Goal: Task Accomplishment & Management: Use online tool/utility

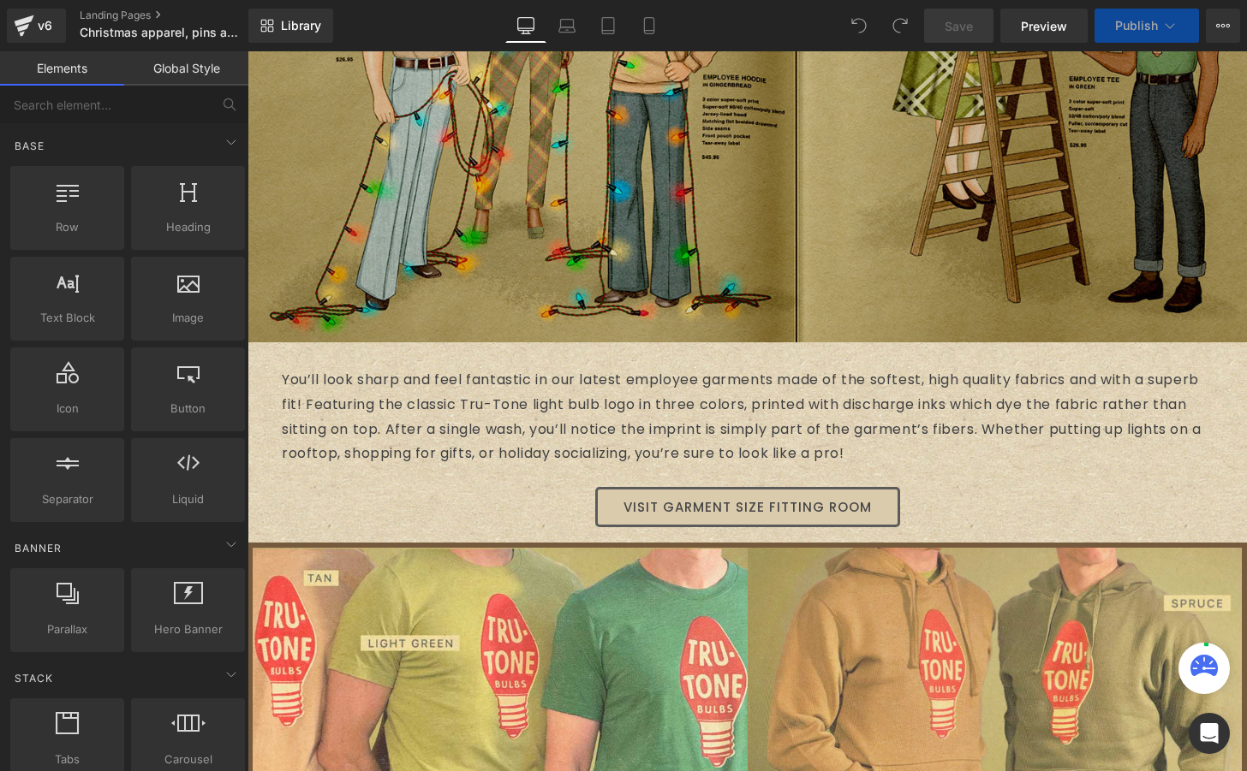
select select "S"
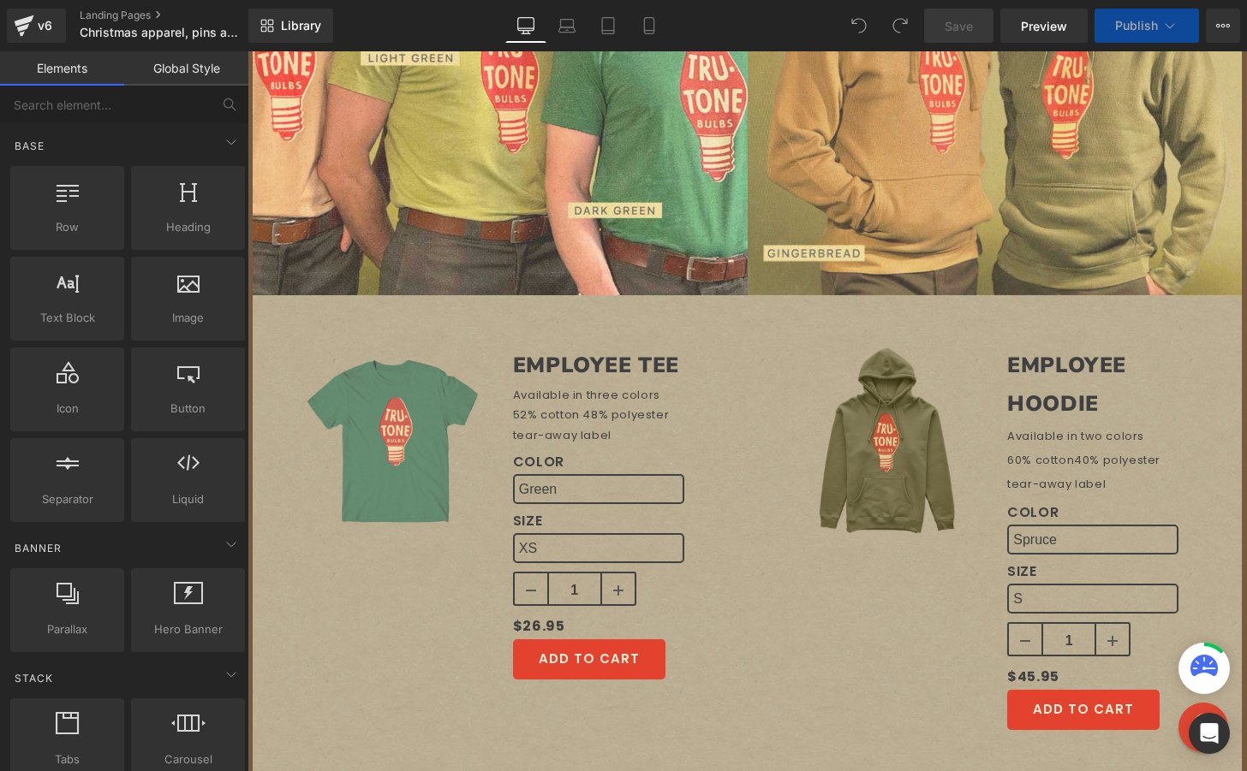
select select "M"
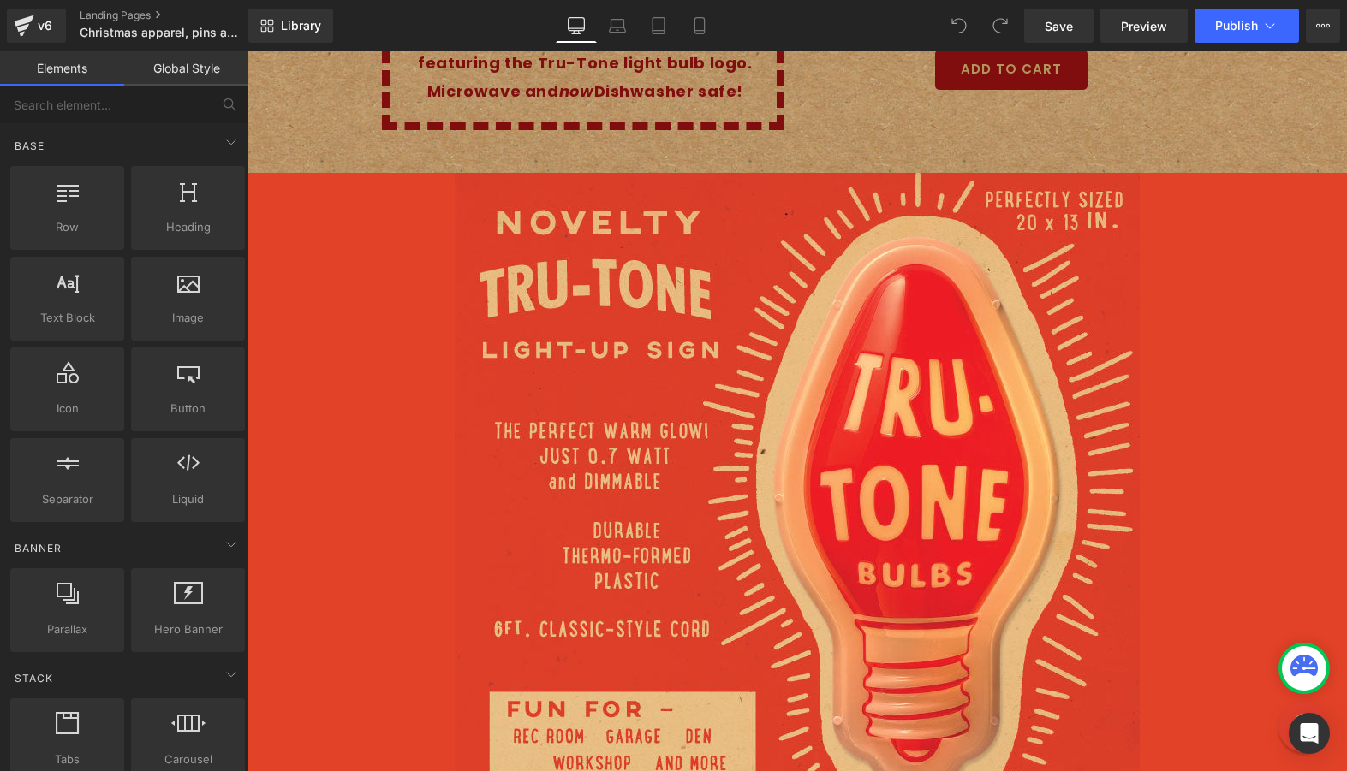
scroll to position [5841, 0]
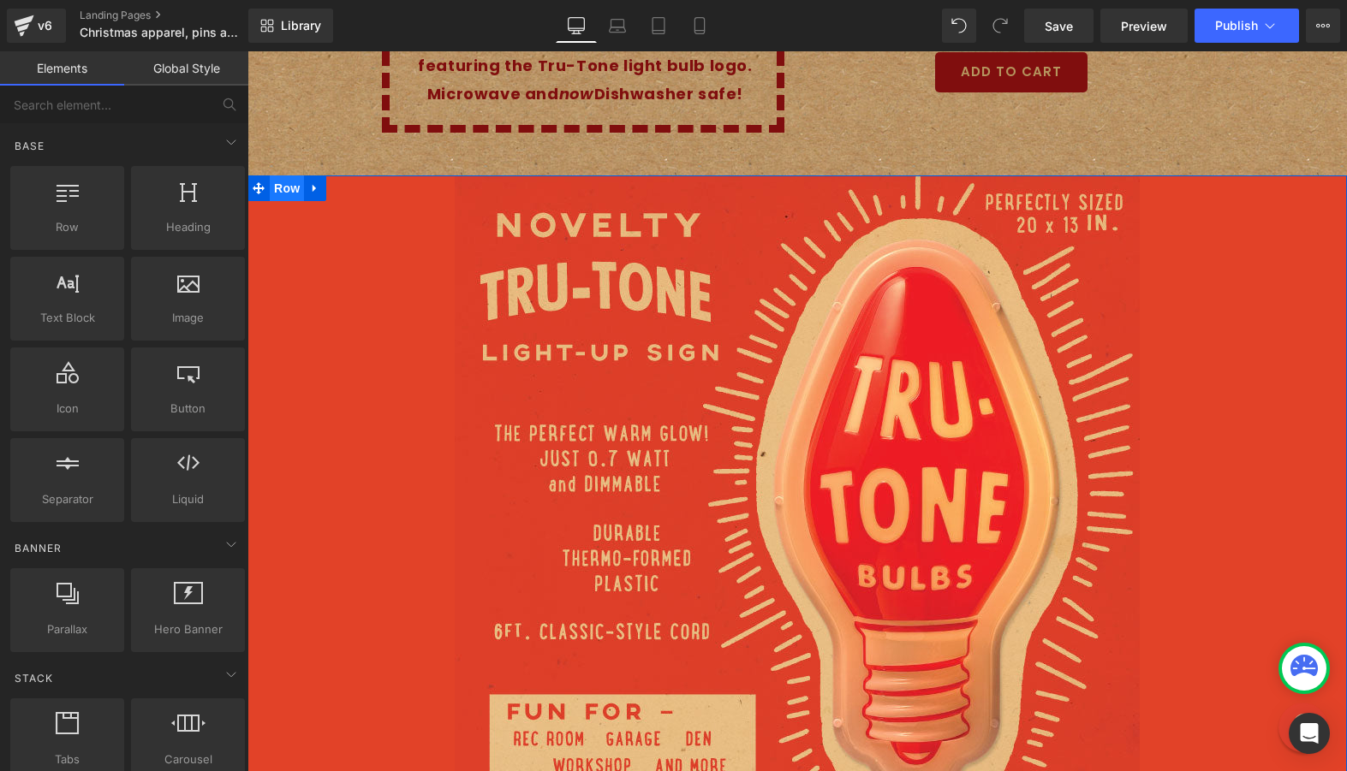
click at [287, 184] on span "Row" at bounding box center [287, 189] width 34 height 26
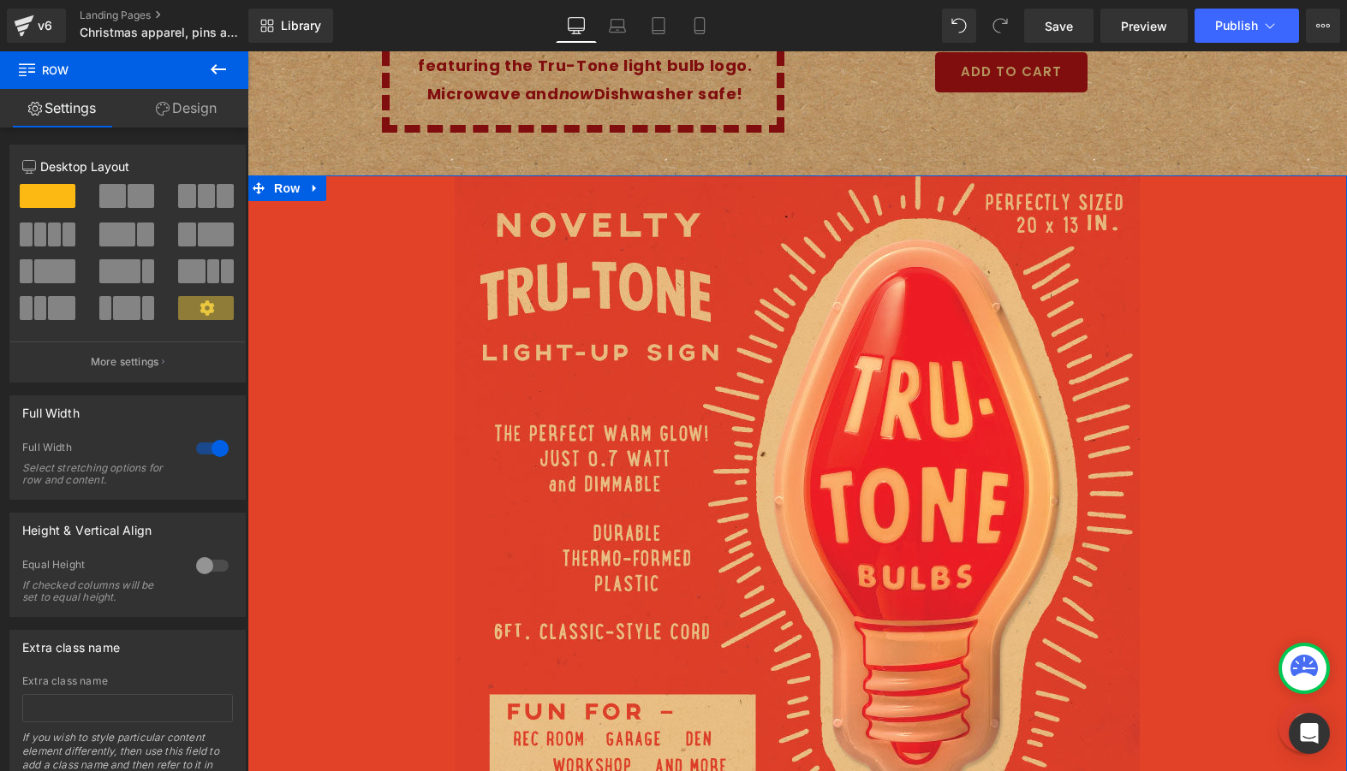
click at [170, 121] on link "Design" at bounding box center [186, 108] width 124 height 39
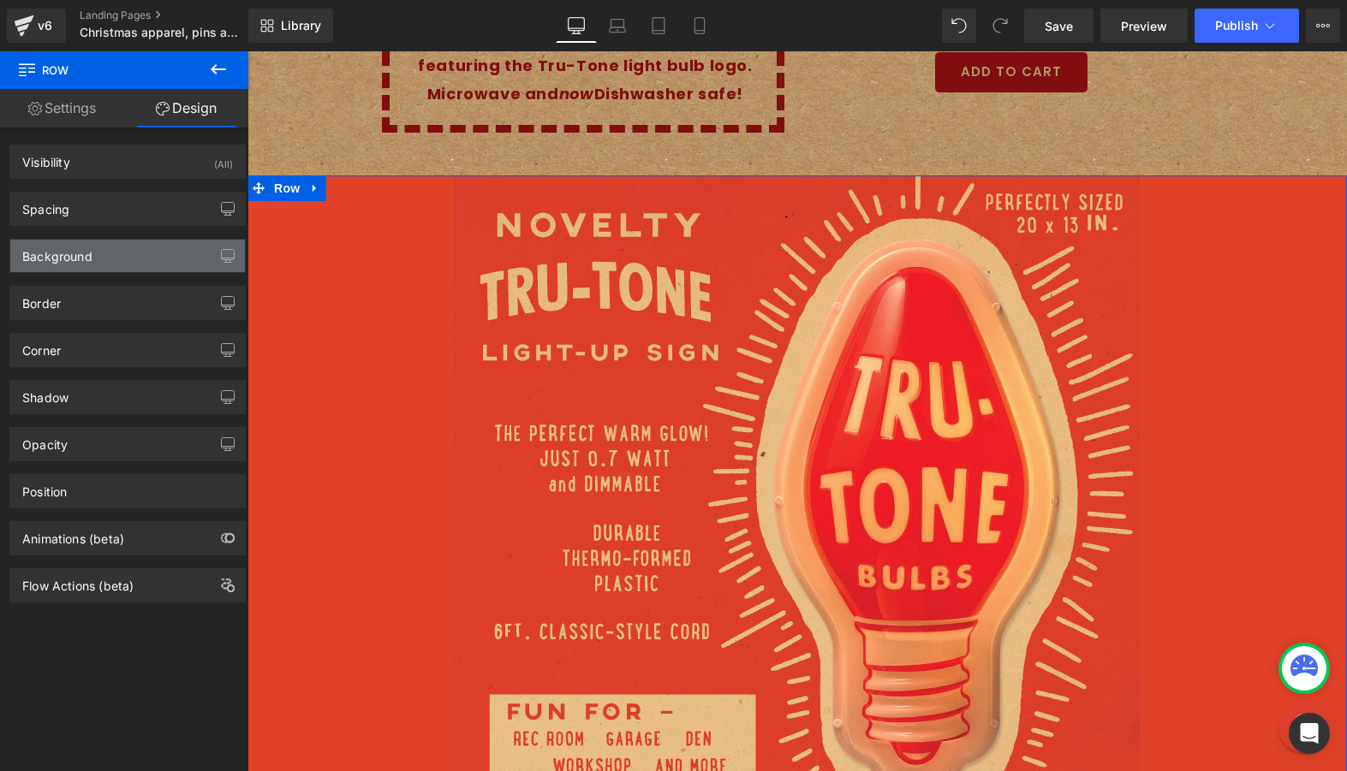
click at [104, 258] on div "Background" at bounding box center [127, 256] width 235 height 33
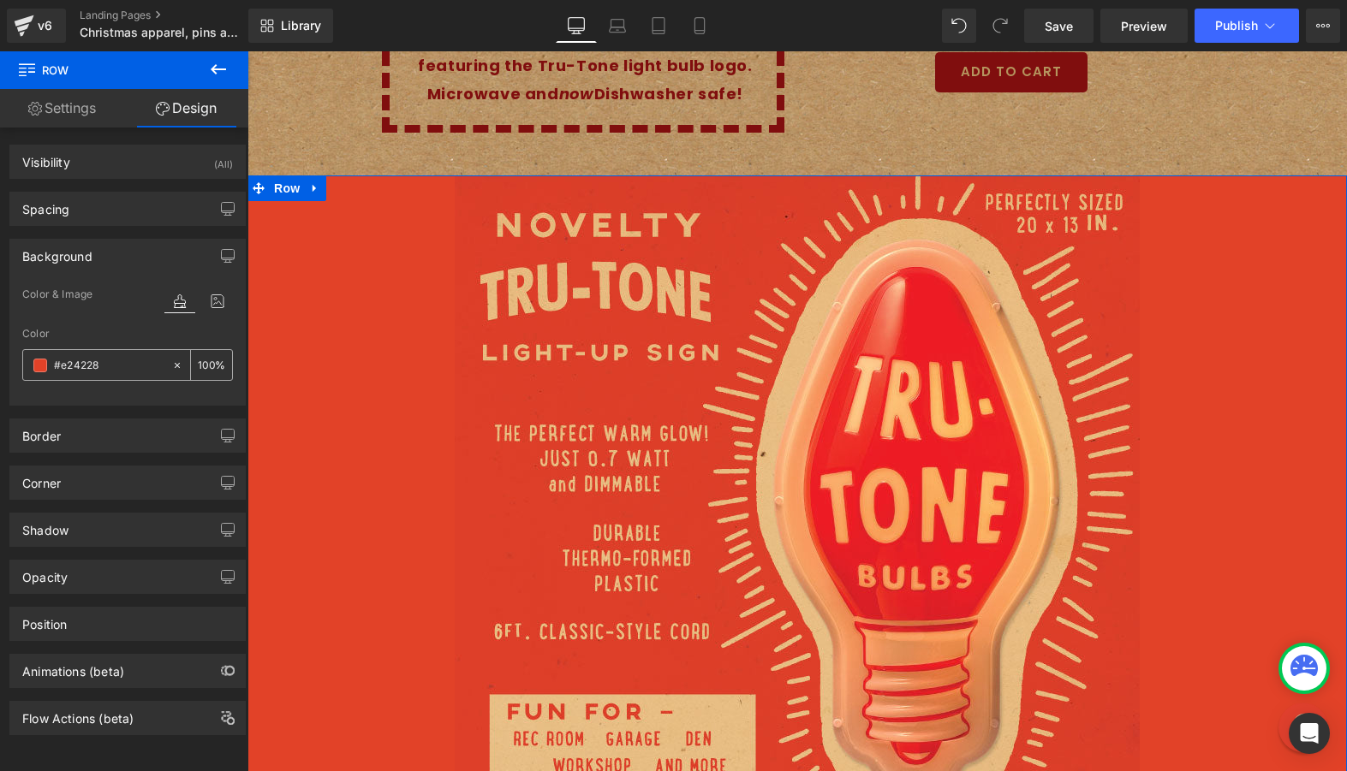
click at [97, 369] on input "#e24228" at bounding box center [109, 365] width 110 height 19
paste input "DA3E27"
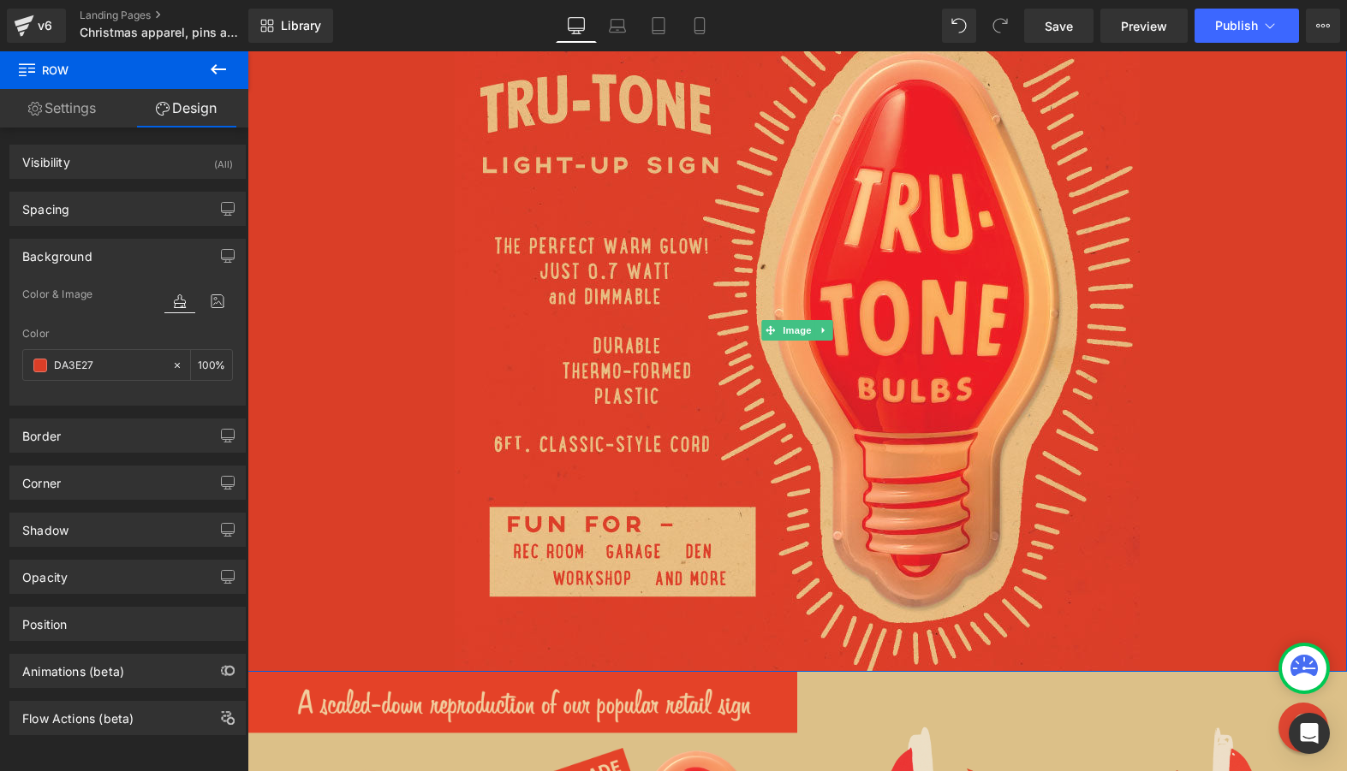
scroll to position [6053, 0]
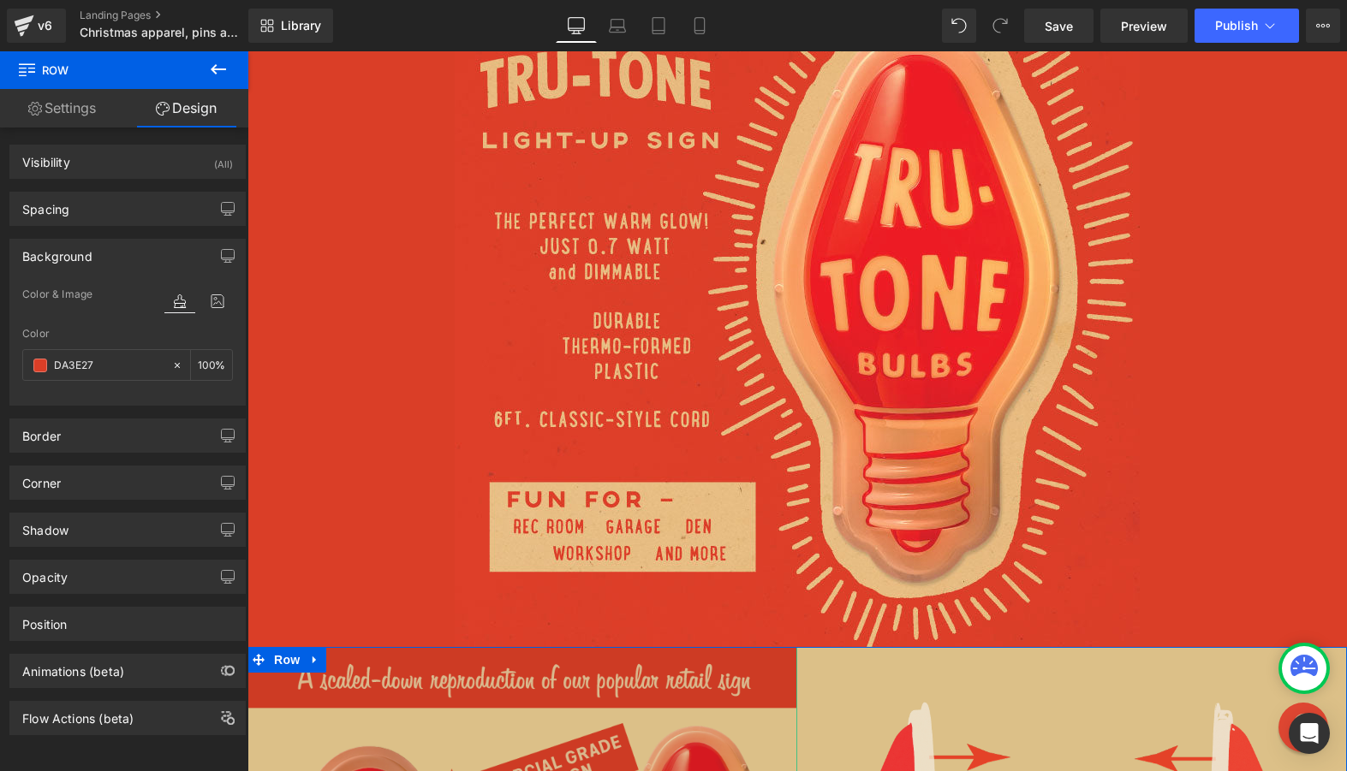
type input "#e24228"
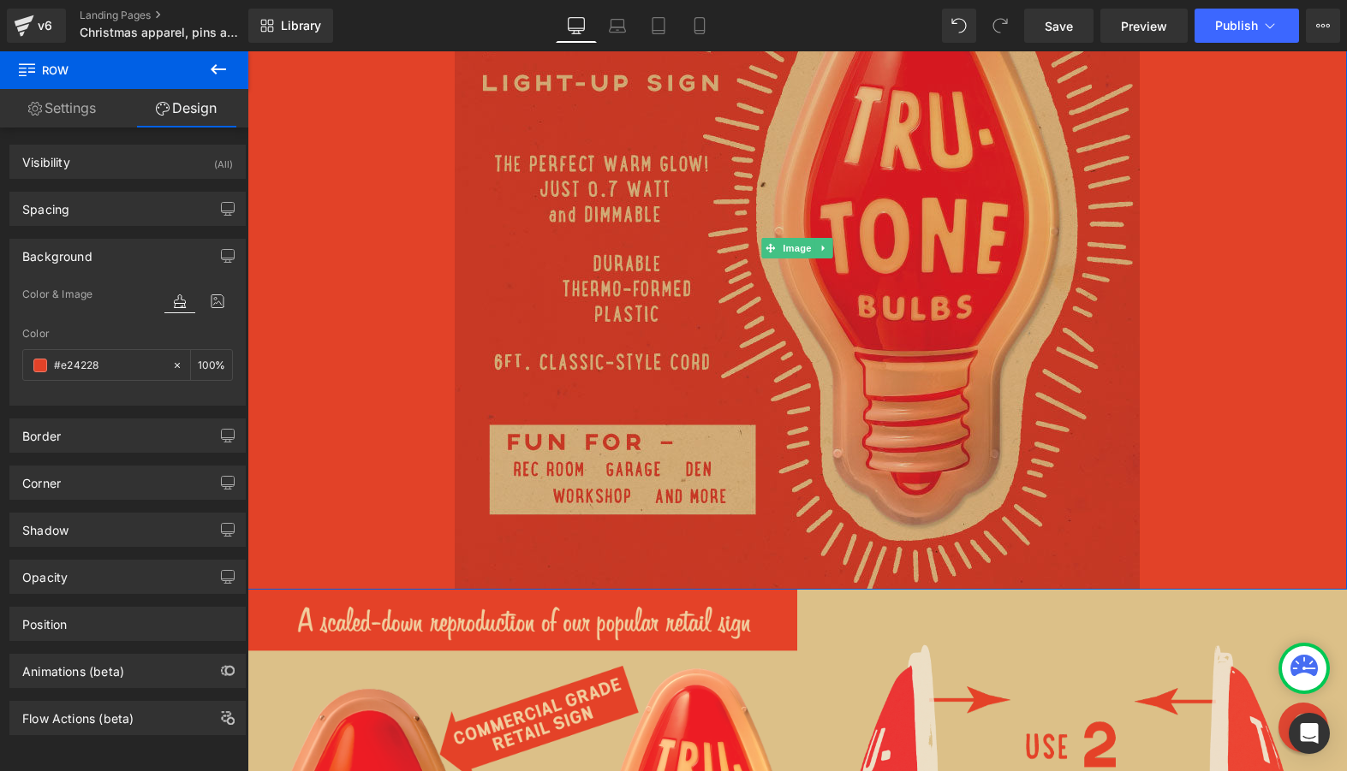
scroll to position [6119, 0]
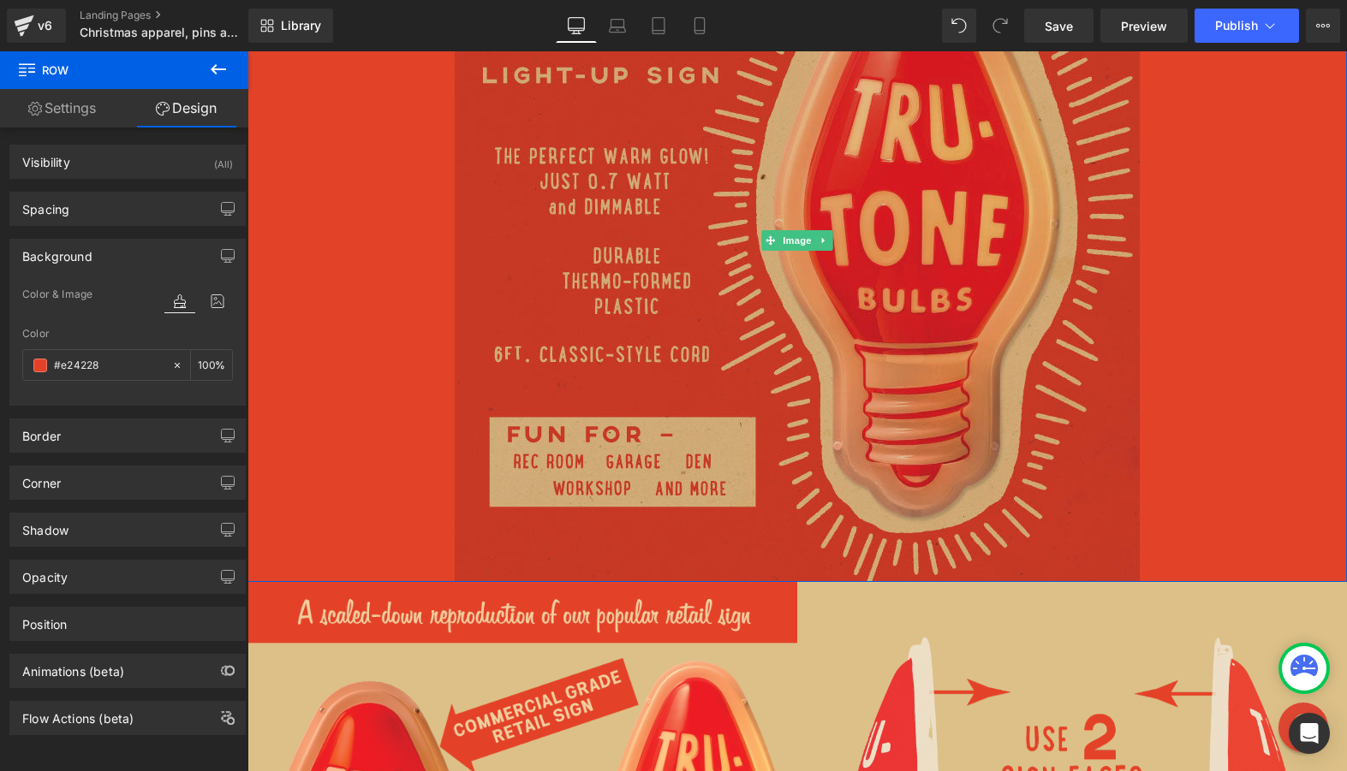
click at [677, 287] on img at bounding box center [797, 240] width 685 height 684
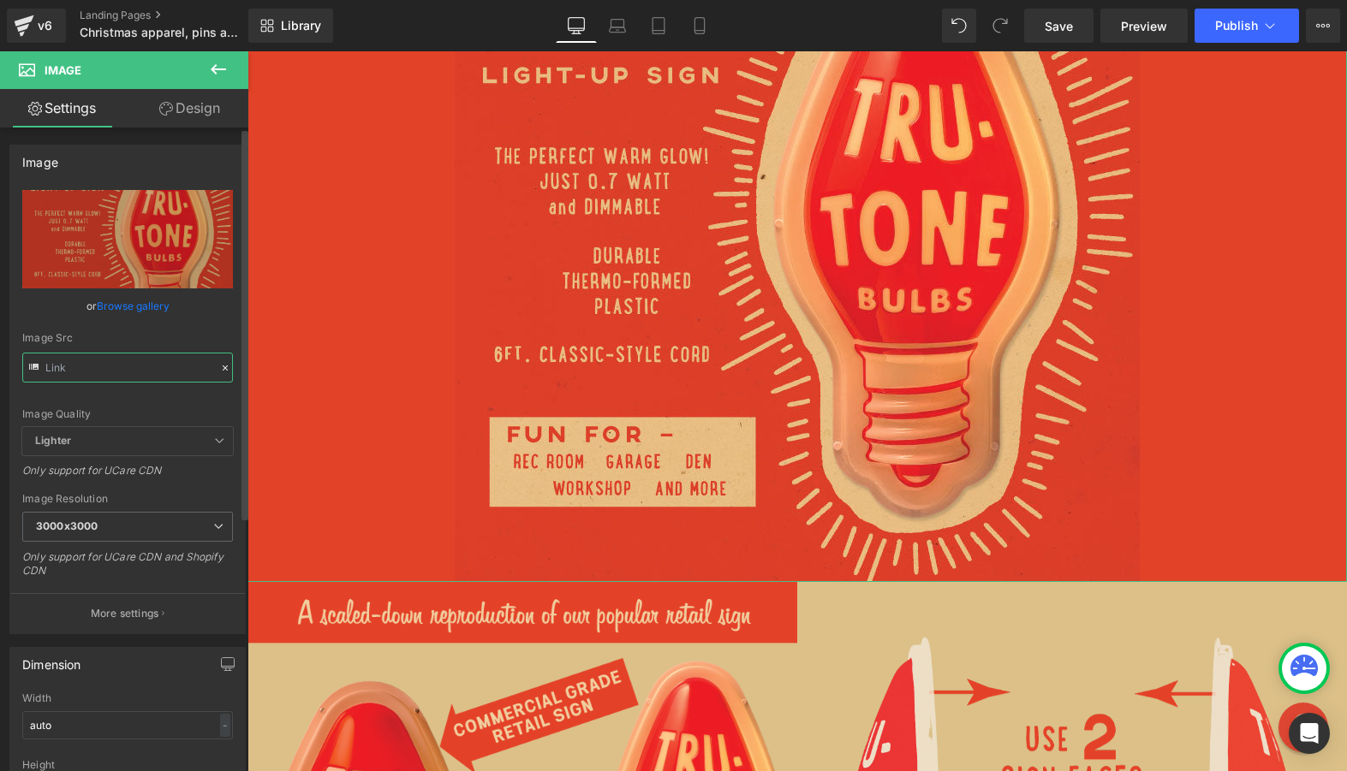
click at [93, 371] on input "text" at bounding box center [127, 368] width 211 height 30
paste input "text"
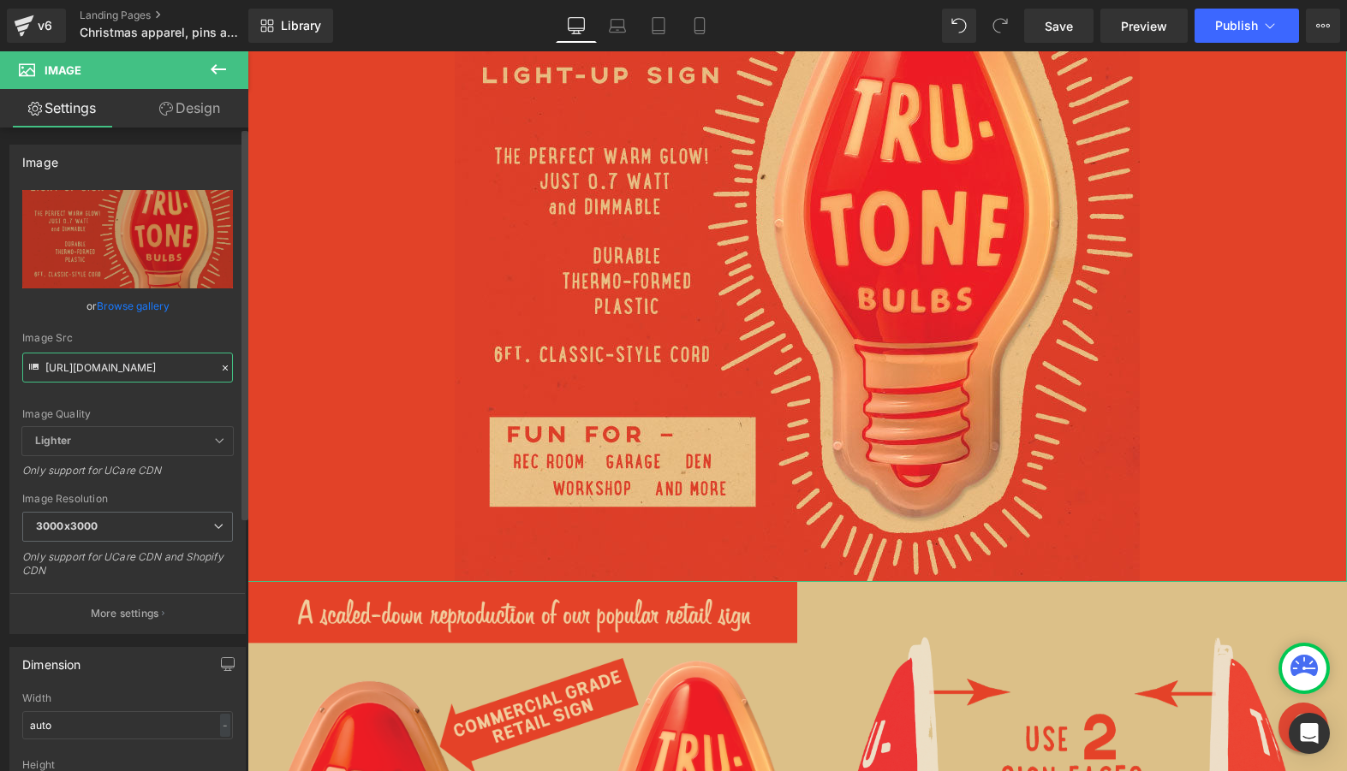
type input "https://cdn.shopify.com/s/files/1/0723/1969/7189/files/Novelty-bulb-sign-market…"
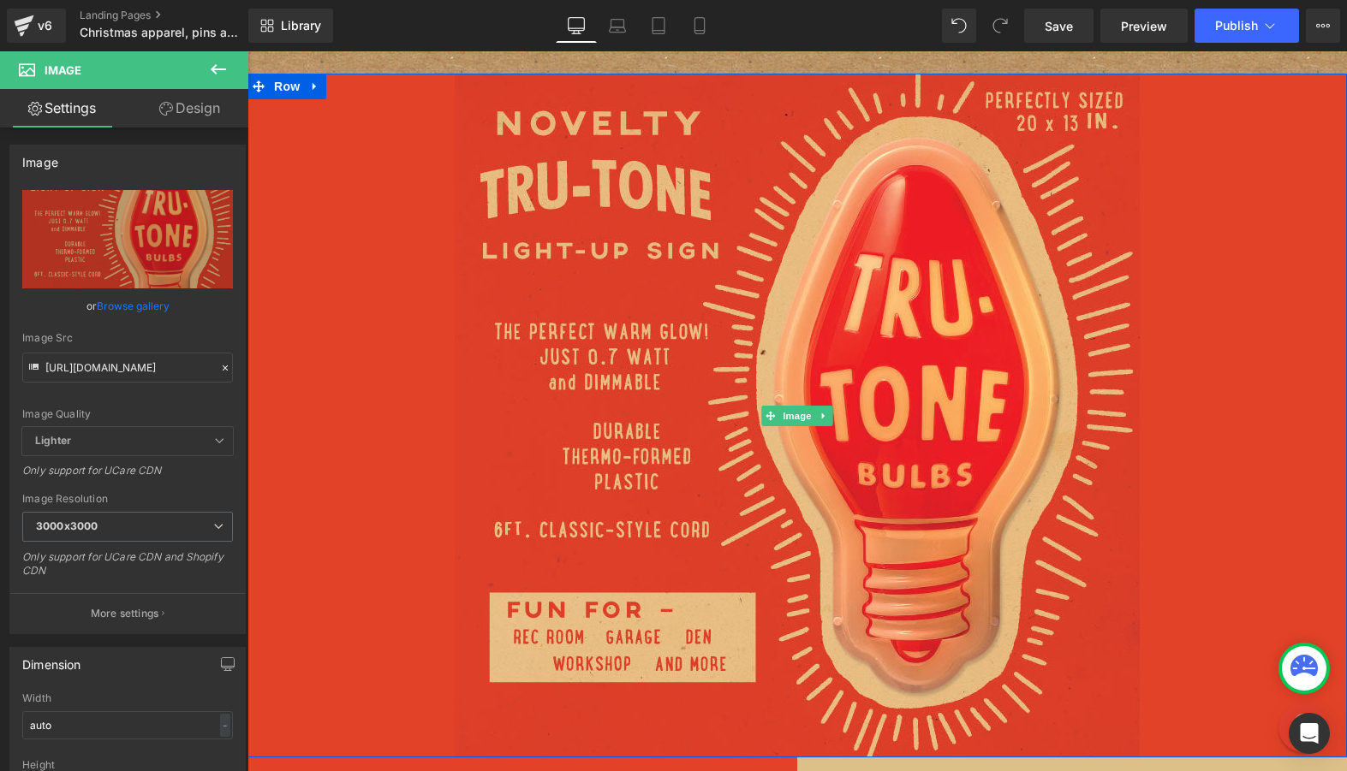
scroll to position [5935, 0]
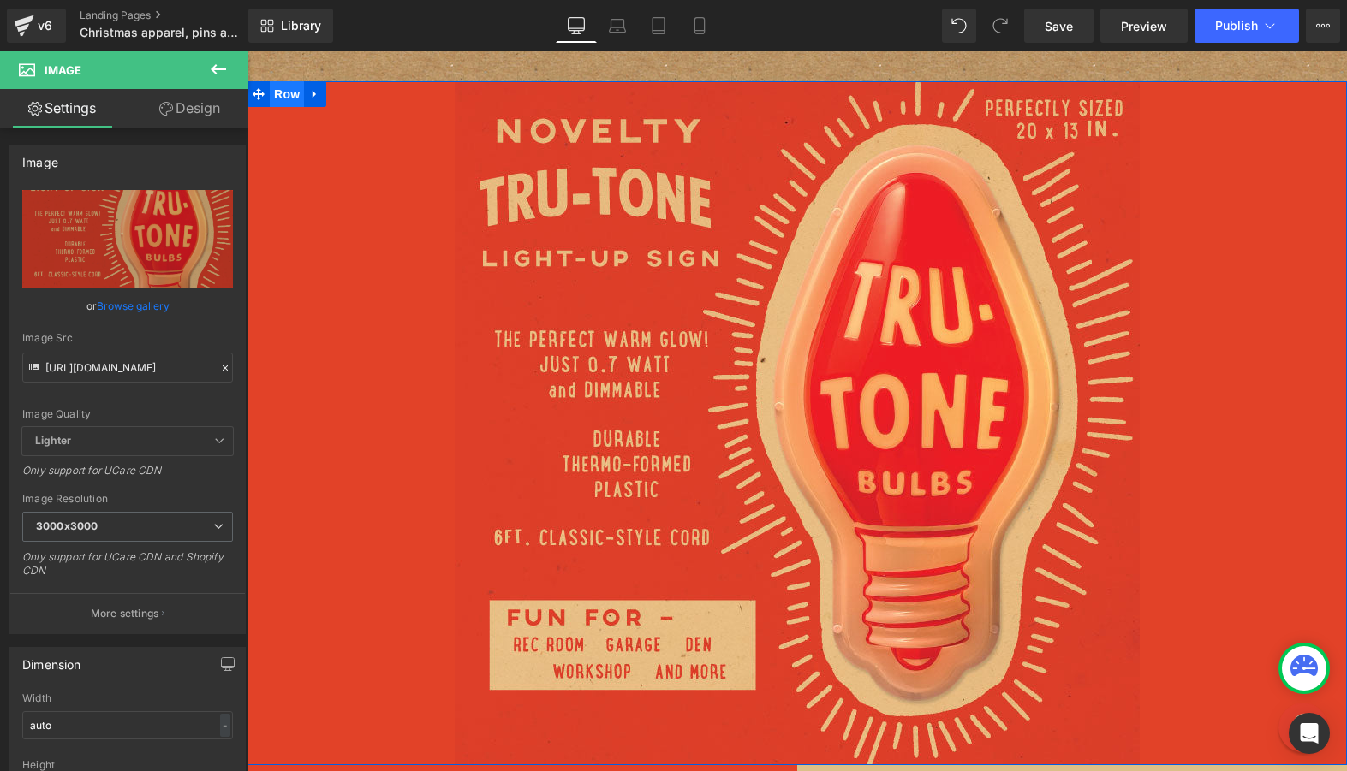
click at [294, 89] on span "Row" at bounding box center [287, 94] width 34 height 26
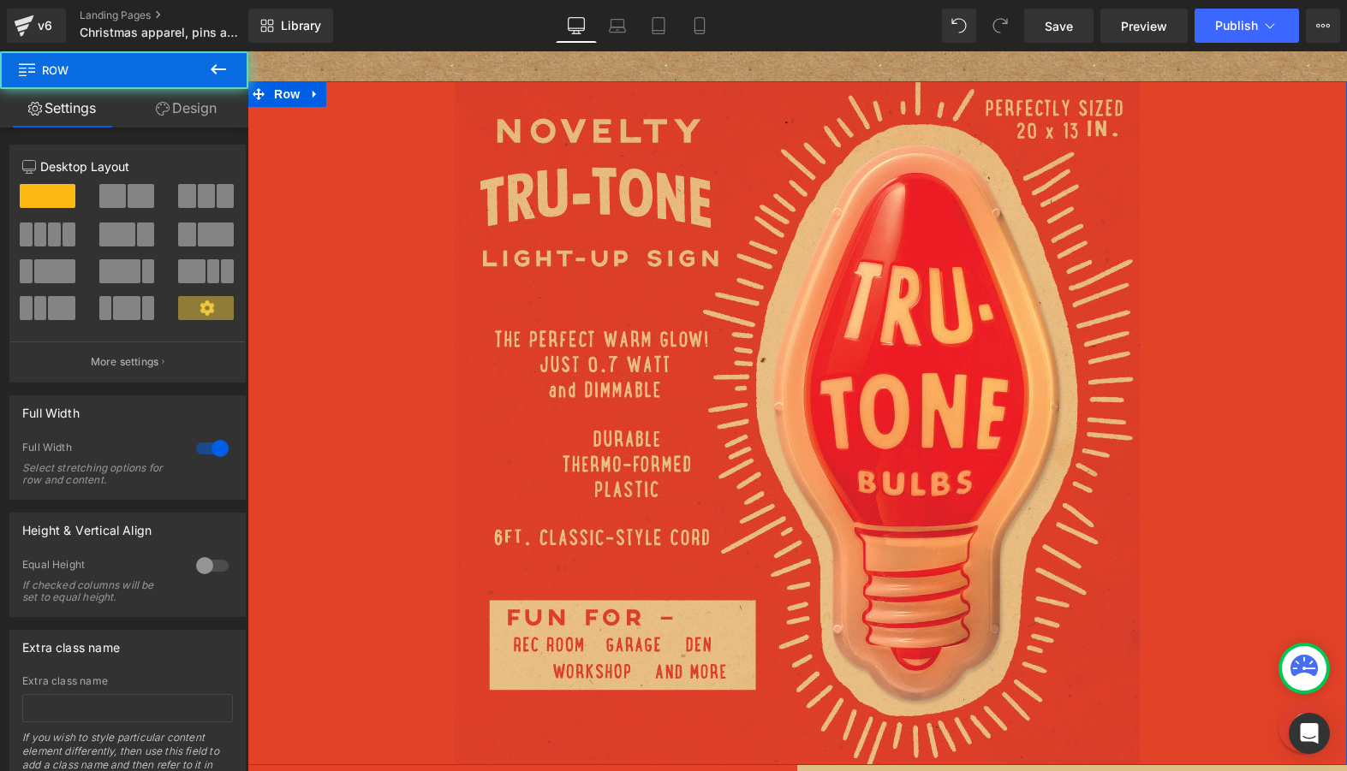
click at [192, 102] on link "Design" at bounding box center [186, 108] width 124 height 39
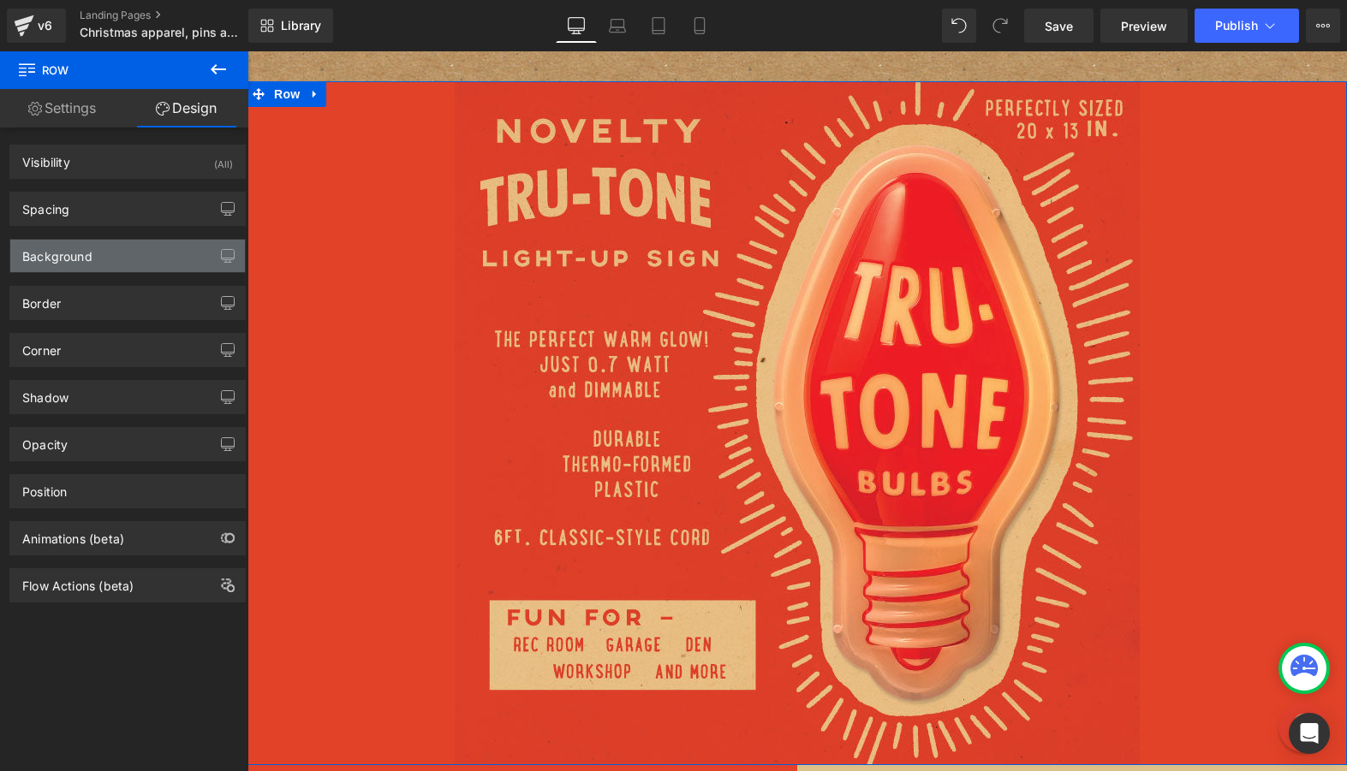
click at [122, 259] on div "Background" at bounding box center [127, 256] width 235 height 33
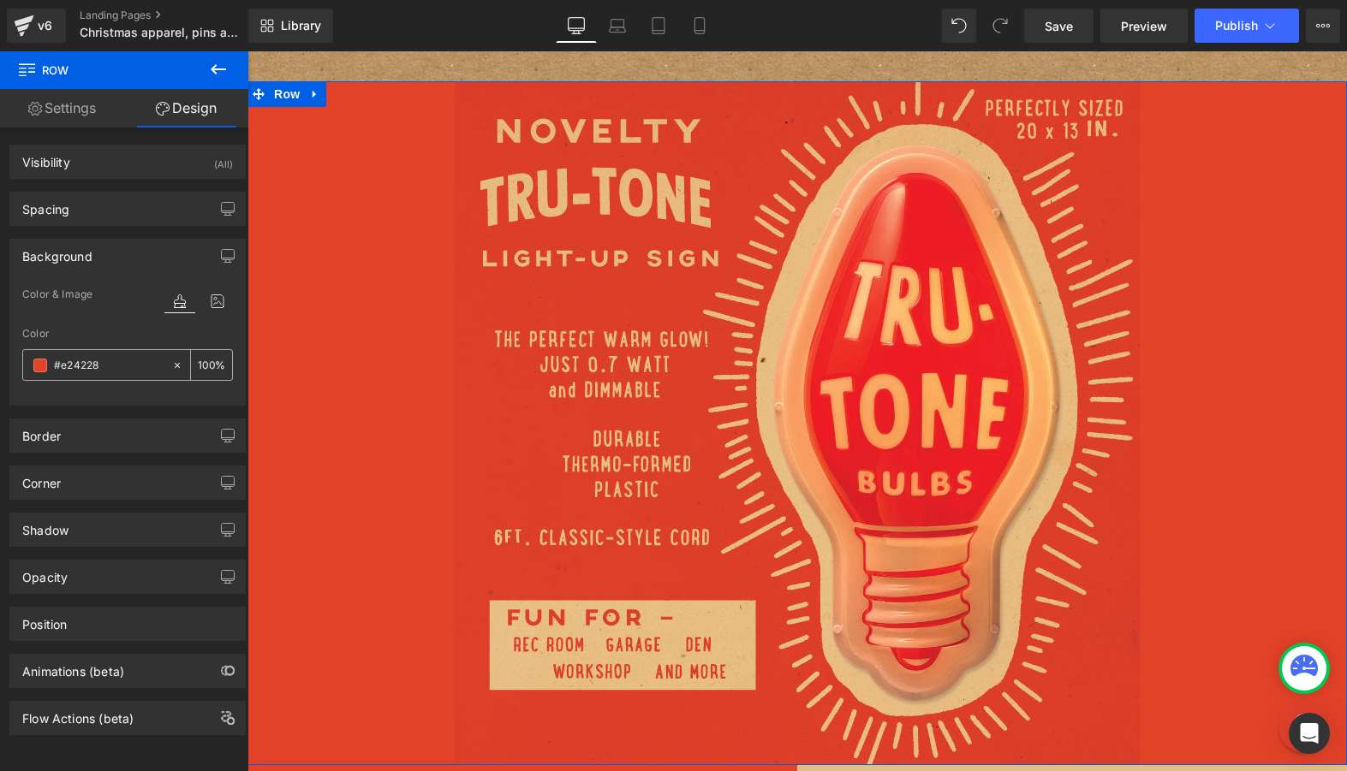
click at [111, 365] on input "#e24228" at bounding box center [109, 365] width 110 height 19
paste input "DB3D27"
type input "DB3D27"
click at [158, 328] on div "Color" at bounding box center [127, 334] width 211 height 12
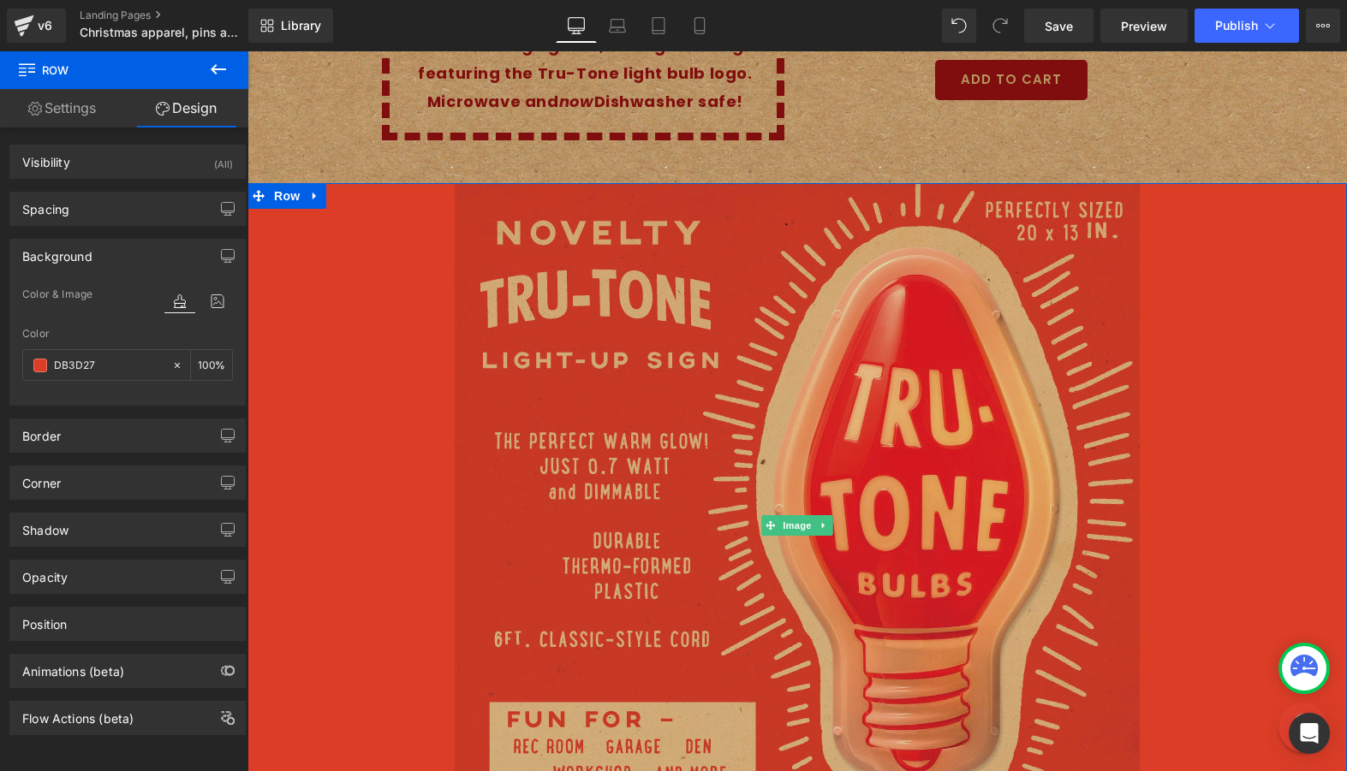
scroll to position [5813, 0]
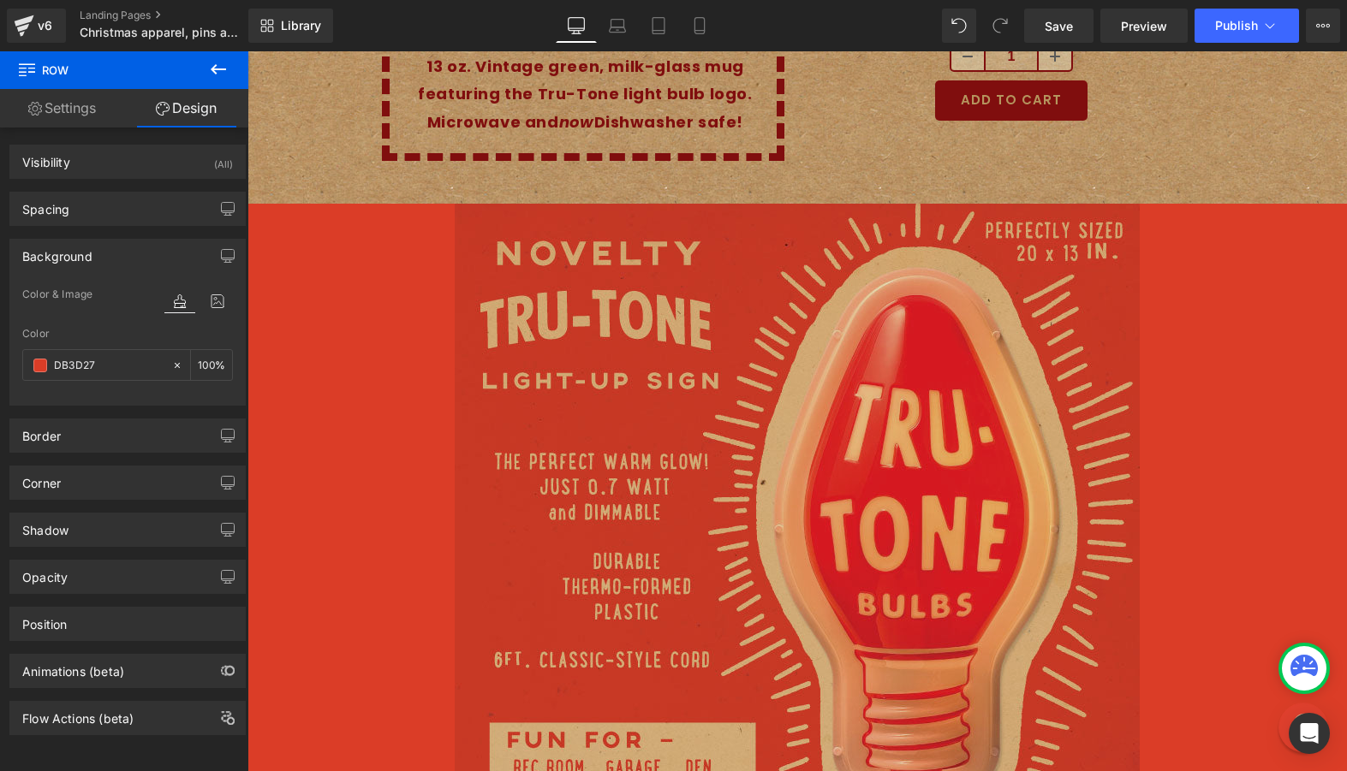
click at [840, 572] on img at bounding box center [797, 546] width 685 height 684
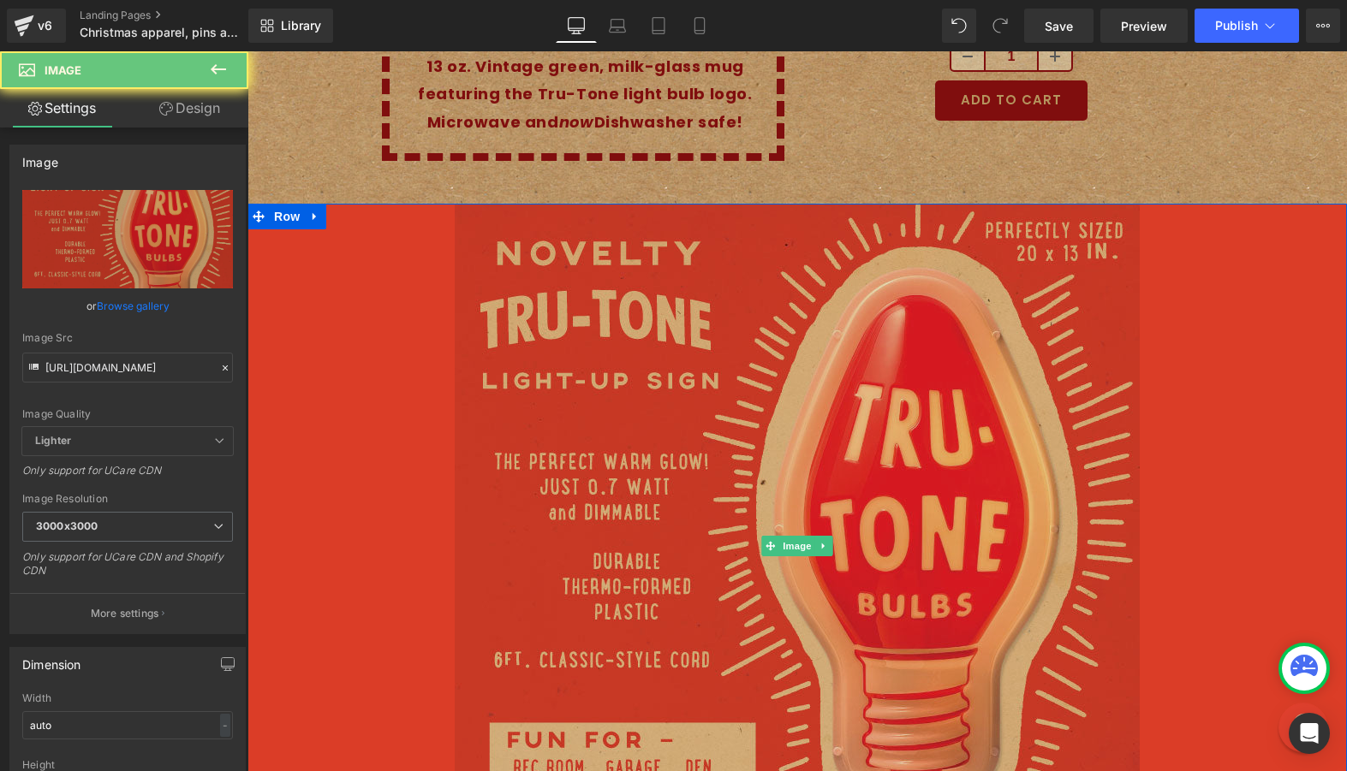
click at [840, 572] on img at bounding box center [797, 546] width 685 height 684
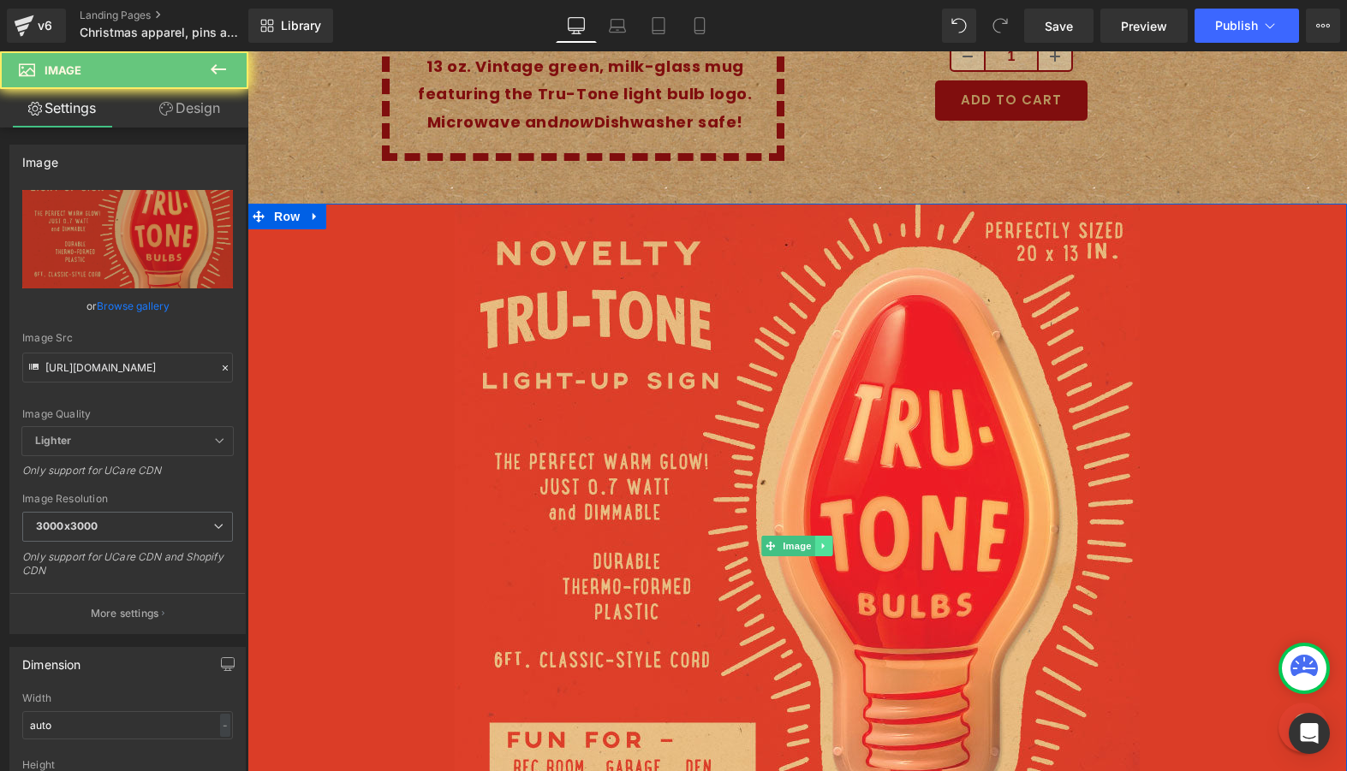
click at [823, 543] on icon at bounding box center [823, 546] width 3 height 6
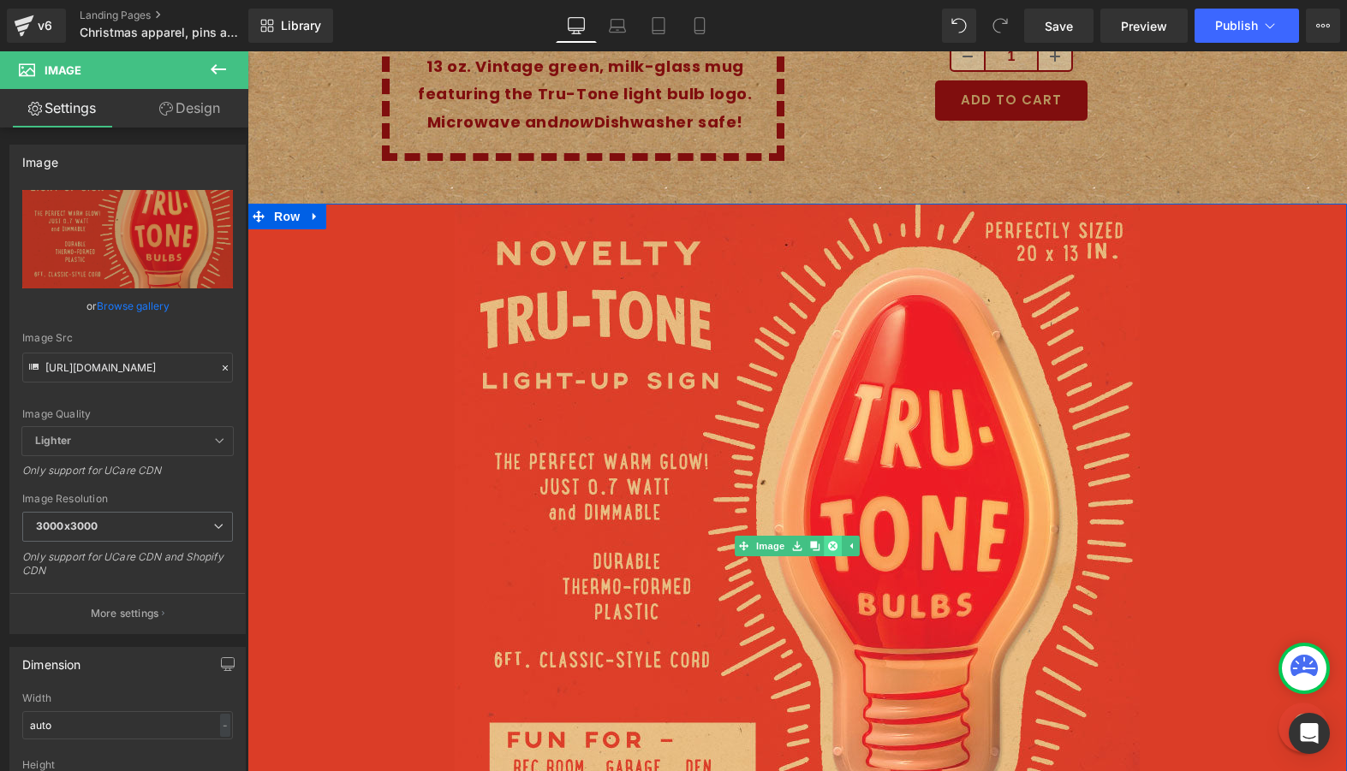
click at [830, 541] on icon at bounding box center [832, 545] width 9 height 9
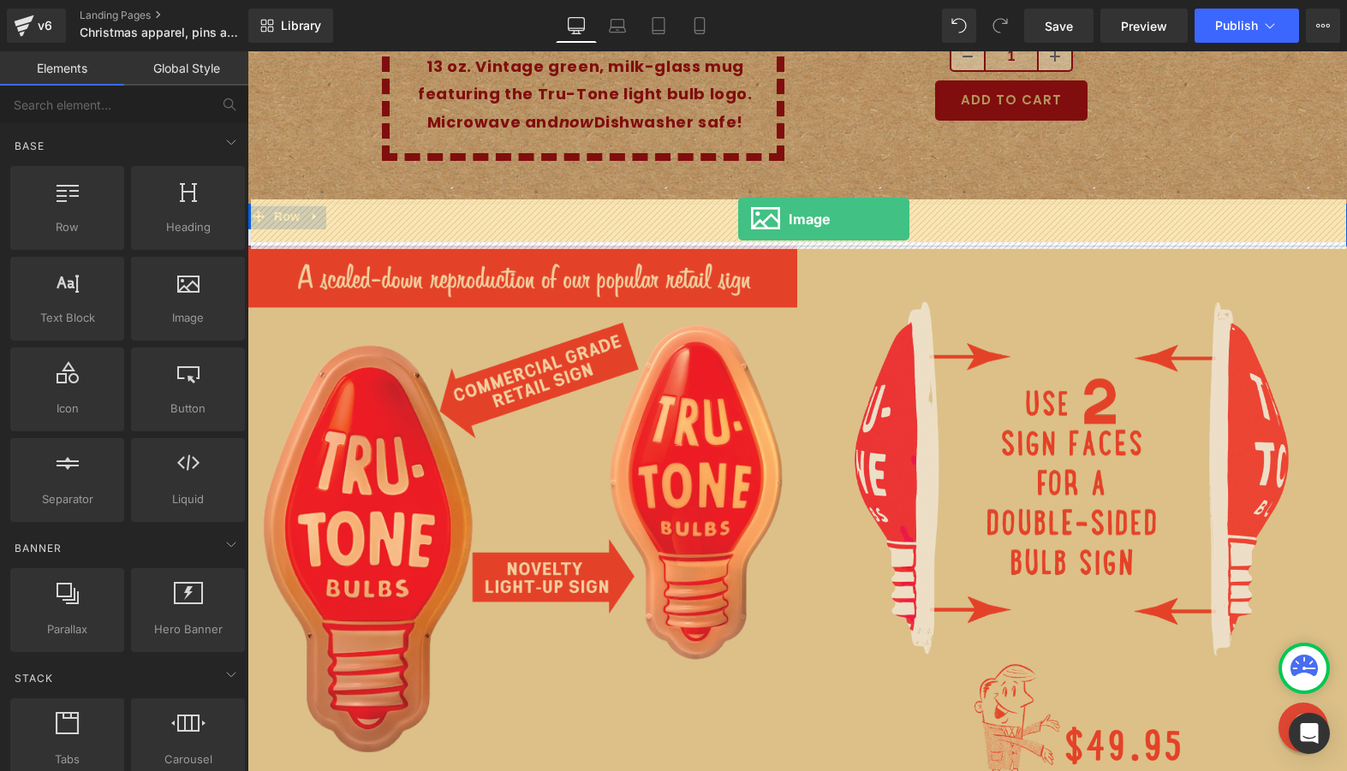
drag, startPoint x: 418, startPoint y: 374, endPoint x: 738, endPoint y: 219, distance: 355.8
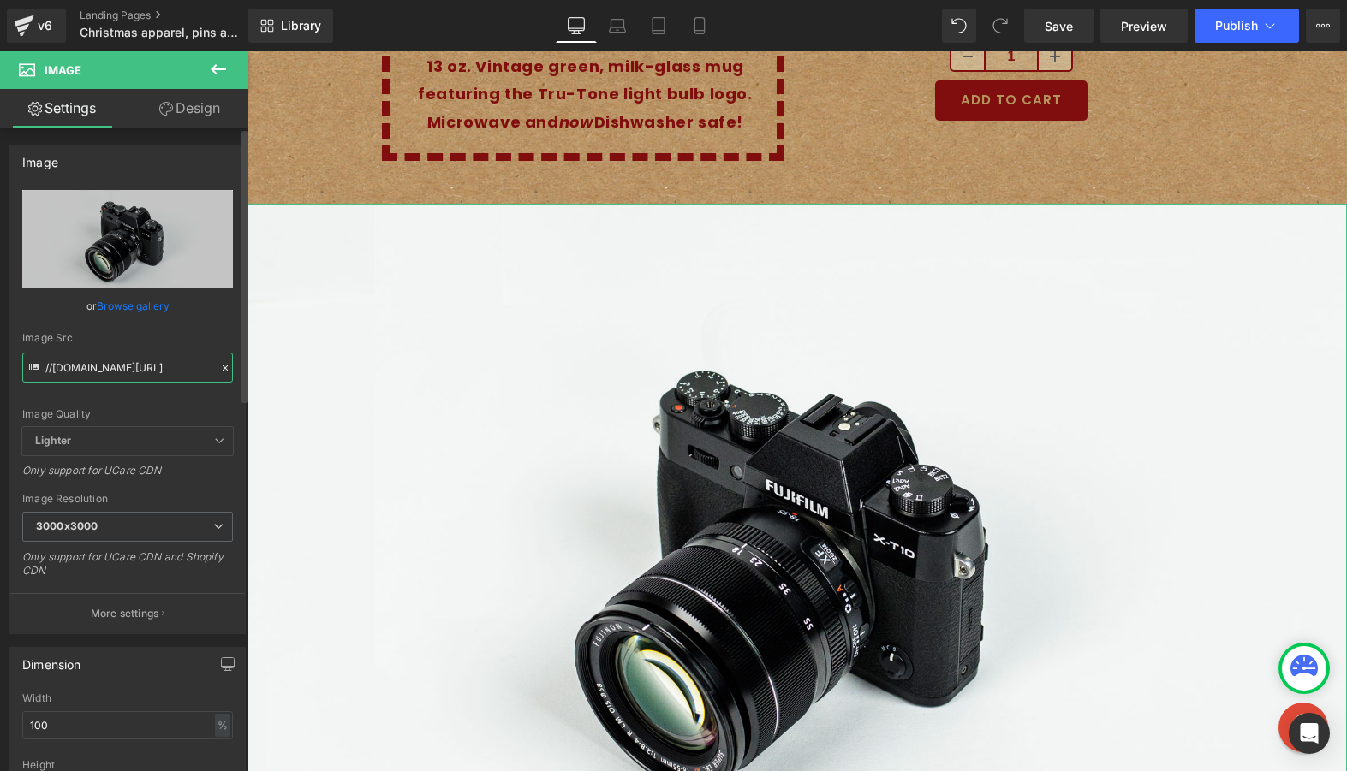
click at [131, 359] on input "//d1um8515vdn9kb.cloudfront.net/images/parallax.jpg" at bounding box center [127, 368] width 211 height 30
paste input "https://cdn.shopify.com/s/files/1/0723/1969/7189/files/Novelty-bulb-sign-market…"
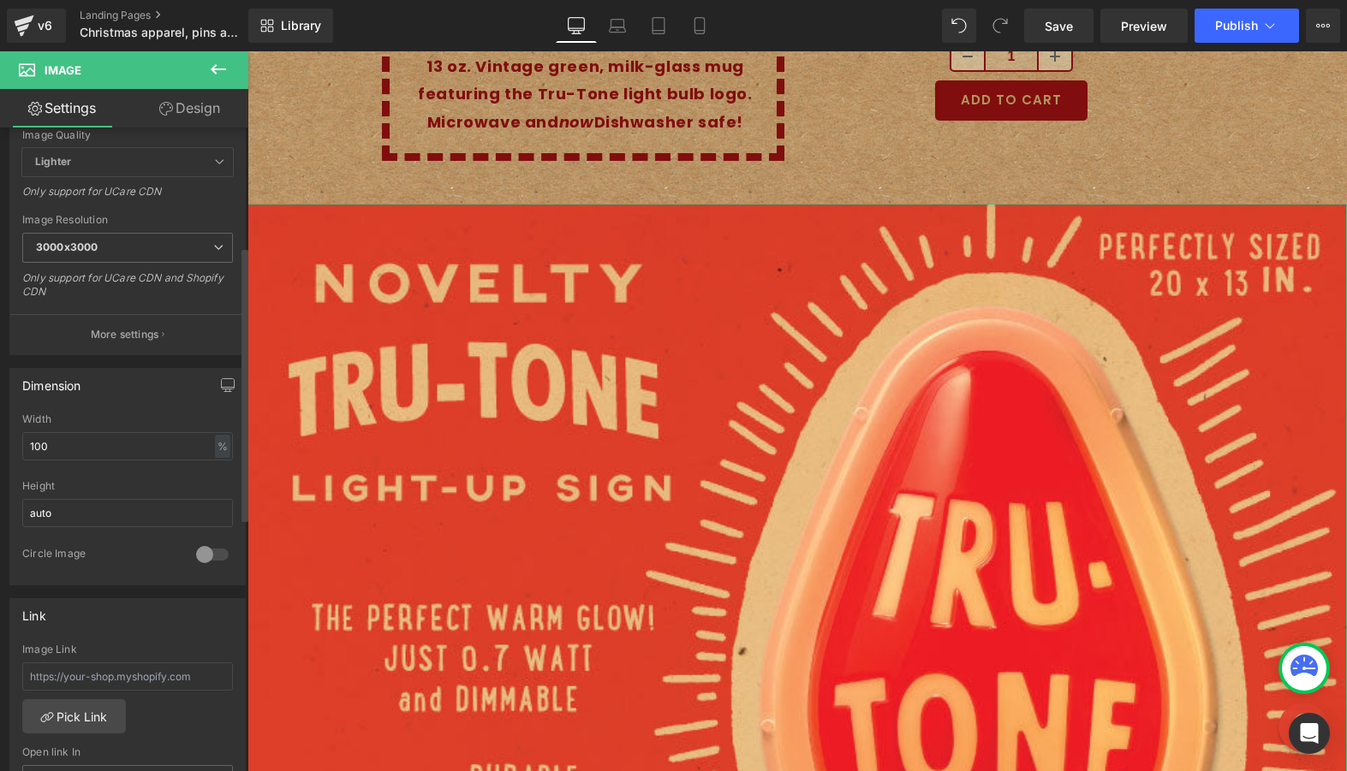
scroll to position [281, 0]
type input "https://cdn.shopify.com/s/files/1/0723/1969/7189/files/Novelty-bulb-sign-market…"
drag, startPoint x: 110, startPoint y: 450, endPoint x: -50, endPoint y: 444, distance: 160.2
click at [0, 444] on html "Image You are previewing how the will restyle your page. You can not edit Eleme…" at bounding box center [673, 385] width 1347 height 771
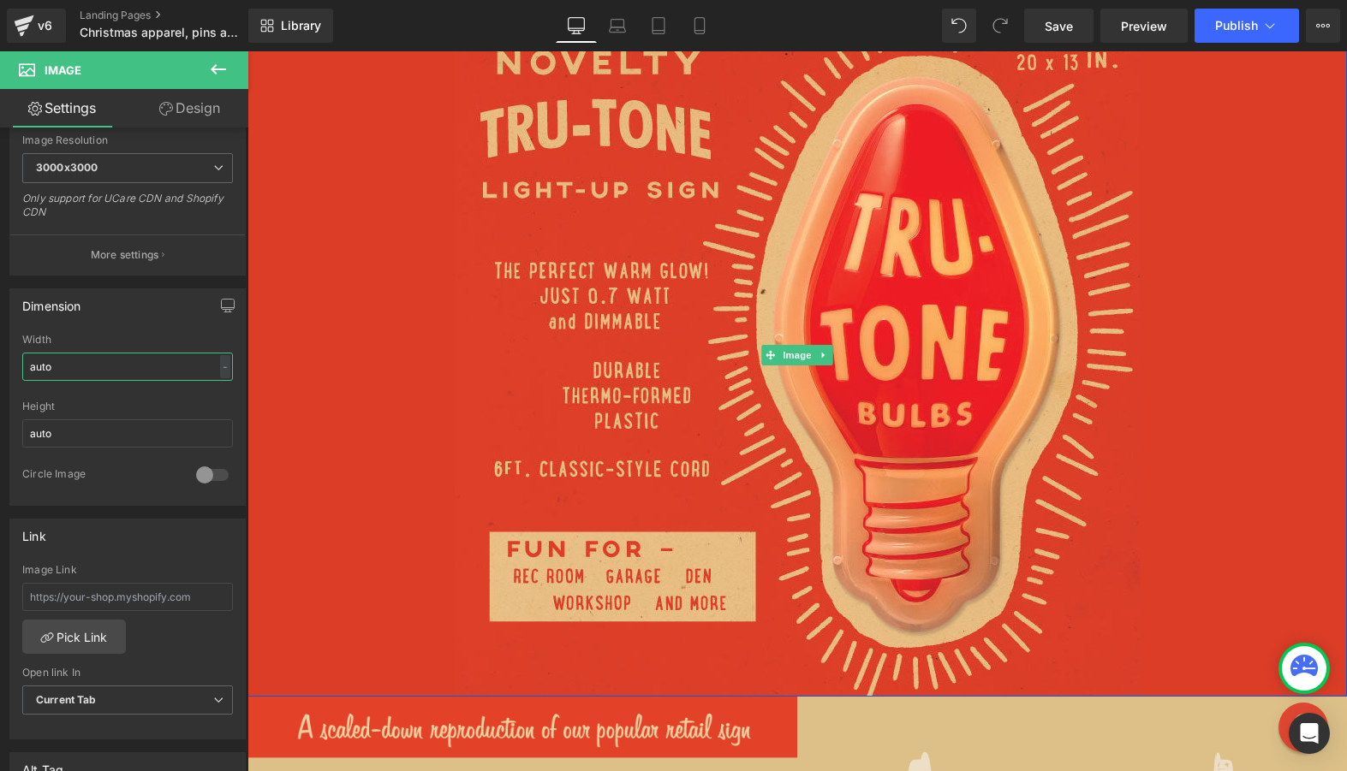
scroll to position [6006, 0]
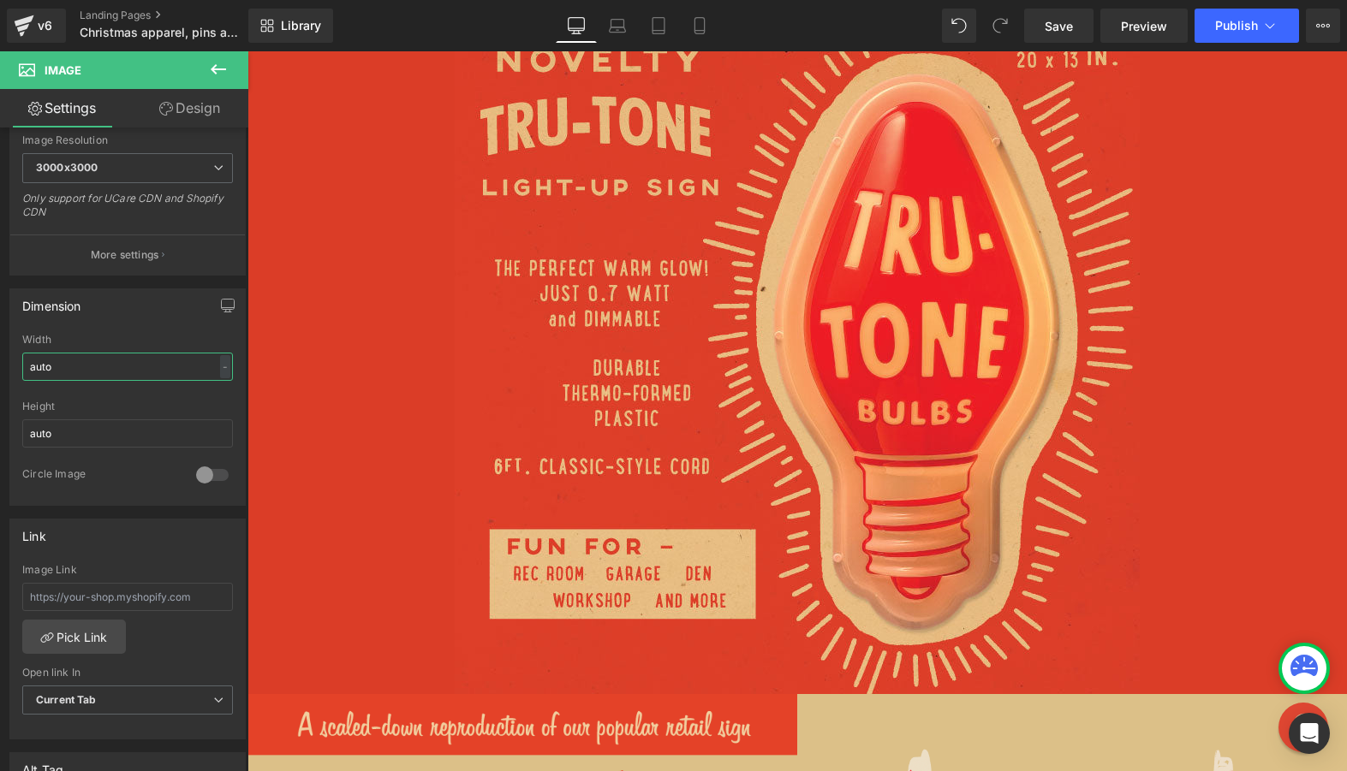
type input "auto"
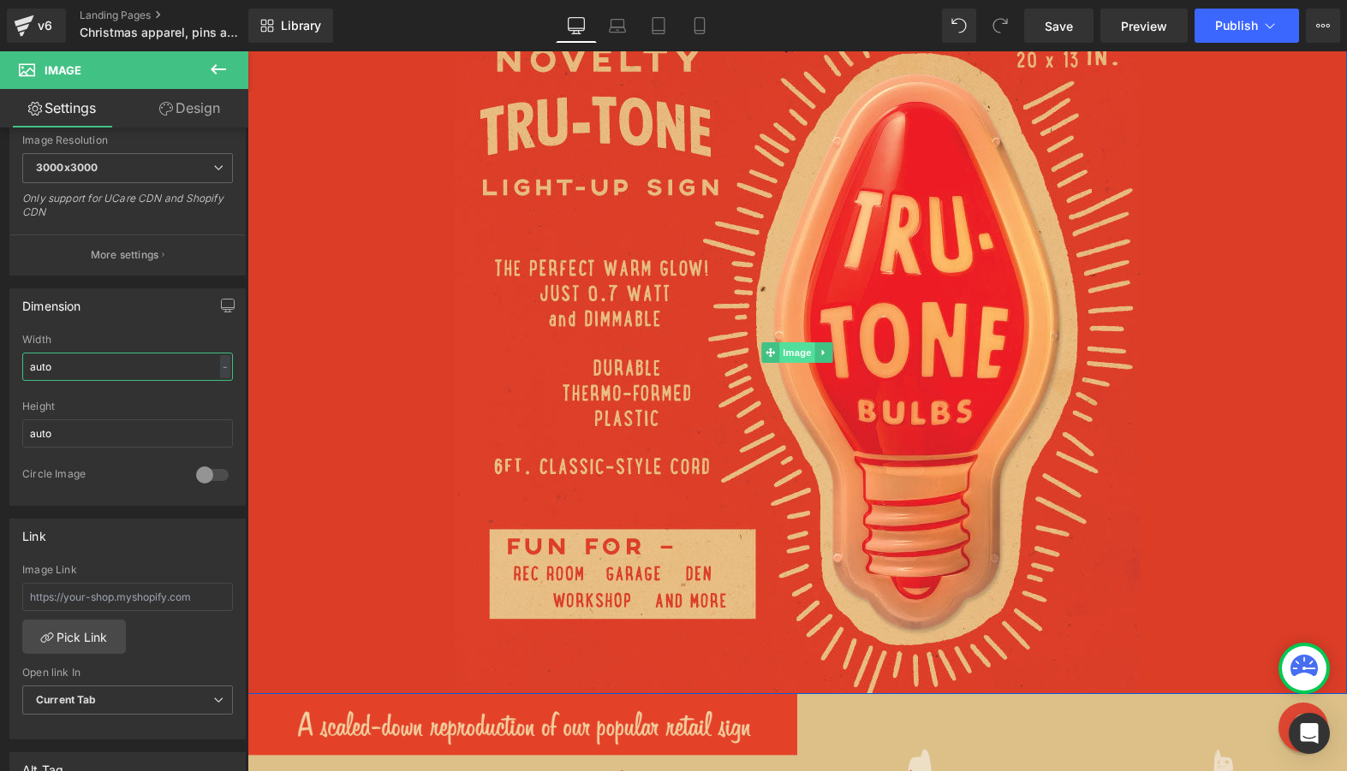
click at [791, 347] on span "Image" at bounding box center [797, 352] width 36 height 21
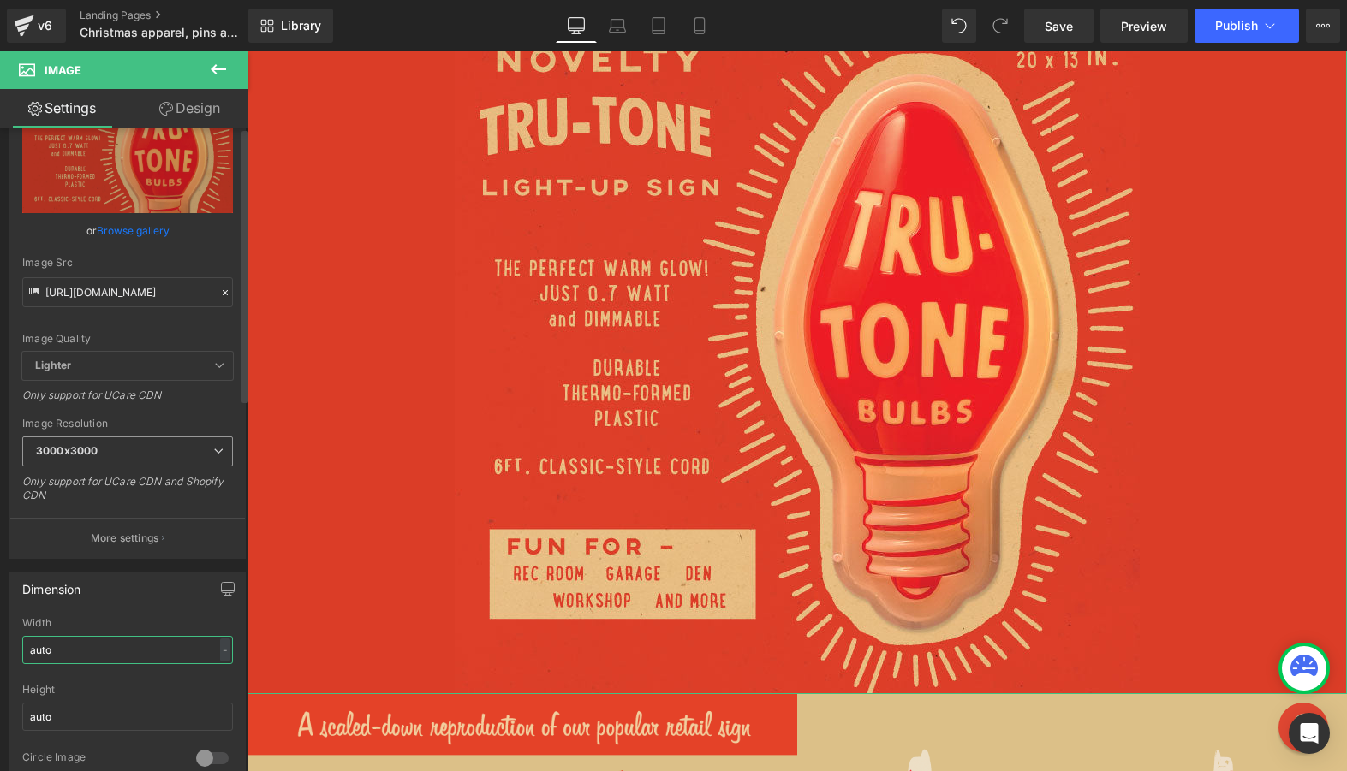
scroll to position [0, 0]
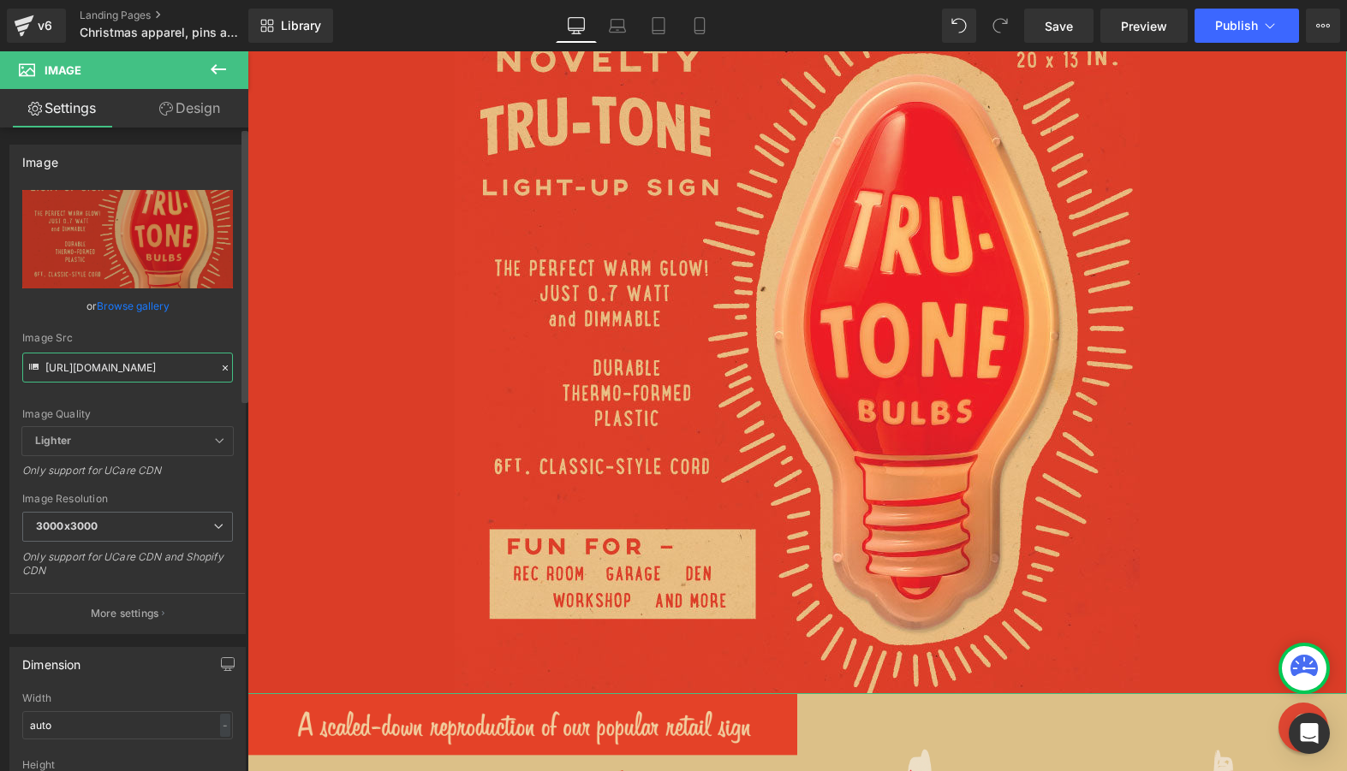
click at [89, 373] on input "https://cdn.shopify.com/s/files/1/0723/1969/7189/files/Novelty-bulb-sign-market…" at bounding box center [127, 368] width 211 height 30
paste input ".jpg?v=1755872335"
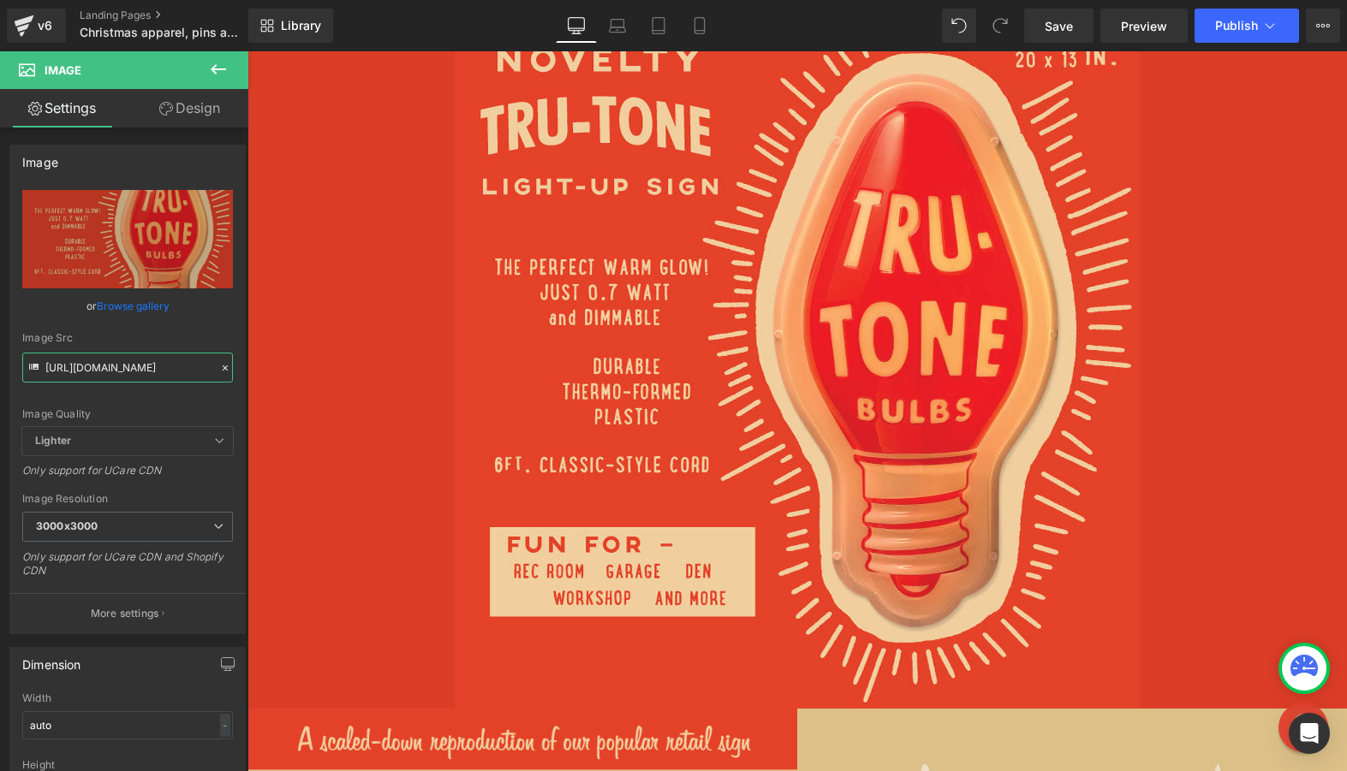
type input "https://cdn.shopify.com/s/files/1/0723/1969/7189/files/Novelty-bulb-sign-market…"
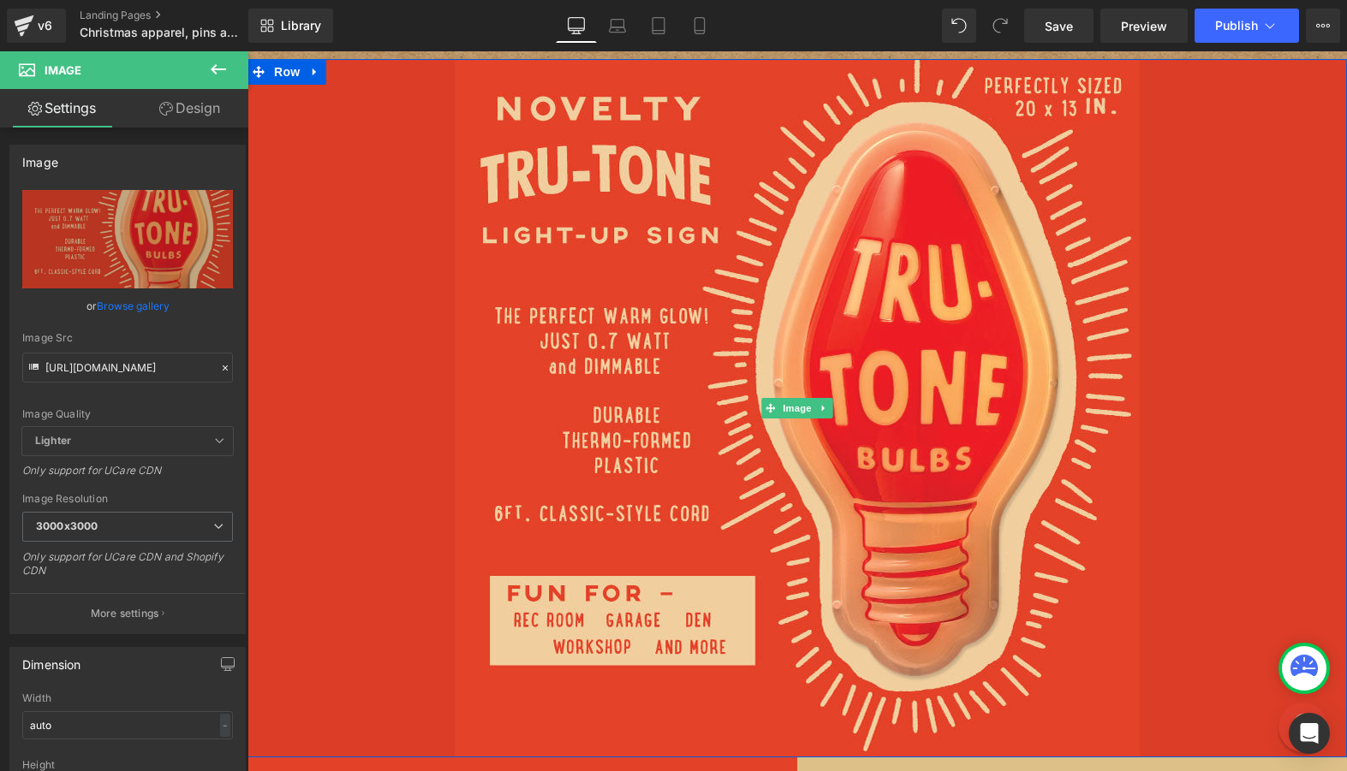
scroll to position [5951, 0]
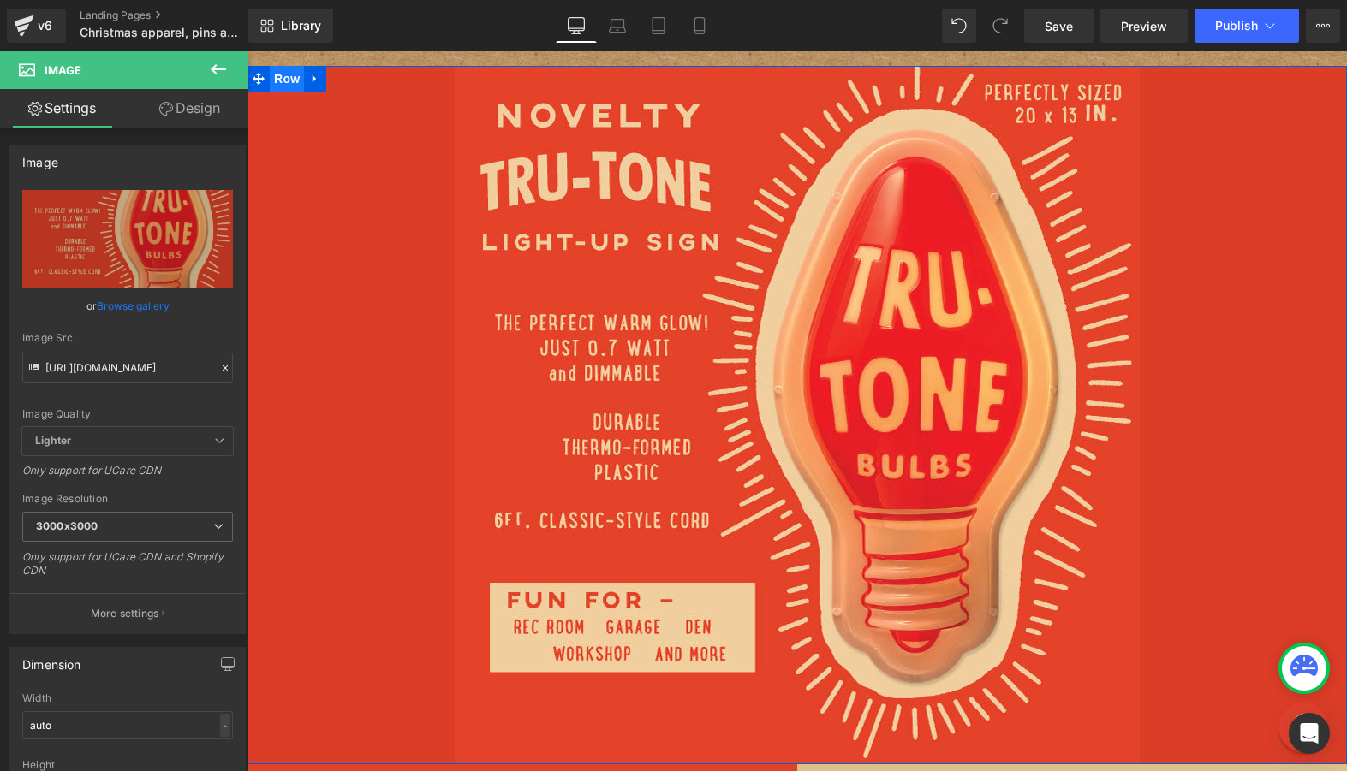
click at [285, 82] on span "Row" at bounding box center [287, 79] width 34 height 26
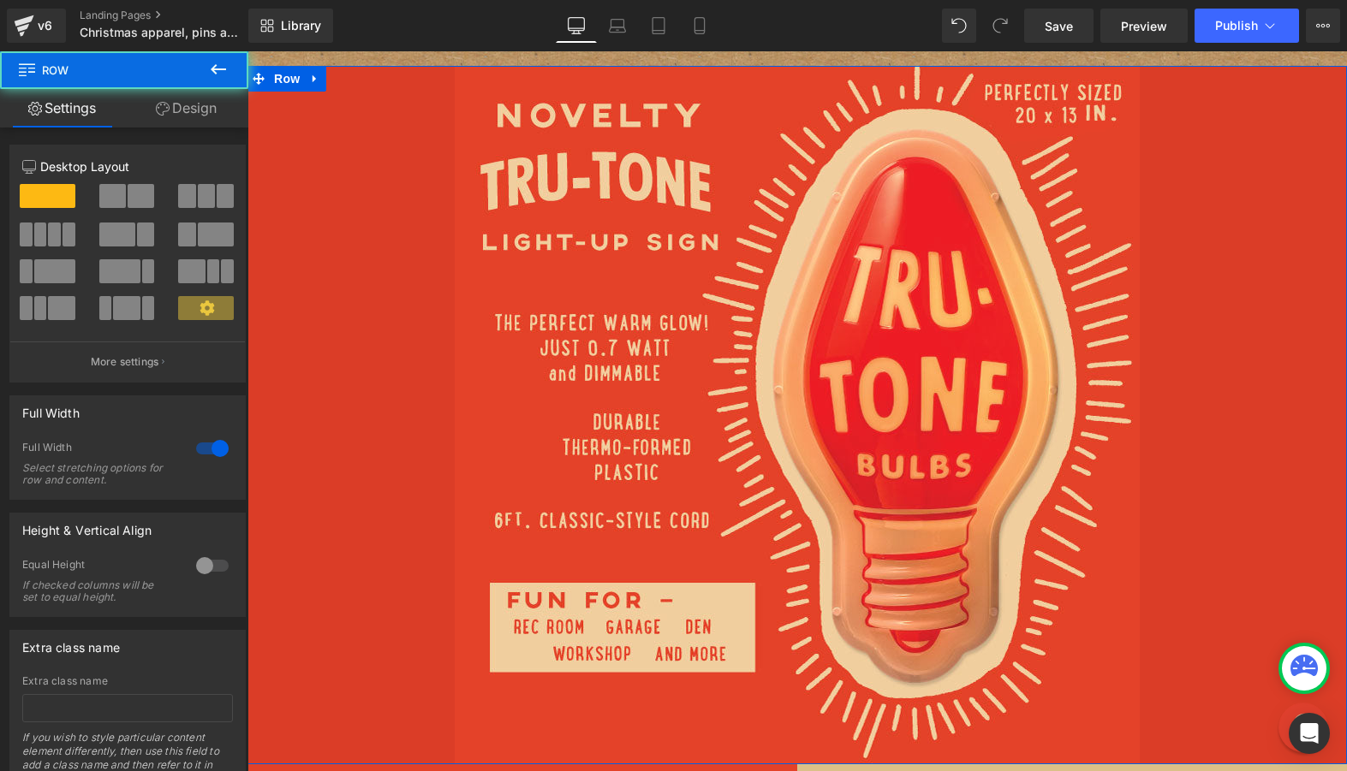
click at [171, 101] on link "Design" at bounding box center [186, 108] width 124 height 39
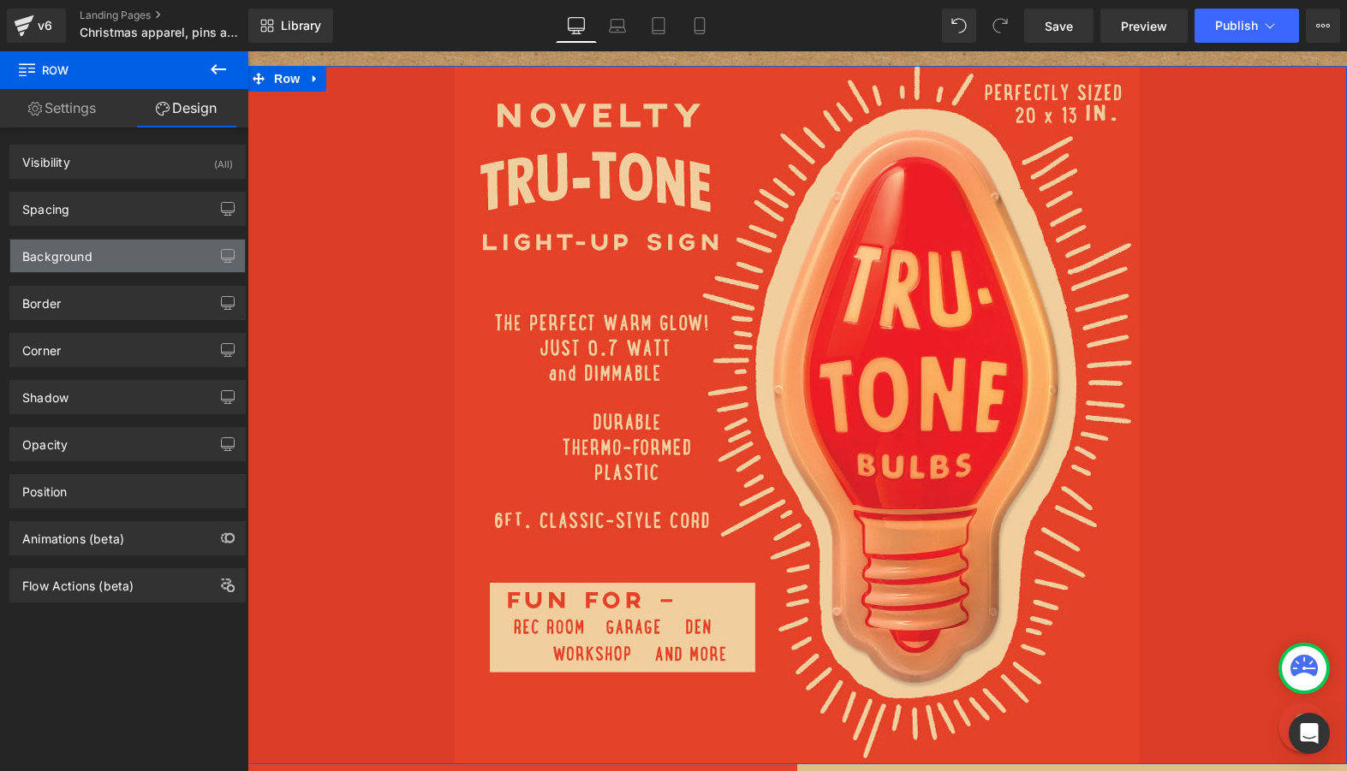
click at [99, 248] on div "Background" at bounding box center [127, 256] width 235 height 33
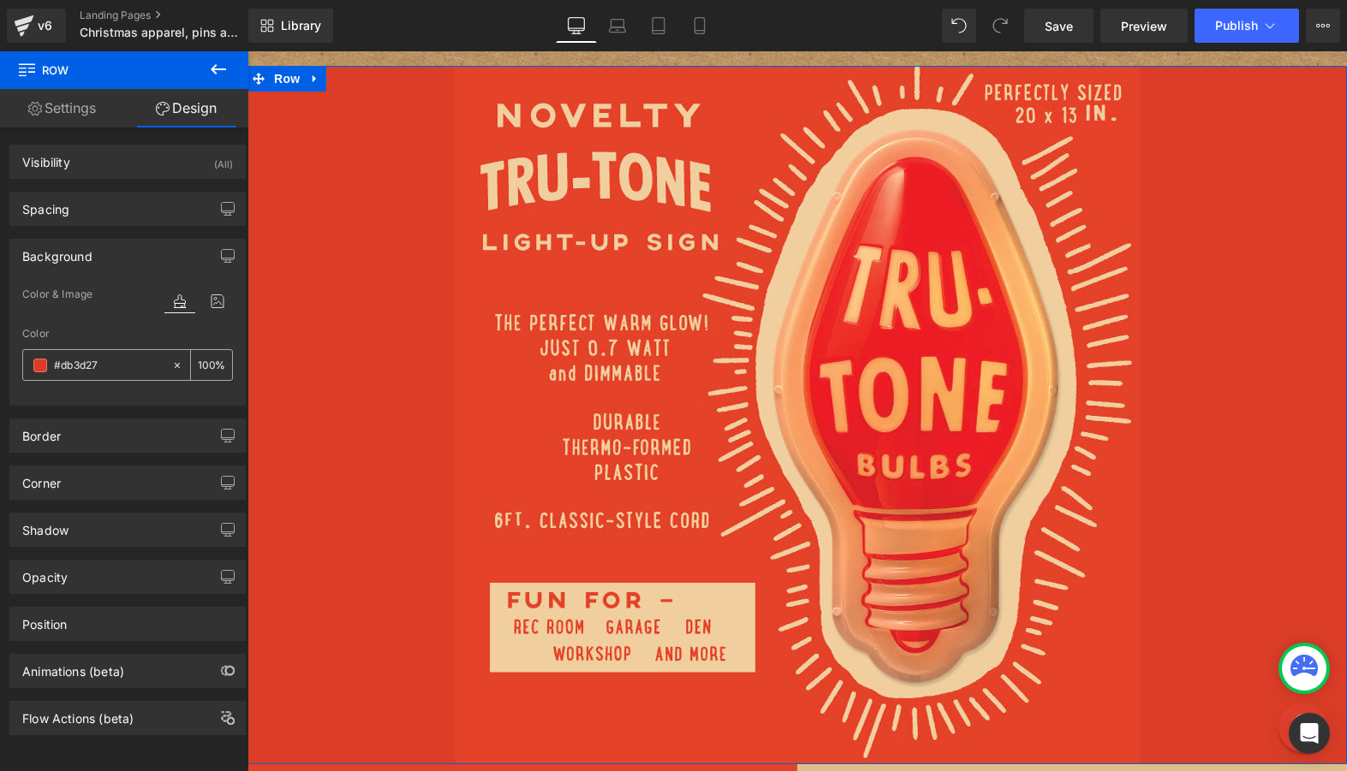
click at [92, 360] on input "text" at bounding box center [109, 365] width 110 height 19
paste input "E44228"
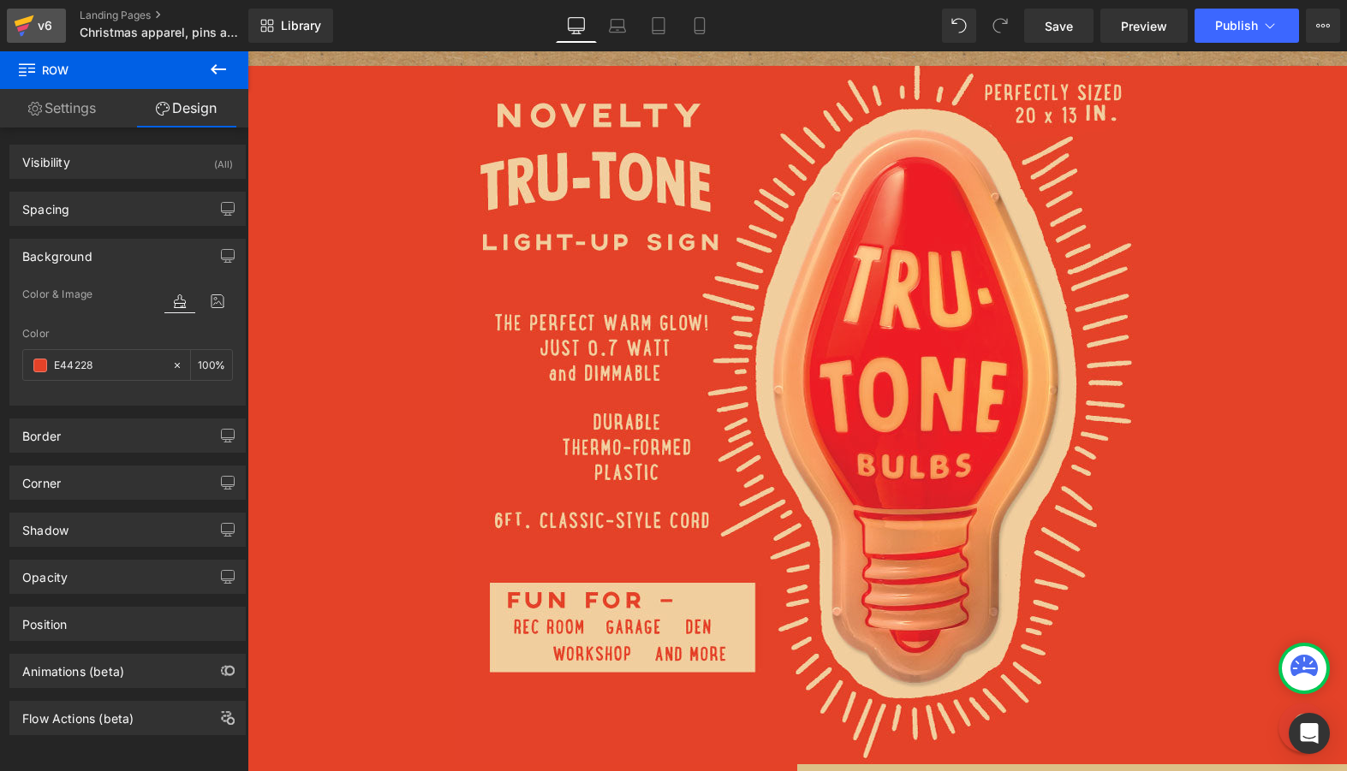
type input "E44228"
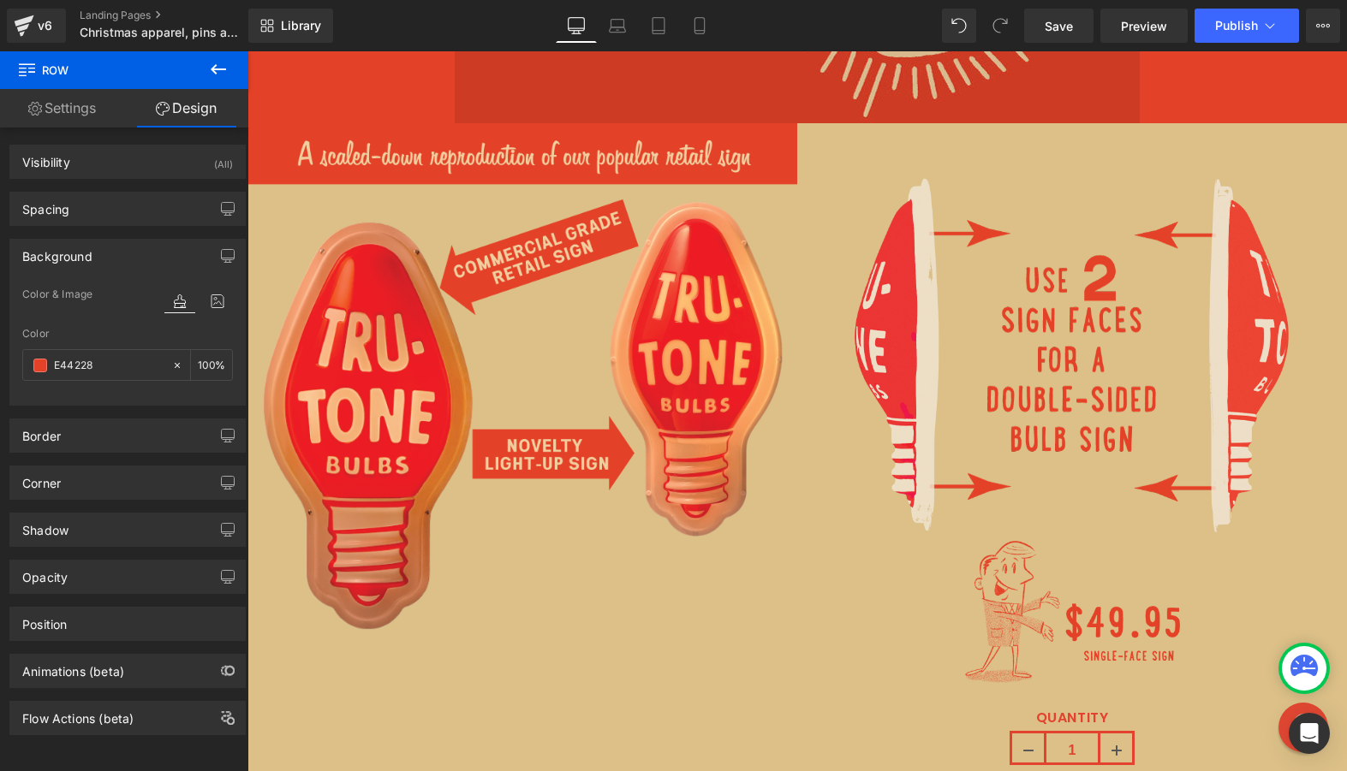
scroll to position [6594, 0]
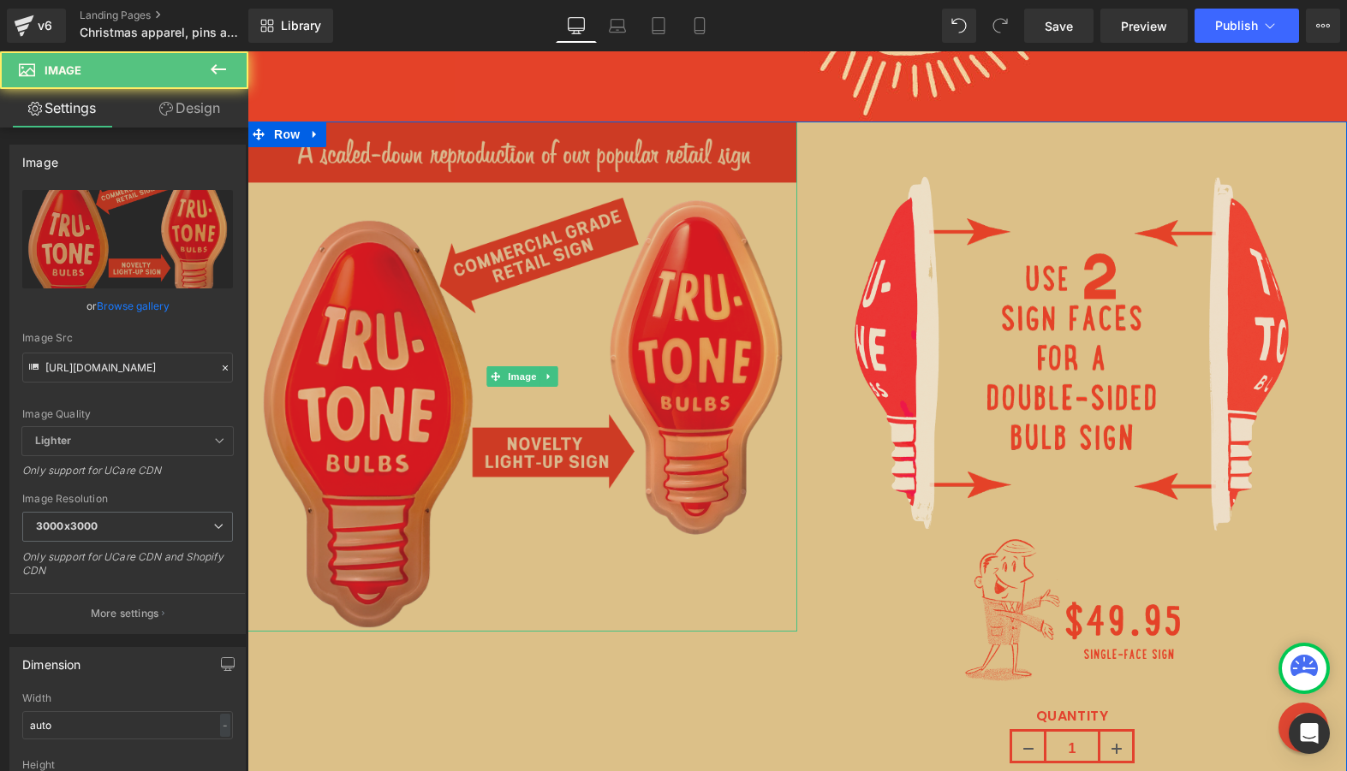
click at [611, 236] on img at bounding box center [522, 377] width 550 height 510
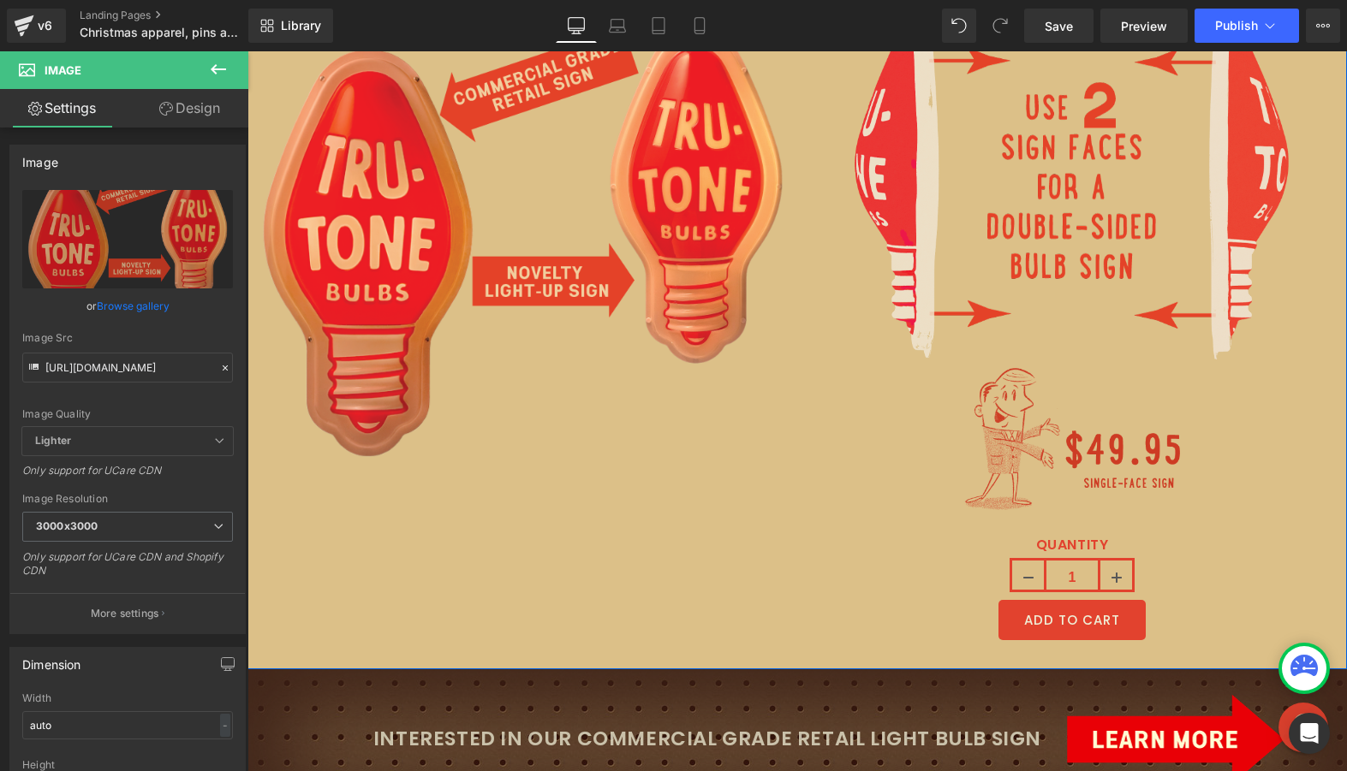
scroll to position [6768, 0]
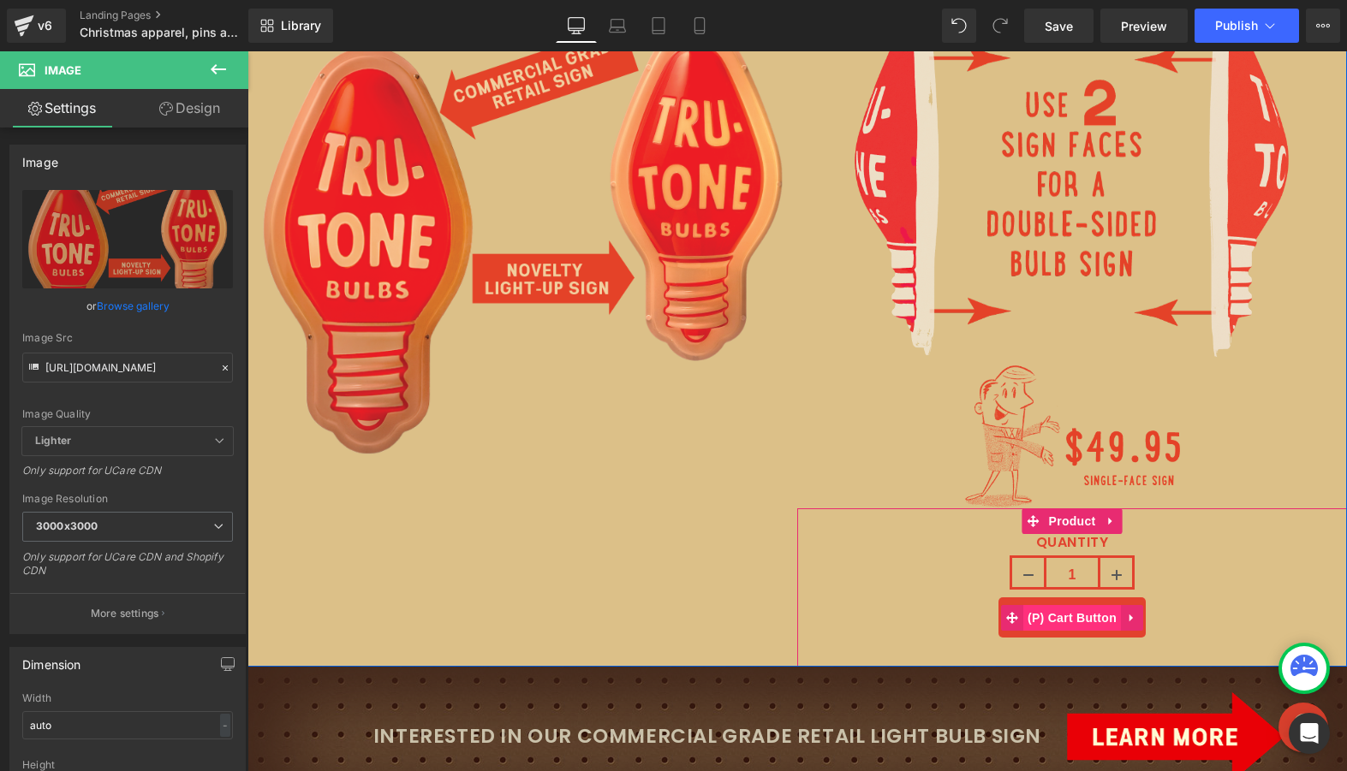
click at [1075, 614] on span "(P) Cart Button" at bounding box center [1072, 618] width 98 height 26
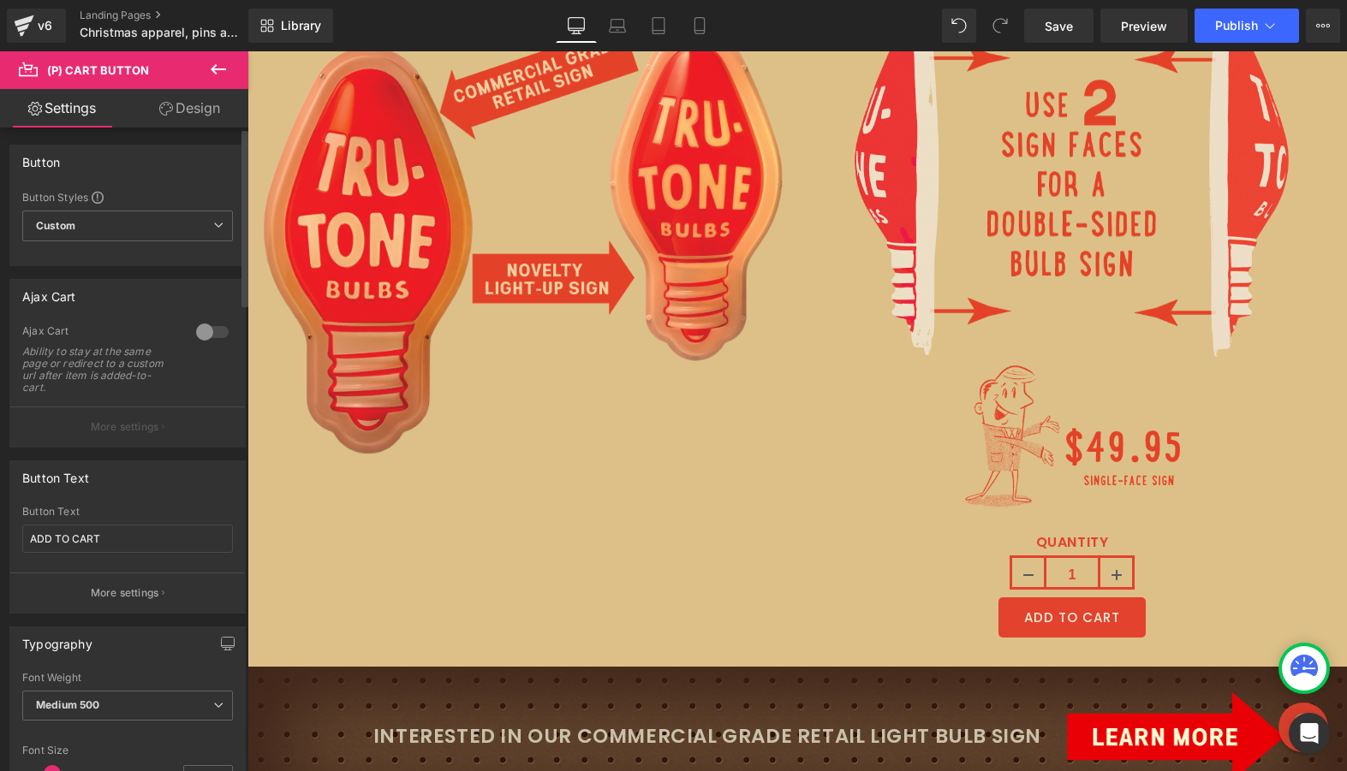
click at [210, 330] on div at bounding box center [212, 332] width 41 height 27
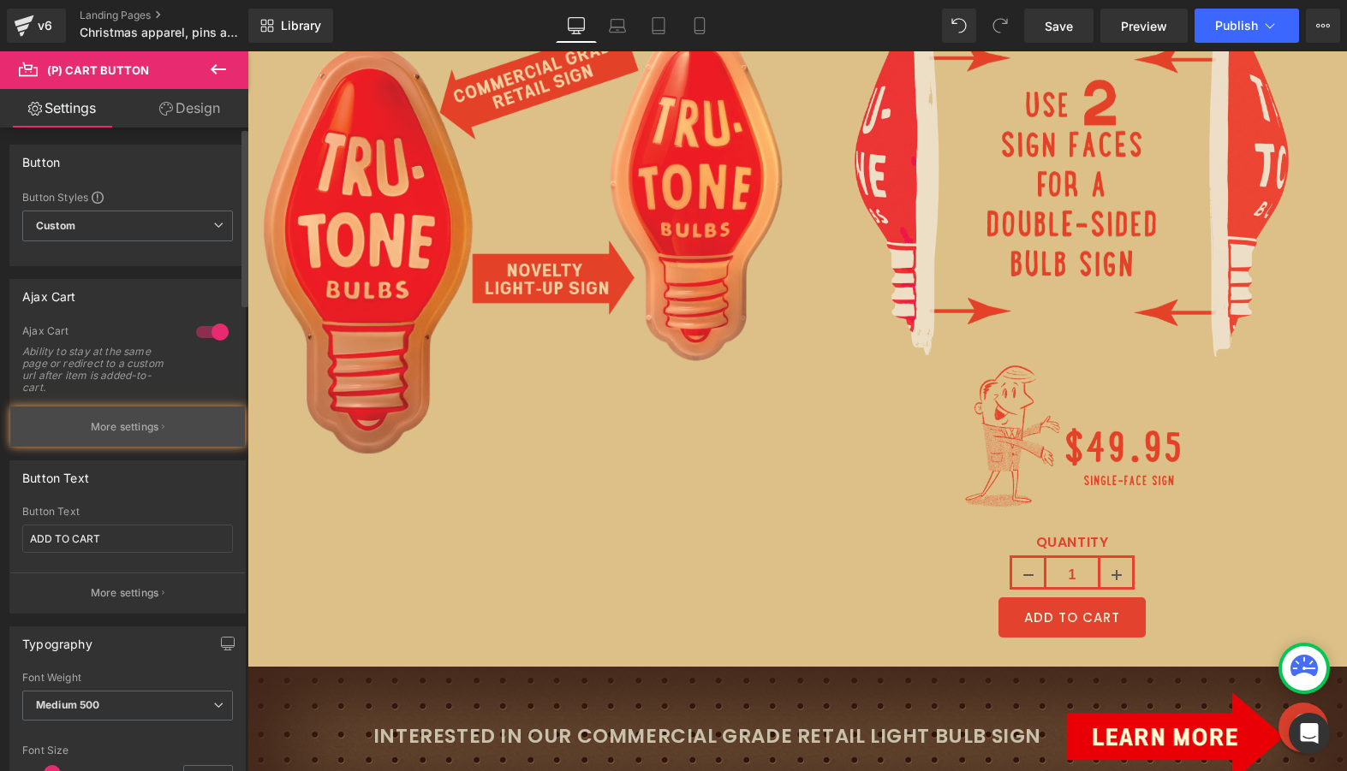
click at [122, 420] on p "More settings" at bounding box center [125, 427] width 68 height 15
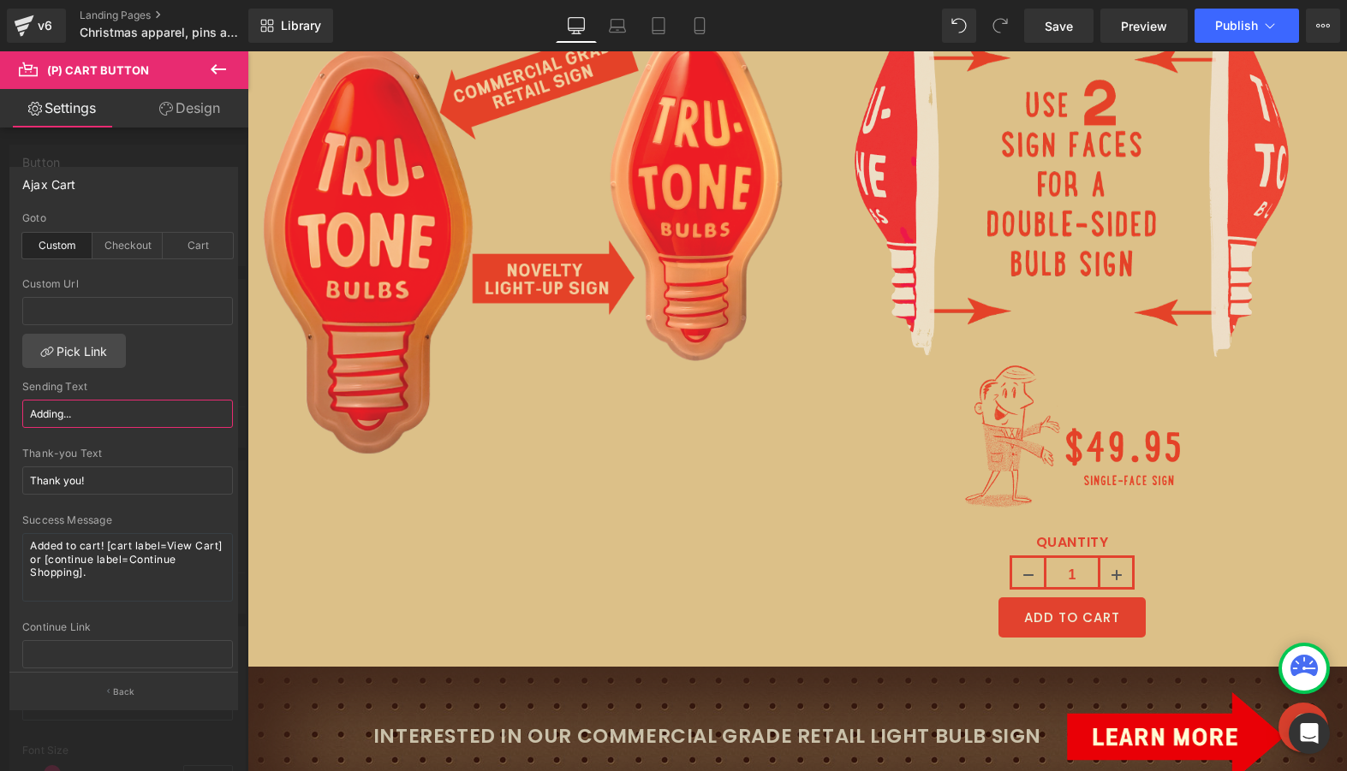
drag, startPoint x: 65, startPoint y: 414, endPoint x: 38, endPoint y: 413, distance: 27.5
click at [38, 413] on input "Adding..." at bounding box center [127, 414] width 211 height 28
type input "ADDING..."
drag, startPoint x: 108, startPoint y: 540, endPoint x: 120, endPoint y: 600, distance: 61.1
click at [120, 600] on div "Success Message Added to cart! [cart label=View Cart] or [continue label=Contin…" at bounding box center [127, 568] width 211 height 107
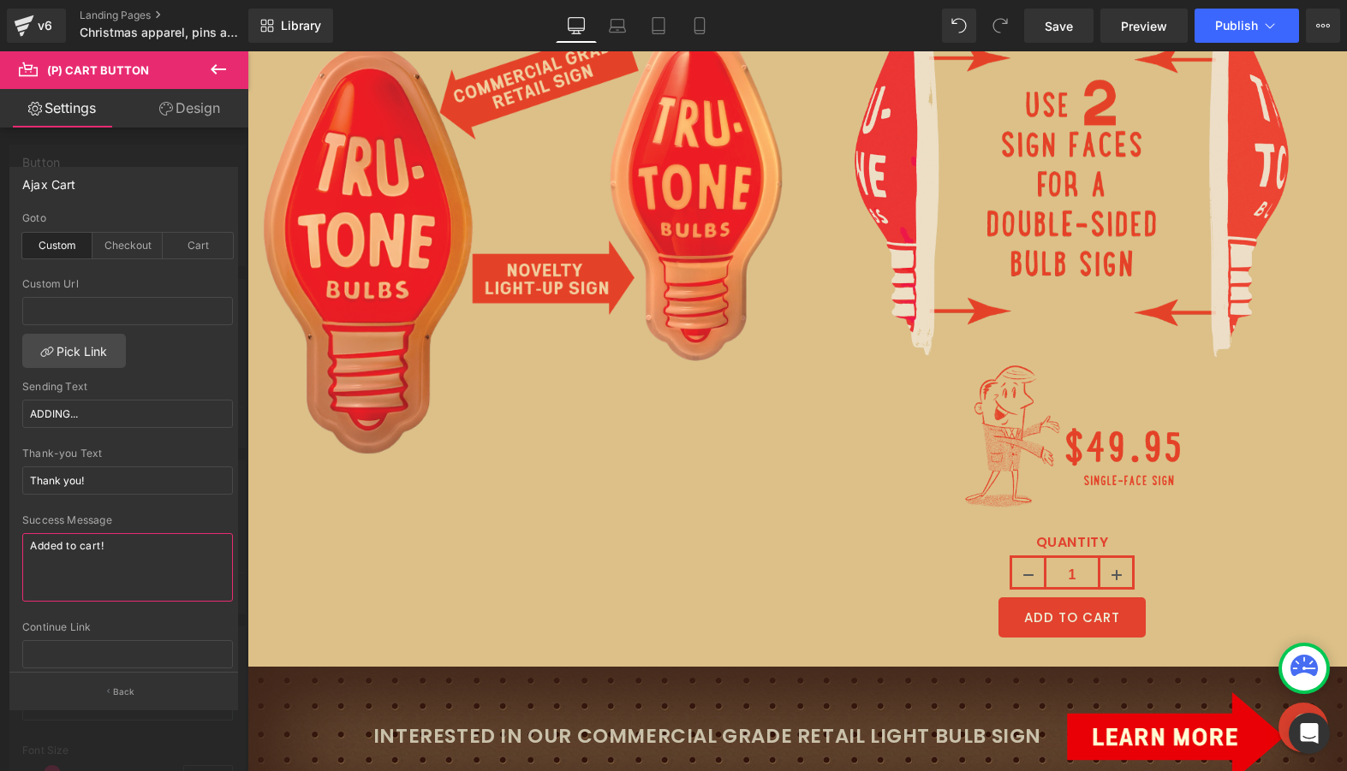
scroll to position [119, 0]
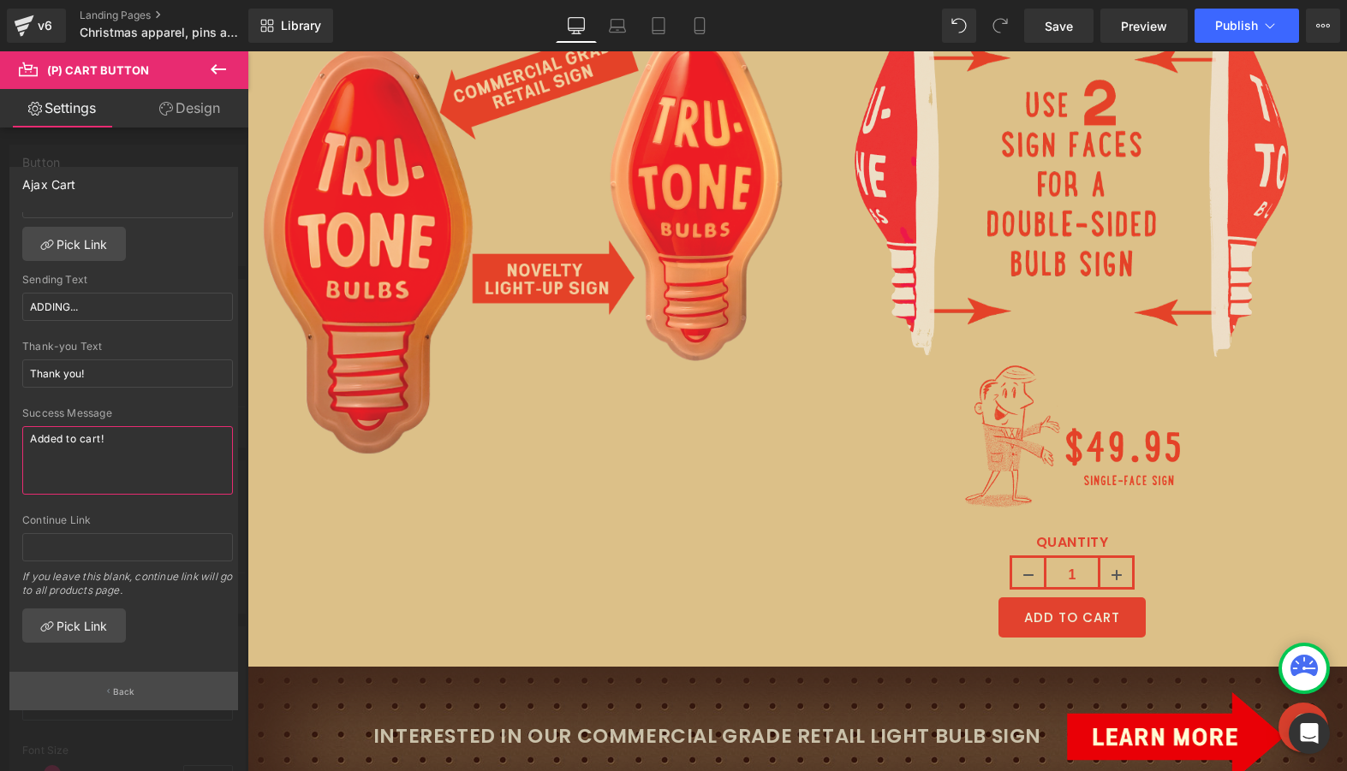
type textarea "Added to cart!"
click at [86, 694] on button "Back" at bounding box center [123, 691] width 229 height 39
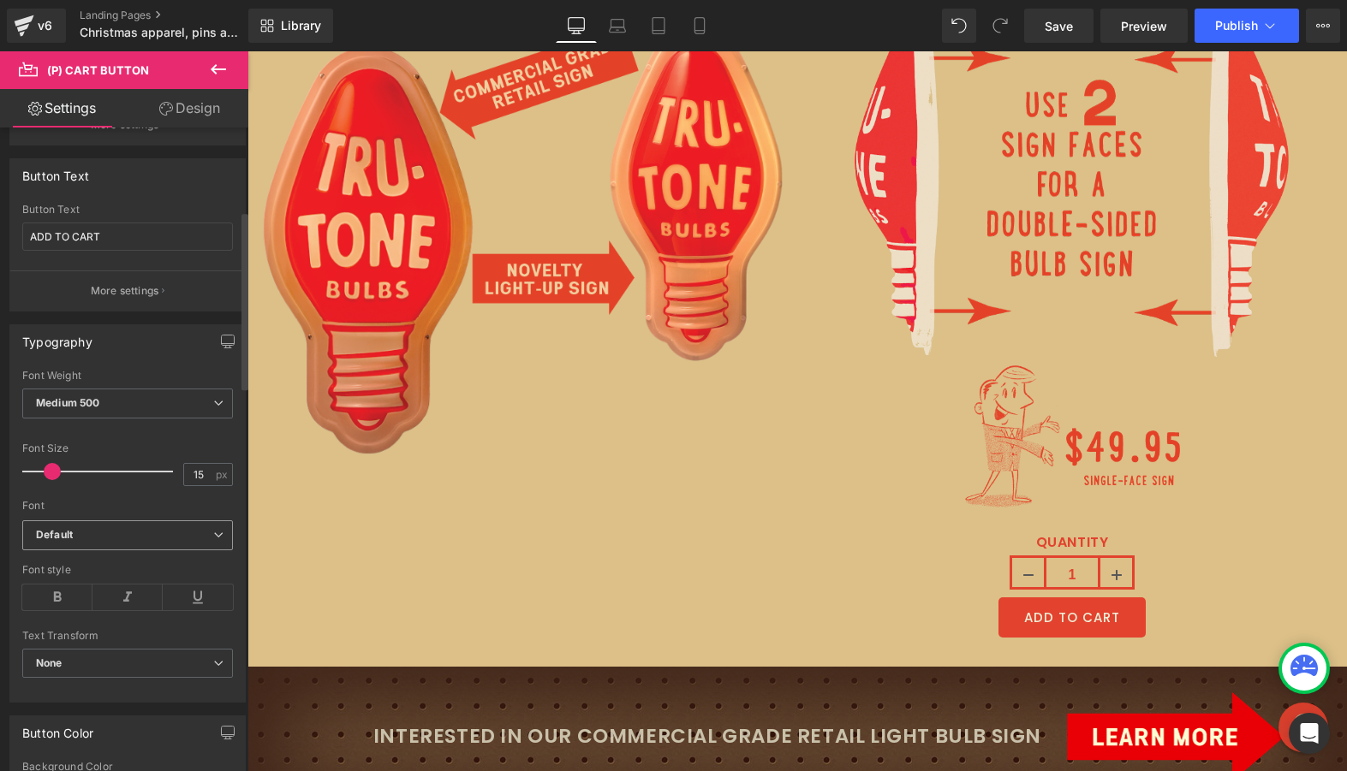
scroll to position [301, 0]
click at [131, 407] on span "Medium 500" at bounding box center [127, 405] width 211 height 30
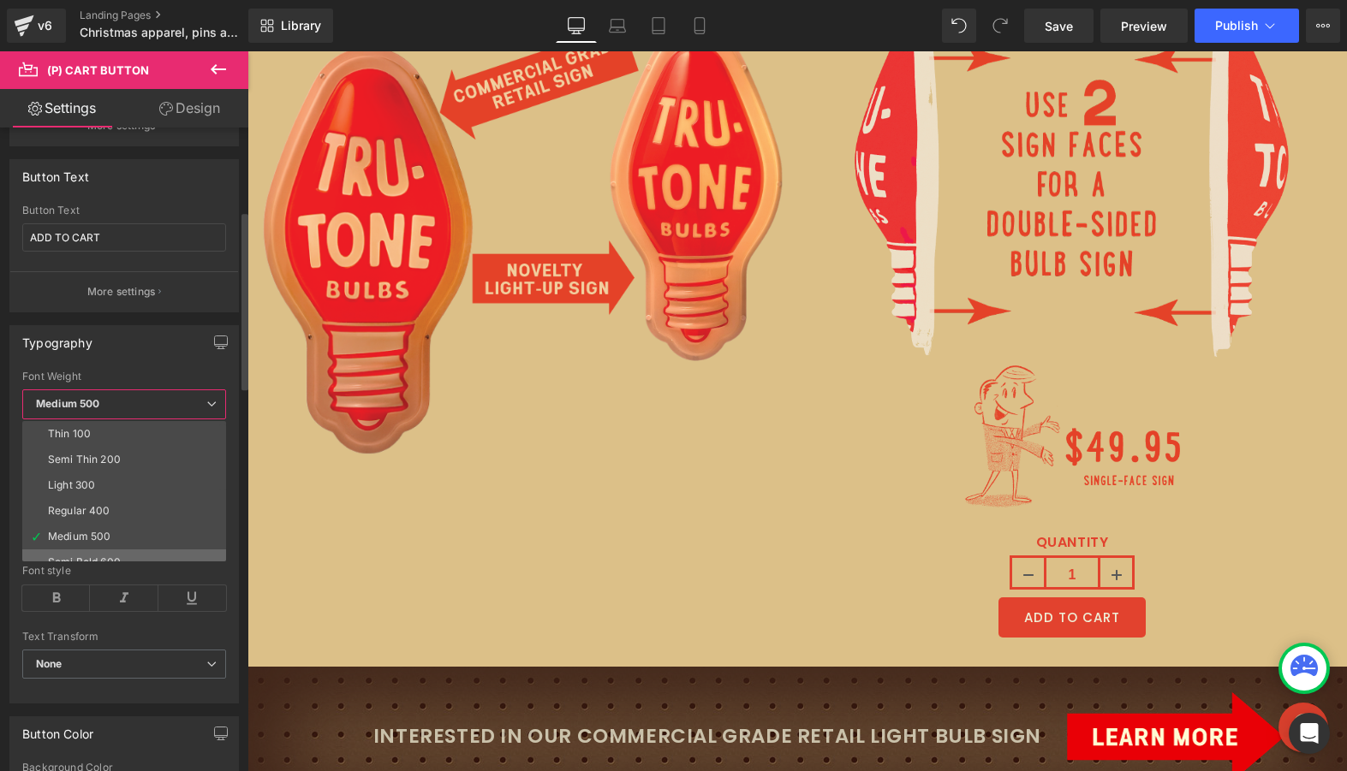
click at [108, 555] on li "Semi Bold 600" at bounding box center [127, 563] width 211 height 26
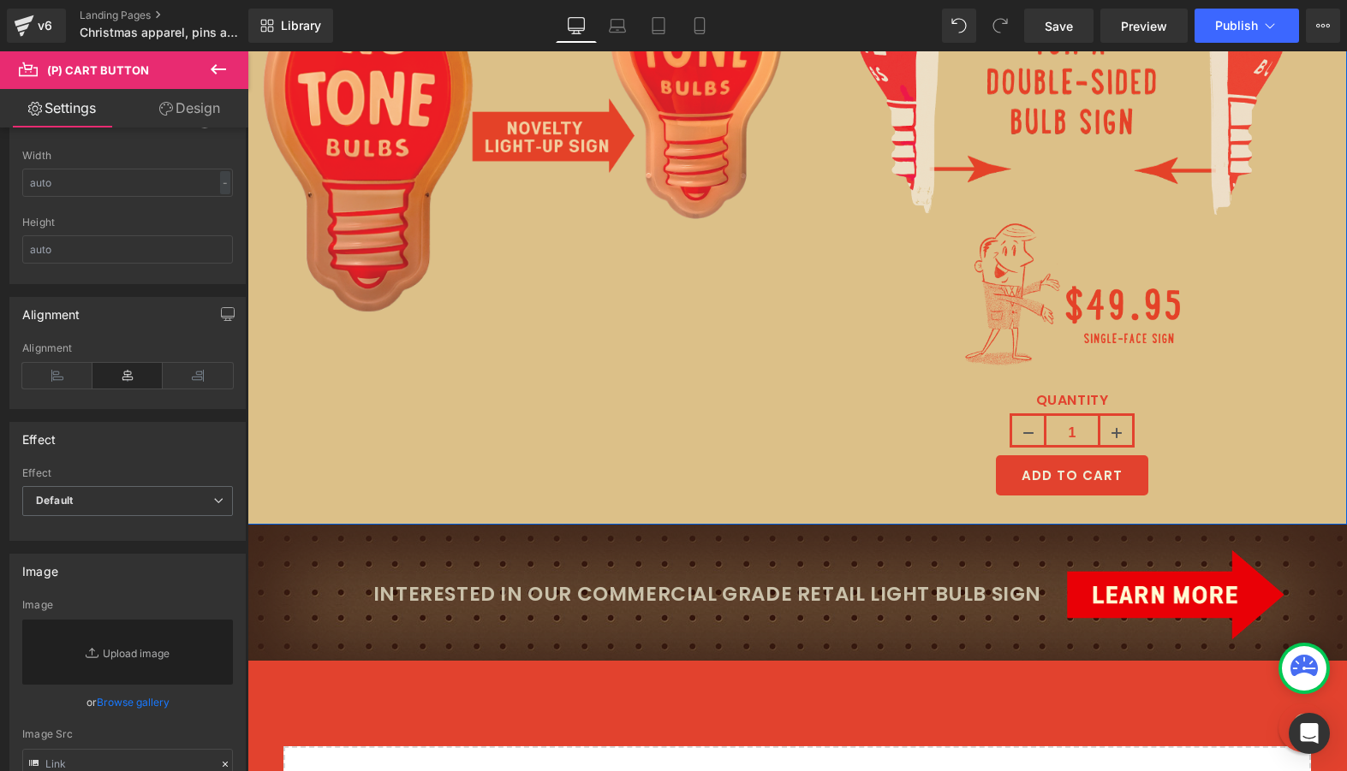
scroll to position [6911, 0]
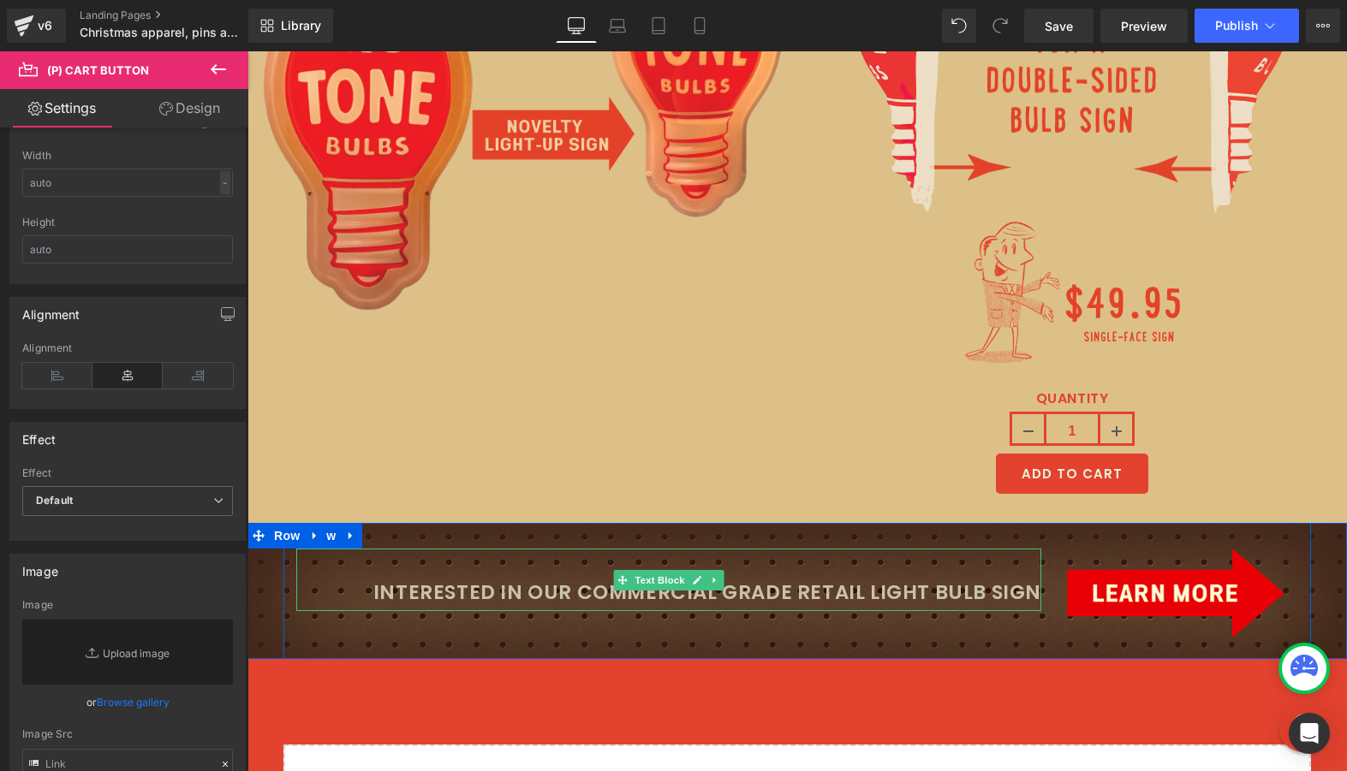
click at [845, 590] on p "Interested in our commercial grade retail light bulb sign" at bounding box center [668, 592] width 745 height 35
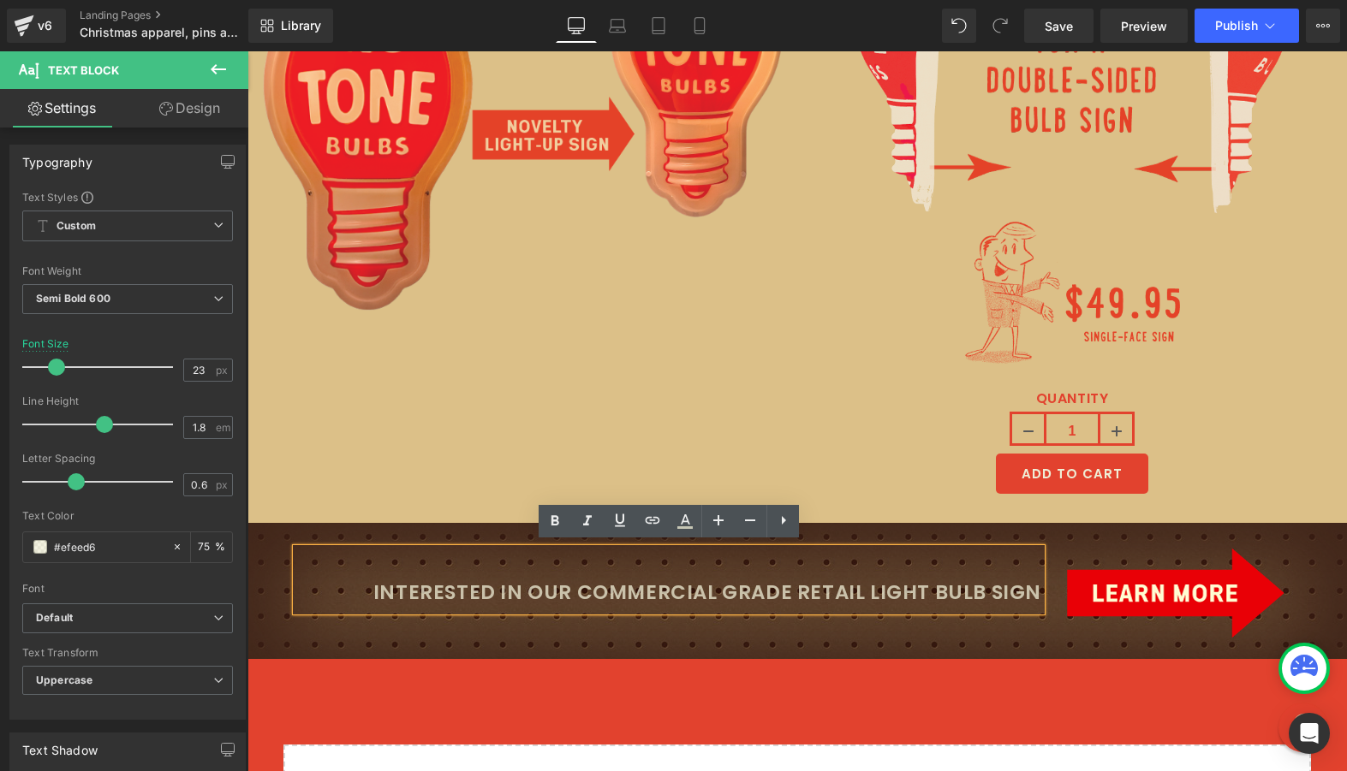
click at [1039, 585] on p "Interested in our commercial grade retail light bulb sign" at bounding box center [668, 592] width 745 height 35
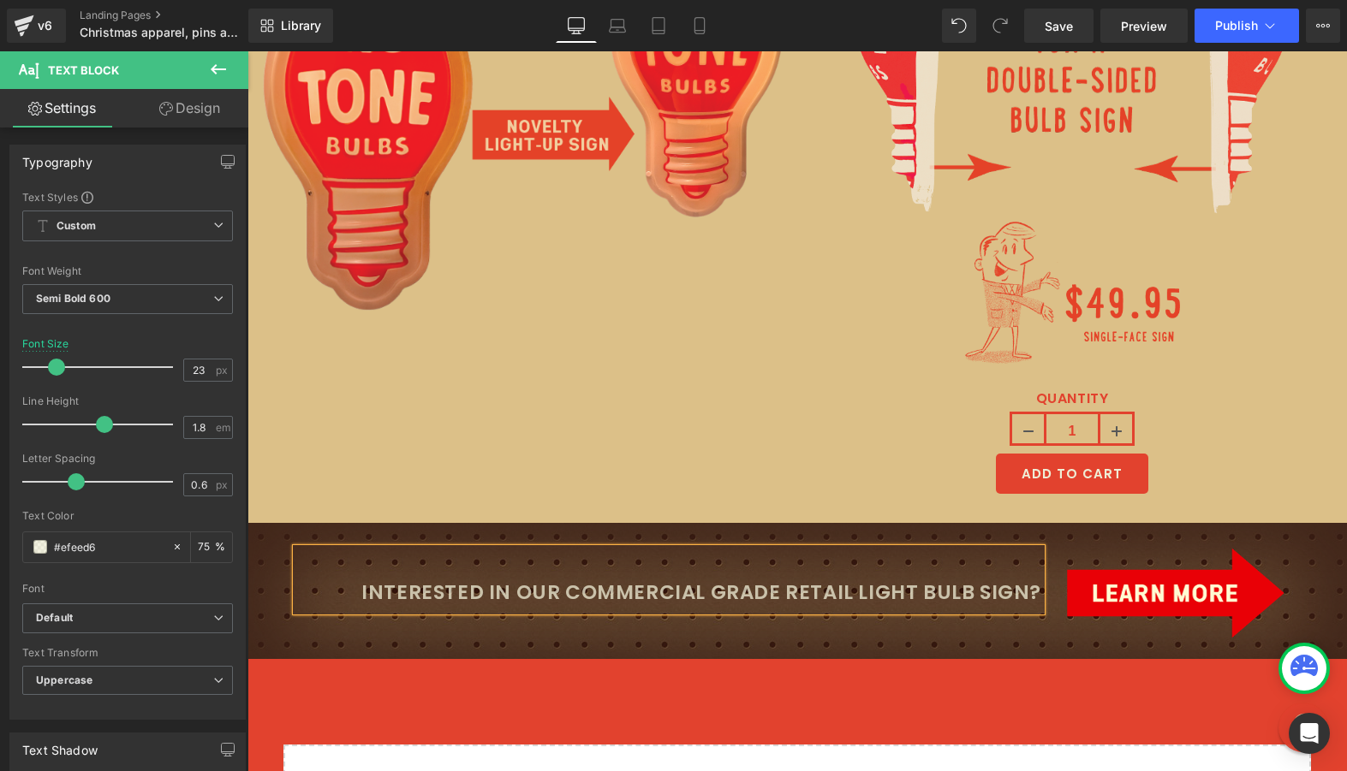
click at [987, 564] on div "Interested in our commercial grade retail light bulb sign?" at bounding box center [668, 580] width 745 height 62
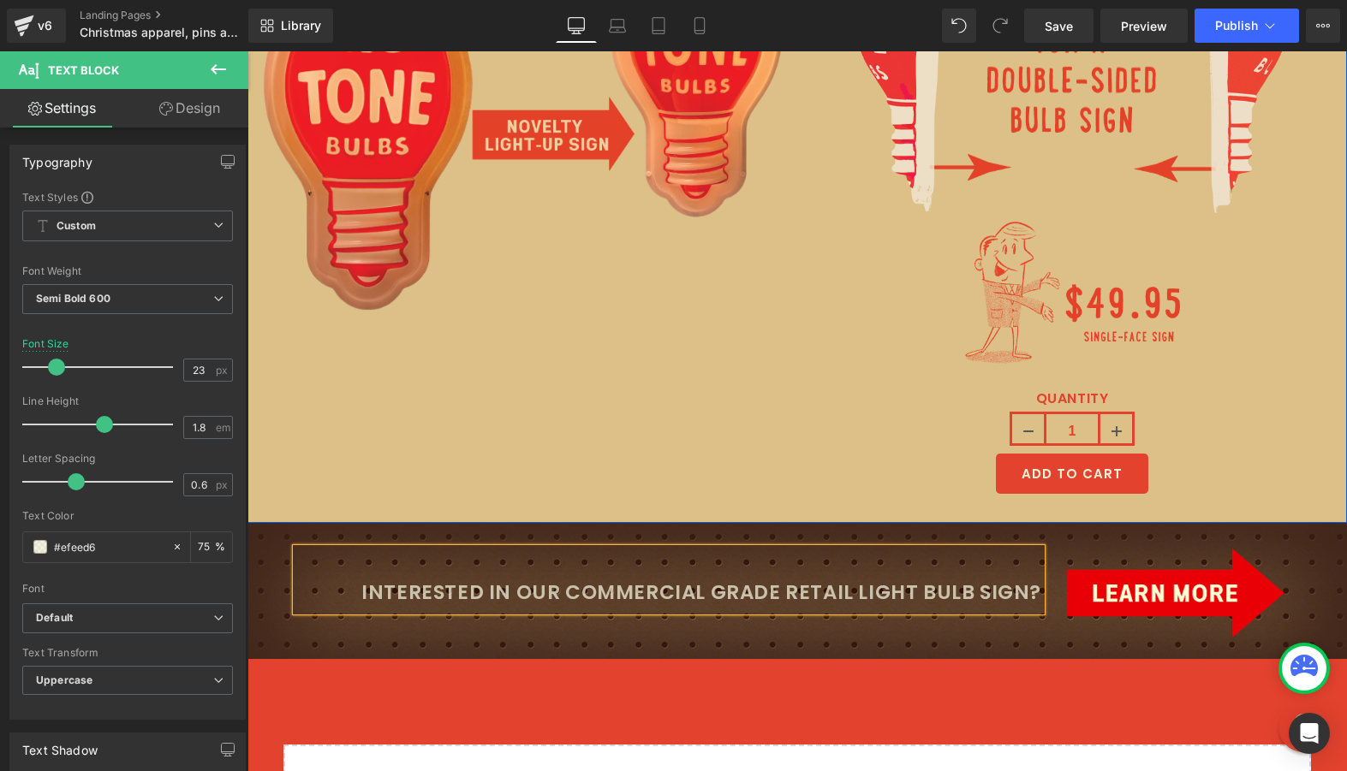
click at [667, 483] on div "Image Image Image QUANTITY 1 (P) Quantity ADD TO CART (P) Cart Button Product R…" at bounding box center [796, 163] width 1099 height 719
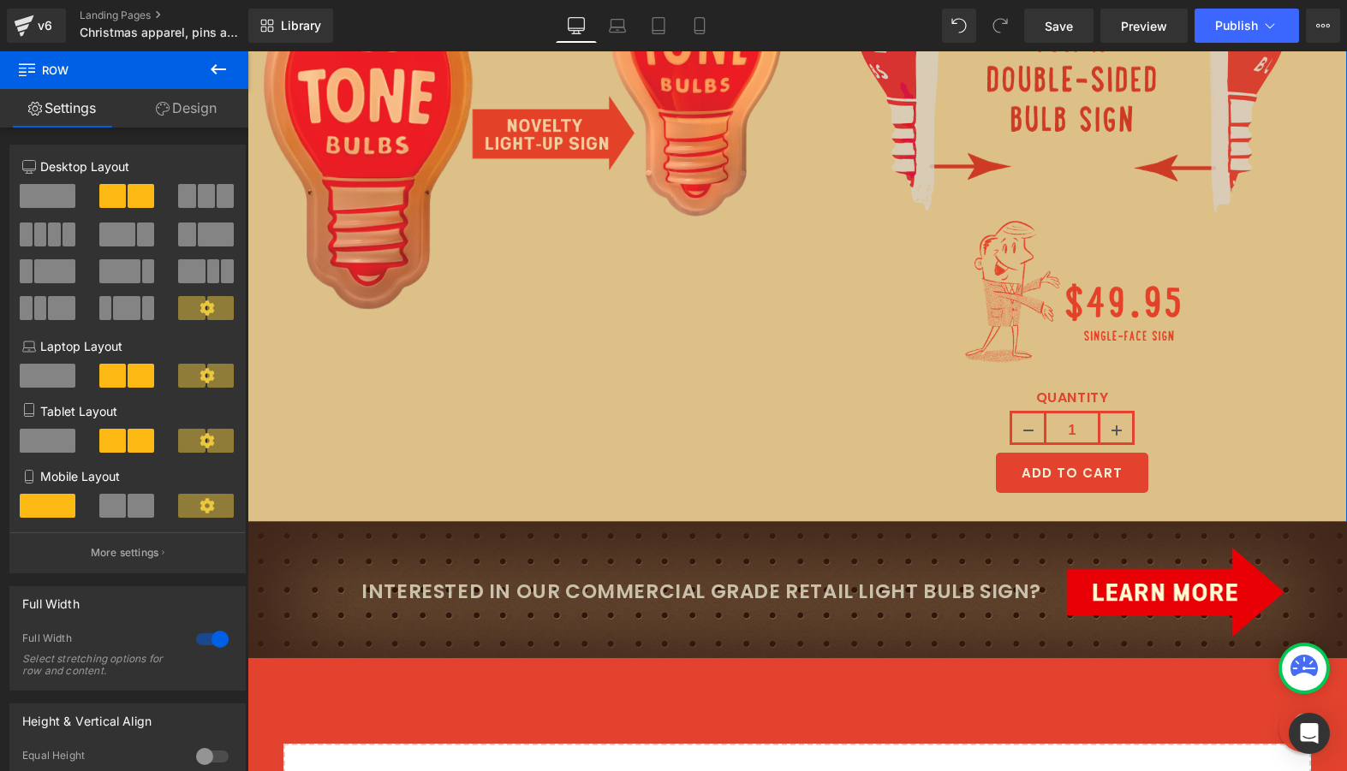
scroll to position [6921, 0]
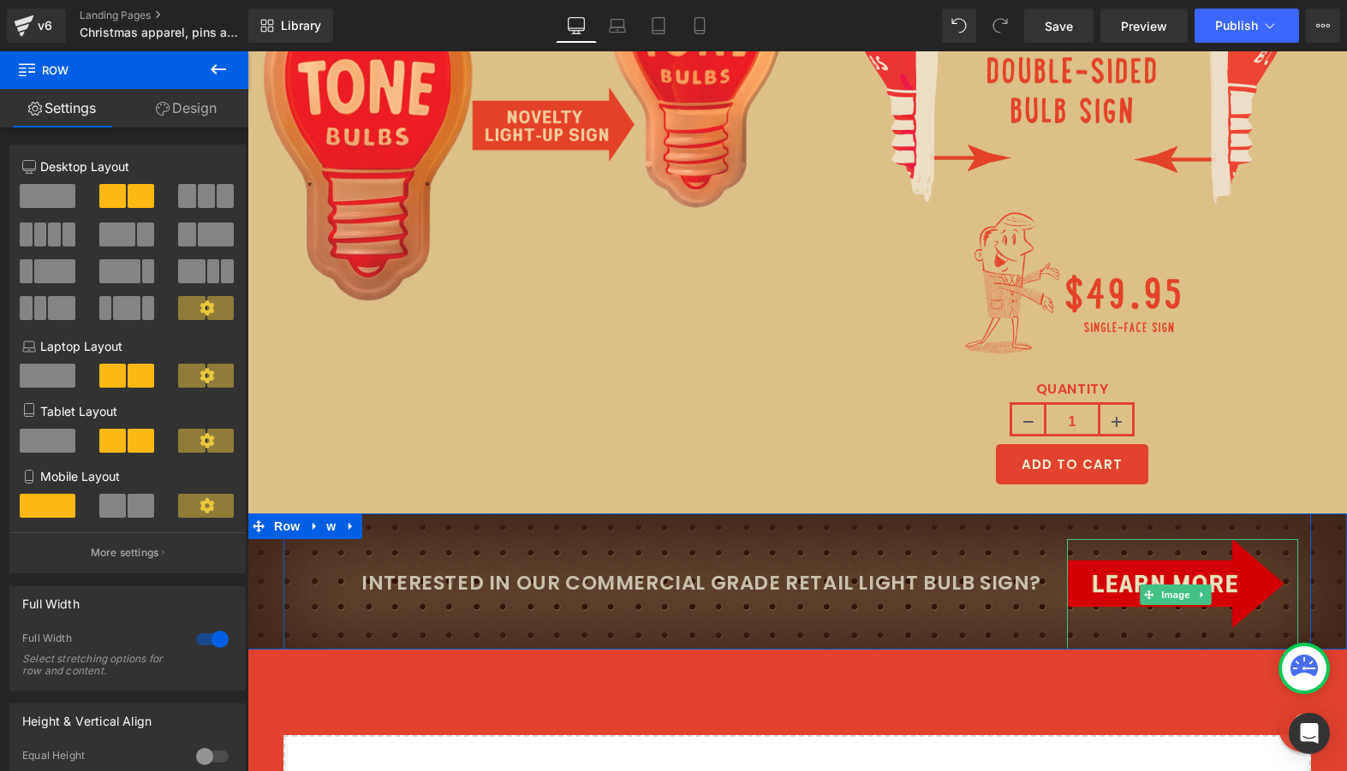
click at [1090, 585] on img at bounding box center [1175, 594] width 217 height 110
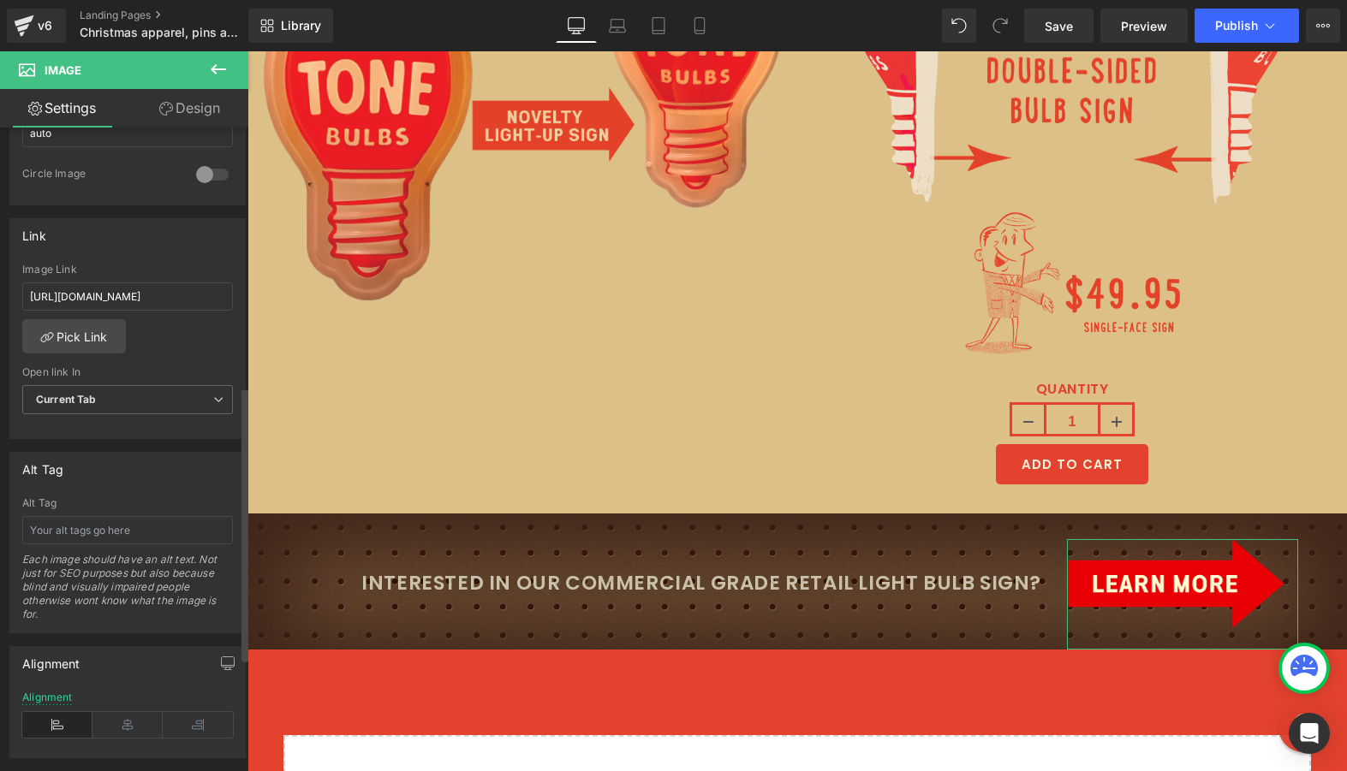
scroll to position [661, 0]
click at [82, 530] on input "text" at bounding box center [127, 529] width 211 height 28
type input "t"
type input "arrow with text "learn more""
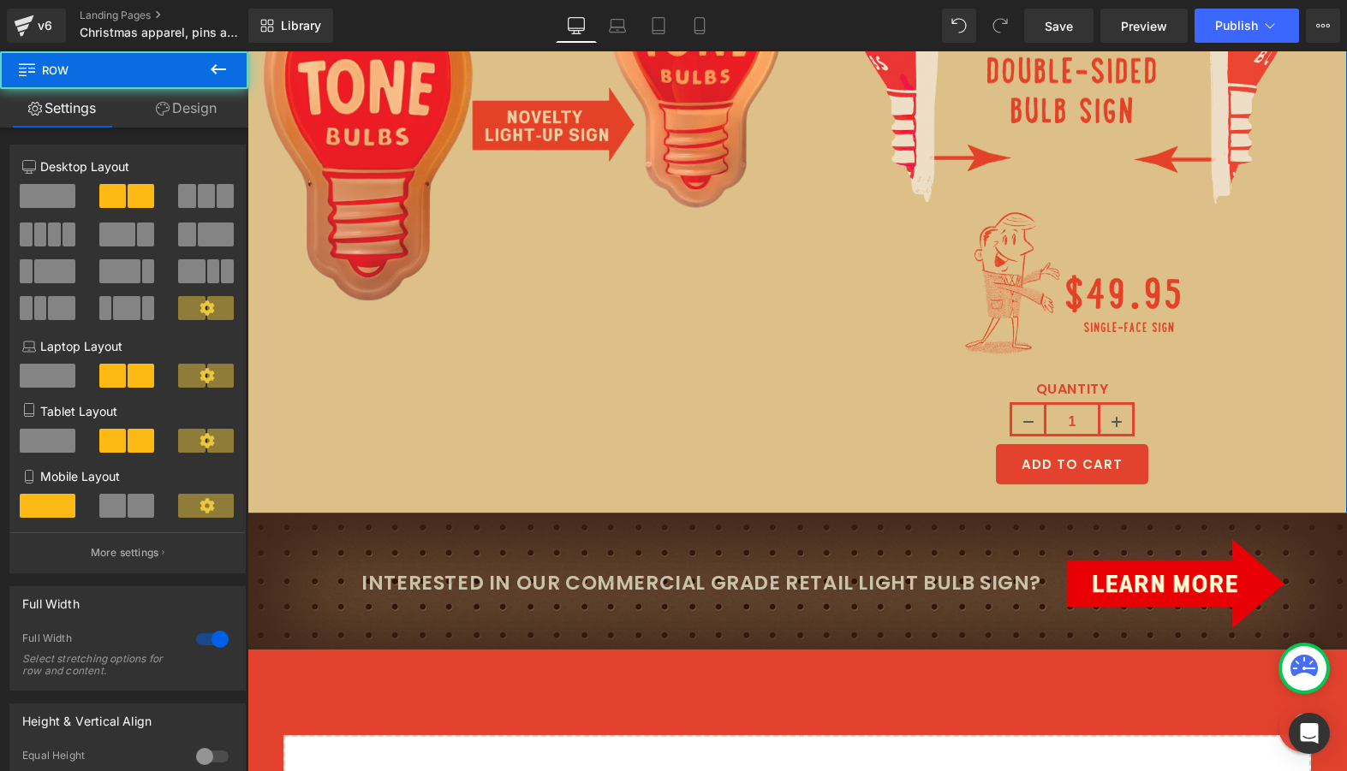
click at [459, 465] on div "Image Image Image QUANTITY 1 (P) Quantity ADD TO CART (P) Cart Button Product R…" at bounding box center [796, 154] width 1099 height 719
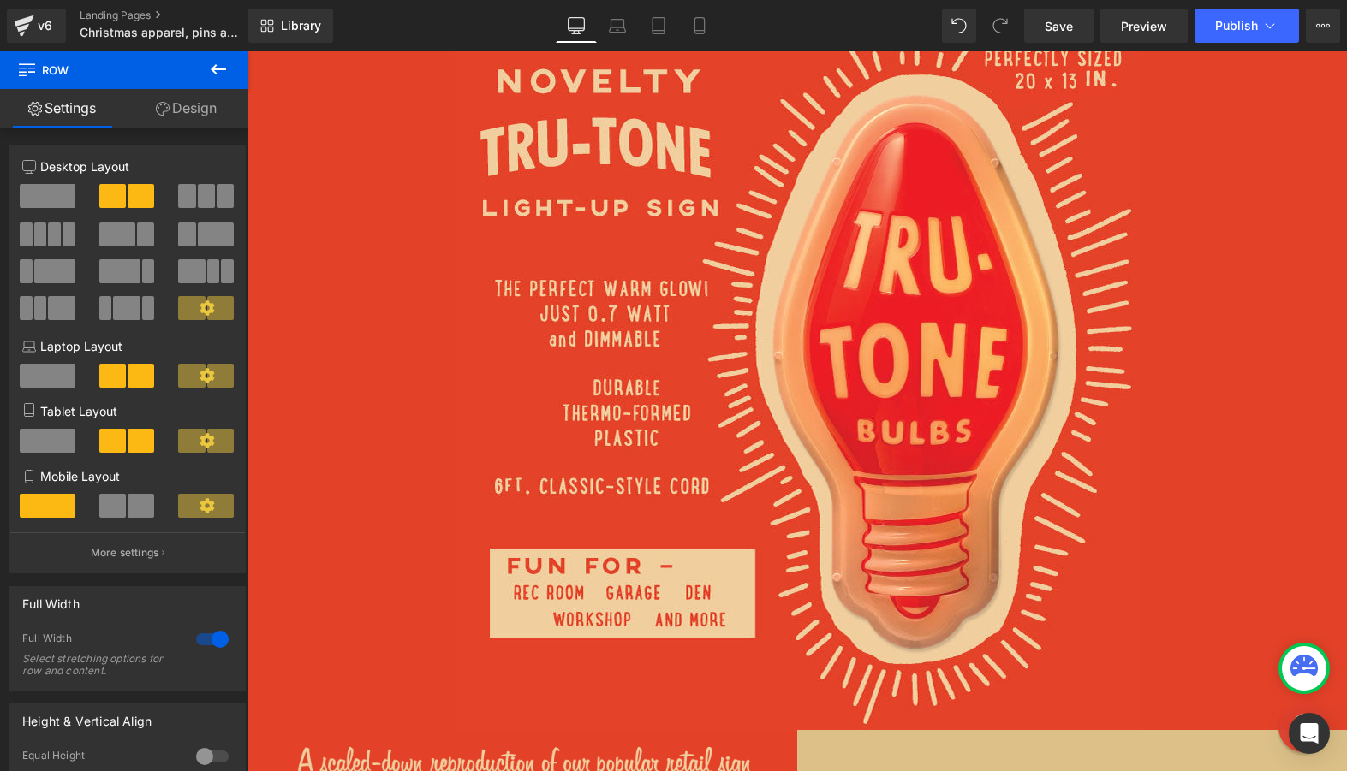
scroll to position [5983, 0]
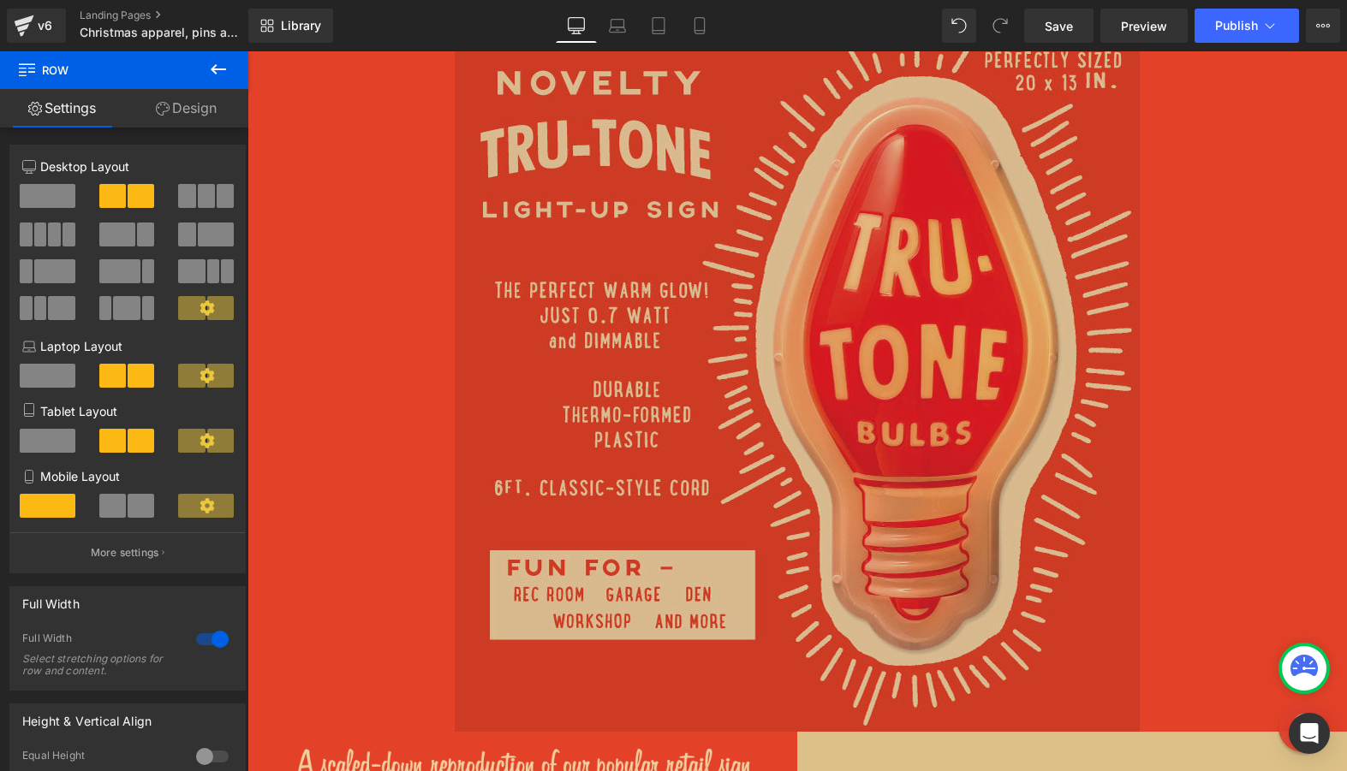
click at [601, 388] on img at bounding box center [797, 382] width 685 height 699
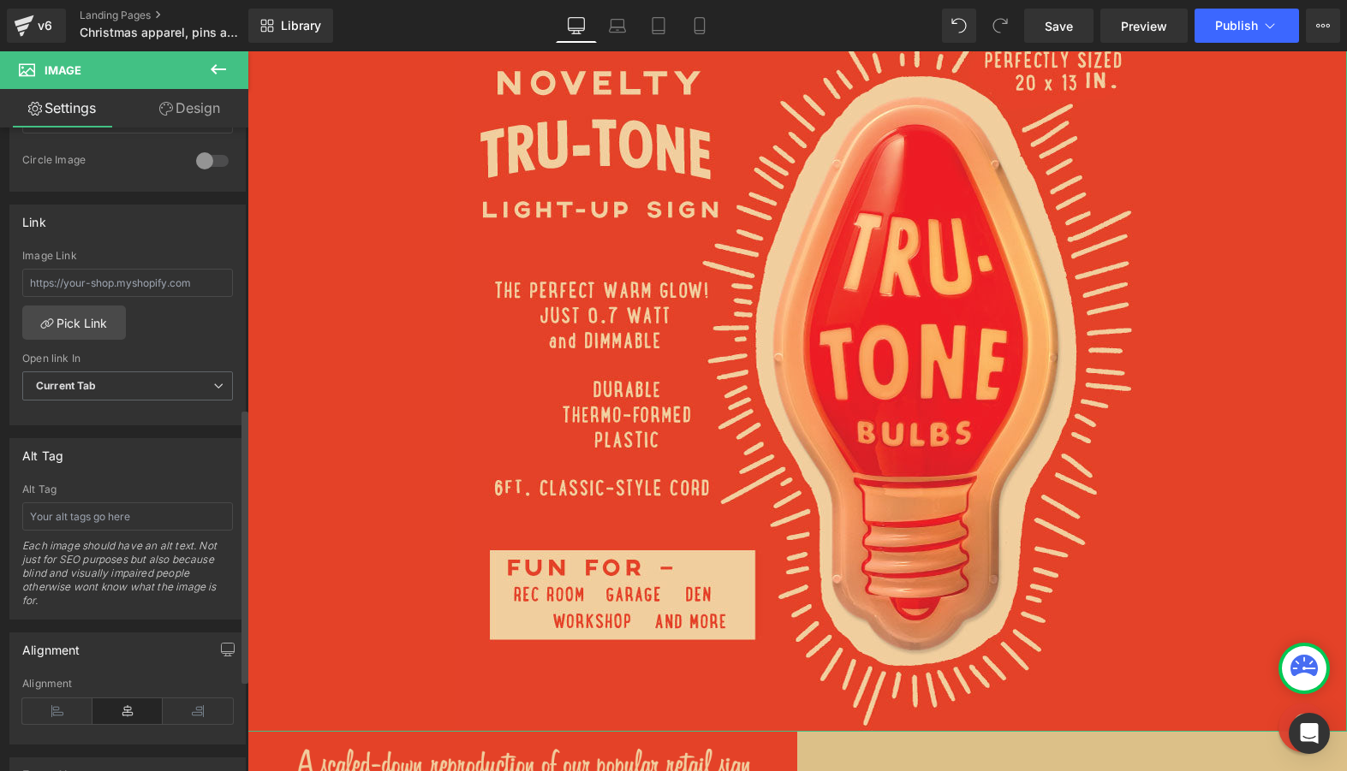
scroll to position [686, 0]
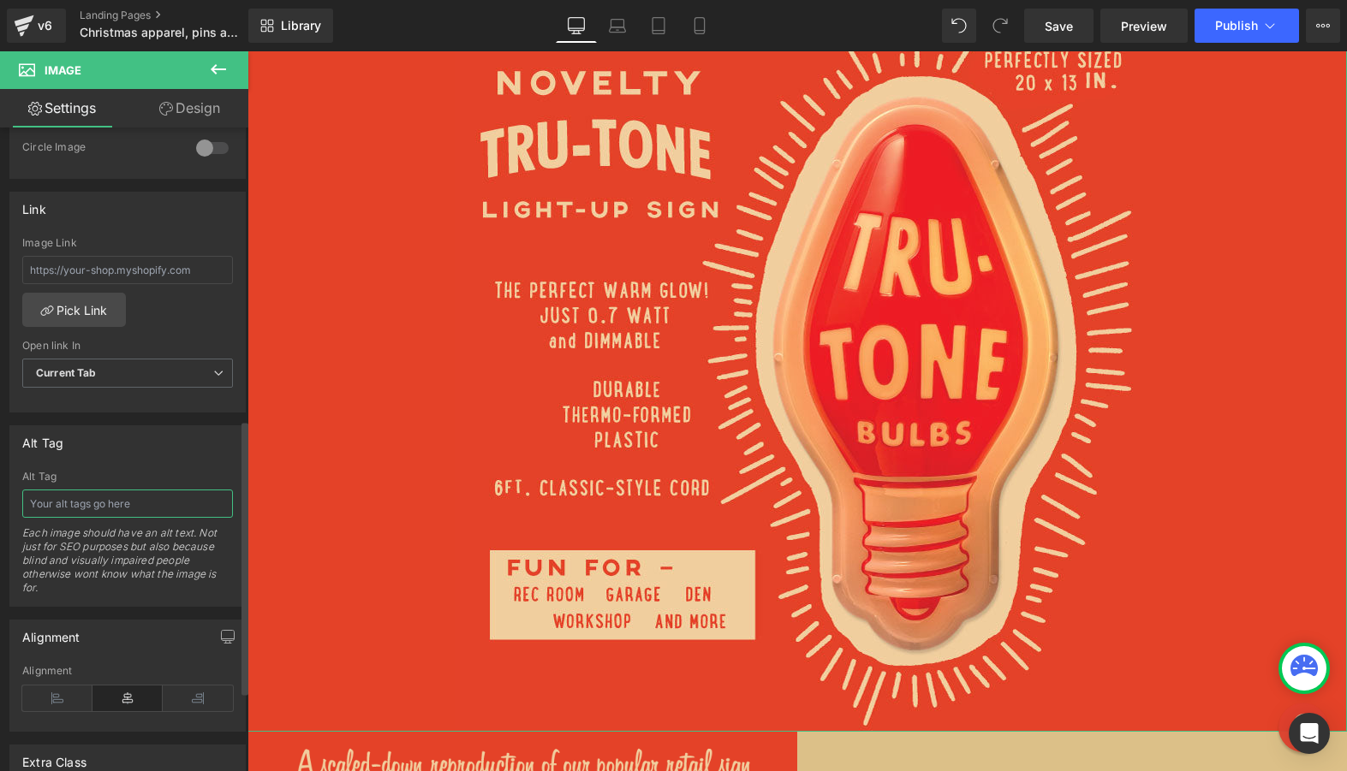
click at [110, 497] on input "text" at bounding box center [127, 504] width 211 height 28
type input "Tru-Tone novelty light up sign"
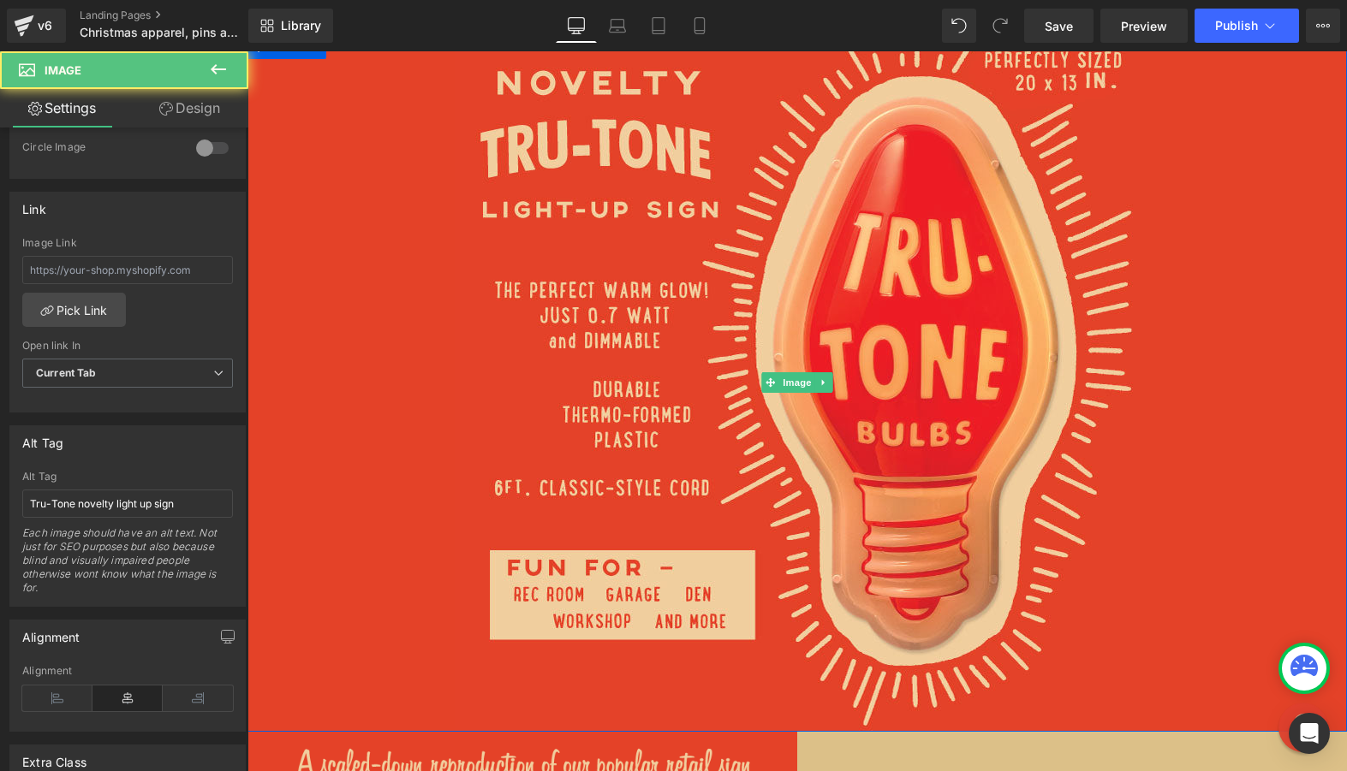
click at [313, 514] on div at bounding box center [796, 382] width 1099 height 699
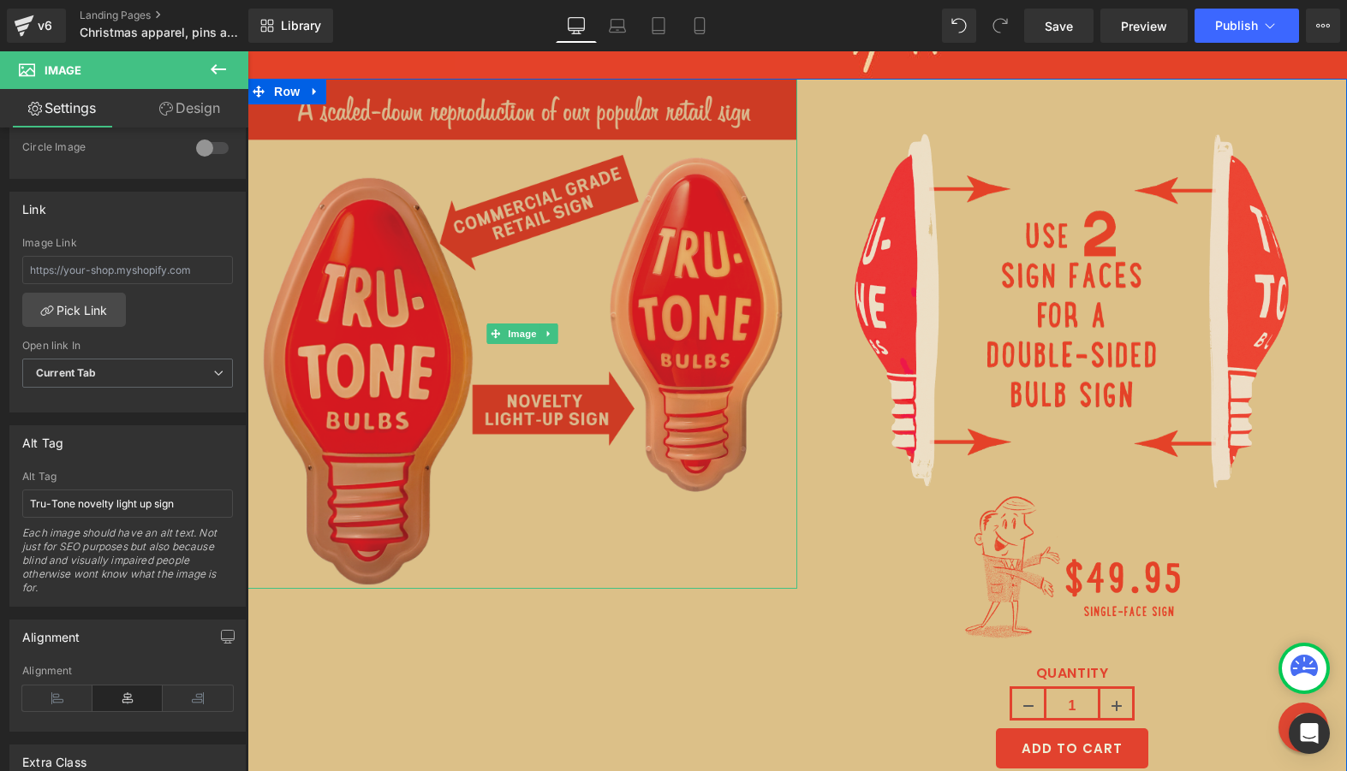
scroll to position [6636, 0]
click at [383, 320] on img at bounding box center [522, 335] width 550 height 510
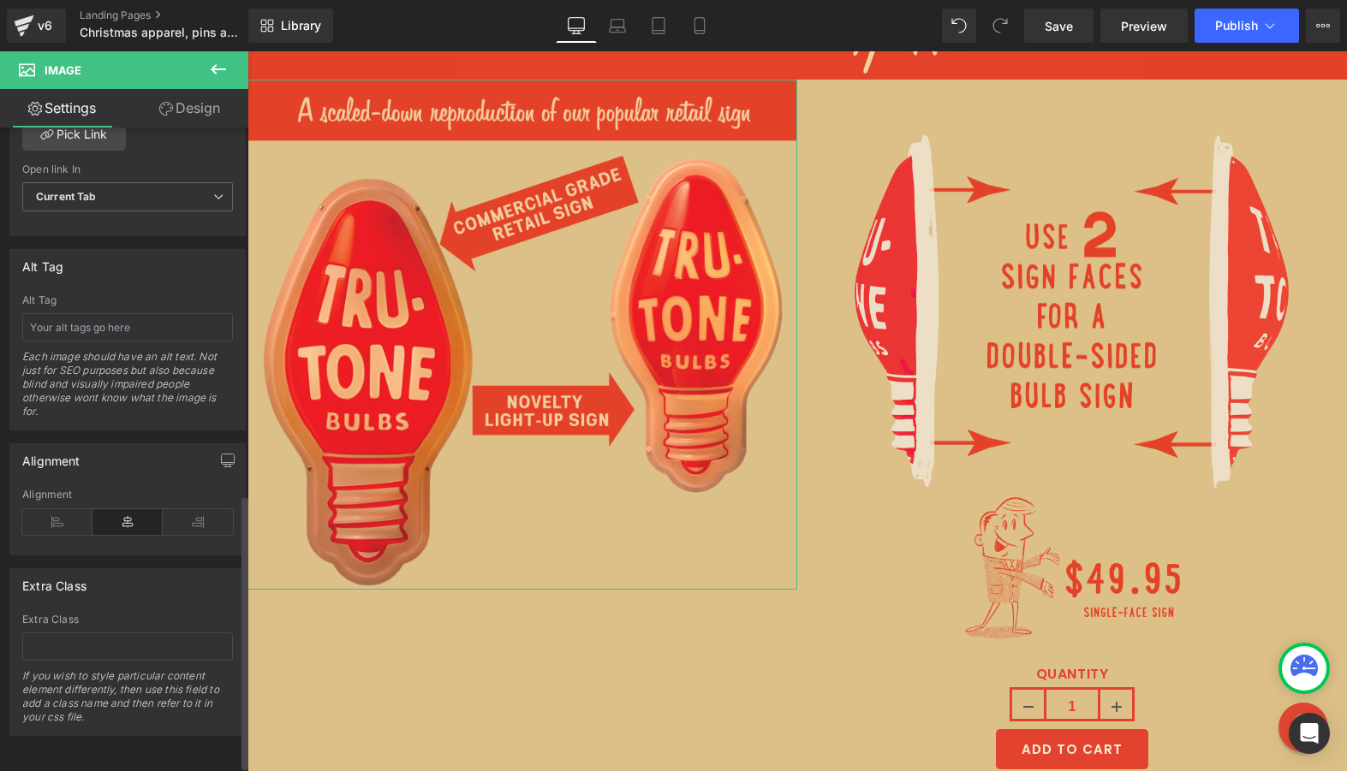
scroll to position [874, 0]
click at [130, 313] on input "text" at bounding box center [127, 327] width 211 height 28
click at [149, 313] on input "comparison of the" at bounding box center [127, 327] width 211 height 28
click at [160, 316] on input "comparison of the Tru-Tone retail sign and novelty sign" at bounding box center [127, 327] width 211 height 28
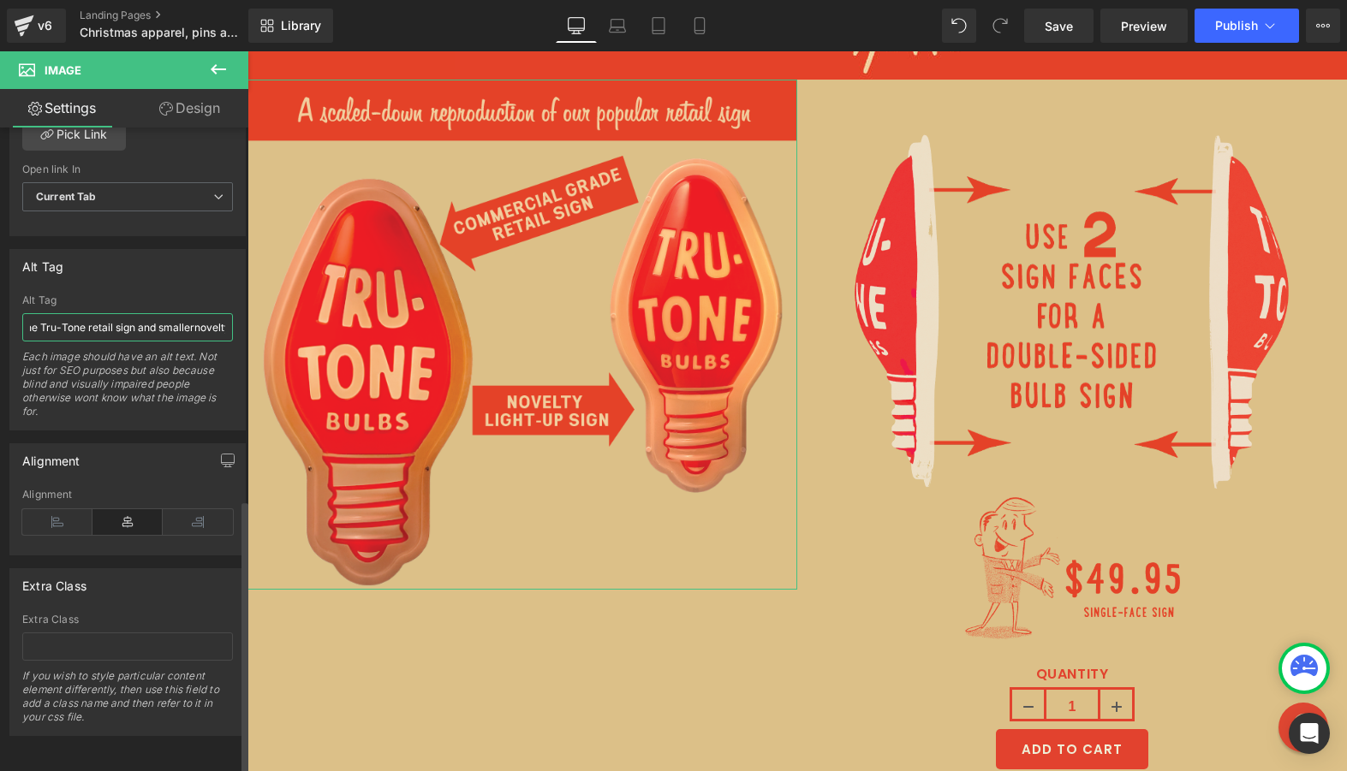
type input "comparison of the Tru-Tone retail sign and smaller novelty sign"
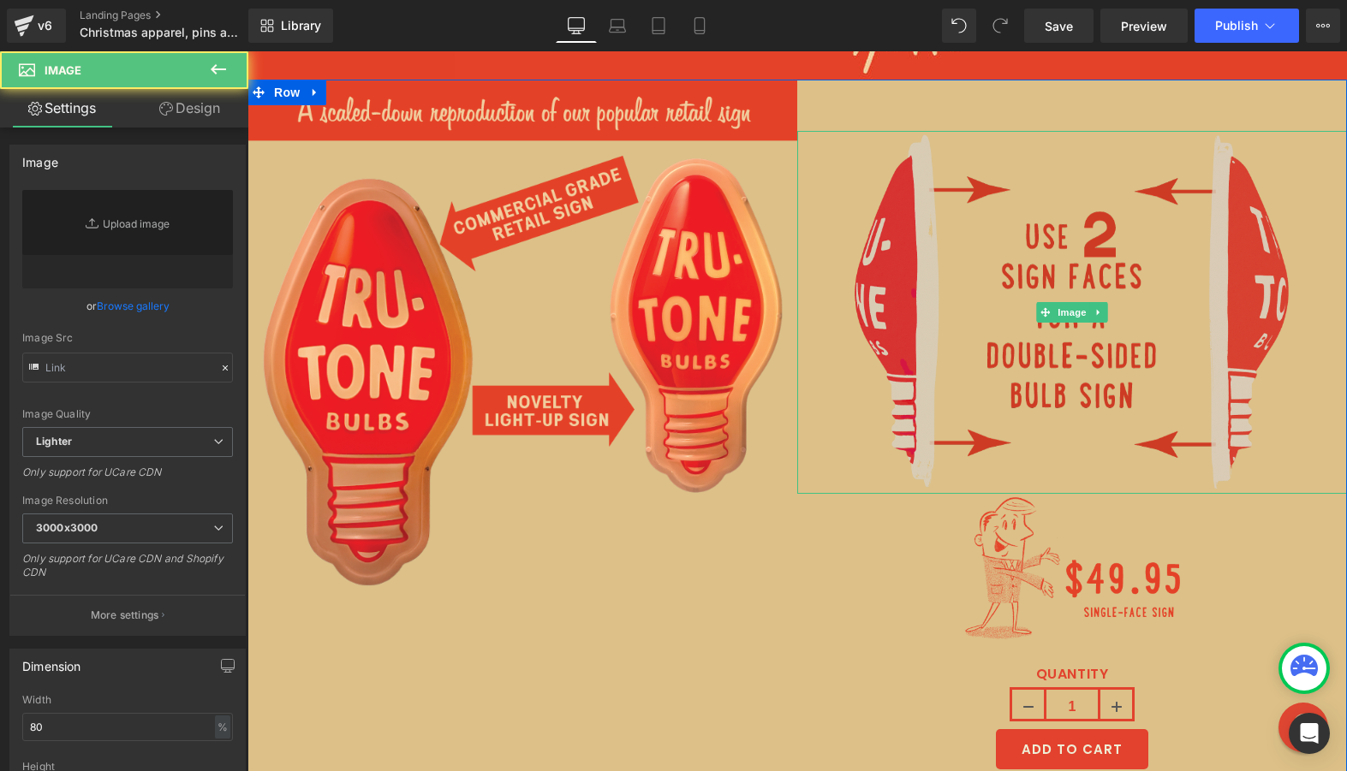
click at [926, 348] on img at bounding box center [1072, 312] width 440 height 363
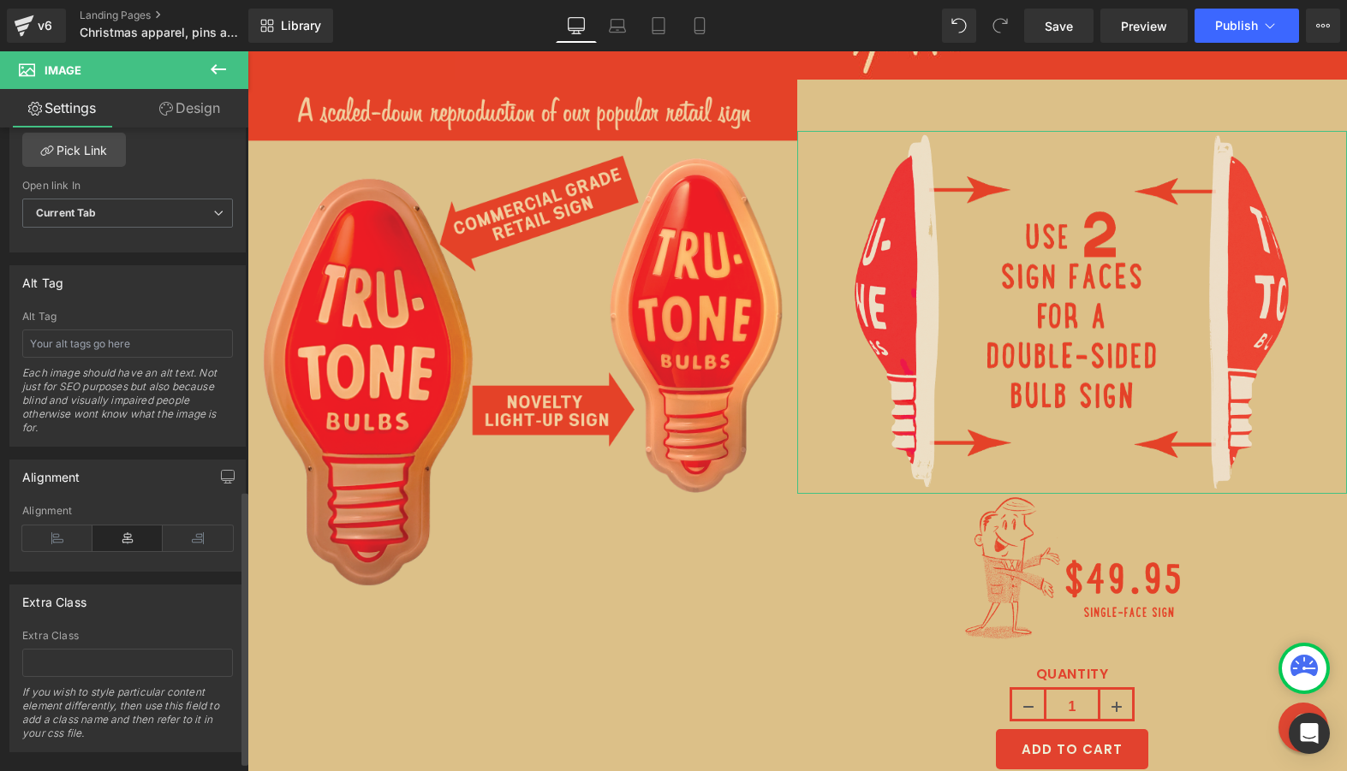
scroll to position [850, 0]
click at [128, 336] on input "text" at bounding box center [127, 339] width 211 height 28
type input "i"
type input "u"
type input ""use 2 sign faces for a double sided sign""
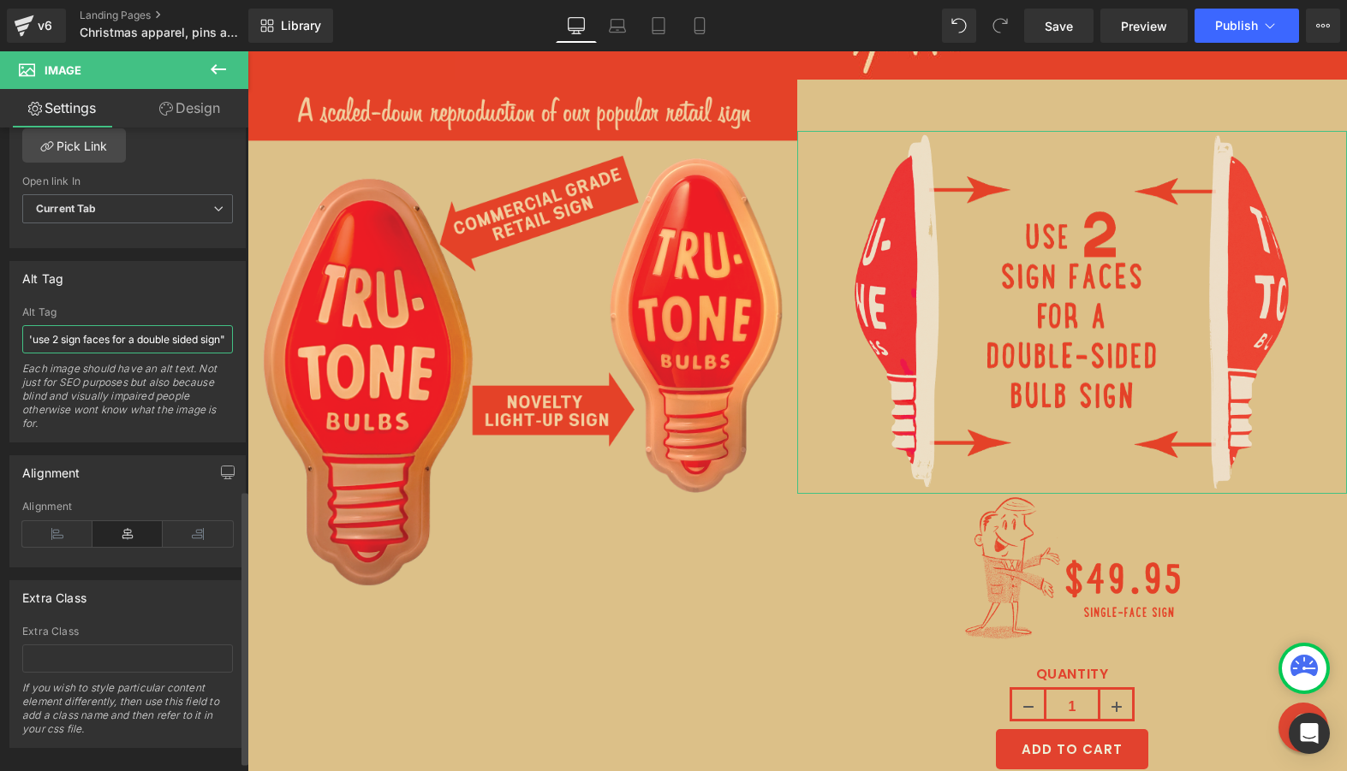
scroll to position [0, 14]
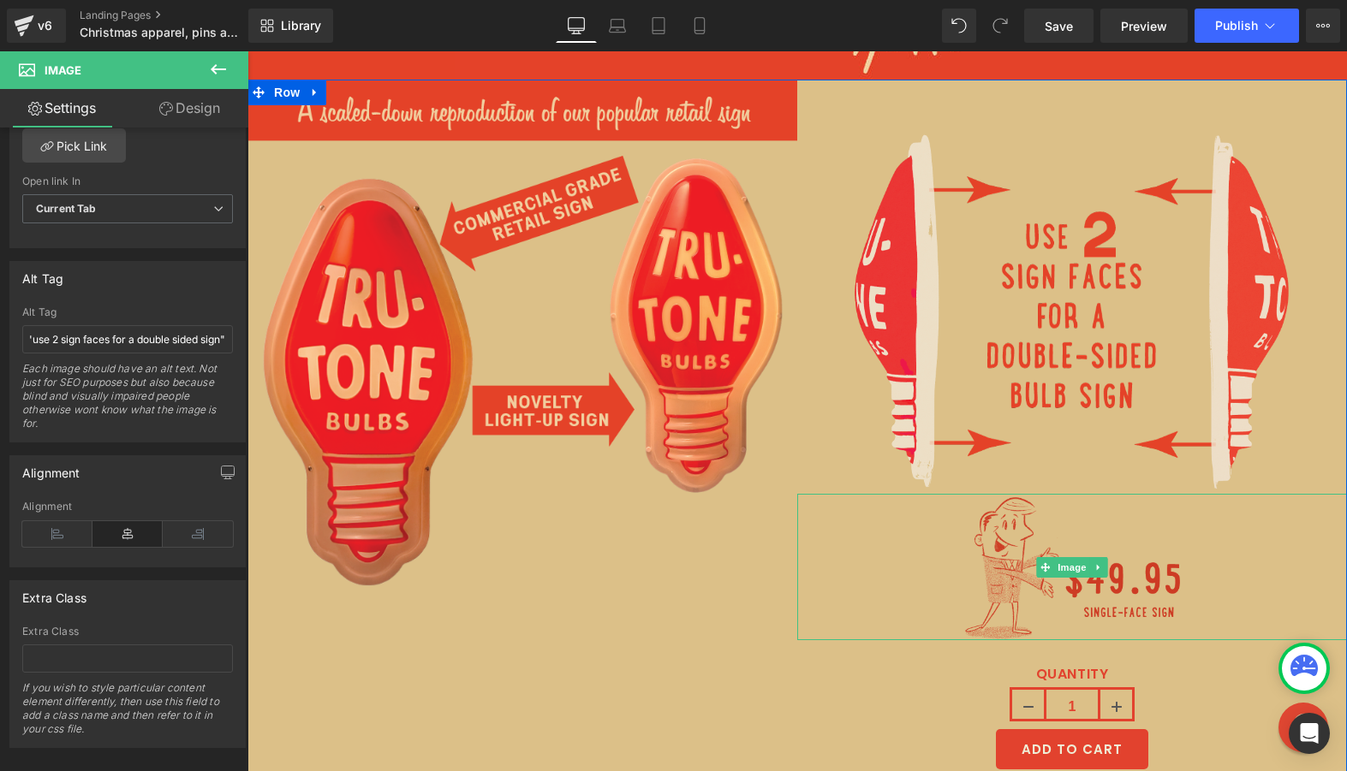
click at [1024, 547] on img at bounding box center [1072, 567] width 220 height 146
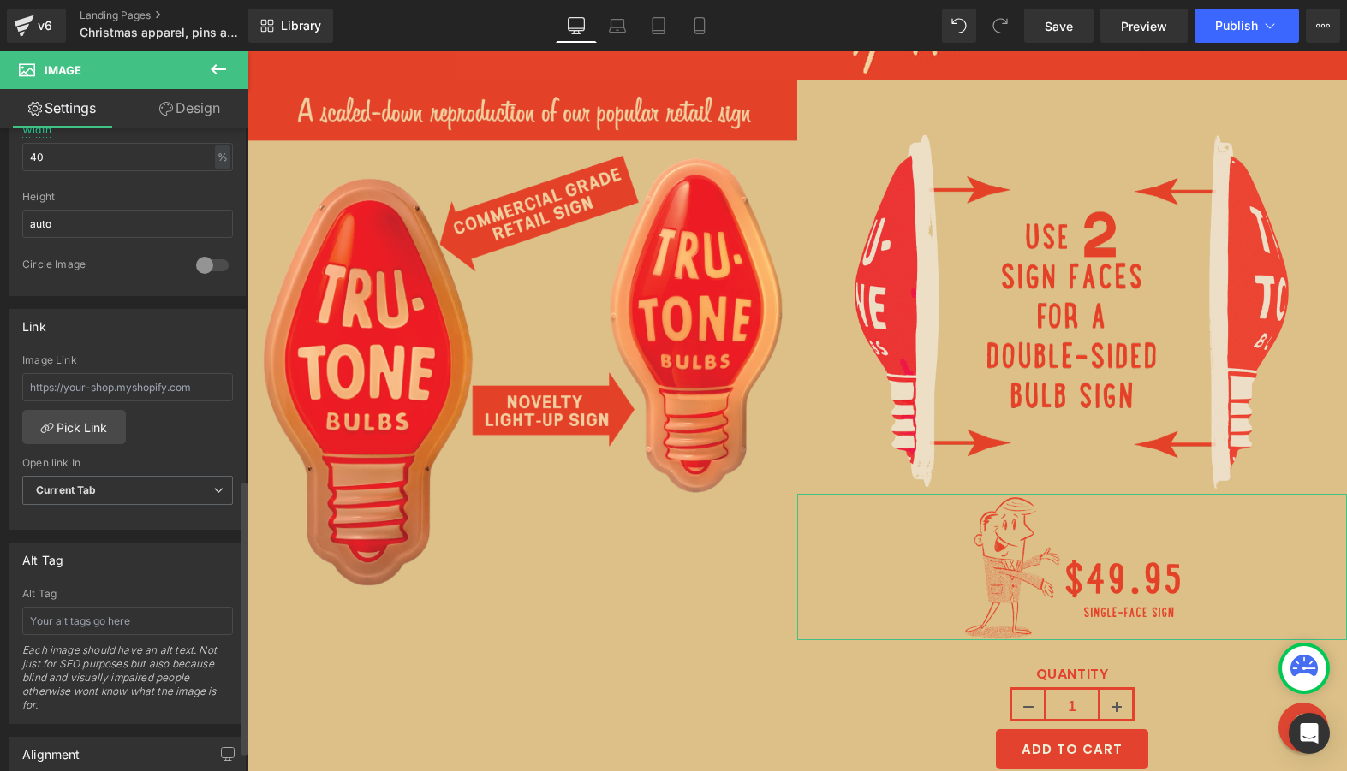
scroll to position [874, 0]
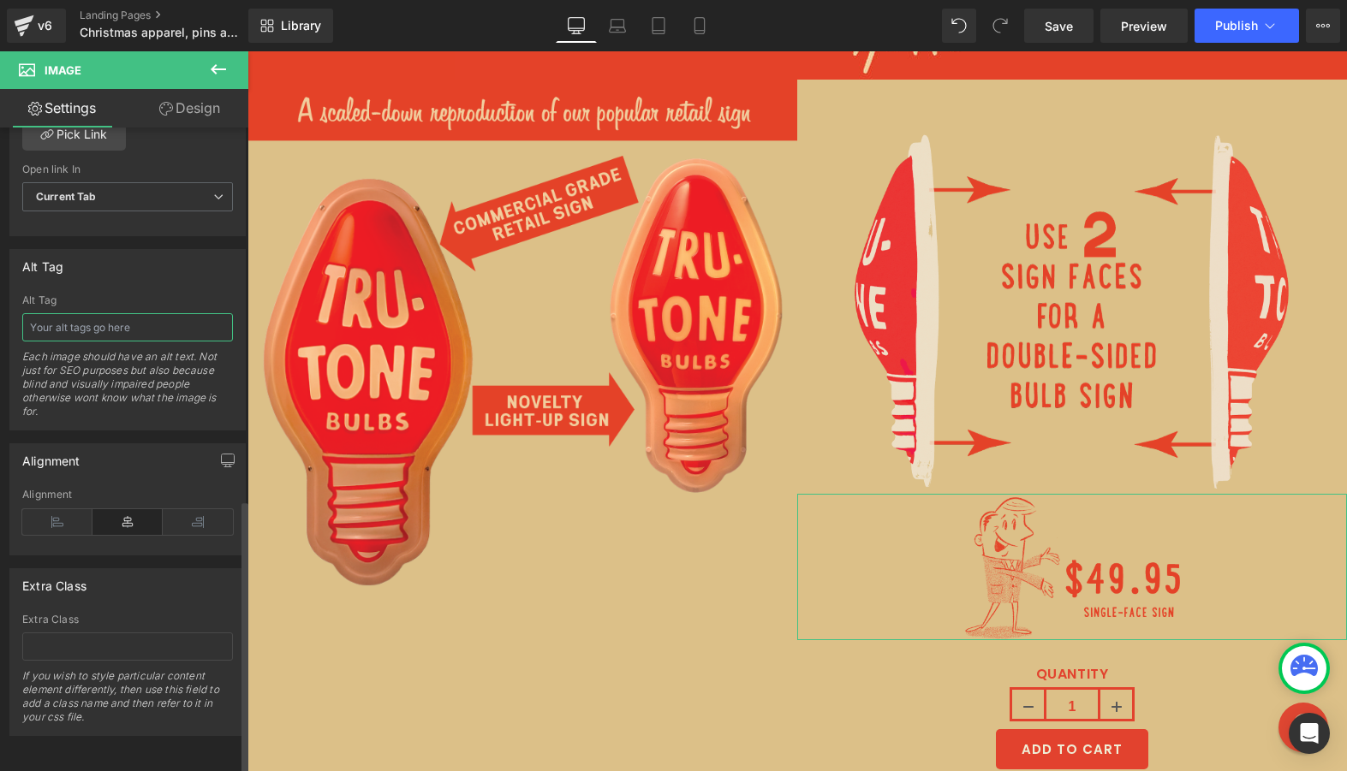
click at [96, 319] on input "text" at bounding box center [127, 327] width 211 height 28
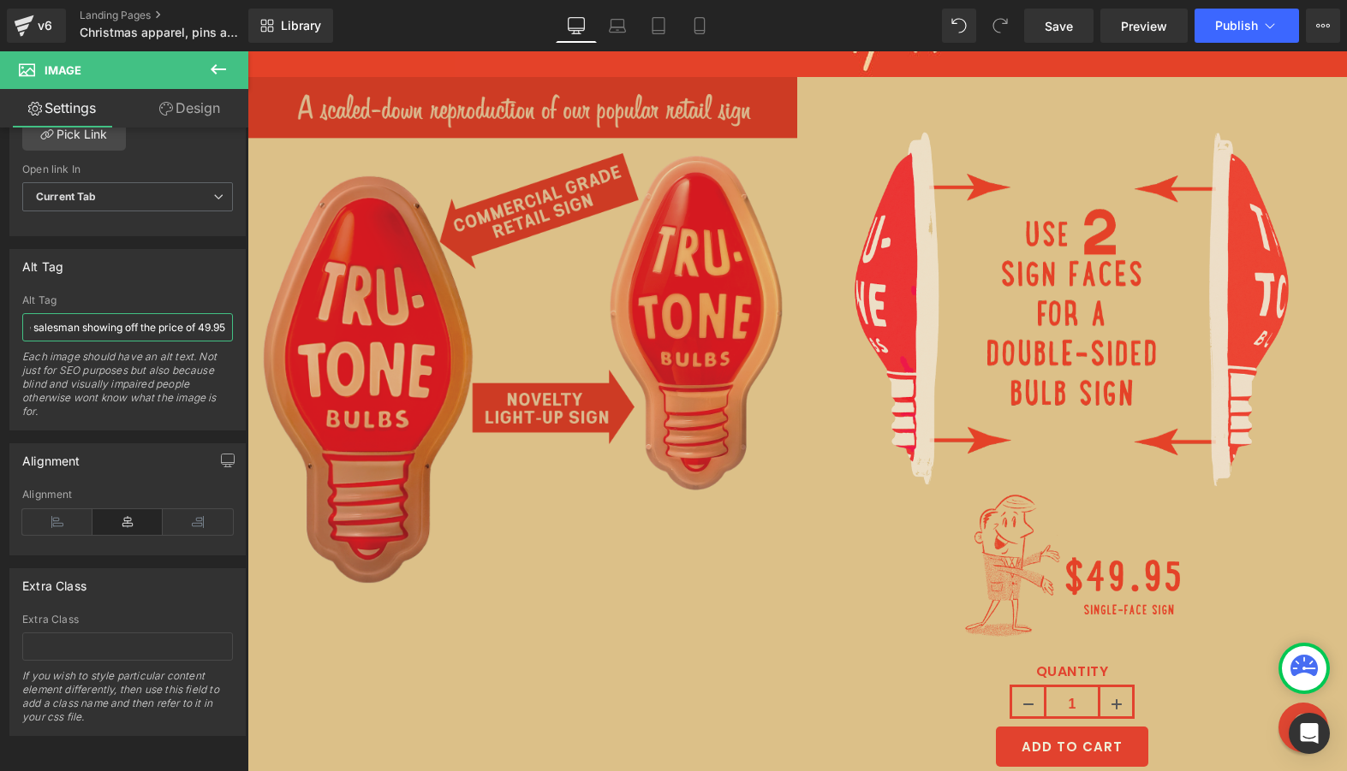
scroll to position [6637, 0]
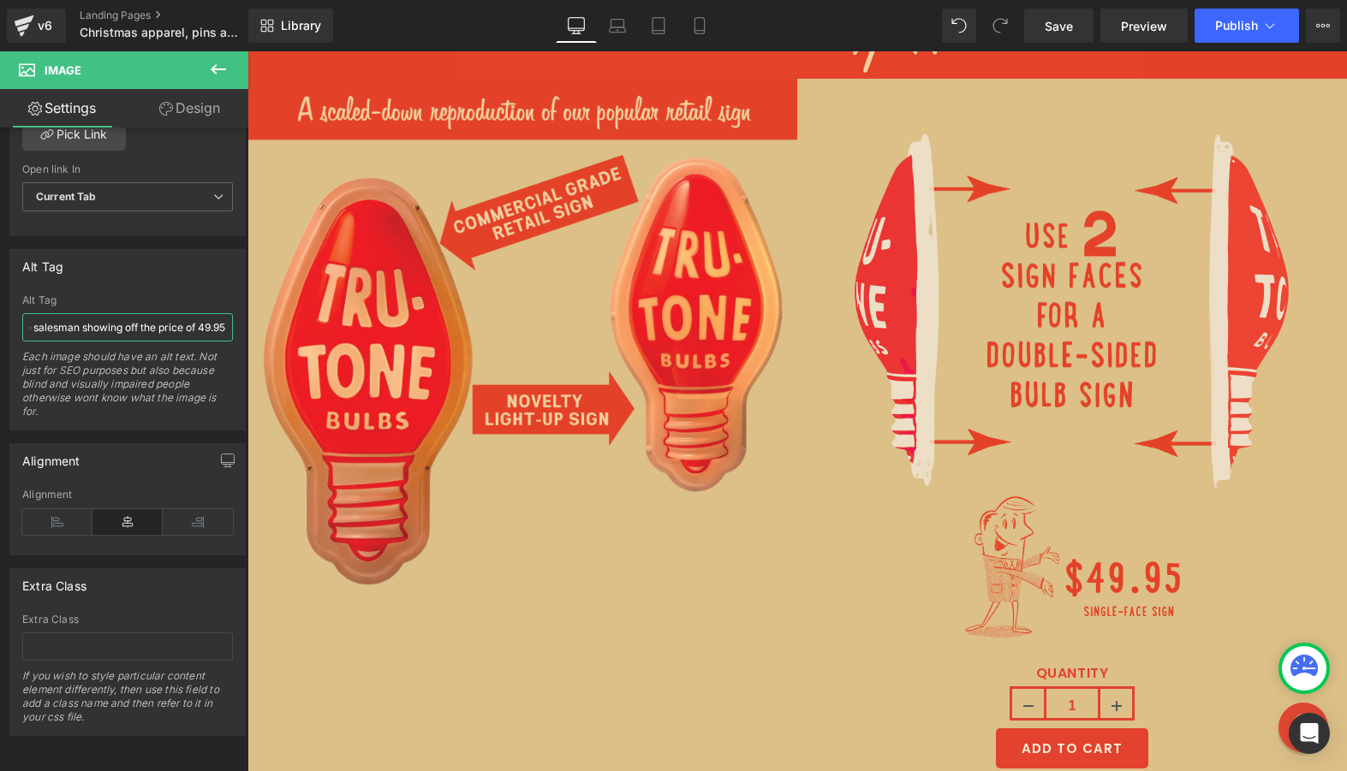
type input "Tru-Tone salesman showing off the price of 49.95"
click at [223, 72] on icon at bounding box center [218, 69] width 21 height 21
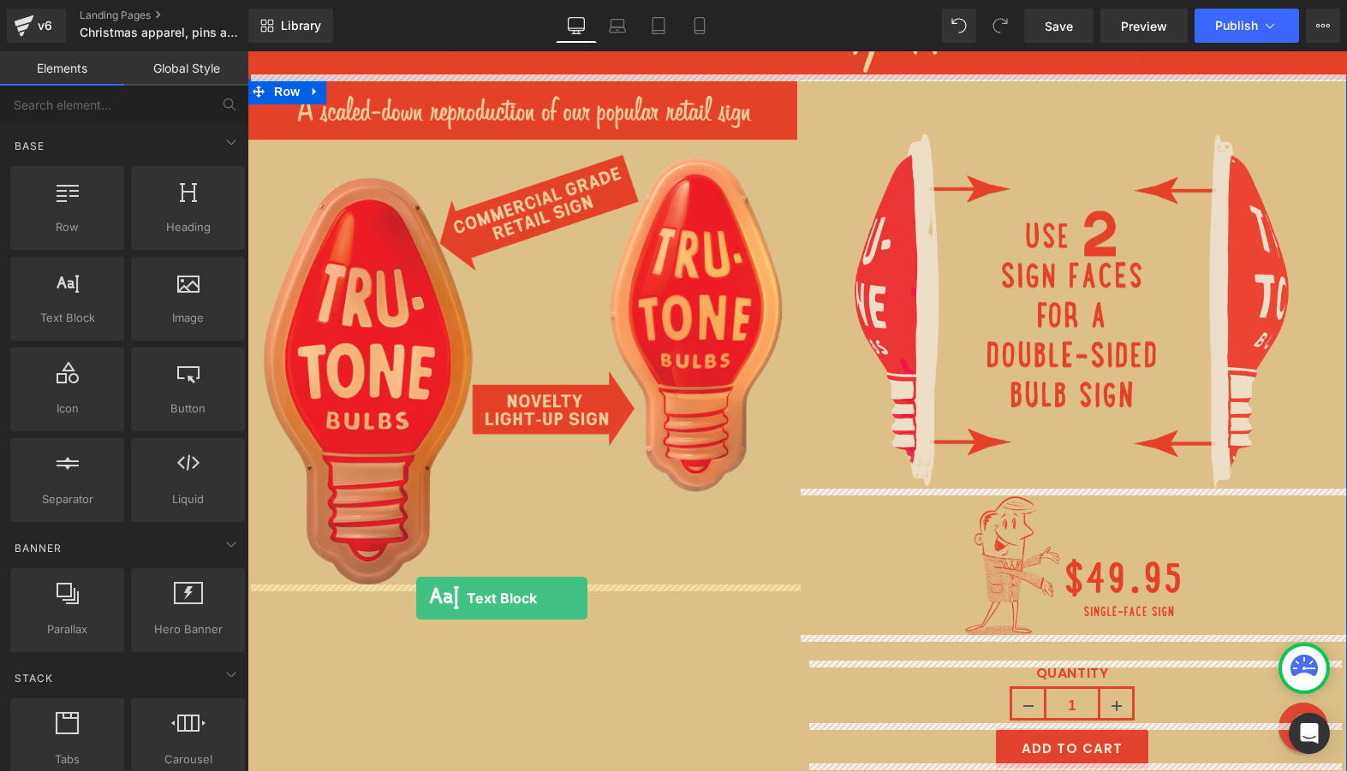
drag, startPoint x: 323, startPoint y: 349, endPoint x: 416, endPoint y: 598, distance: 265.3
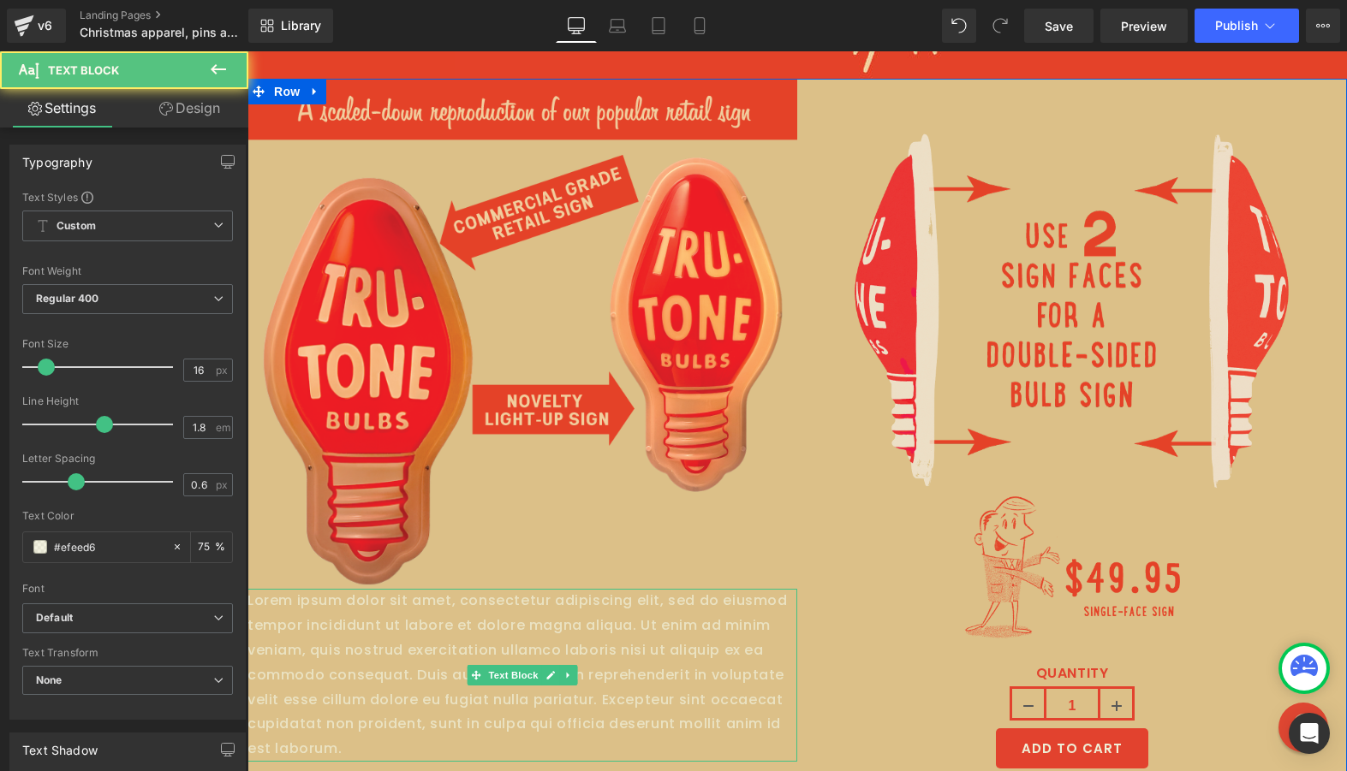
click at [412, 643] on p "Lorem ipsum dolor sit amet, consectetur adipiscing elit, sed do eiusmod tempor …" at bounding box center [522, 675] width 550 height 173
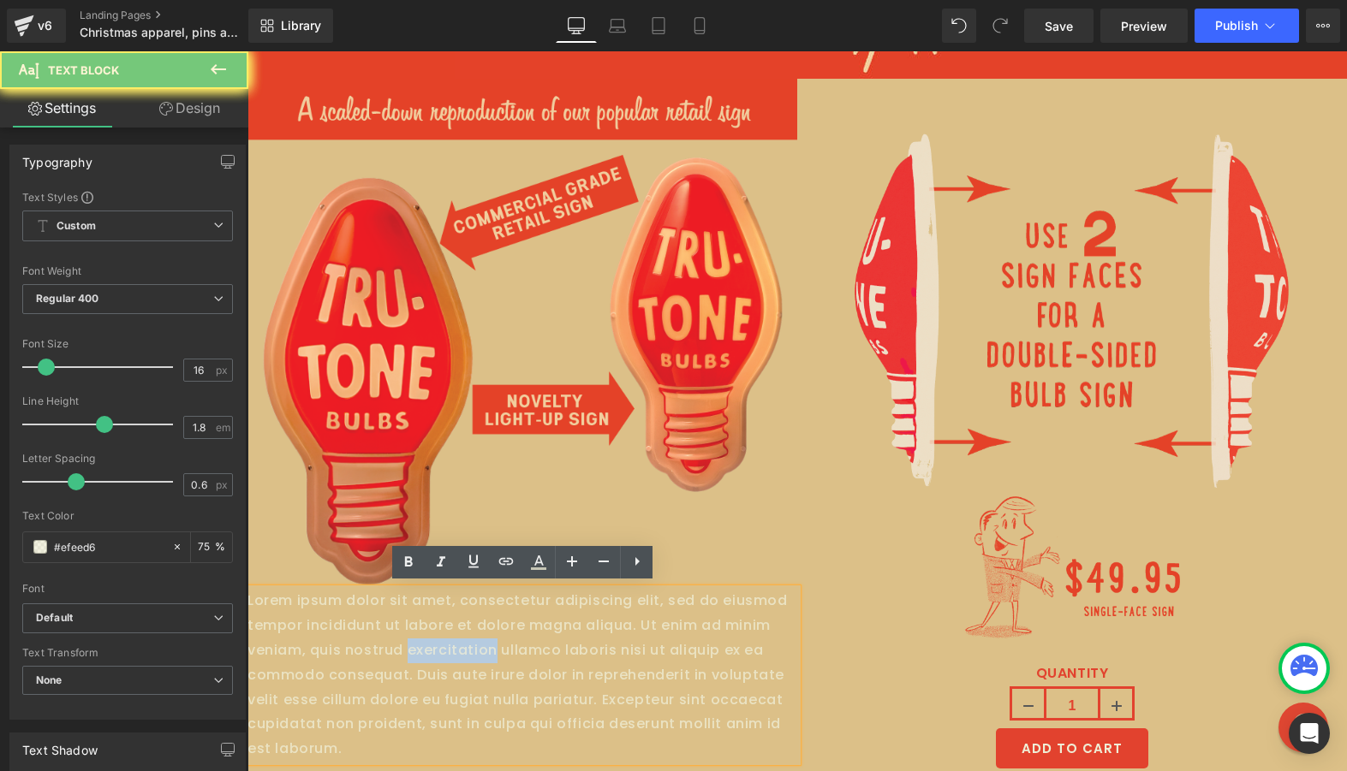
click at [412, 643] on p "Lorem ipsum dolor sit amet, consectetur adipiscing elit, sed do eiusmod tempor …" at bounding box center [522, 675] width 550 height 173
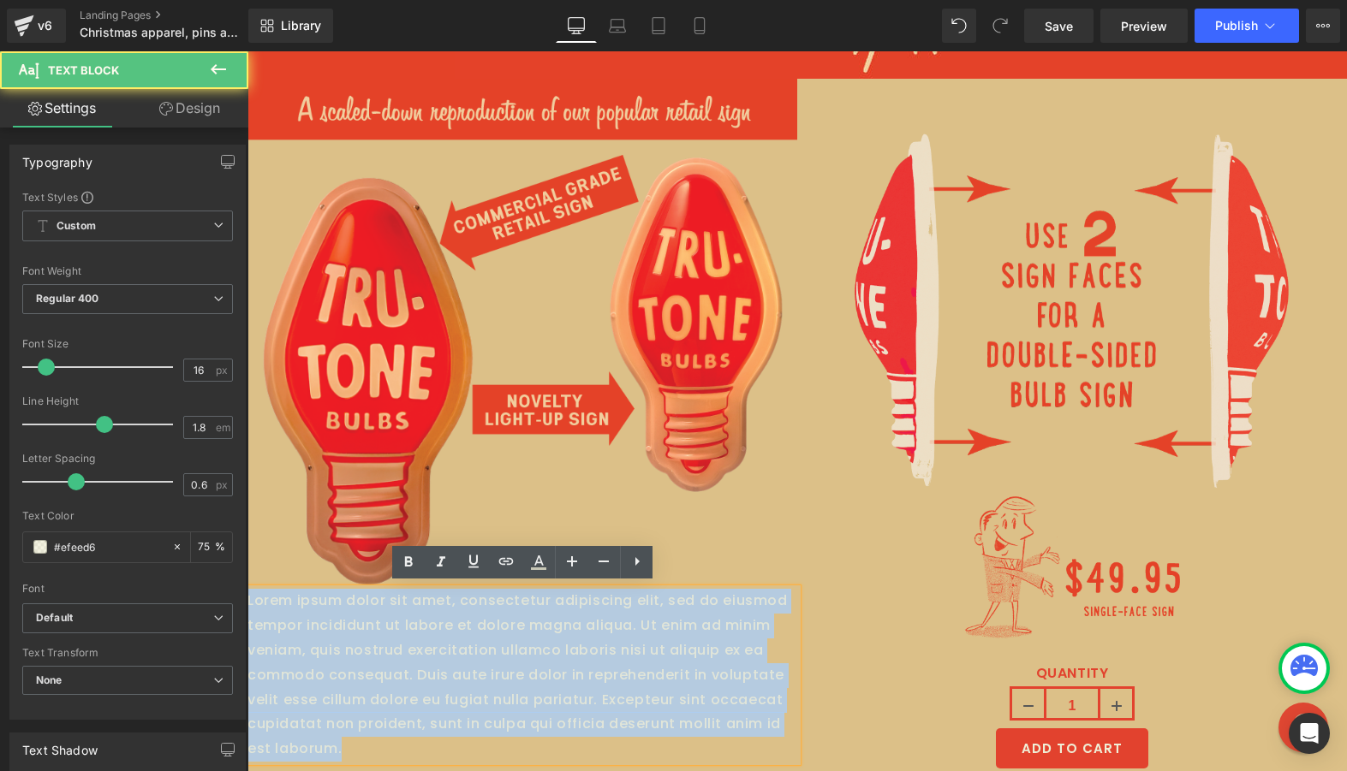
click at [412, 643] on p "Lorem ipsum dolor sit amet, consectetur adipiscing elit, sed do eiusmod tempor …" at bounding box center [522, 675] width 550 height 173
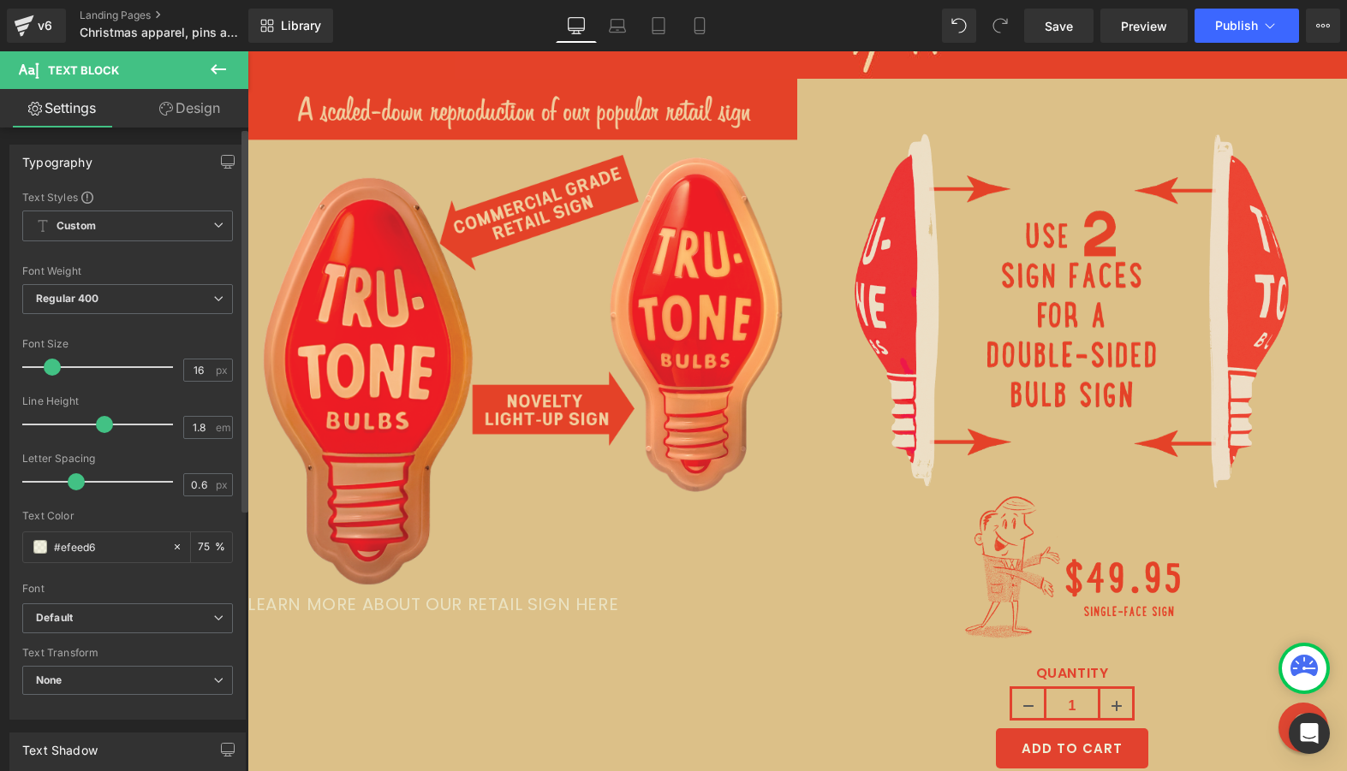
click at [52, 367] on span at bounding box center [52, 367] width 17 height 17
click at [113, 305] on span "Regular 400" at bounding box center [127, 299] width 211 height 30
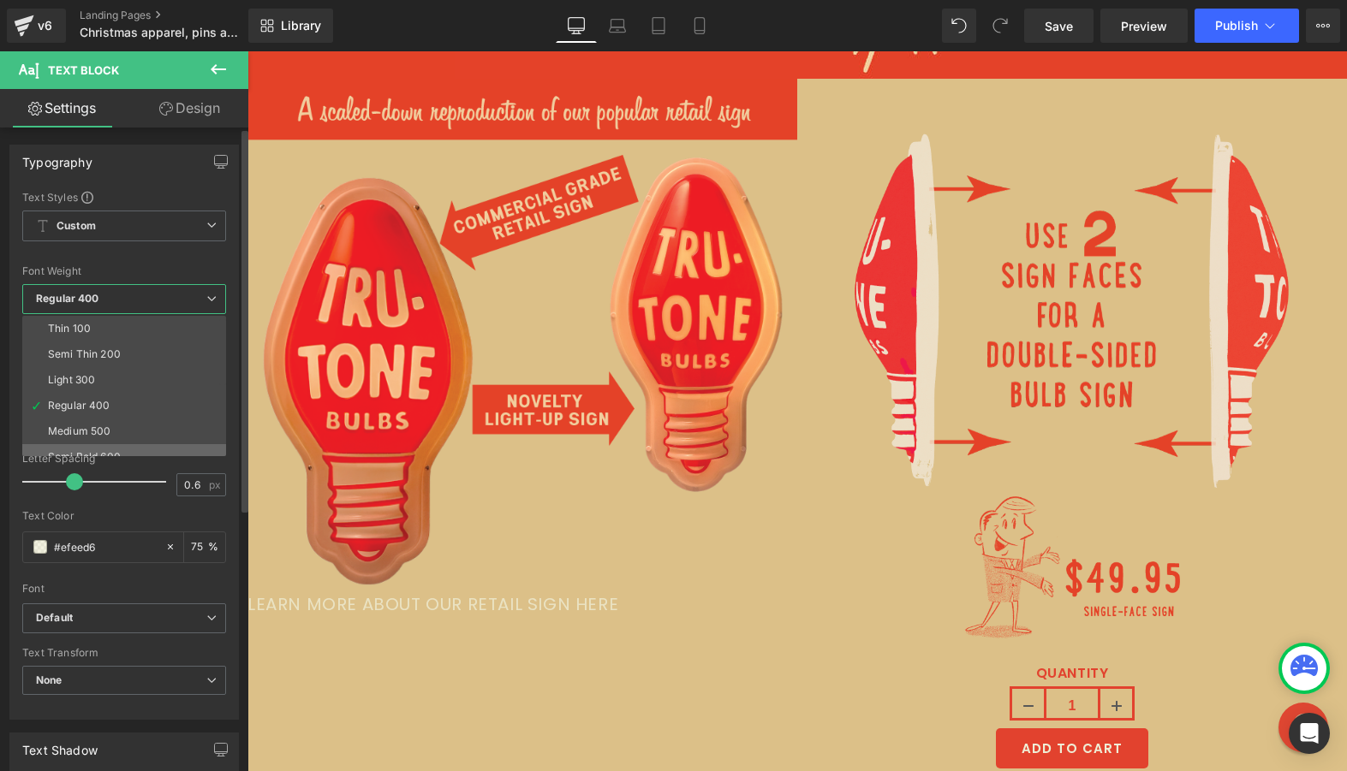
click at [113, 444] on li "Semi Bold 600" at bounding box center [127, 457] width 211 height 26
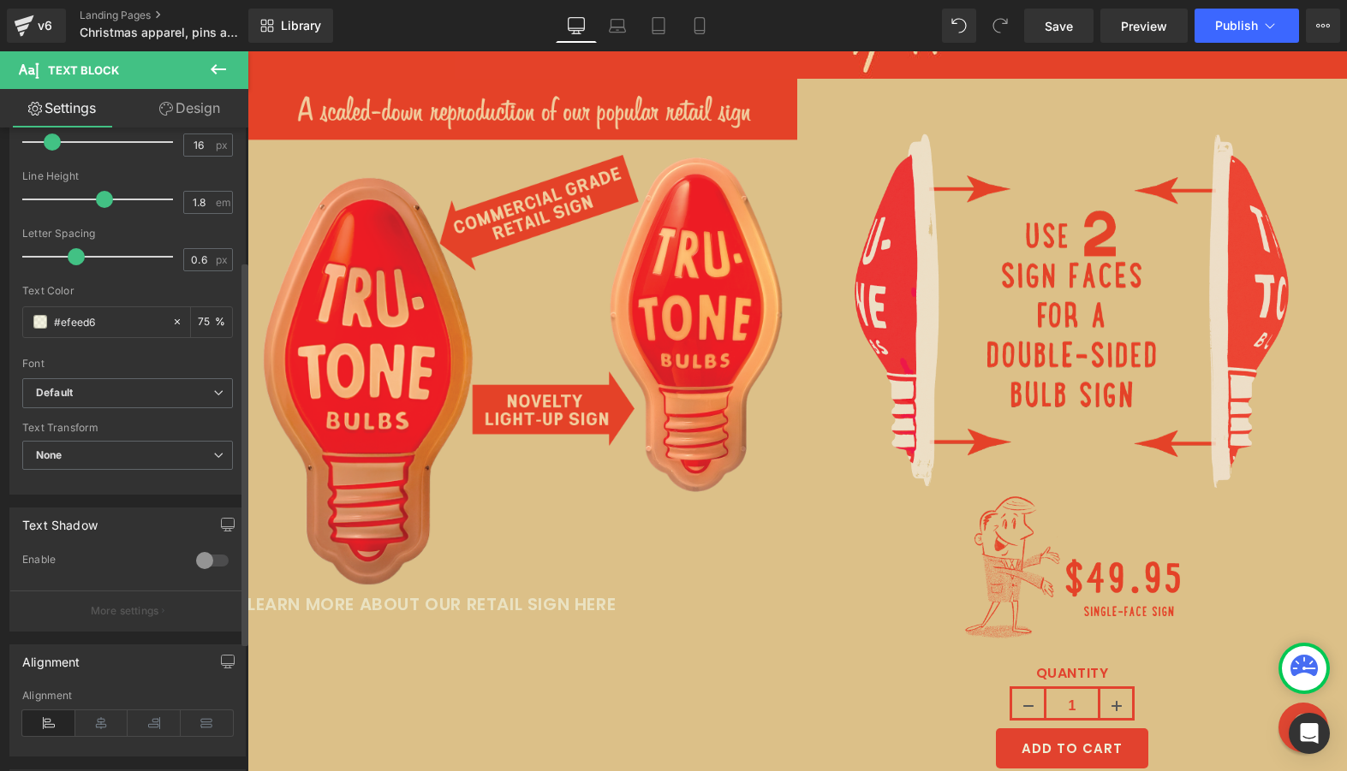
scroll to position [223, 0]
click at [96, 719] on icon at bounding box center [101, 725] width 53 height 26
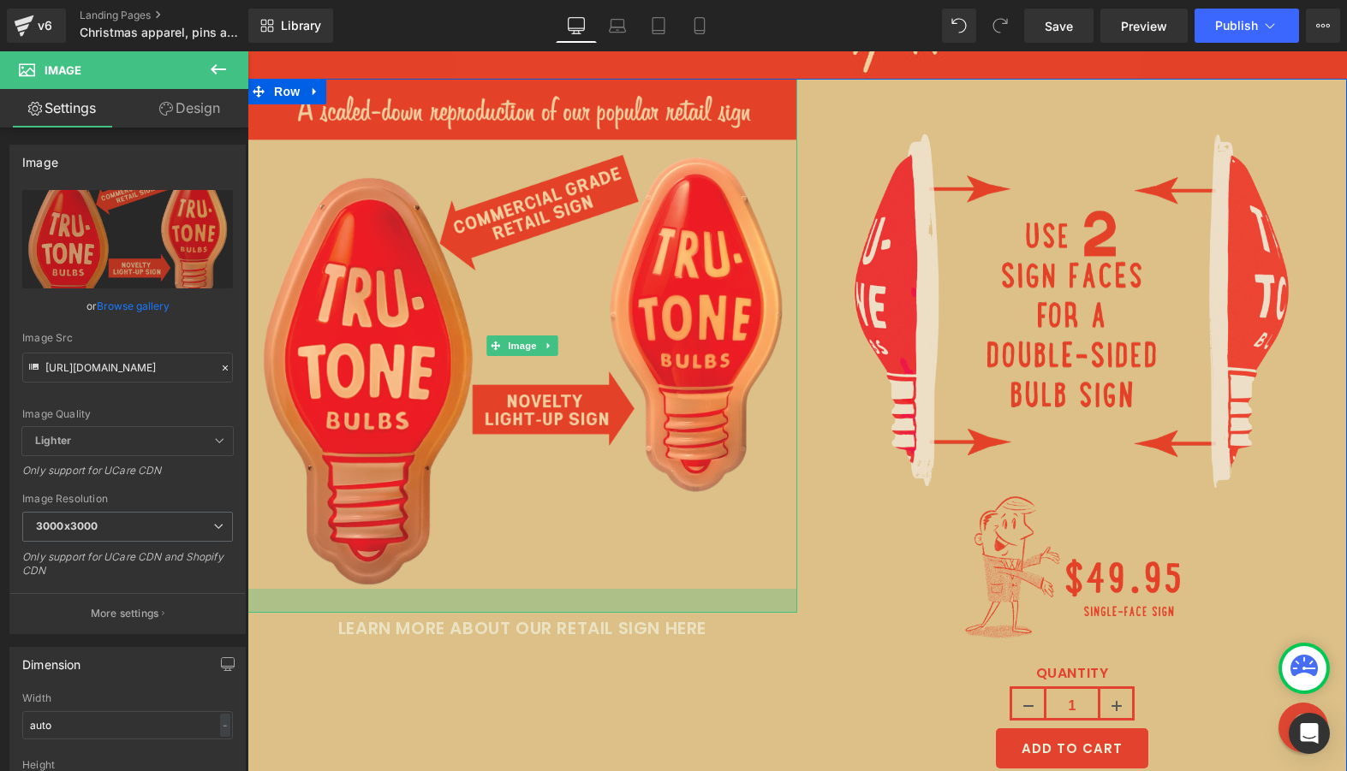
drag, startPoint x: 516, startPoint y: 585, endPoint x: 518, endPoint y: 609, distance: 24.0
click at [518, 609] on div "Image LEARN MORE ABOUT OUR RETAIL SIGN HERE Text Block" at bounding box center [522, 361] width 550 height 565
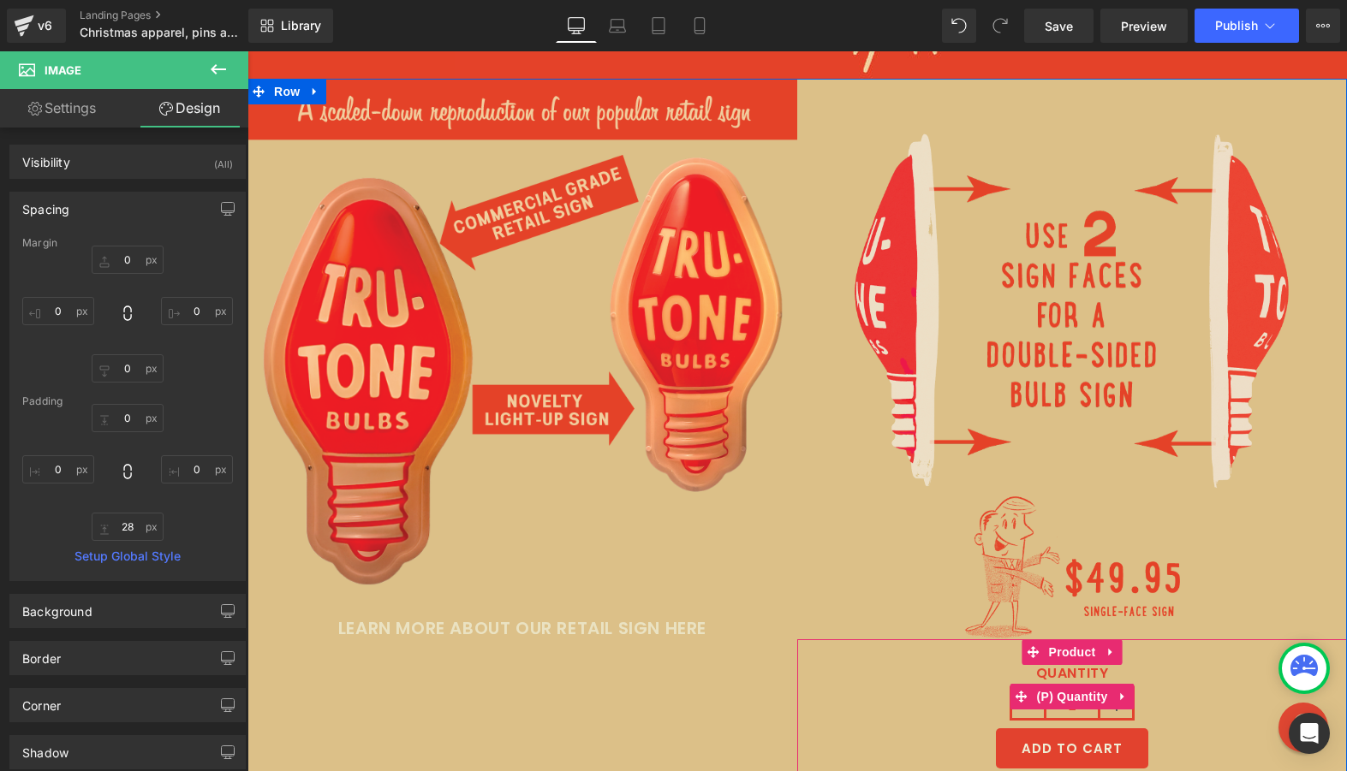
click at [1062, 669] on label "QUANTITY" at bounding box center [1072, 675] width 533 height 21
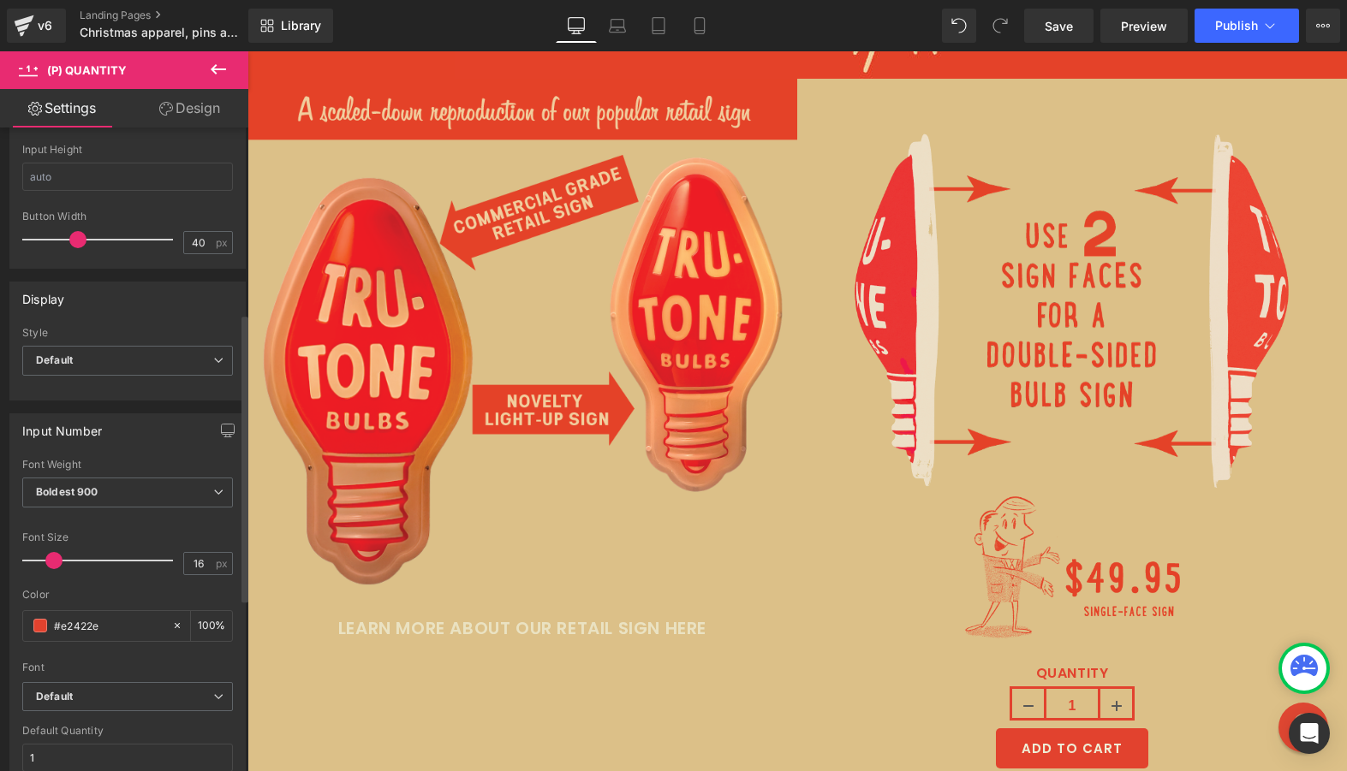
scroll to position [415, 0]
click at [102, 625] on input "#e2422e" at bounding box center [109, 624] width 110 height 19
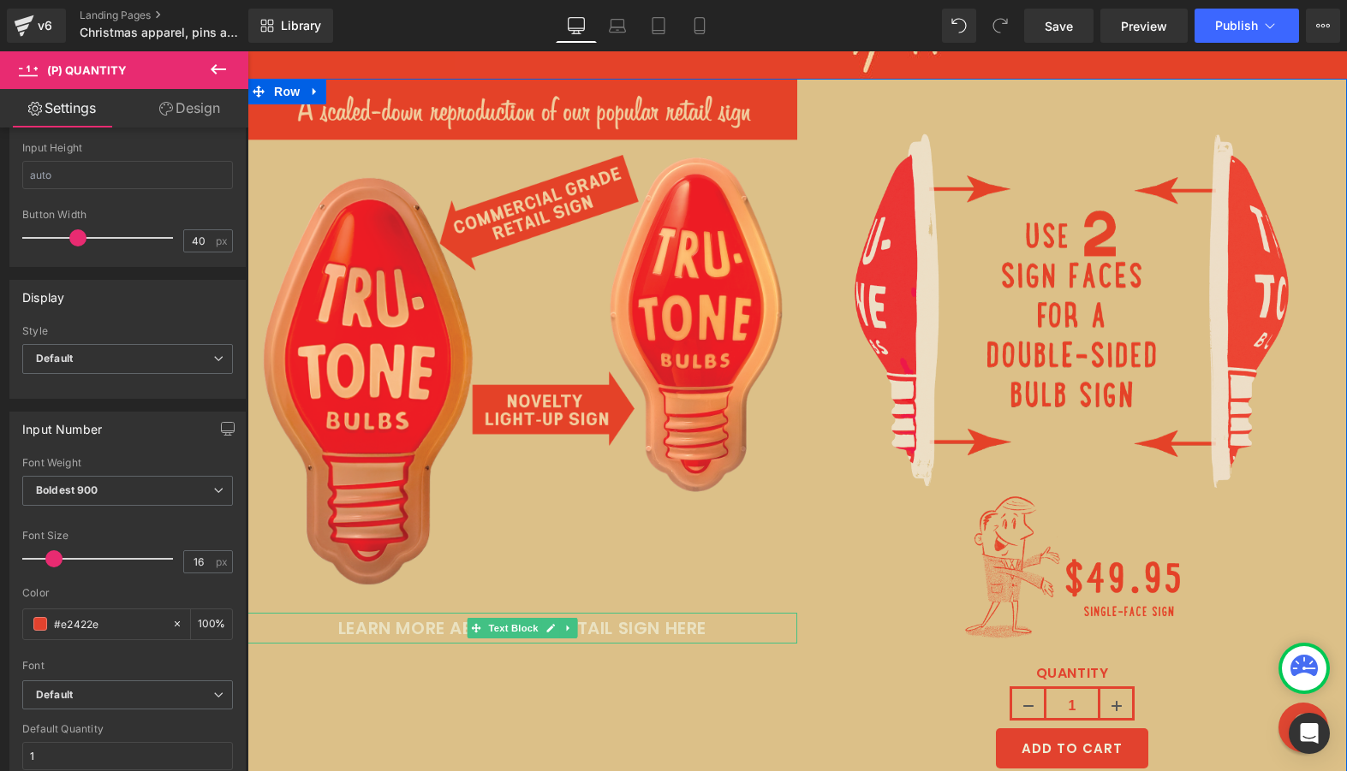
click at [366, 623] on p "LEARN MORE ABOUT OUR RETAIL SIGN HERE" at bounding box center [522, 628] width 550 height 31
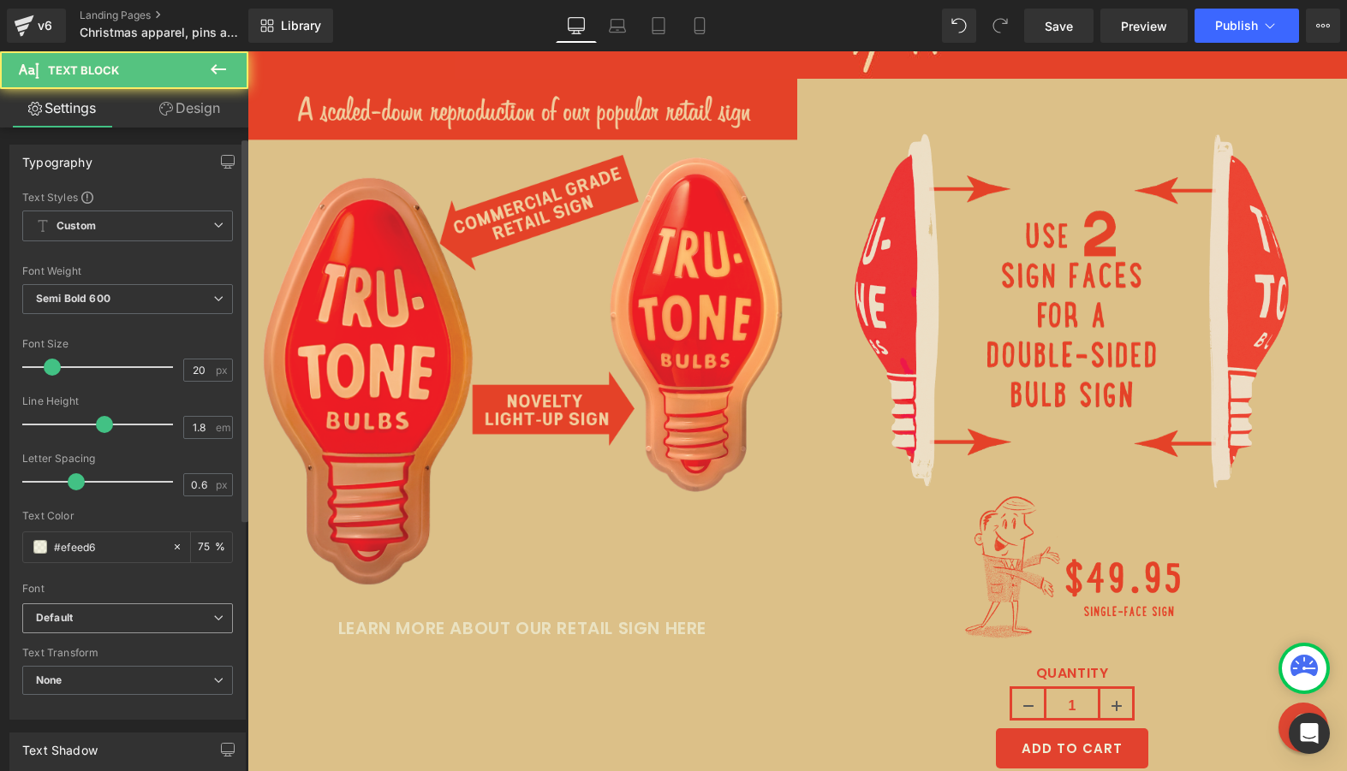
scroll to position [45, 0]
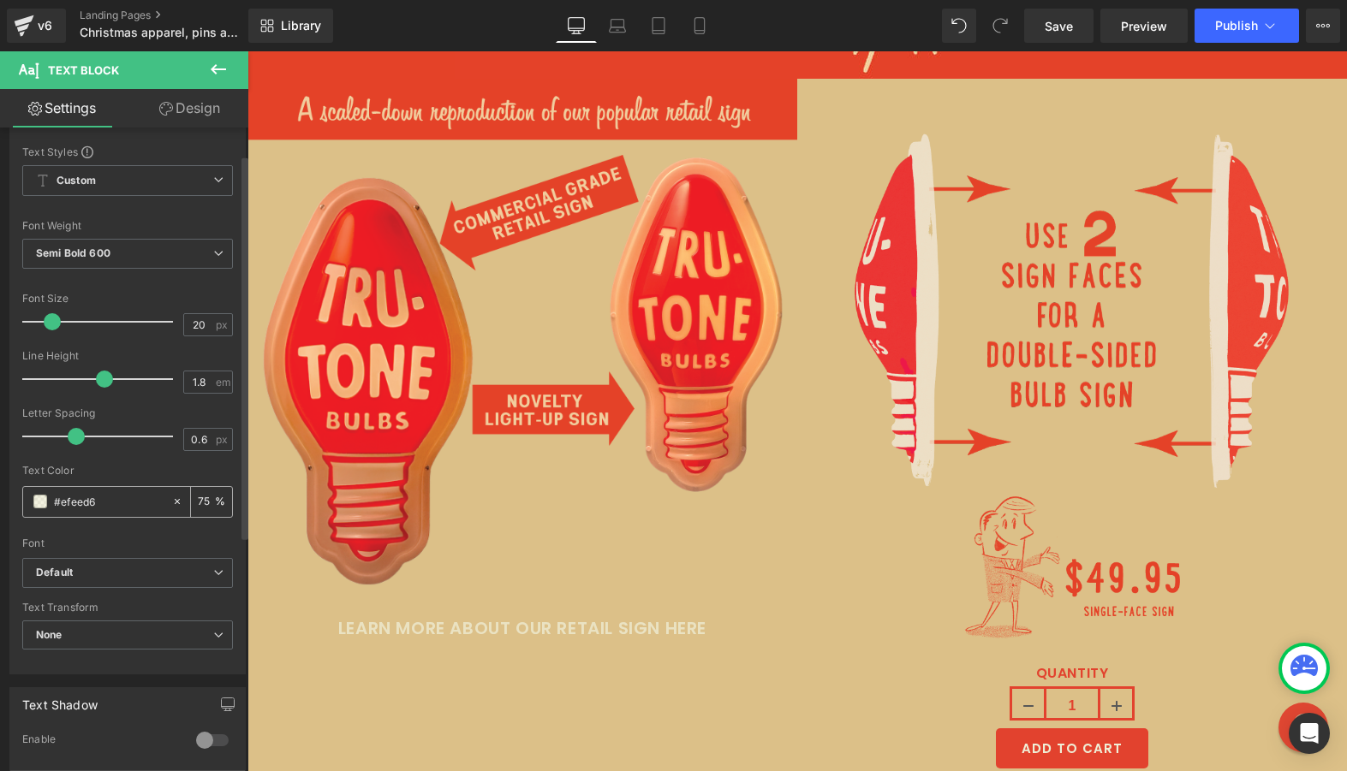
click at [90, 498] on input "#efeed6" at bounding box center [109, 501] width 110 height 19
paste input "2422e"
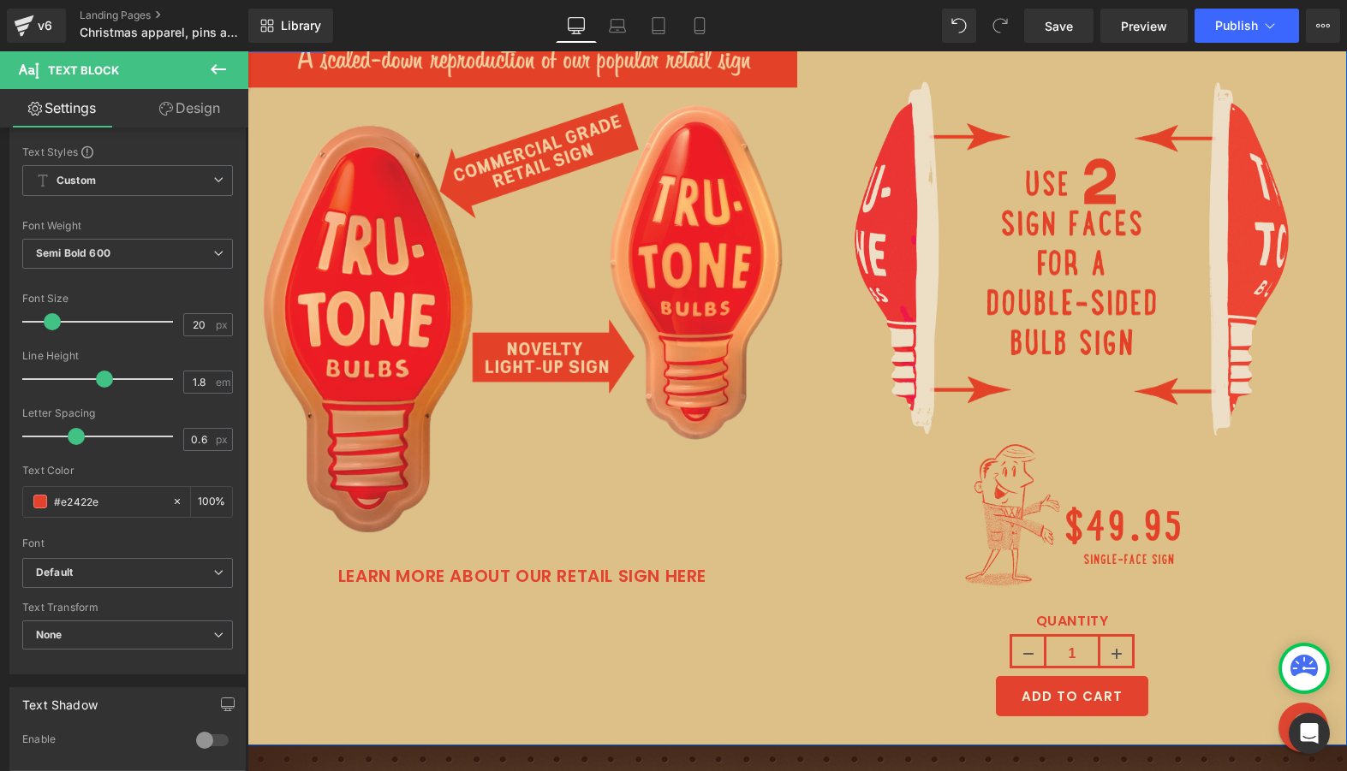
scroll to position [6684, 0]
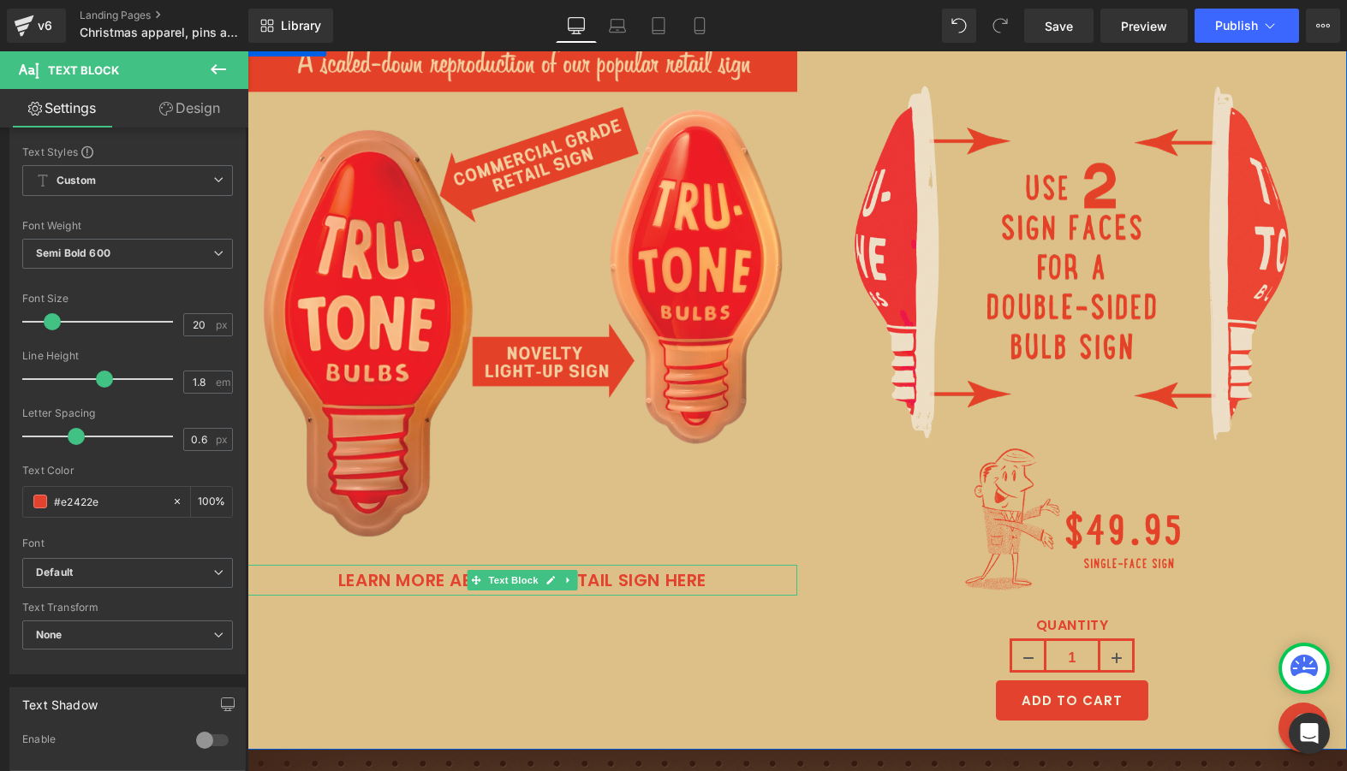
type input "#e2422e"
click at [593, 579] on p "LEARN MORE ABOUT OUR RETAIL SIGN HERE" at bounding box center [522, 580] width 550 height 31
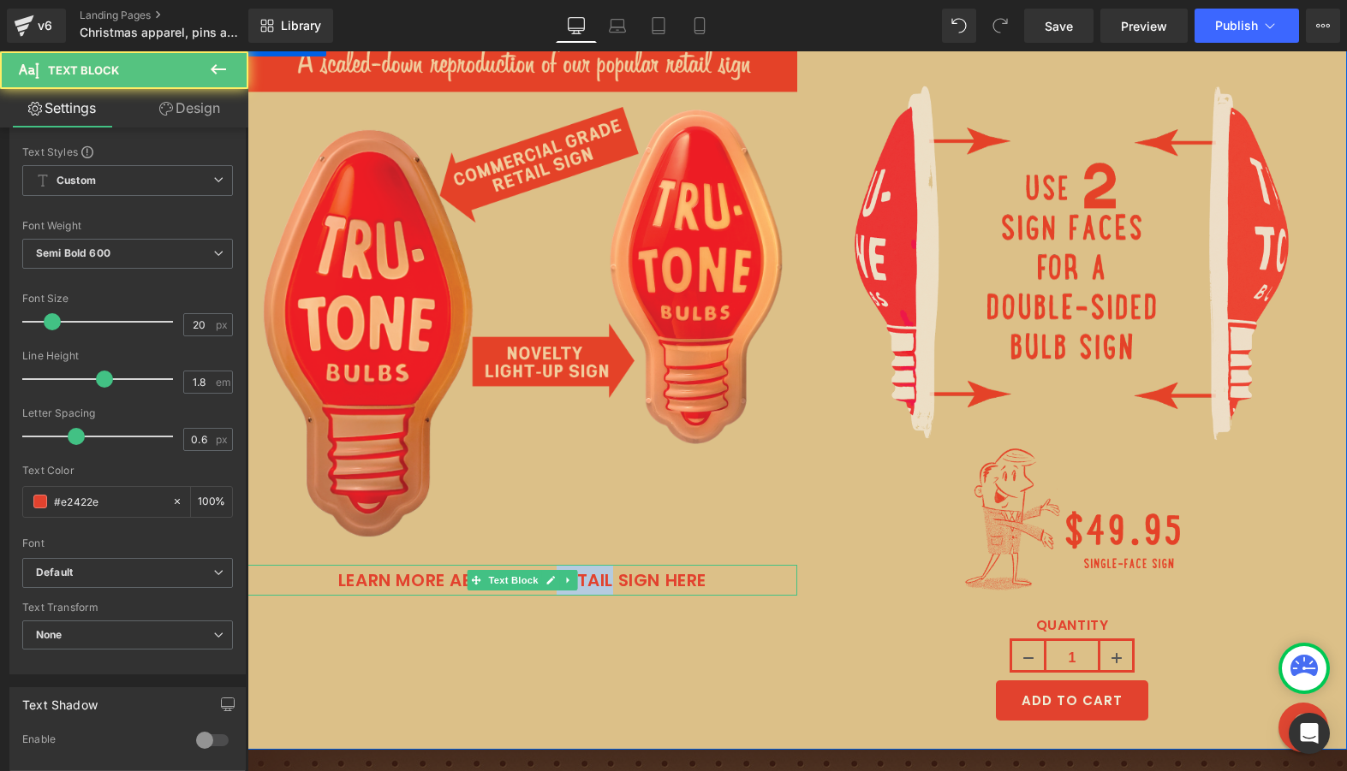
click at [593, 579] on p "LEARN MORE ABOUT OUR RETAIL SIGN HERE" at bounding box center [522, 580] width 550 height 31
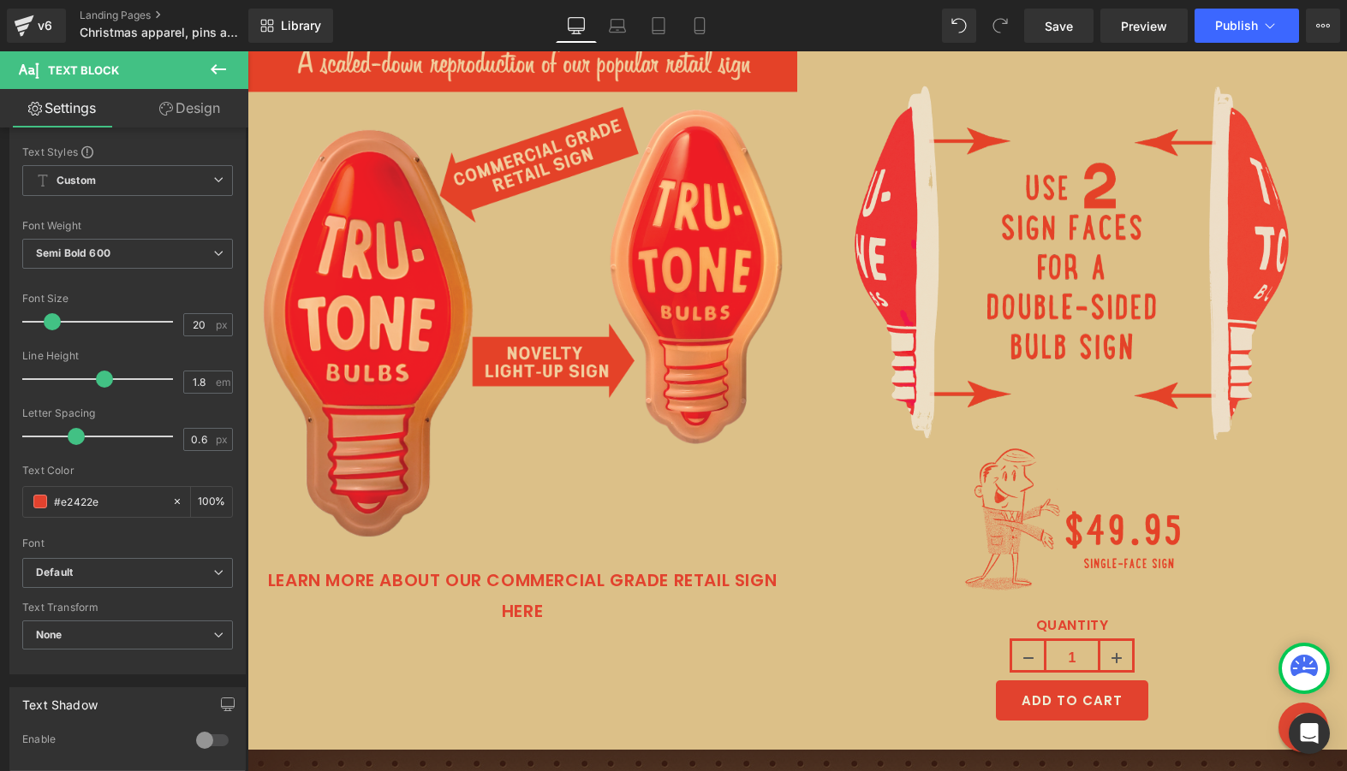
click at [216, 73] on icon at bounding box center [218, 69] width 15 height 10
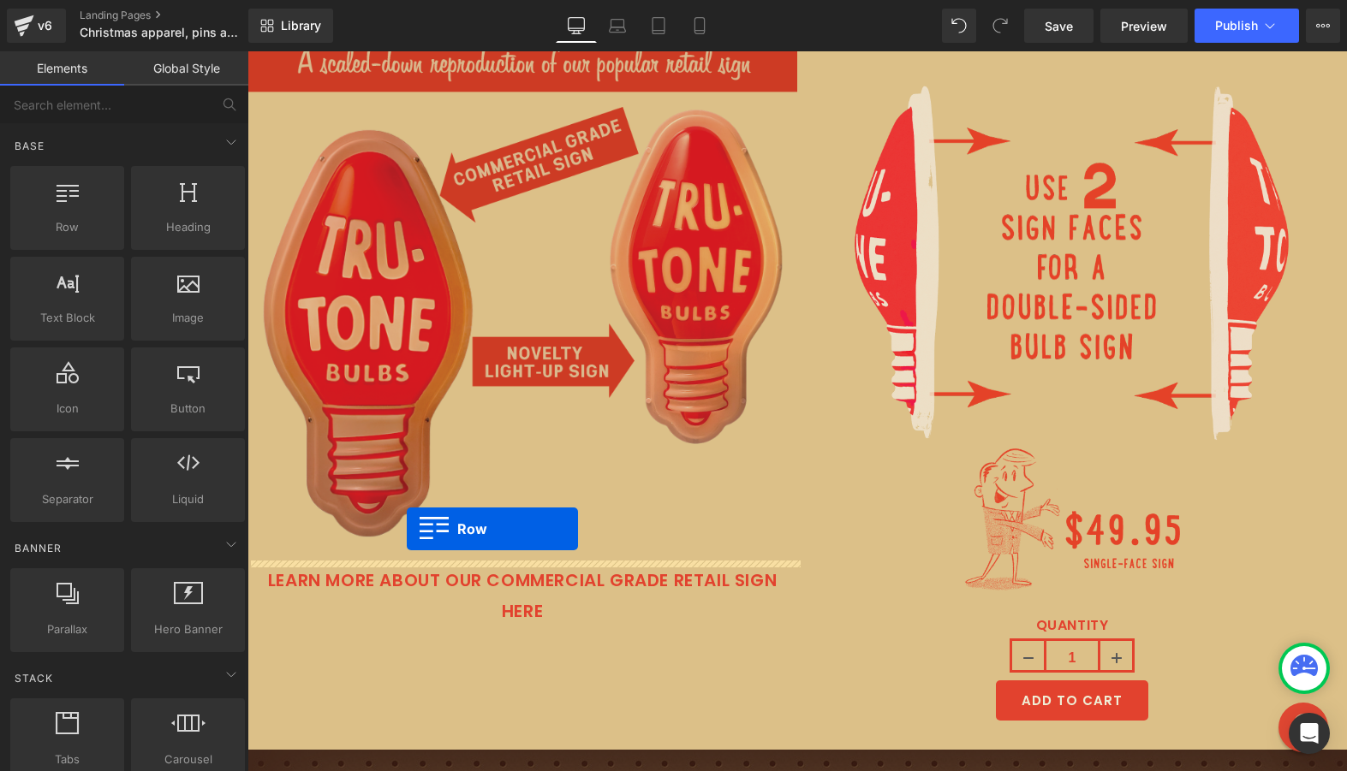
drag, startPoint x: 313, startPoint y: 249, endPoint x: 408, endPoint y: 539, distance: 305.4
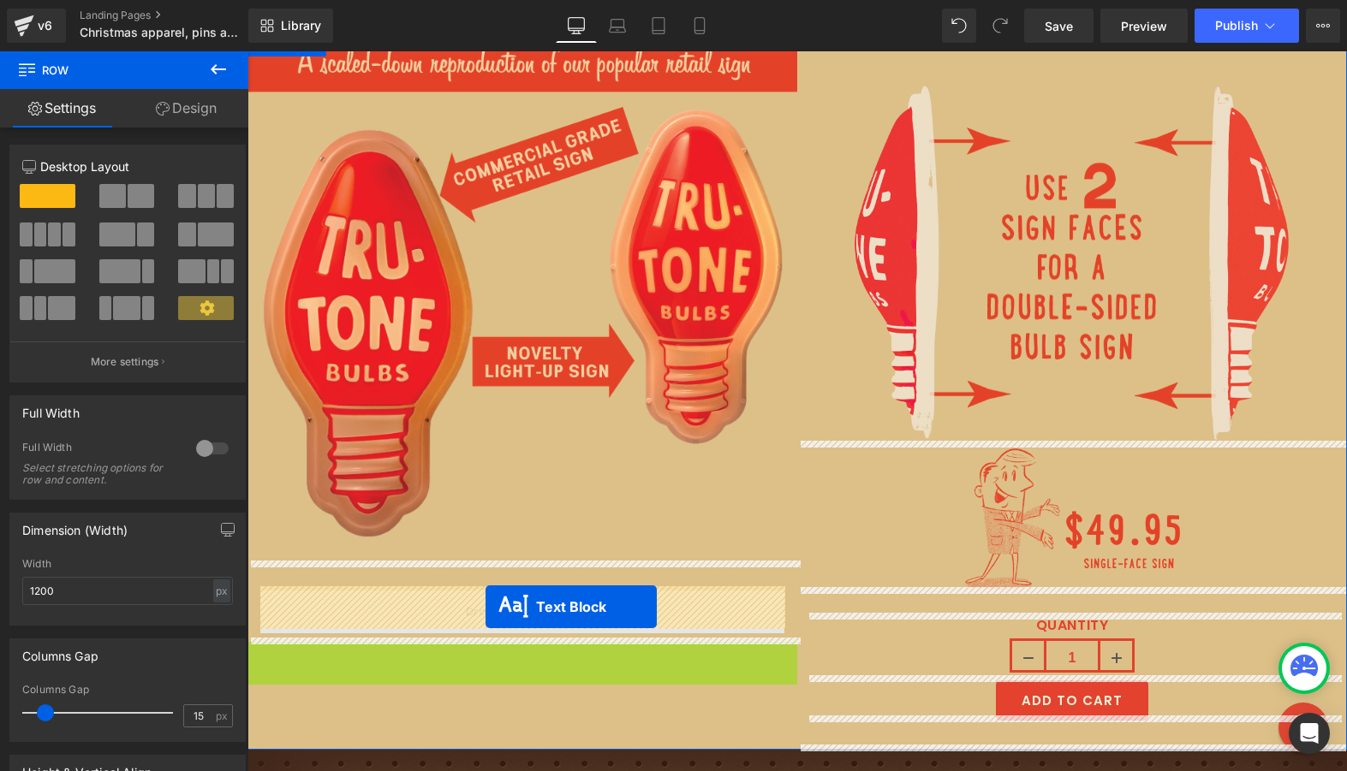
drag, startPoint x: 477, startPoint y: 677, endPoint x: 485, endPoint y: 607, distance: 70.7
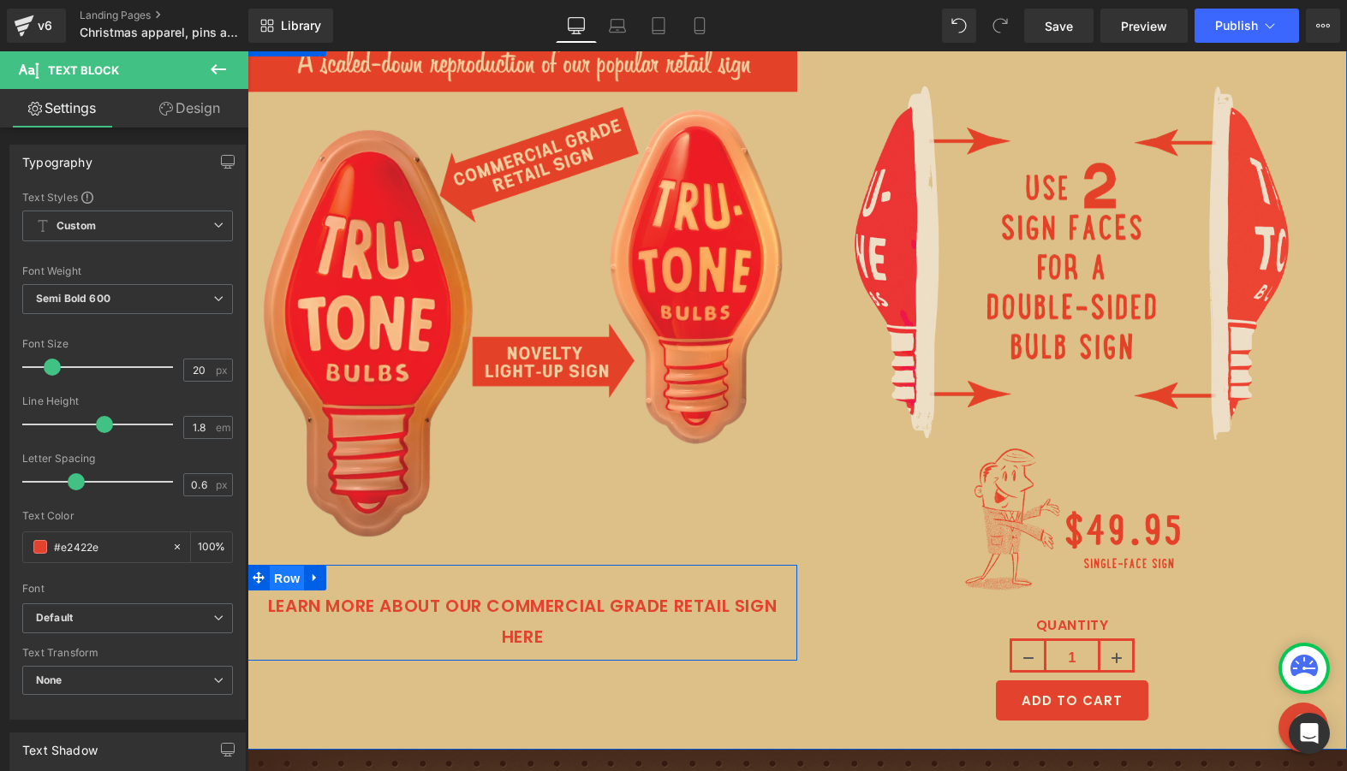
click at [285, 573] on span "Row" at bounding box center [287, 579] width 34 height 26
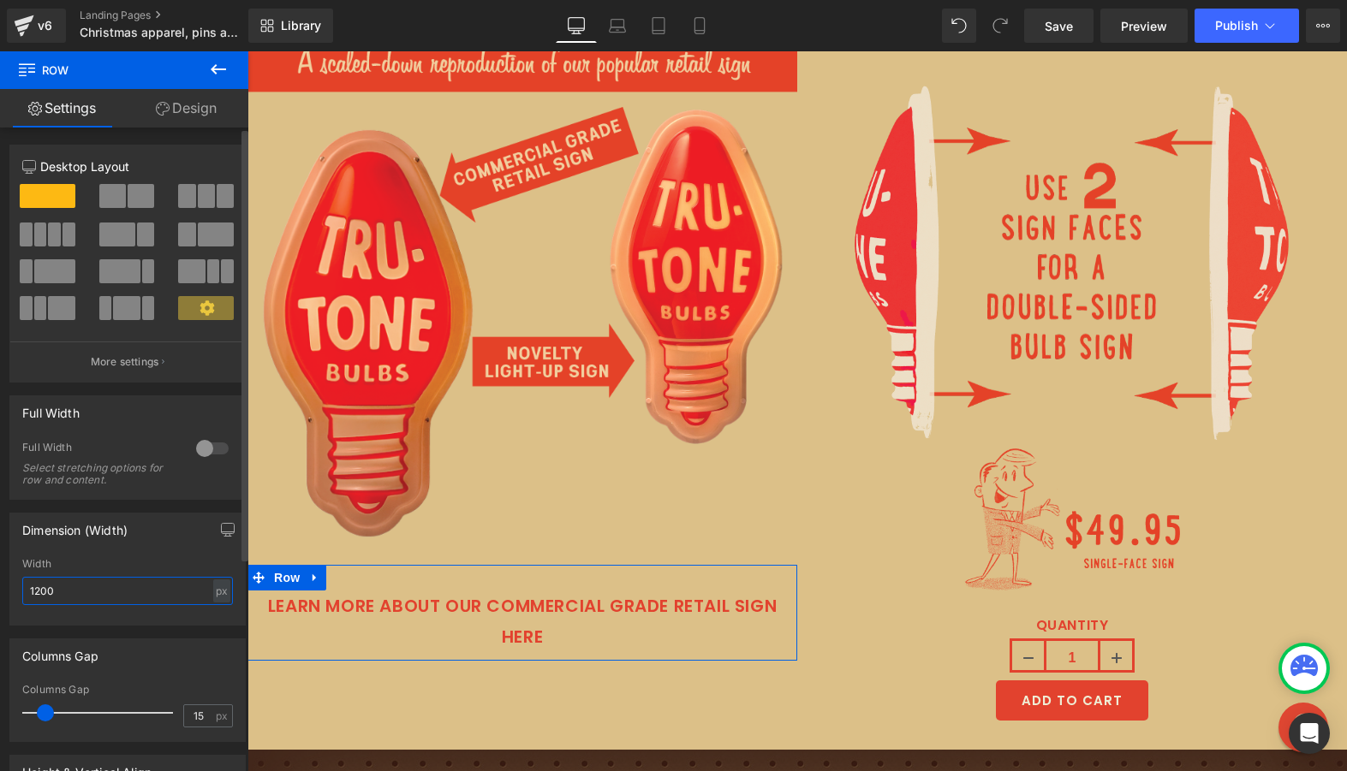
click at [130, 594] on input "1200" at bounding box center [127, 591] width 211 height 28
click at [214, 593] on div "px" at bounding box center [221, 591] width 17 height 23
click at [217, 613] on li "%" at bounding box center [221, 617] width 21 height 25
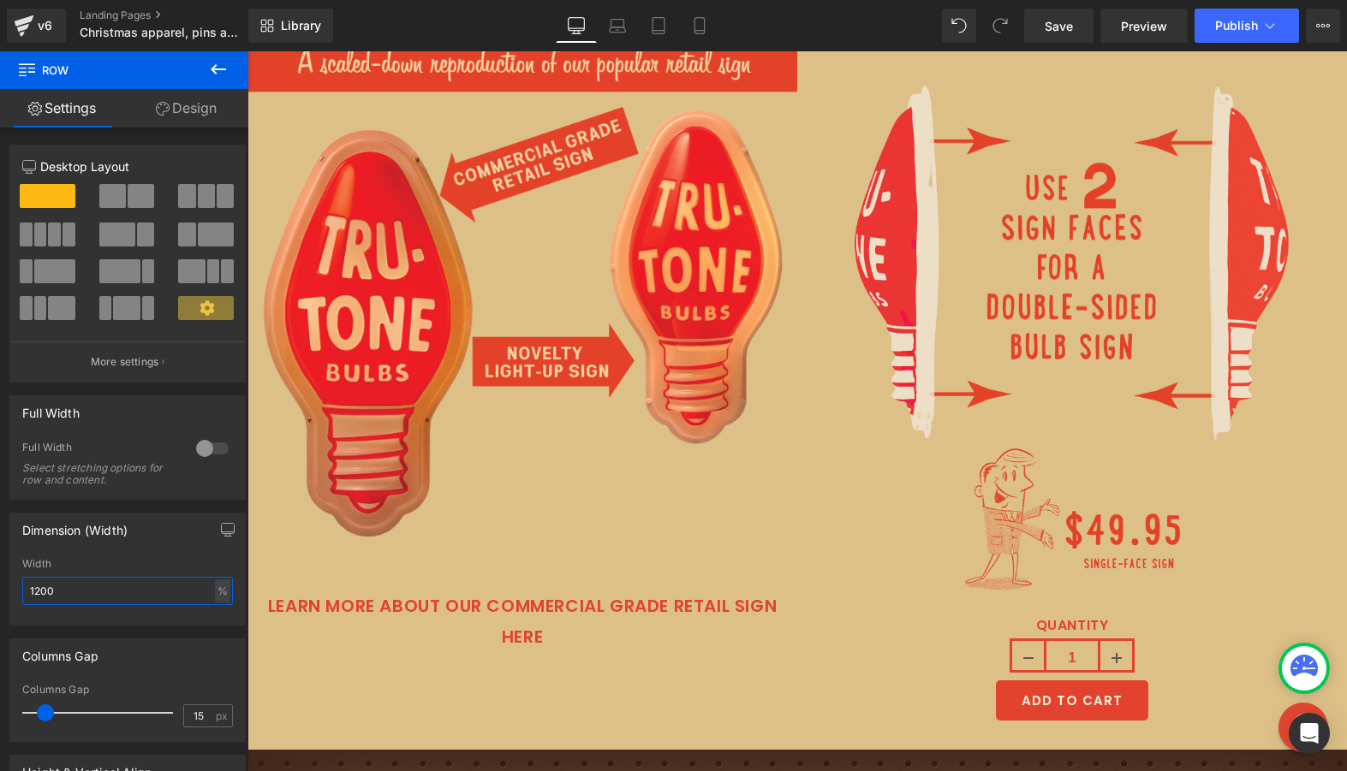
drag, startPoint x: 114, startPoint y: 597, endPoint x: -50, endPoint y: 587, distance: 163.8
click at [0, 587] on html "Row You are previewing how the will restyle your page. You can not edit Element…" at bounding box center [673, 385] width 1347 height 771
type input "9"
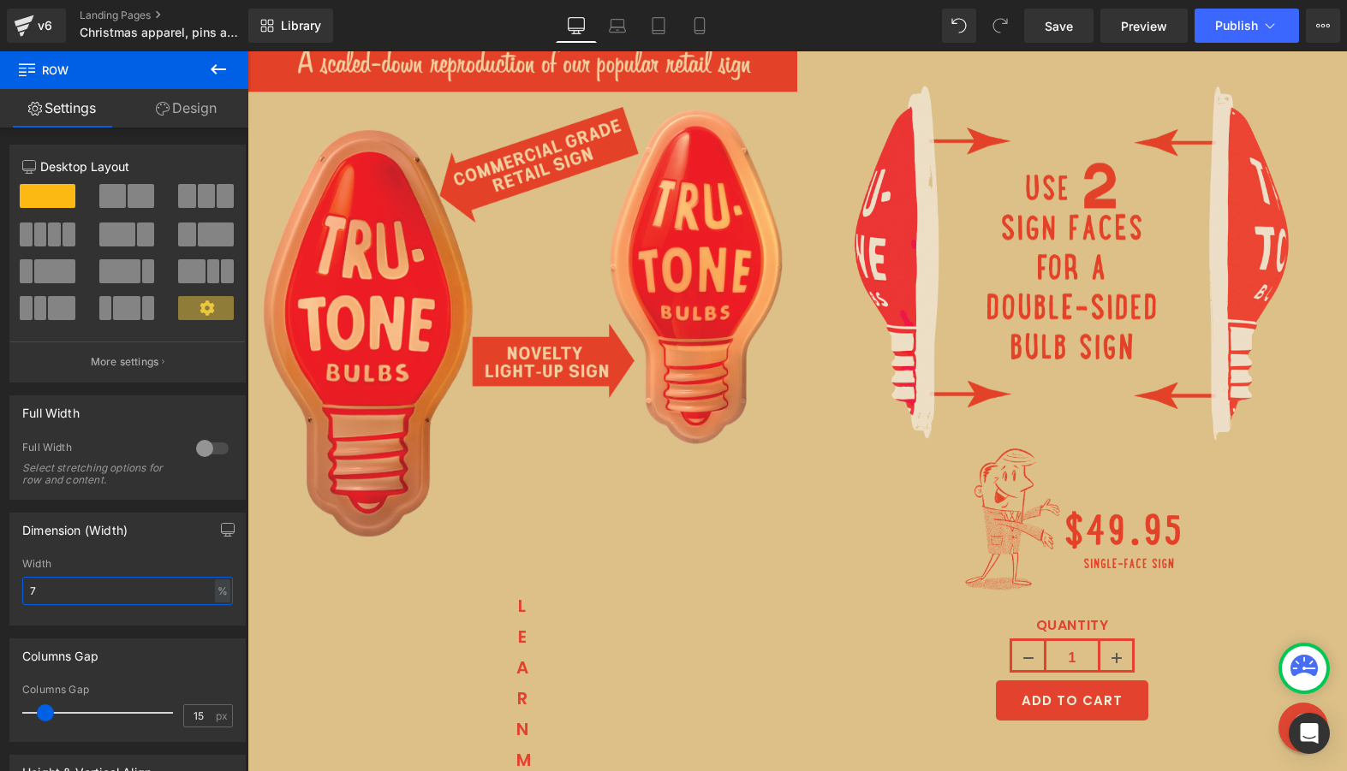
type input "70"
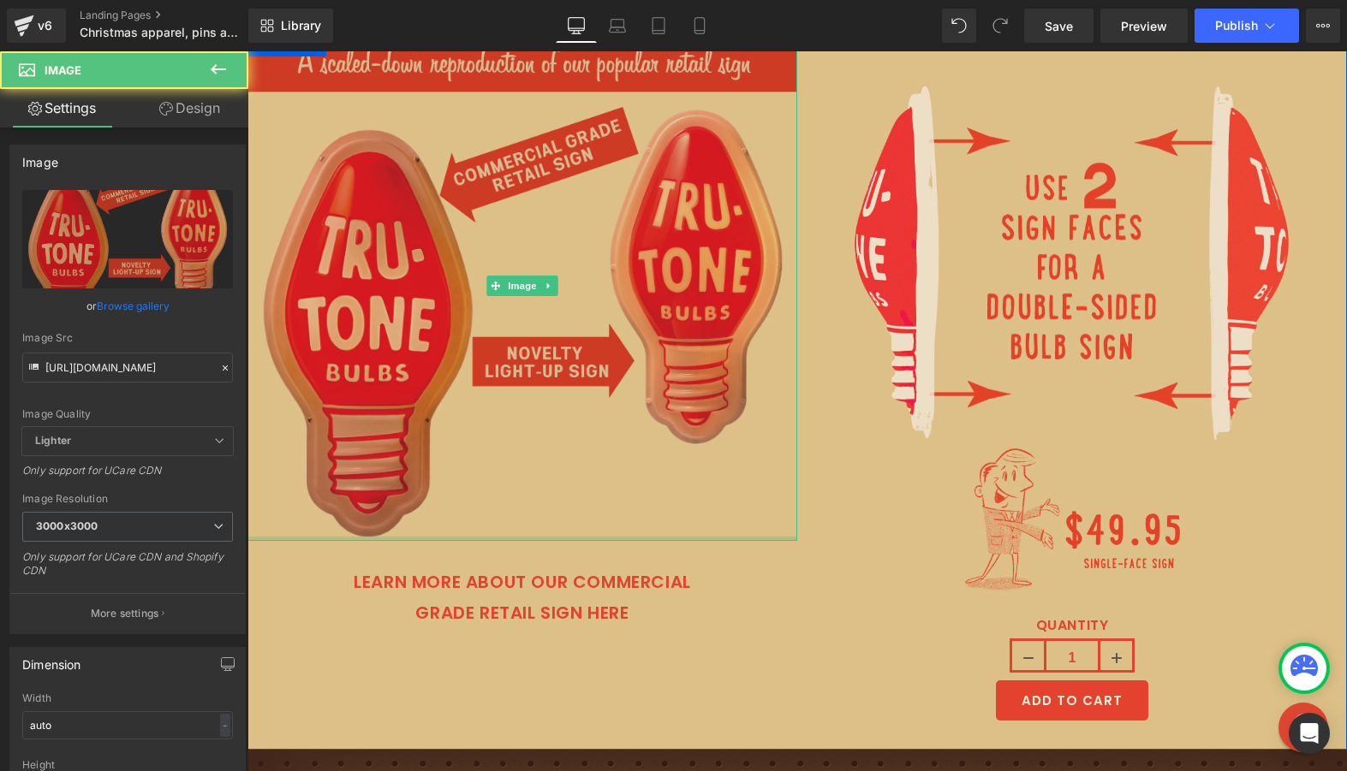
drag, startPoint x: 476, startPoint y: 543, endPoint x: 485, endPoint y: 465, distance: 78.4
click at [485, 463] on div "Image" at bounding box center [522, 286] width 550 height 510
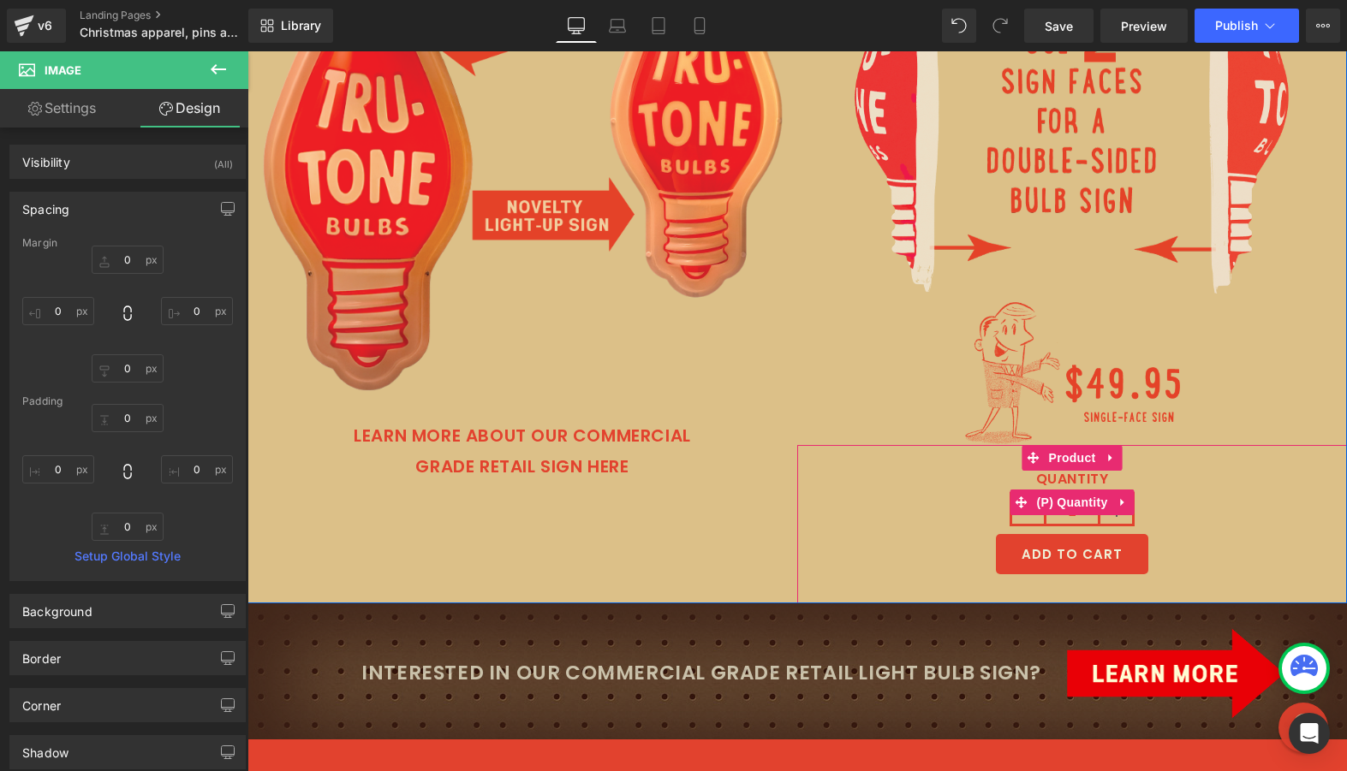
scroll to position [6832, 0]
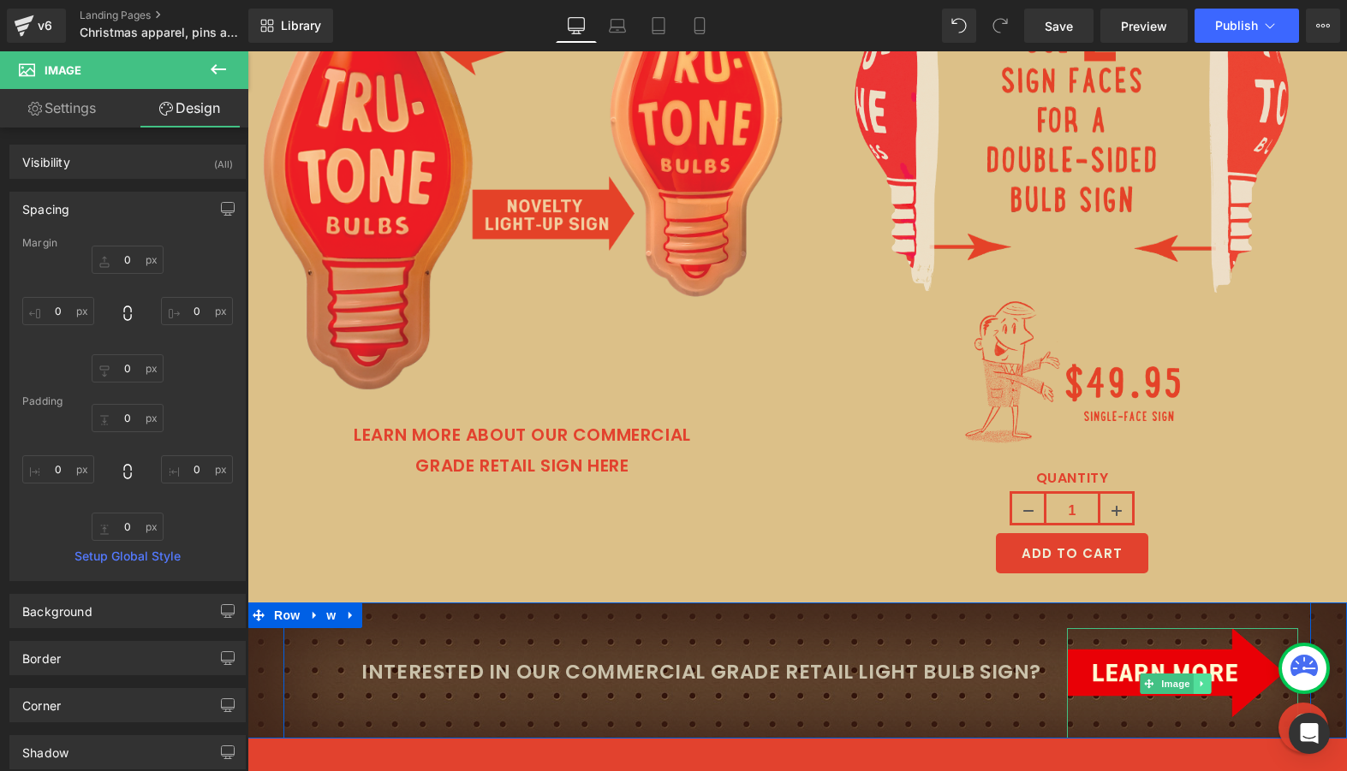
click at [1201, 681] on icon at bounding box center [1201, 684] width 3 height 6
click at [1196, 679] on icon at bounding box center [1192, 684] width 9 height 10
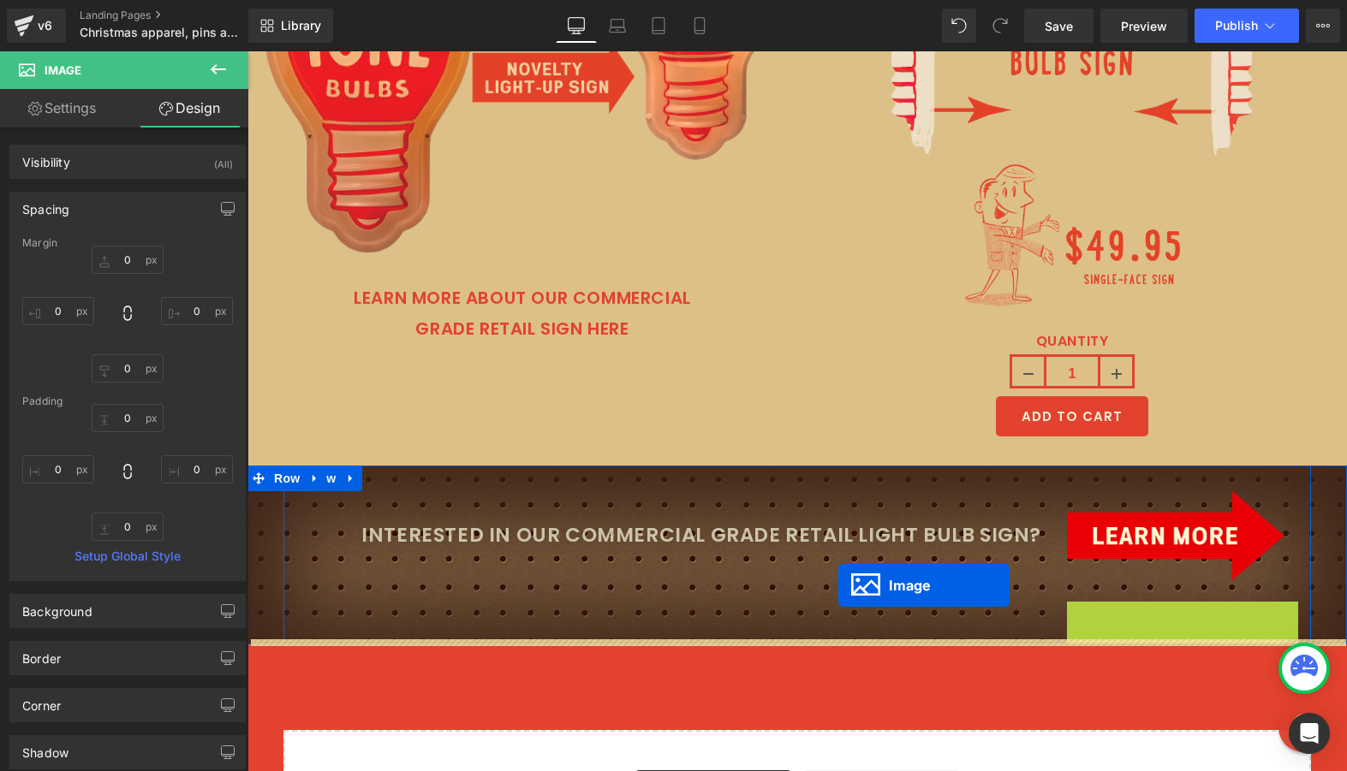
scroll to position [6970, 0]
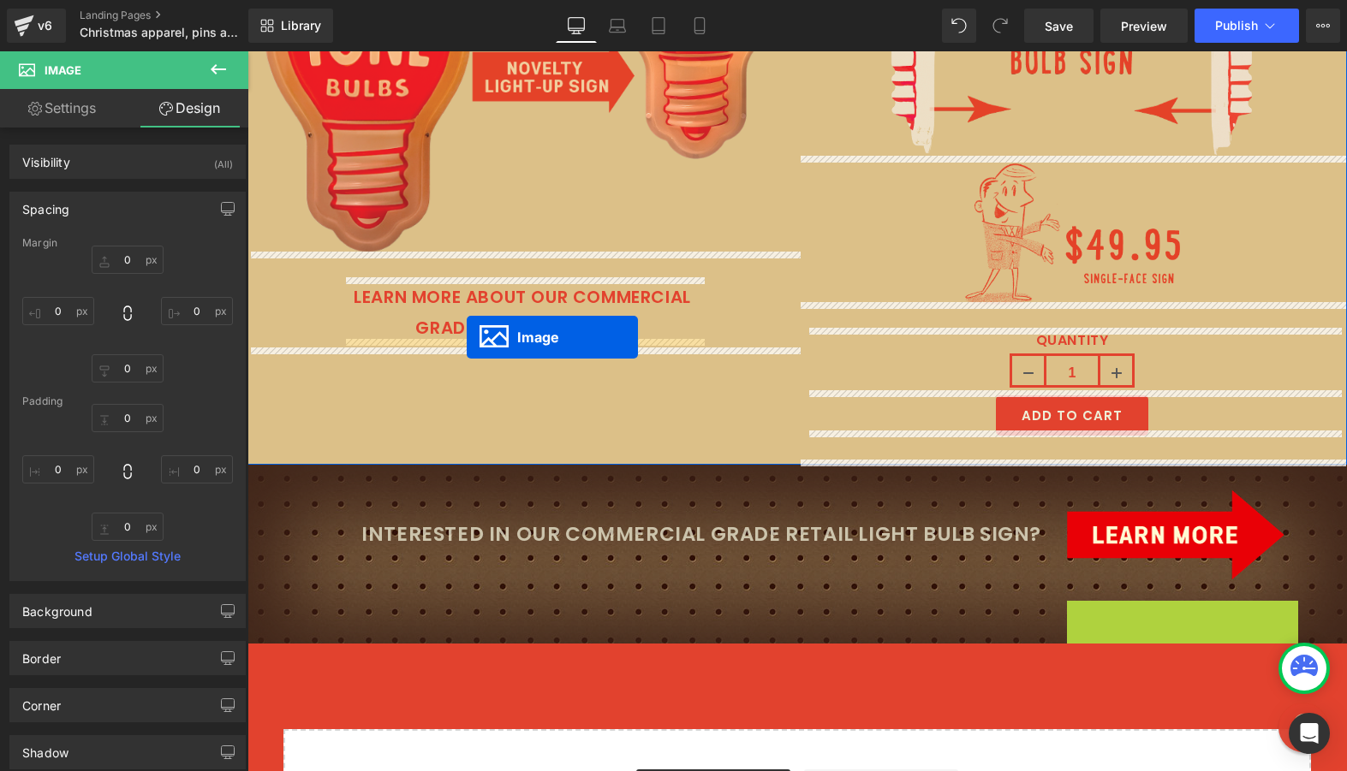
drag, startPoint x: 1152, startPoint y: 650, endPoint x: 467, endPoint y: 337, distance: 752.9
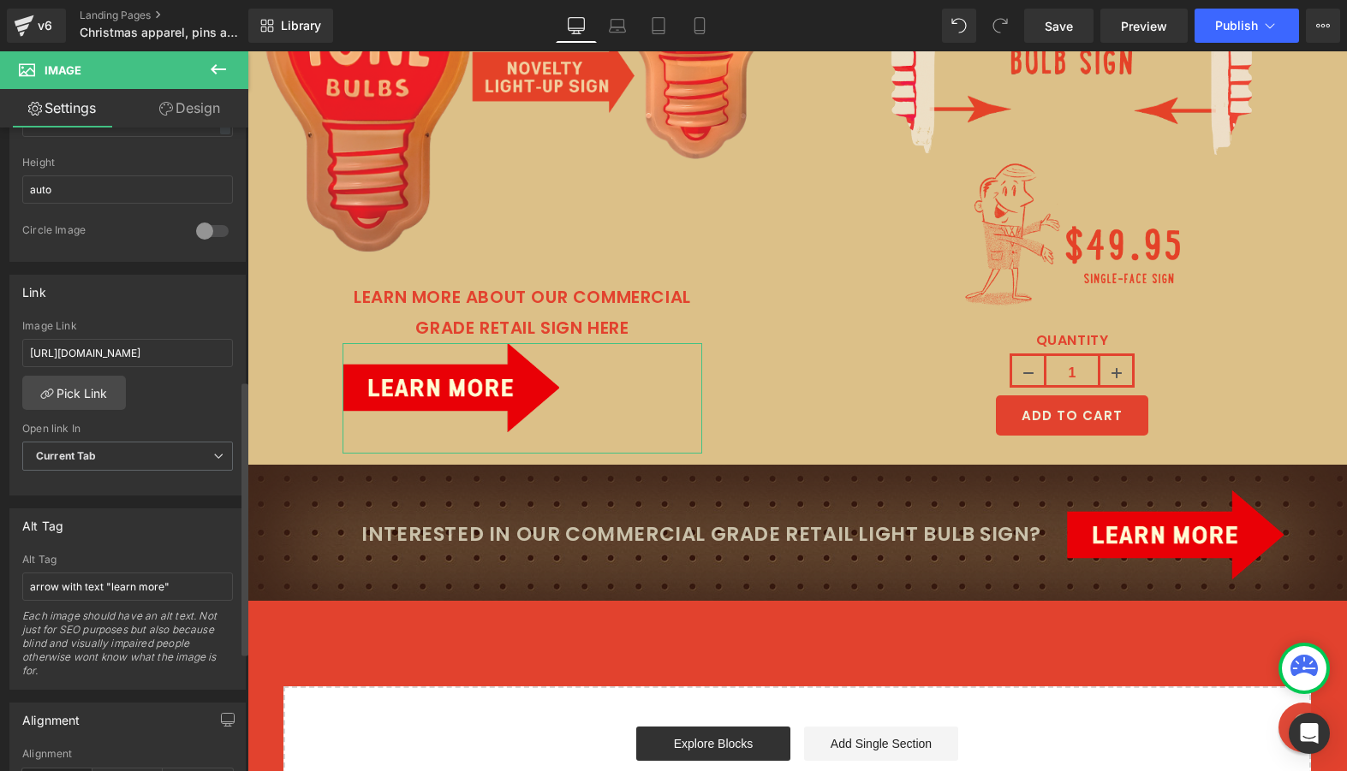
scroll to position [691, 0]
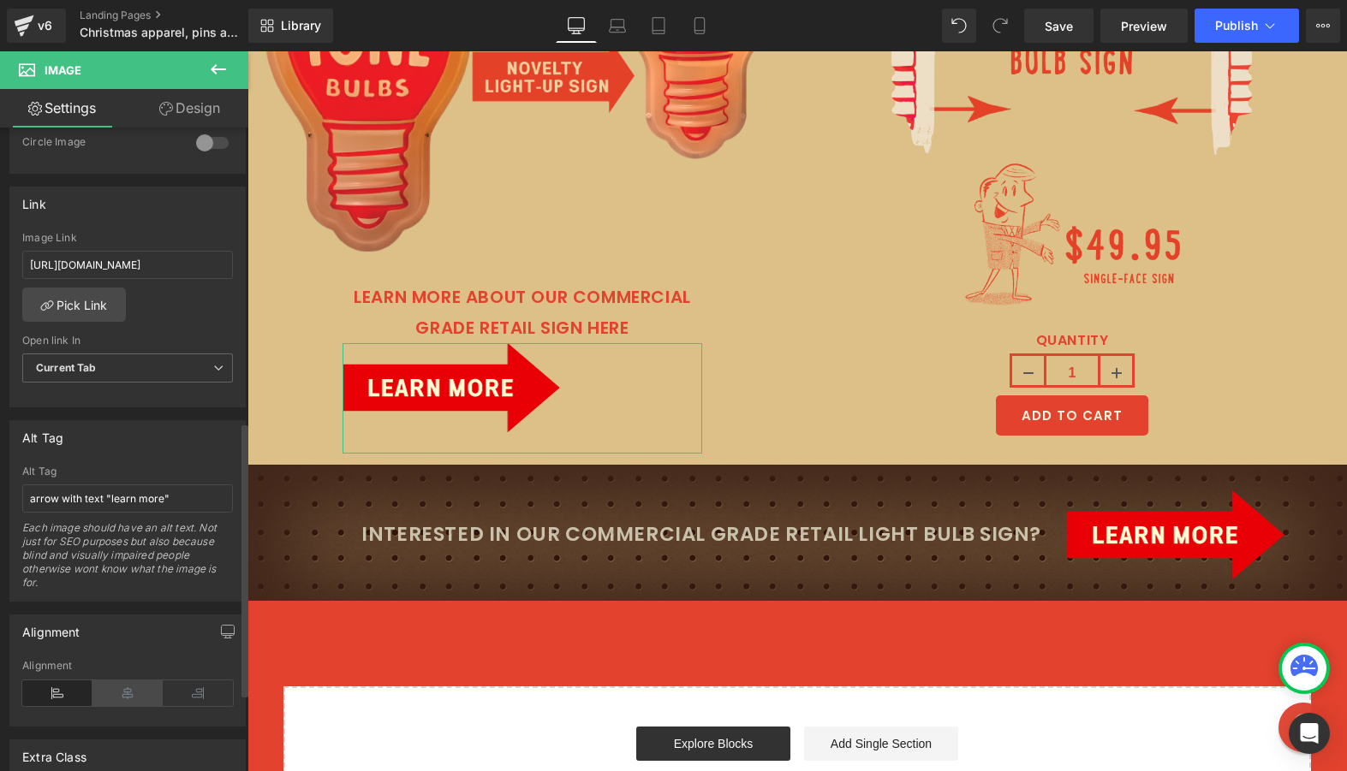
click at [112, 696] on icon at bounding box center [127, 694] width 70 height 26
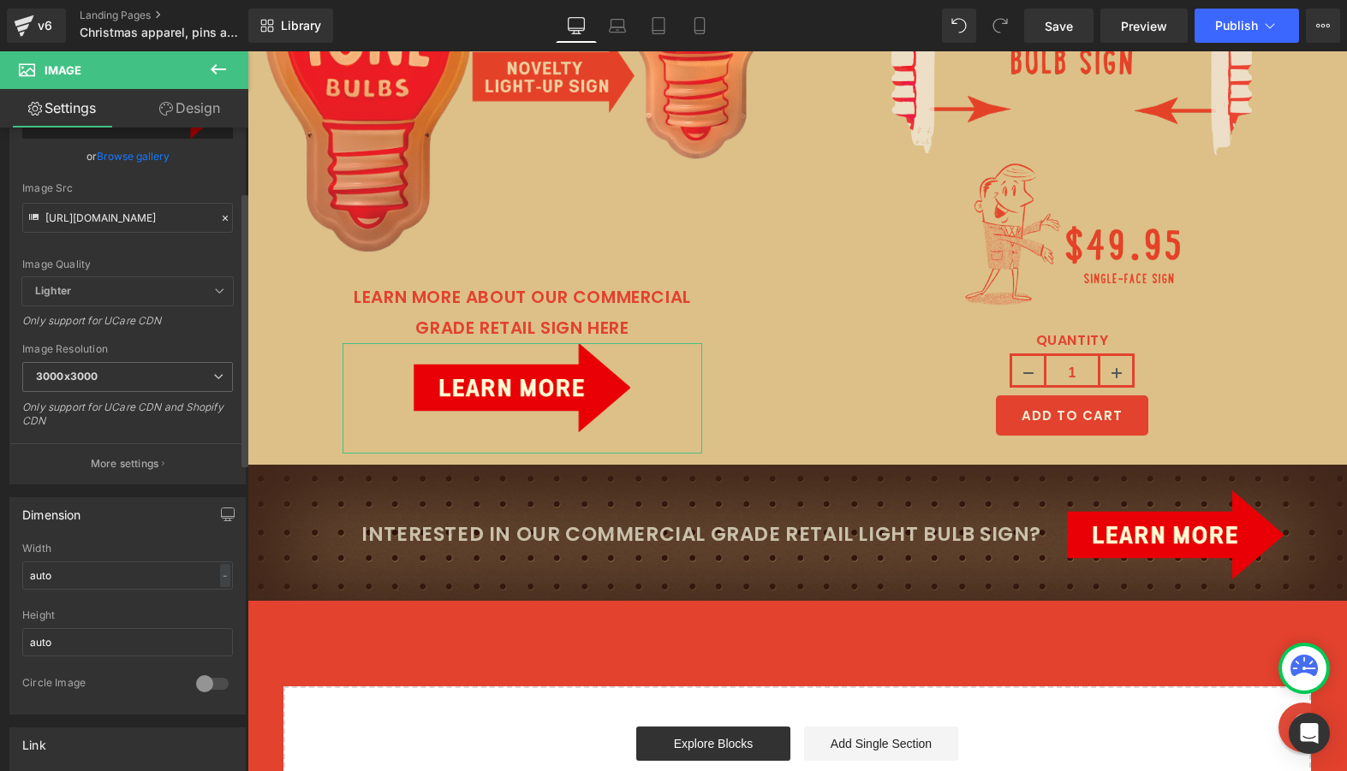
scroll to position [151, 0]
drag, startPoint x: 103, startPoint y: 571, endPoint x: 92, endPoint y: 570, distance: 10.3
click at [92, 570] on input "auto" at bounding box center [127, 575] width 211 height 28
drag, startPoint x: 92, startPoint y: 570, endPoint x: -46, endPoint y: 570, distance: 138.7
click at [0, 570] on html "Image You are previewing how the will restyle your page. You can not edit Eleme…" at bounding box center [673, 385] width 1347 height 771
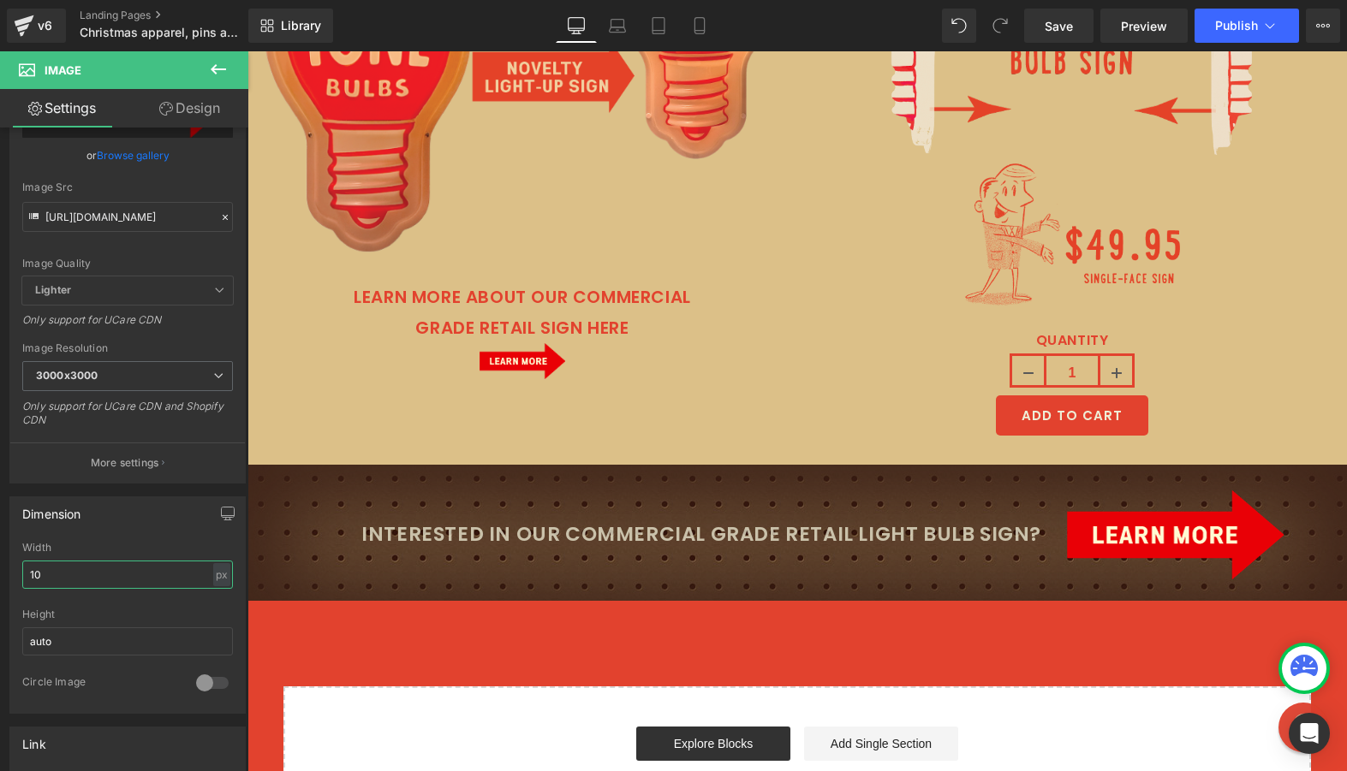
type input "1"
type input "200"
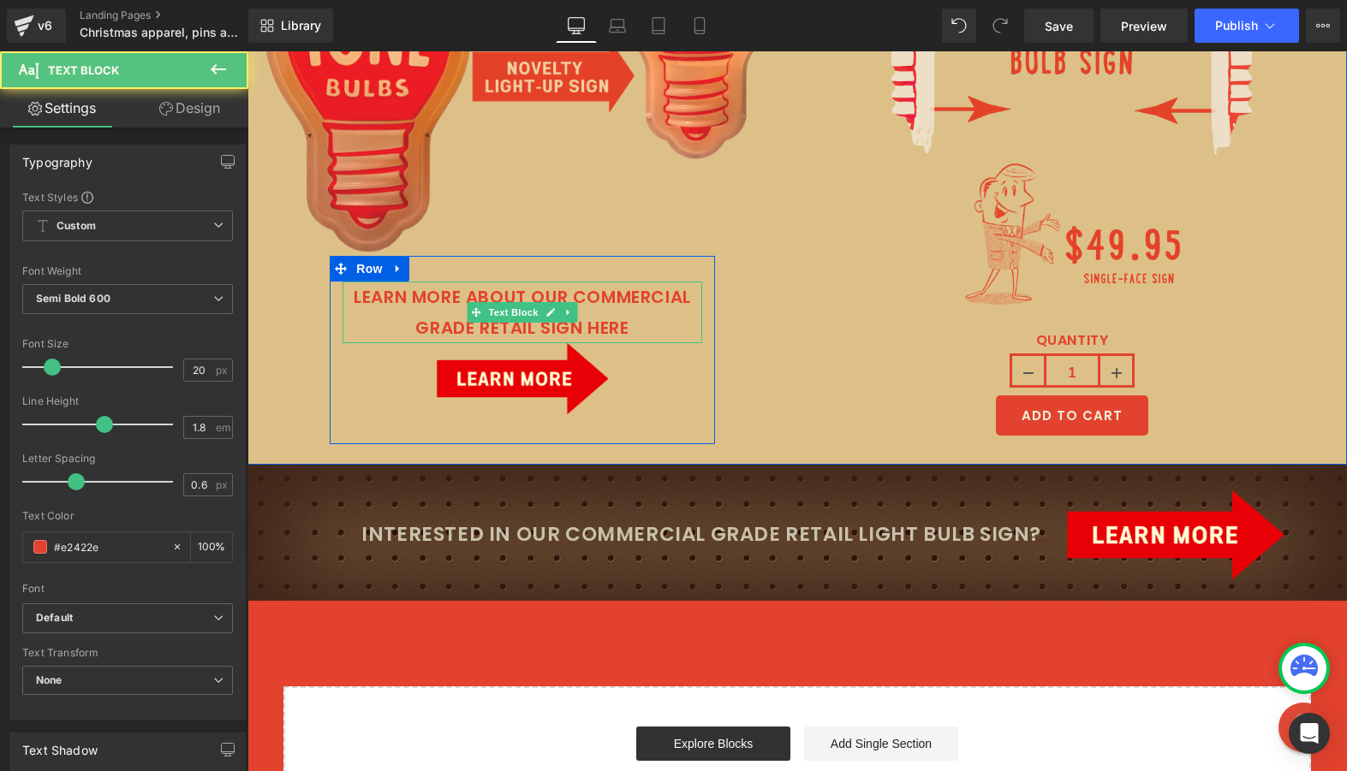
click at [523, 284] on p "LEARN MORE ABOUT OUR COMMERCIAL GRADE RETAIL SIGN HERE" at bounding box center [521, 313] width 359 height 62
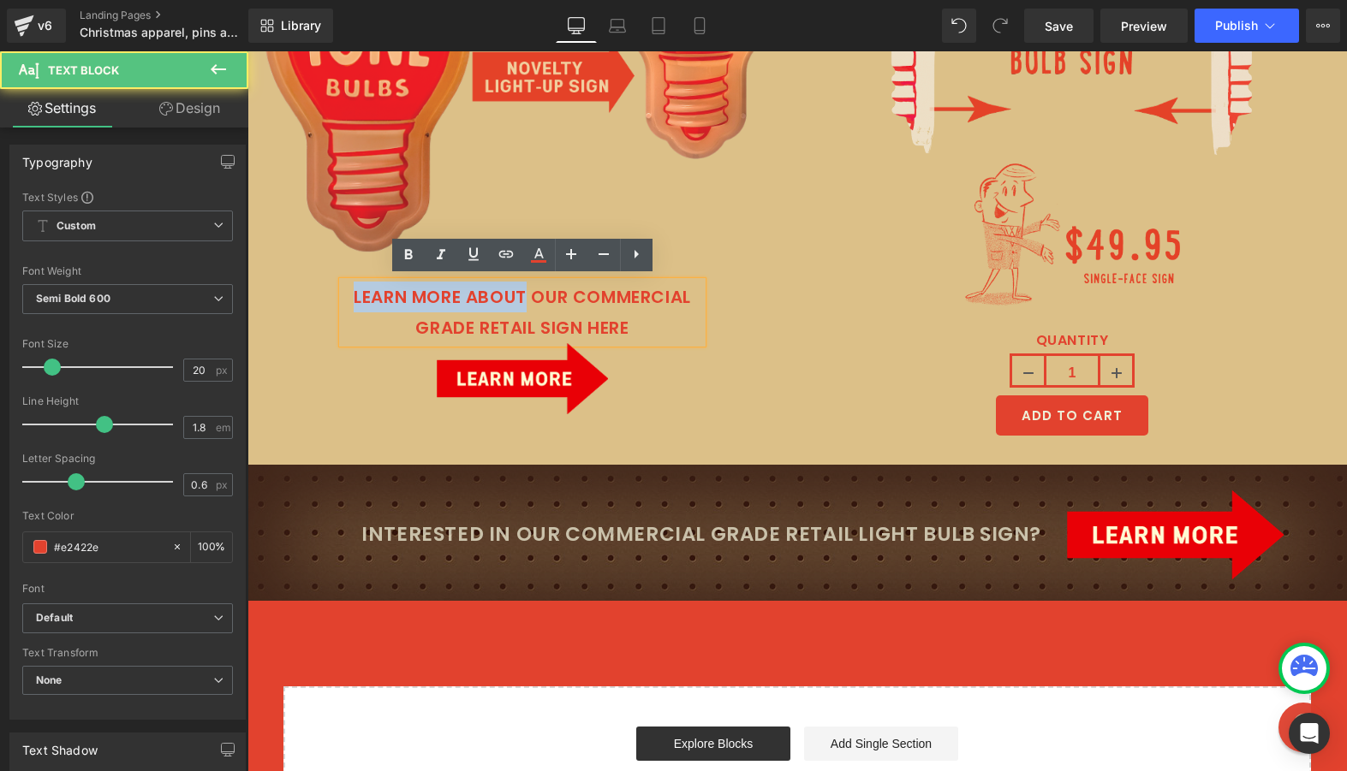
drag, startPoint x: 525, startPoint y: 288, endPoint x: 323, endPoint y: 299, distance: 202.4
click at [323, 299] on div "Image LEARN MORE ABOUT OUR COMMERCIAL GRADE RETAIL SIGN HERE Text Block Image R…" at bounding box center [522, 95] width 550 height 698
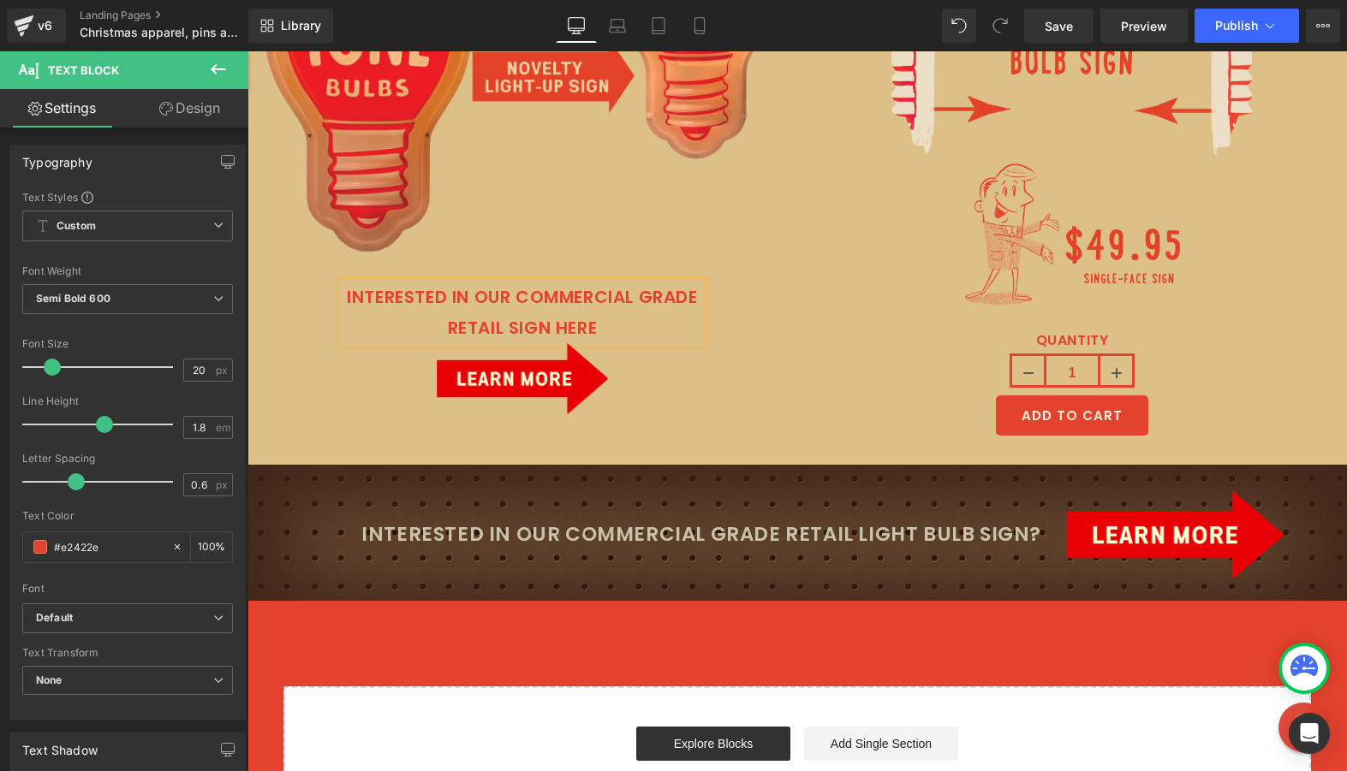
click at [575, 323] on p "INTERESTED IN OUR COMMERCIAL GRADE RETAIL SIGN HERE" at bounding box center [521, 313] width 359 height 62
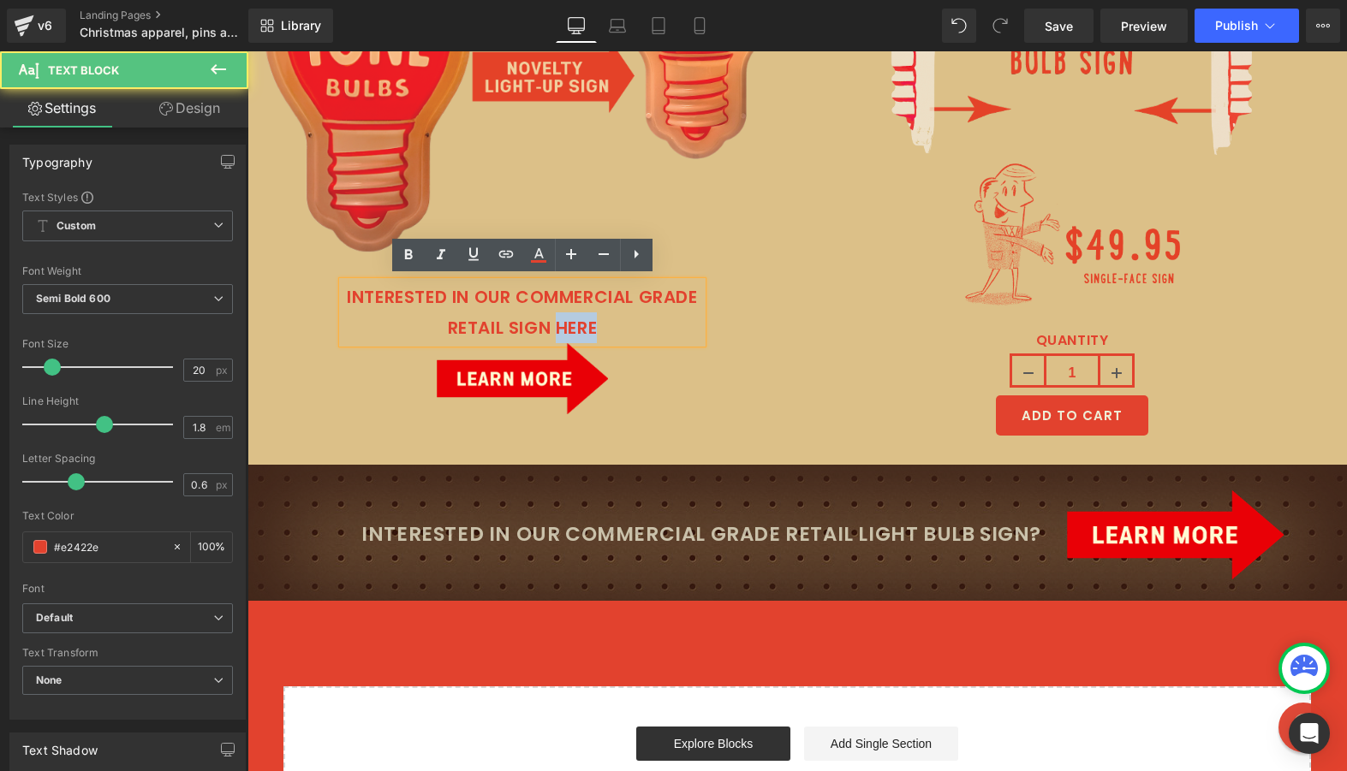
click at [575, 323] on p "INTERESTED IN OUR COMMERCIAL GRADE RETAIL SIGN HERE" at bounding box center [521, 313] width 359 height 62
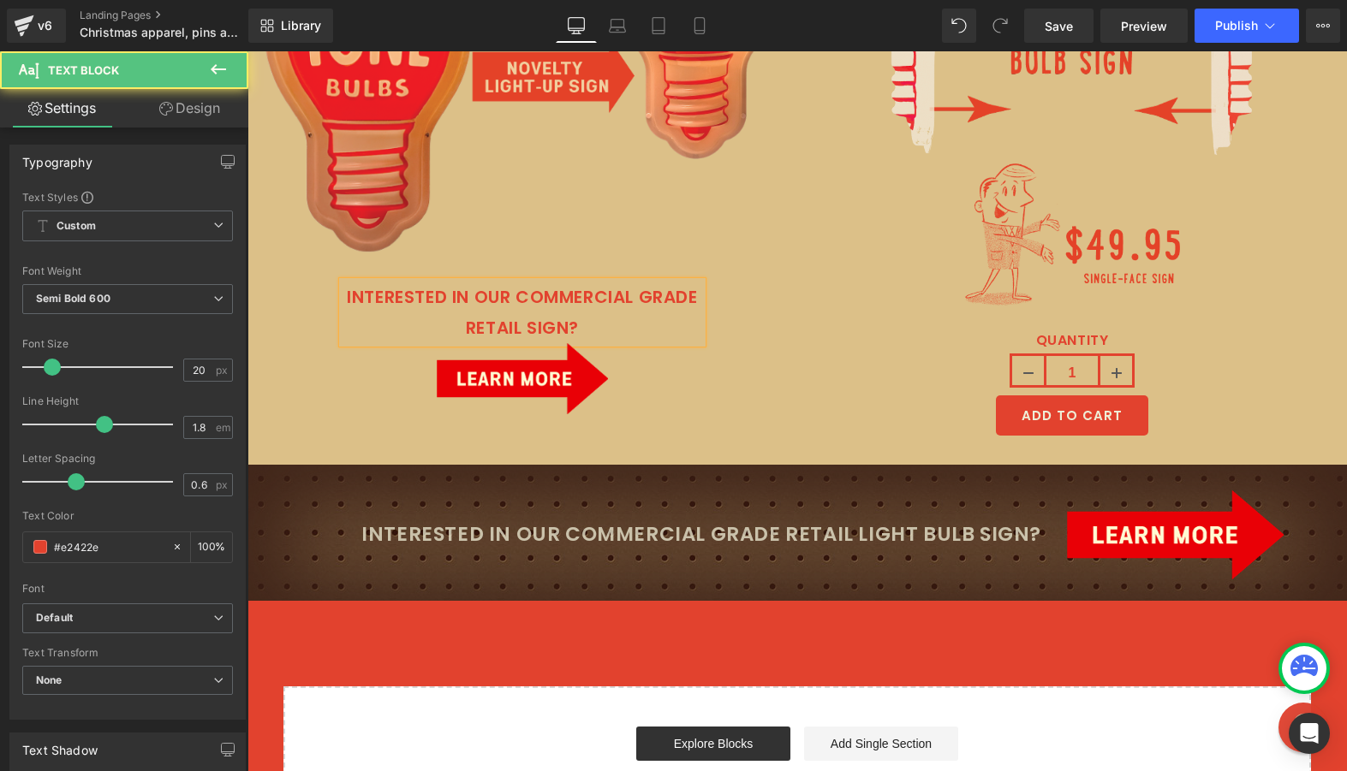
click at [528, 325] on p "INTERESTED IN OUR COMMERCIAL GRADE RETAIL SIGN?" at bounding box center [521, 313] width 359 height 62
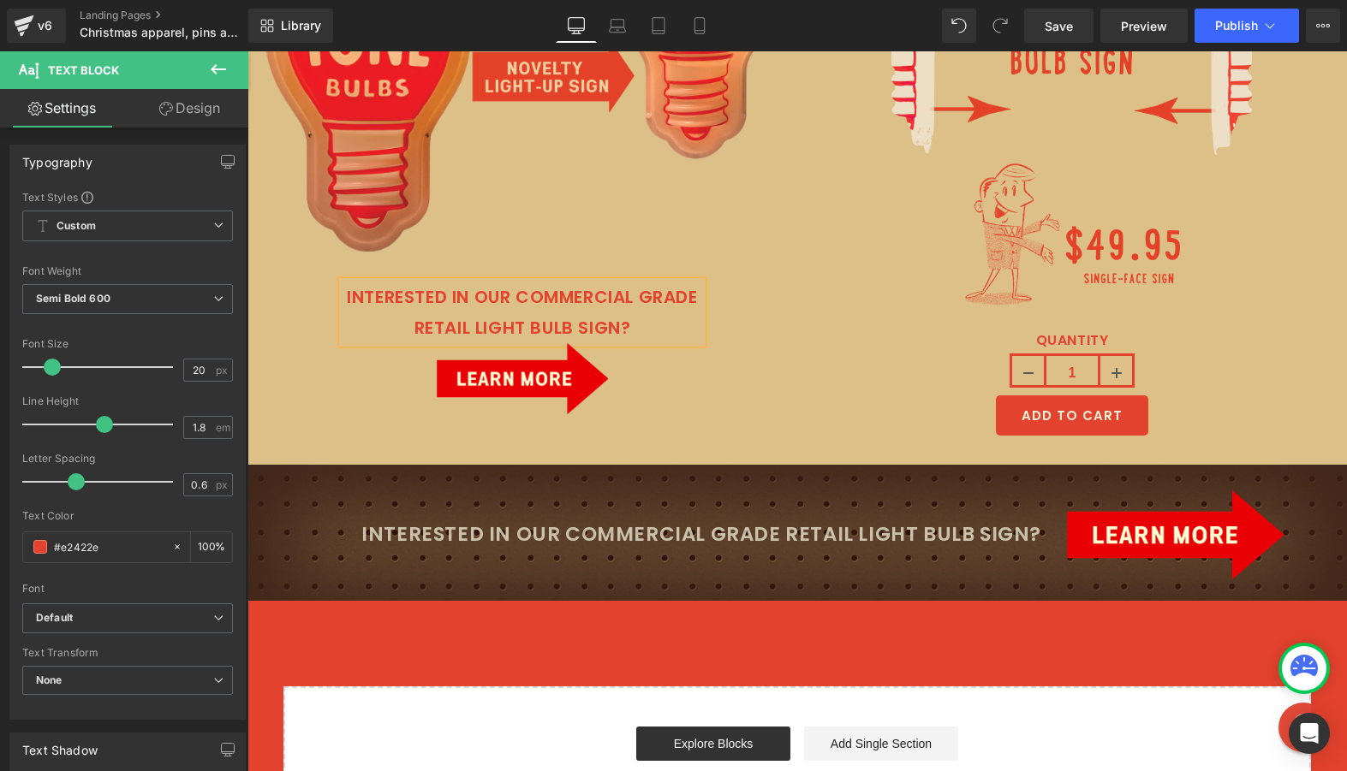
click at [472, 438] on div "INTERESTED IN OUR COMMERCIAL GRADE RETAIL LIGHT BULB SIGN? Text Block Image Row" at bounding box center [522, 350] width 384 height 188
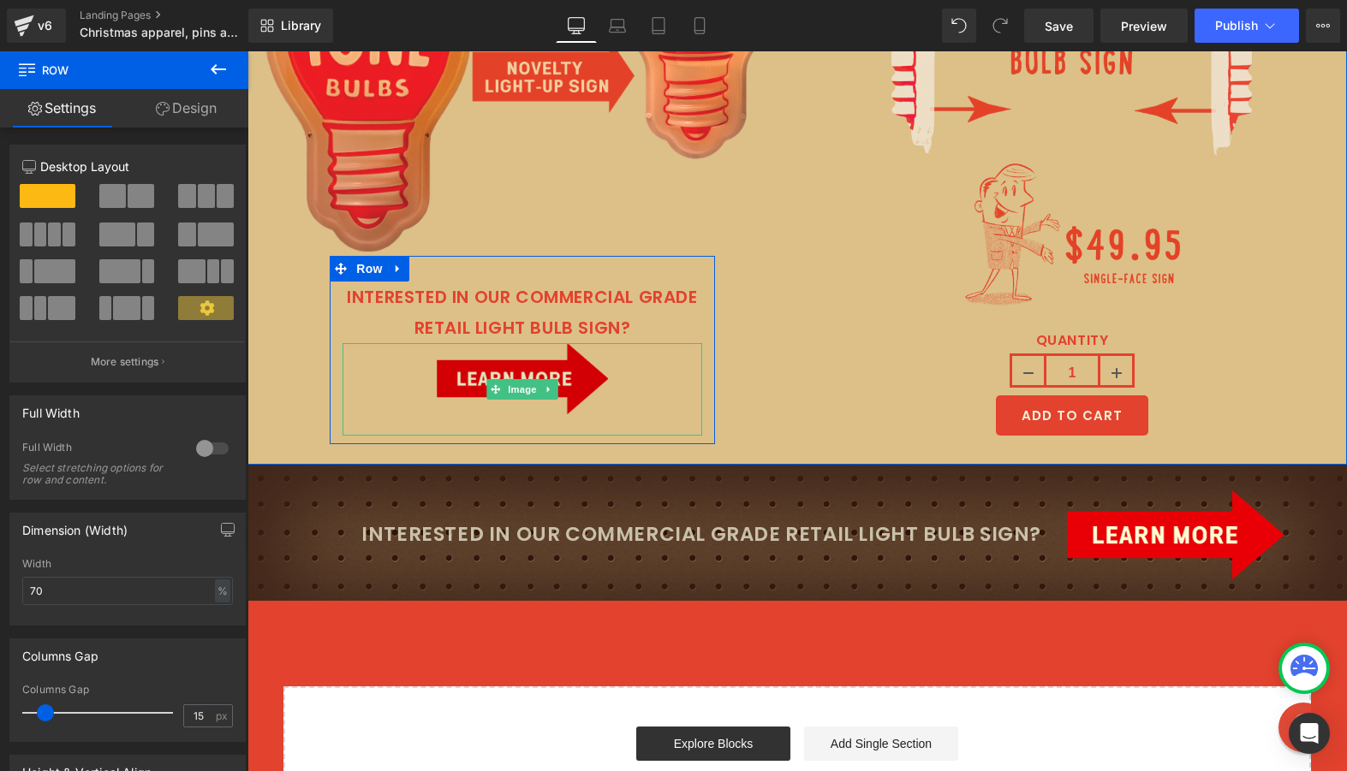
click at [492, 358] on img at bounding box center [522, 389] width 171 height 92
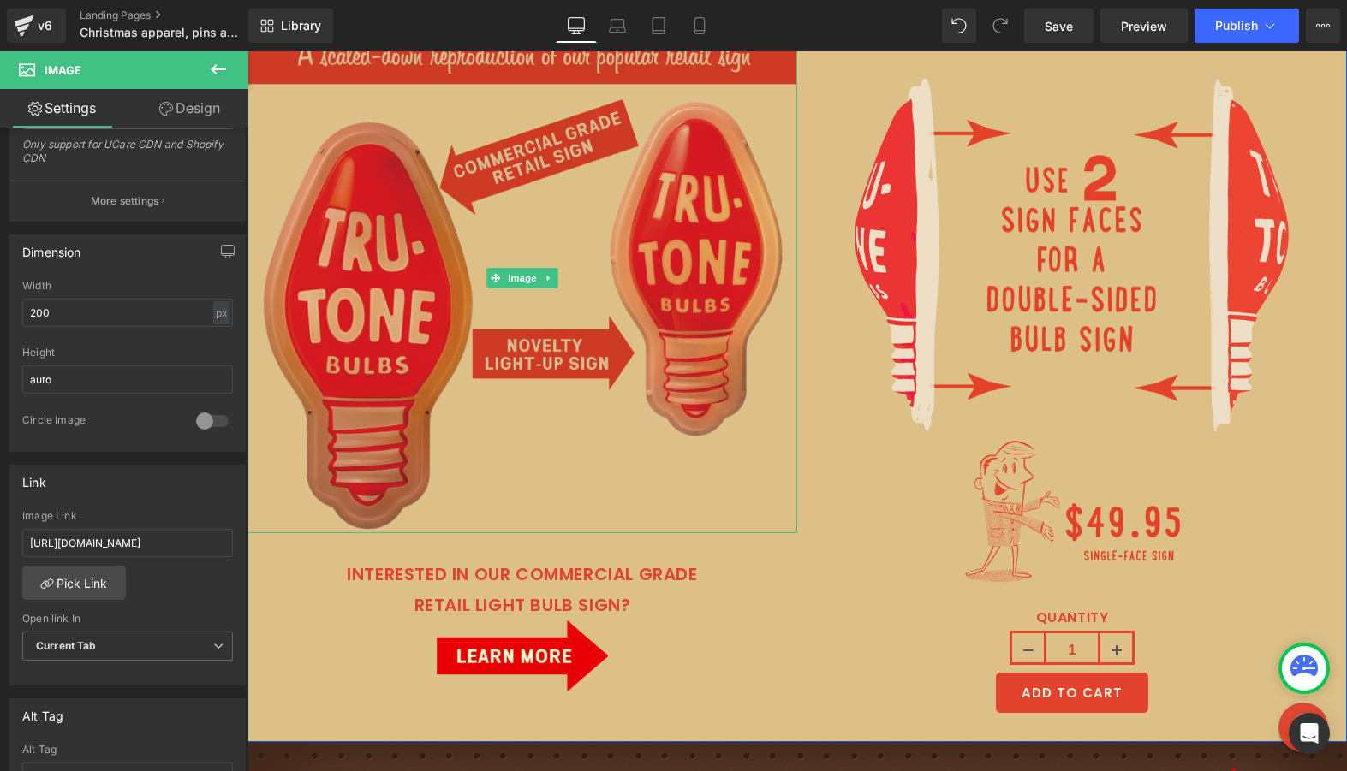
scroll to position [6695, 0]
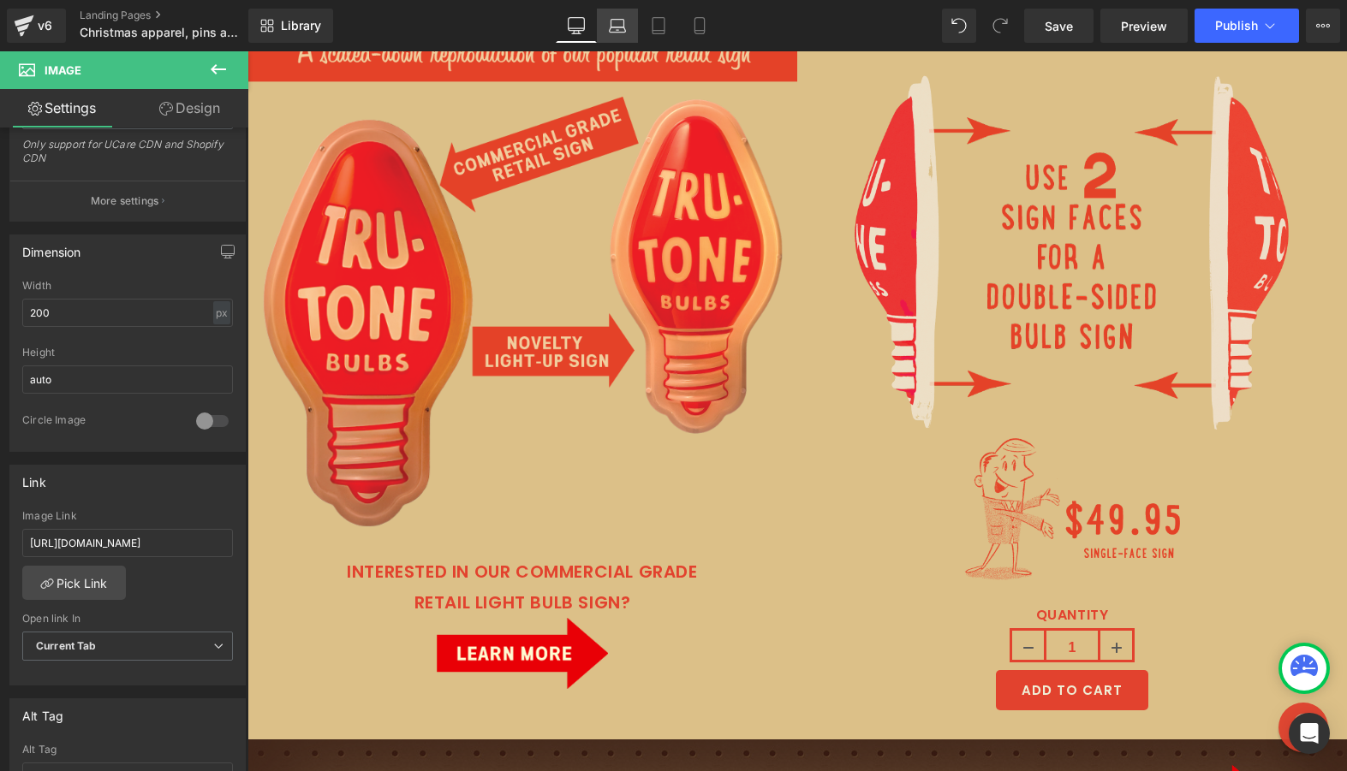
click at [623, 29] on icon at bounding box center [617, 25] width 17 height 17
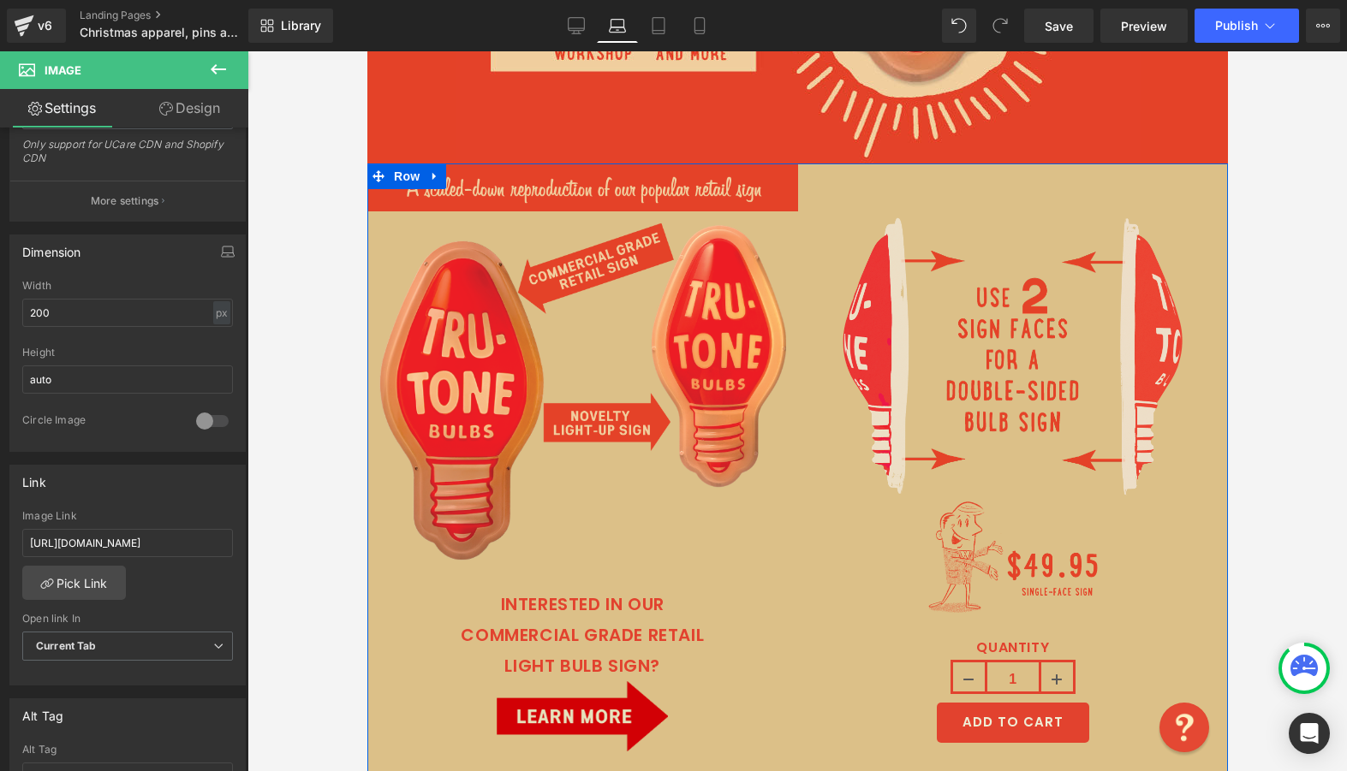
scroll to position [5875, 0]
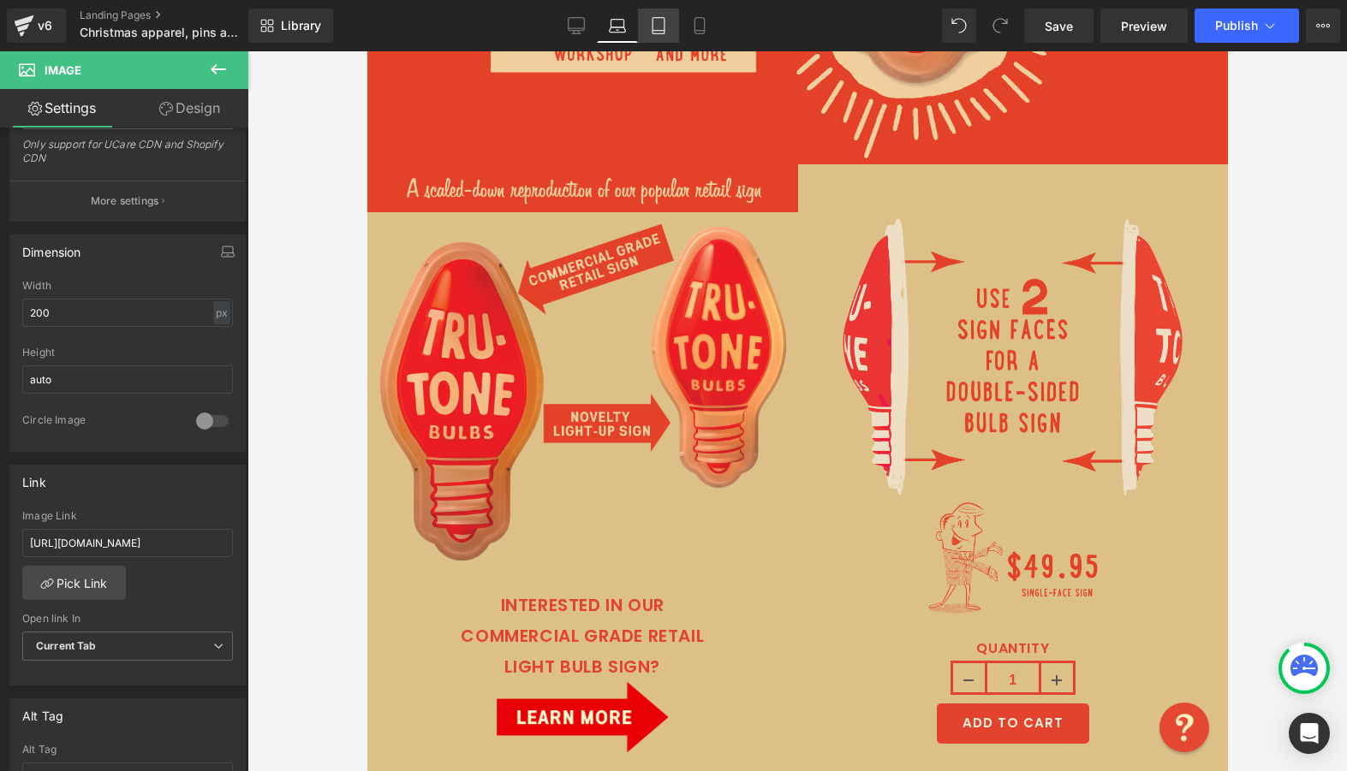
click at [663, 31] on icon at bounding box center [658, 25] width 17 height 17
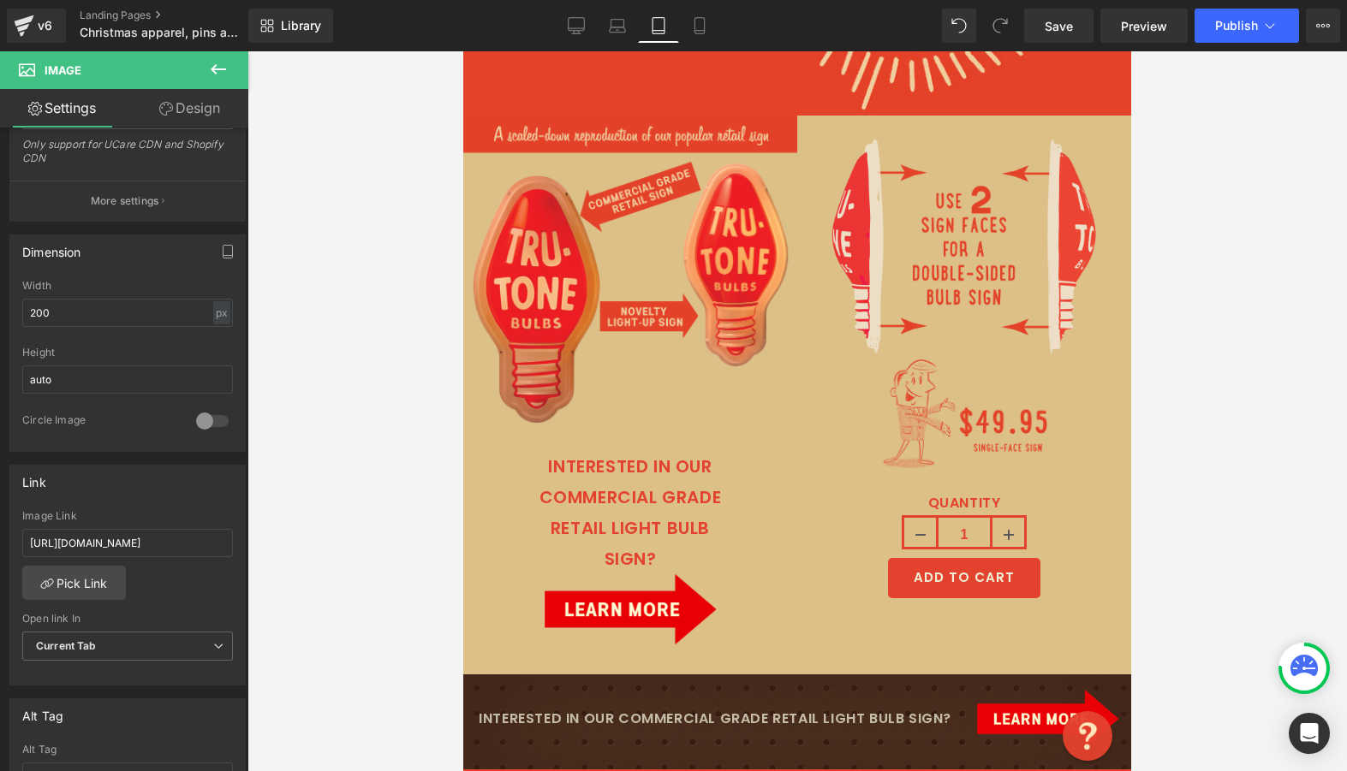
scroll to position [5771, 0]
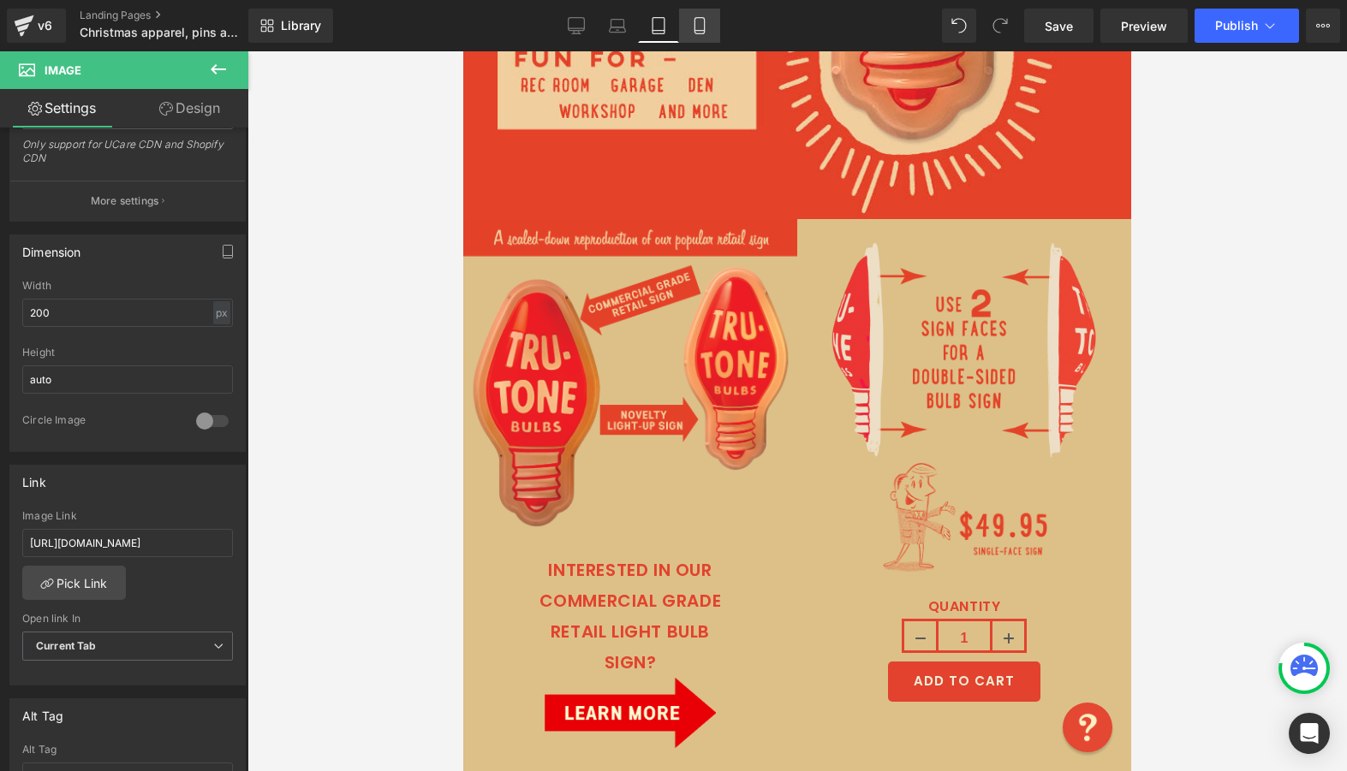
click at [693, 21] on icon at bounding box center [699, 25] width 17 height 17
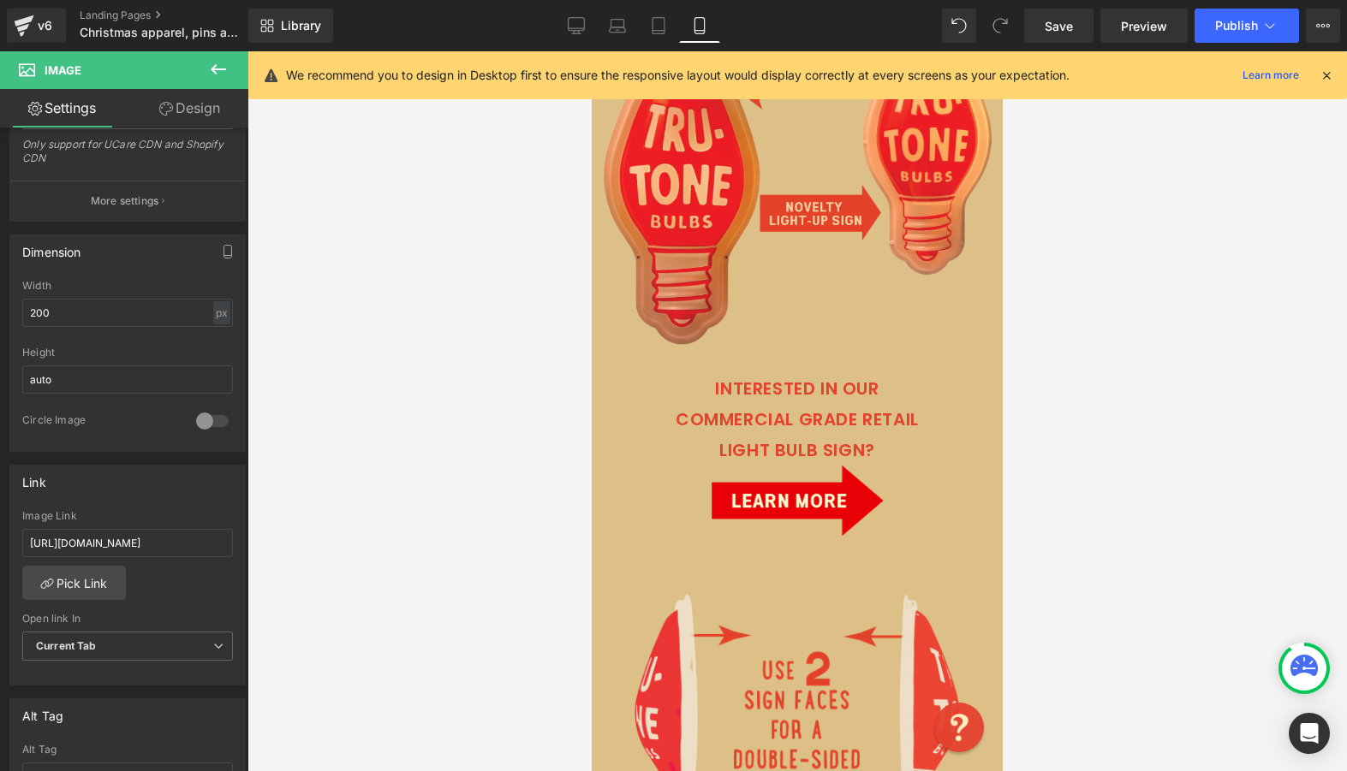
scroll to position [7426, 0]
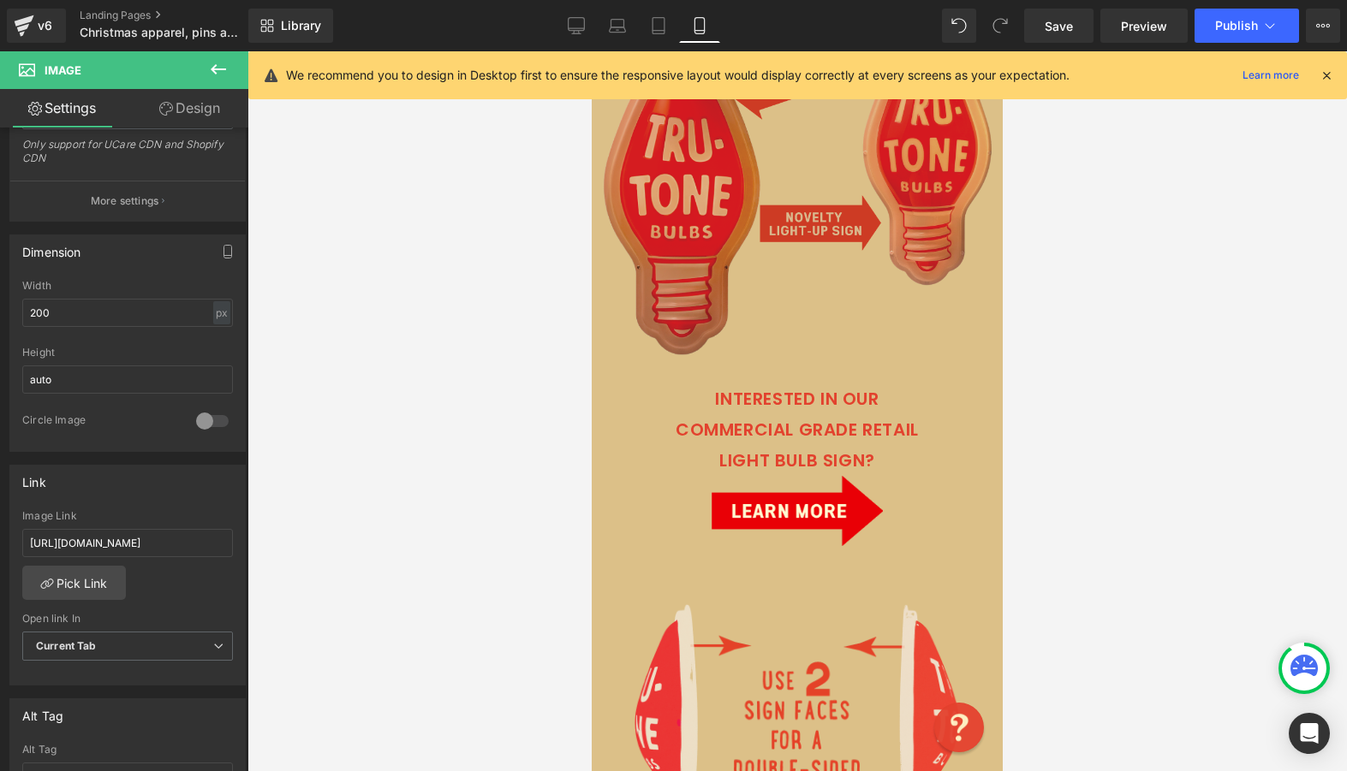
click at [789, 235] on img at bounding box center [797, 167] width 411 height 382
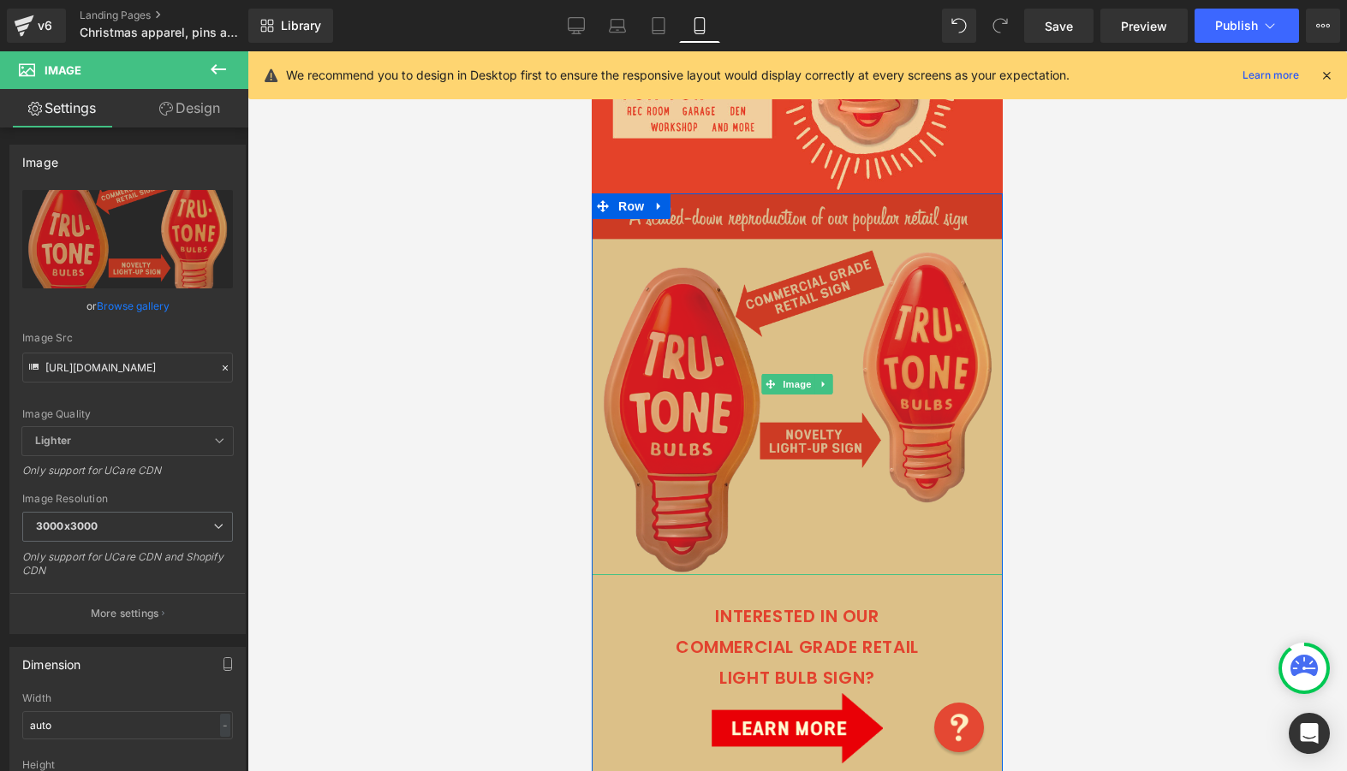
scroll to position [7208, 0]
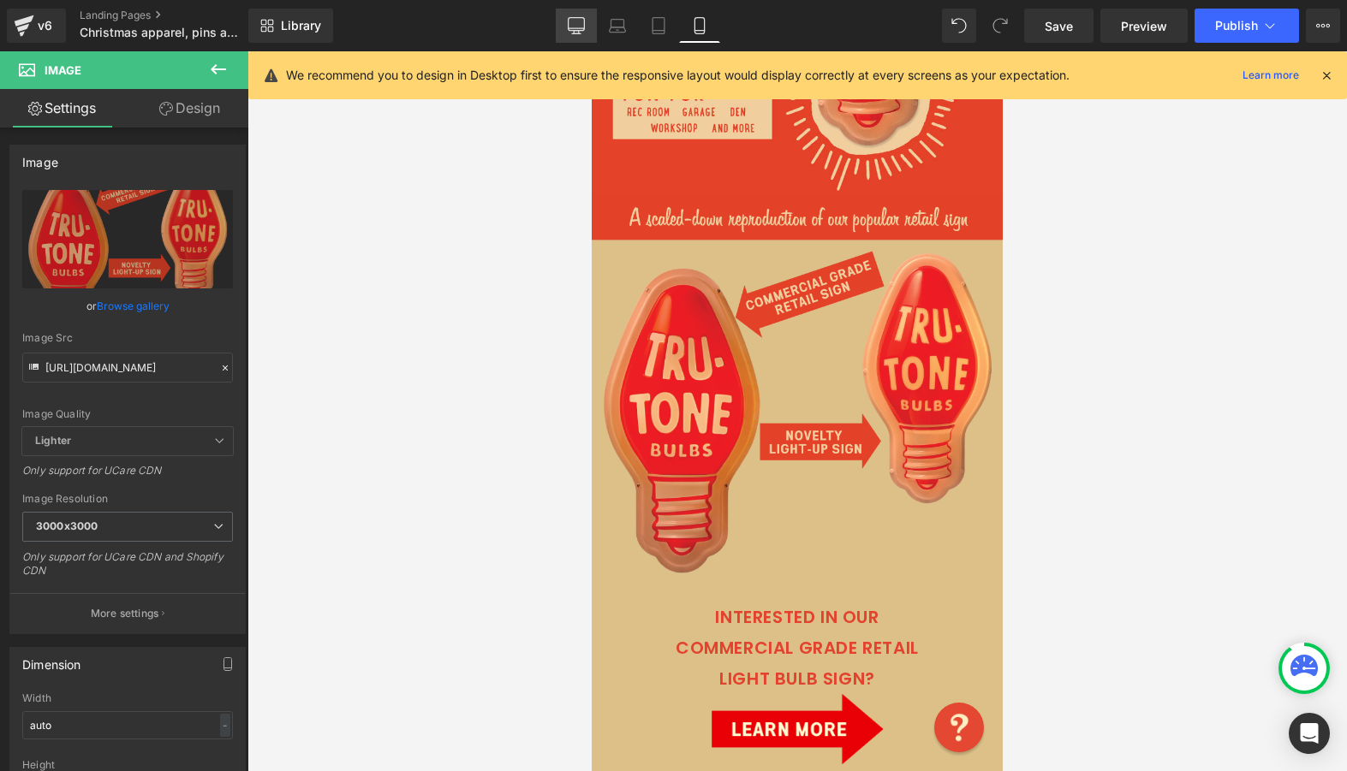
click at [582, 33] on icon at bounding box center [576, 25] width 17 height 17
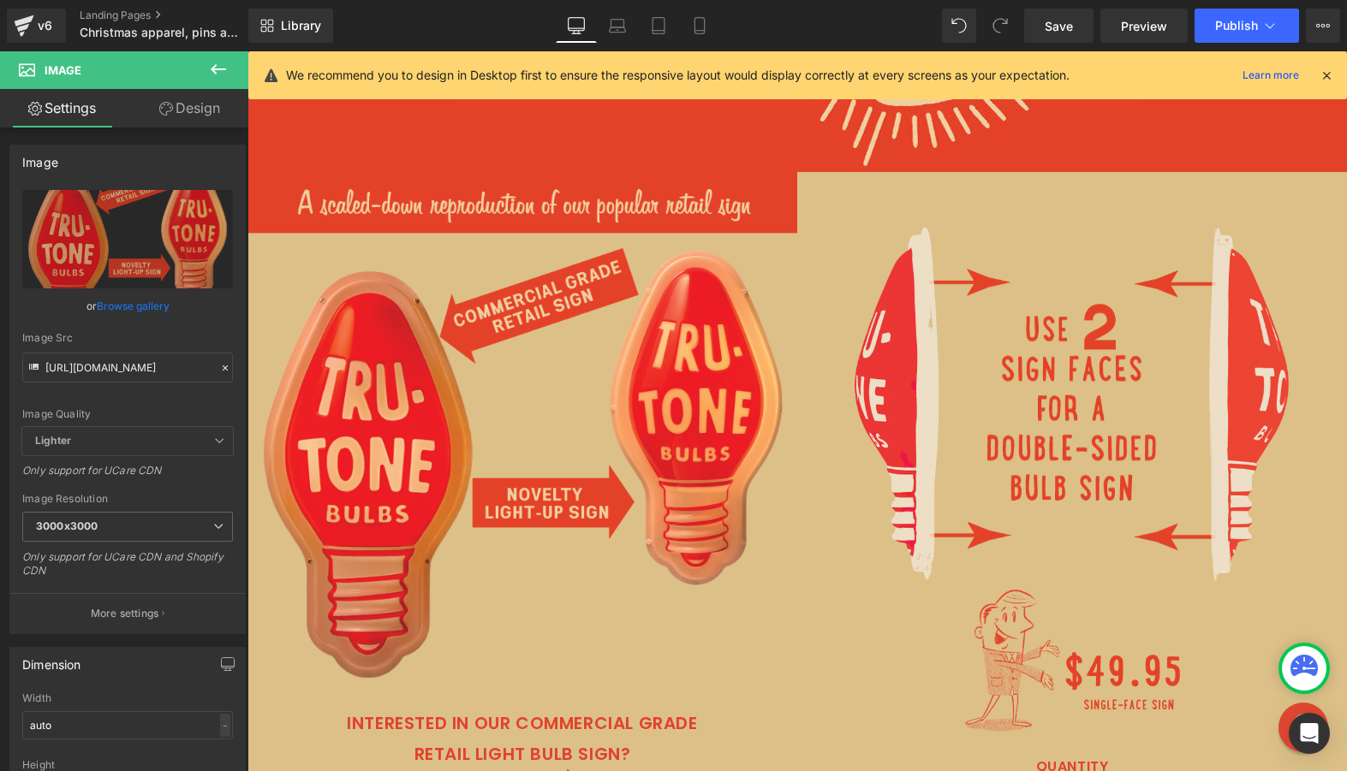
scroll to position [6543, 0]
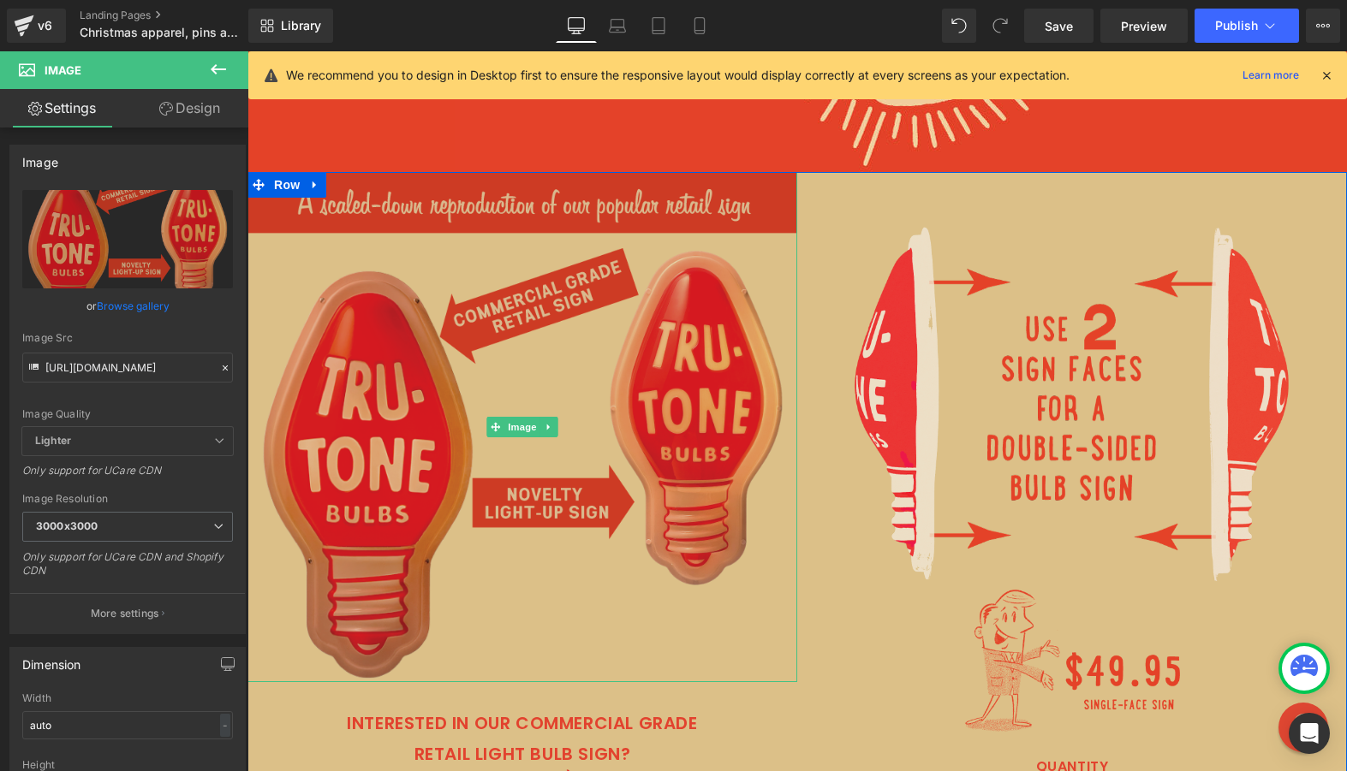
click at [509, 371] on img at bounding box center [522, 427] width 550 height 510
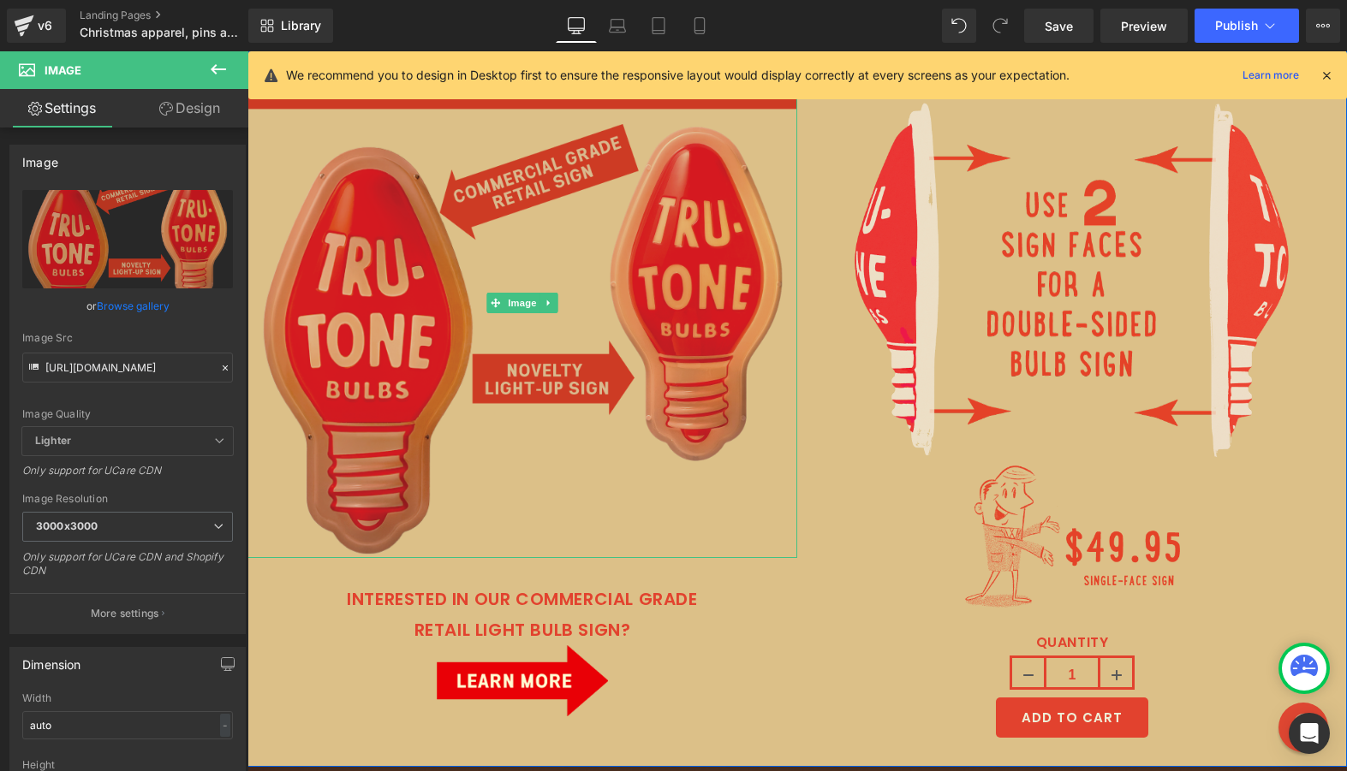
scroll to position [6768, 0]
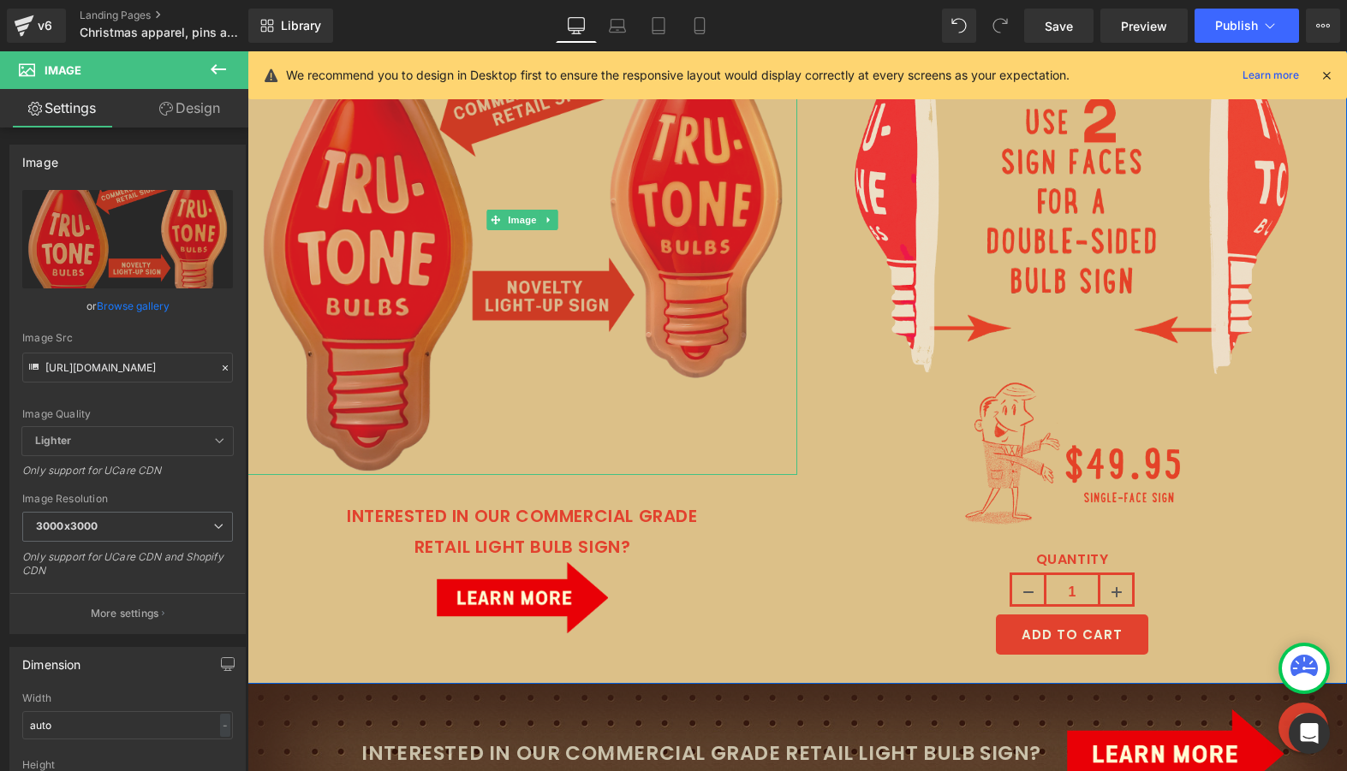
click at [509, 371] on img at bounding box center [522, 220] width 550 height 510
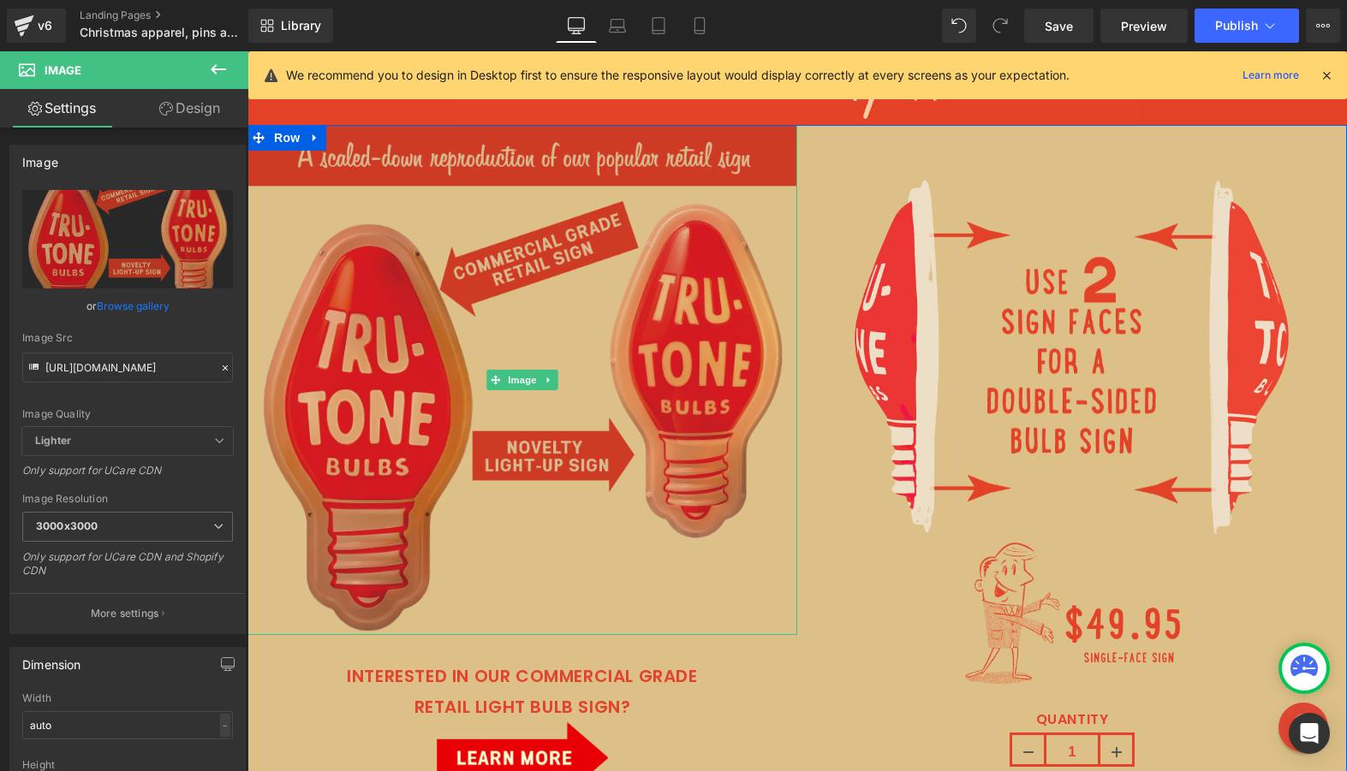
scroll to position [6582, 0]
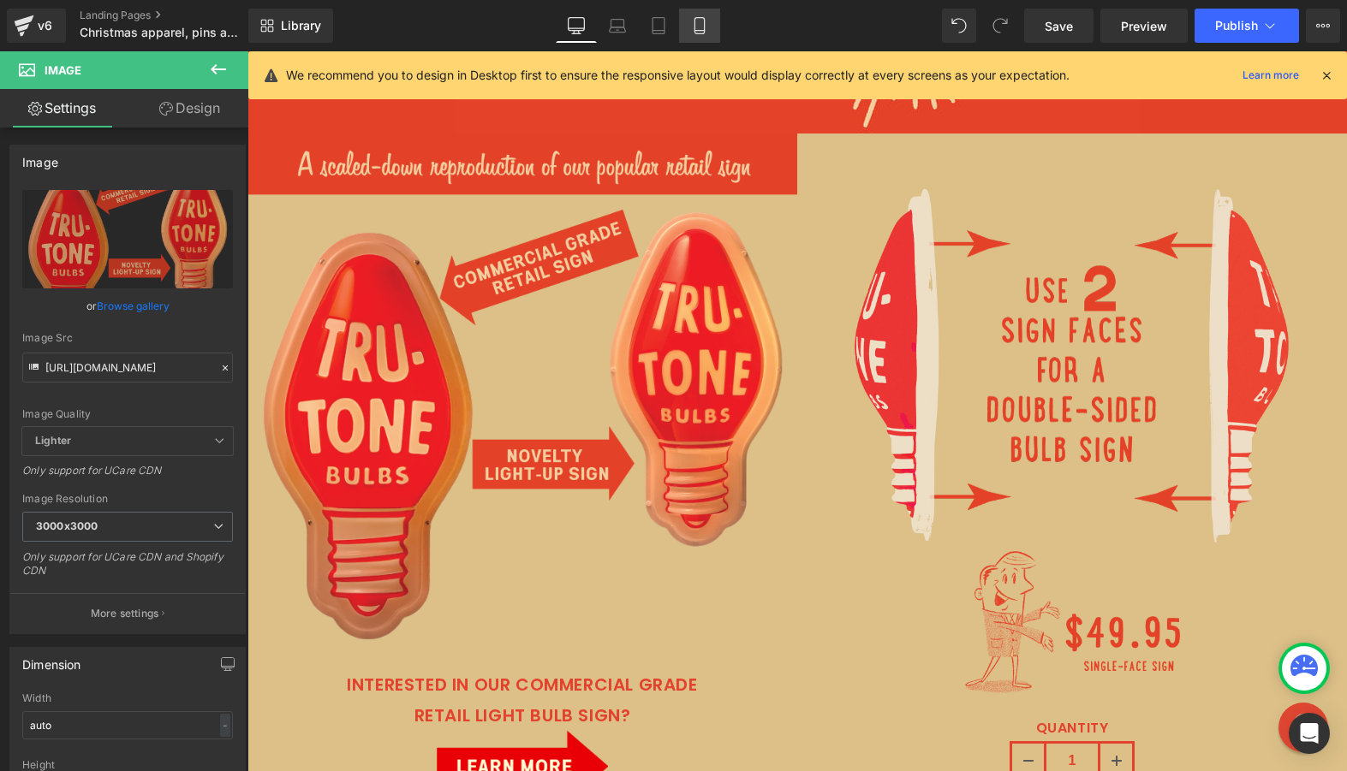
click at [697, 26] on icon at bounding box center [699, 25] width 17 height 17
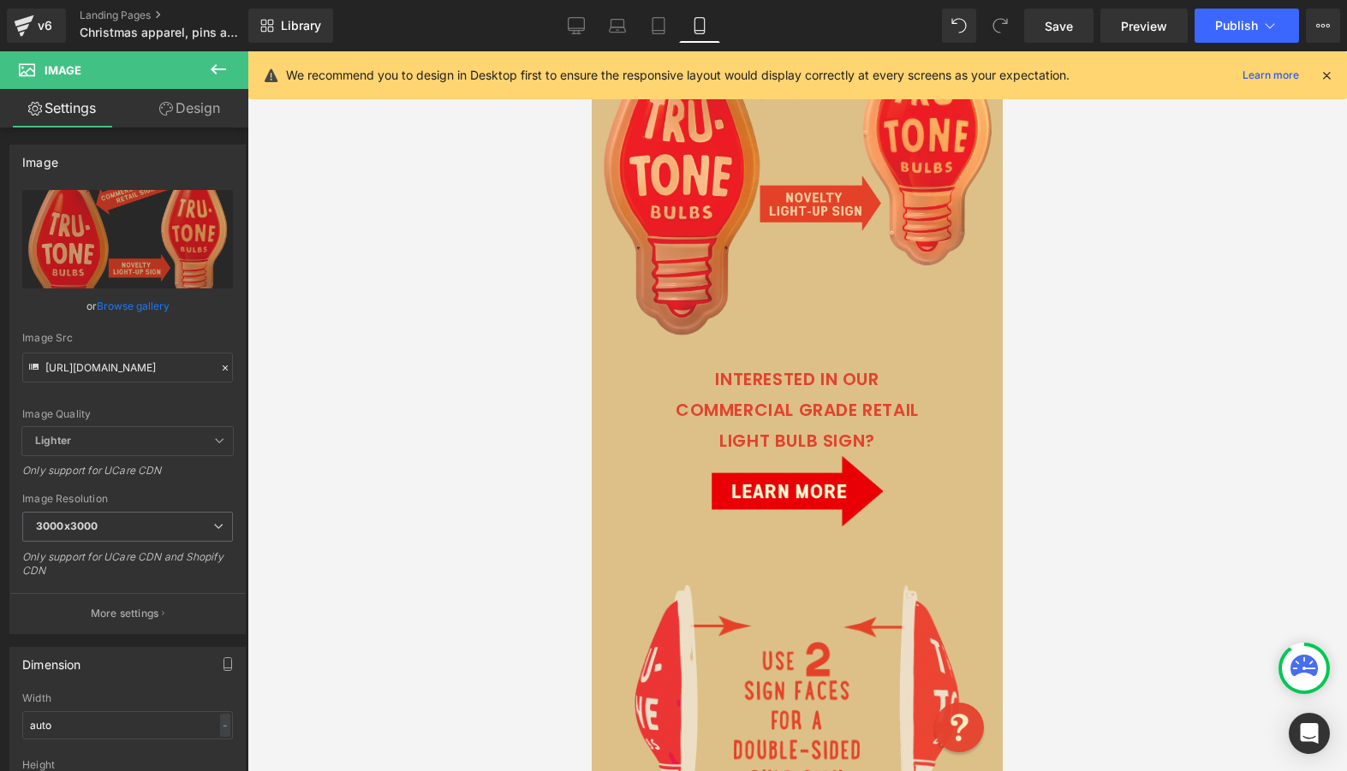
scroll to position [7445, 0]
click at [581, 12] on link "Desktop" at bounding box center [576, 26] width 41 height 34
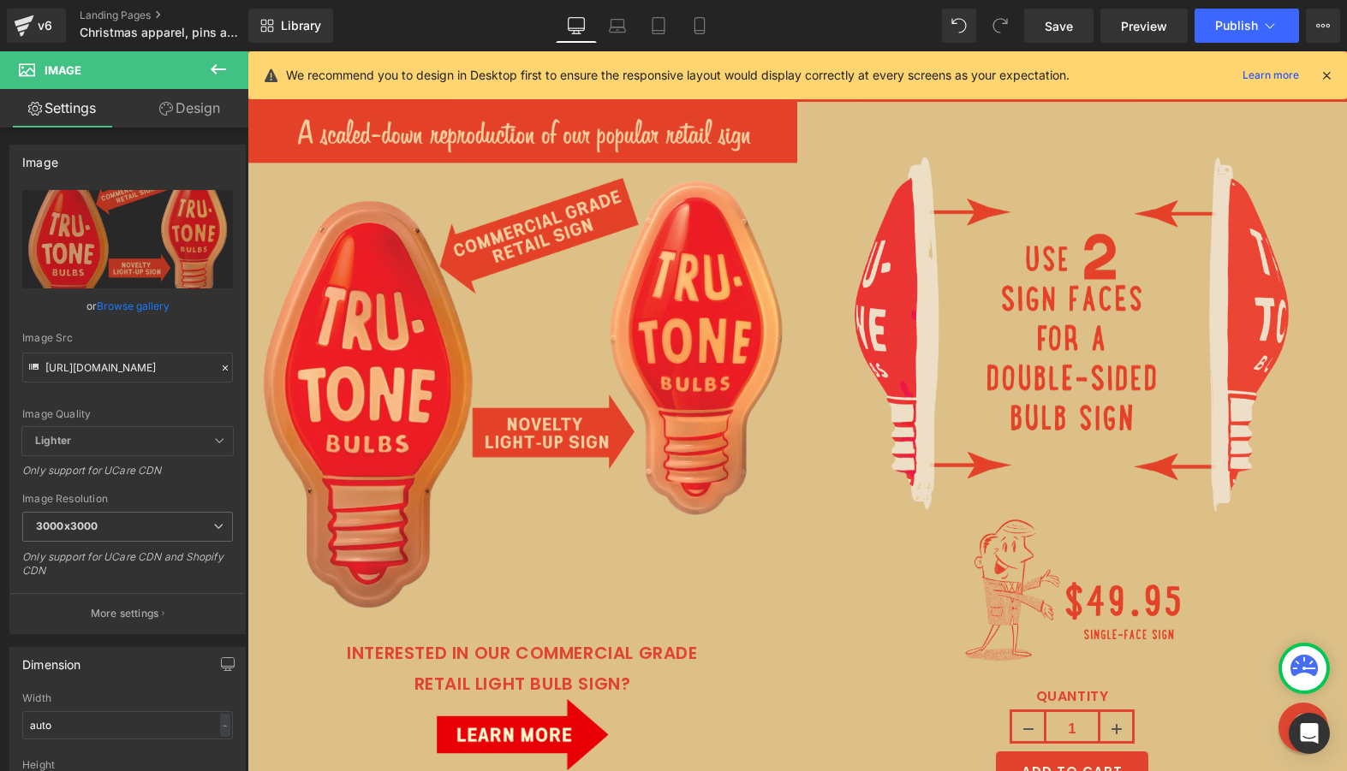
scroll to position [6584, 0]
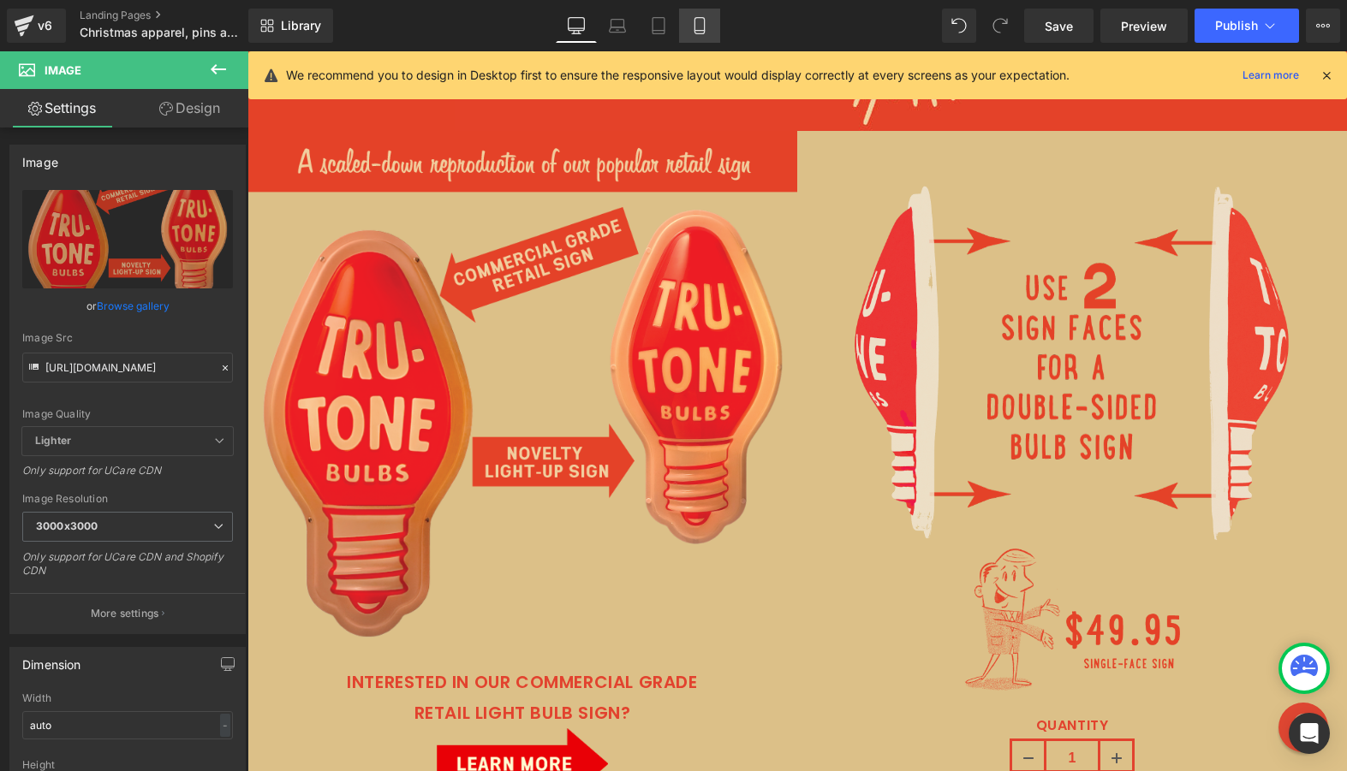
click at [694, 26] on icon at bounding box center [698, 26] width 9 height 16
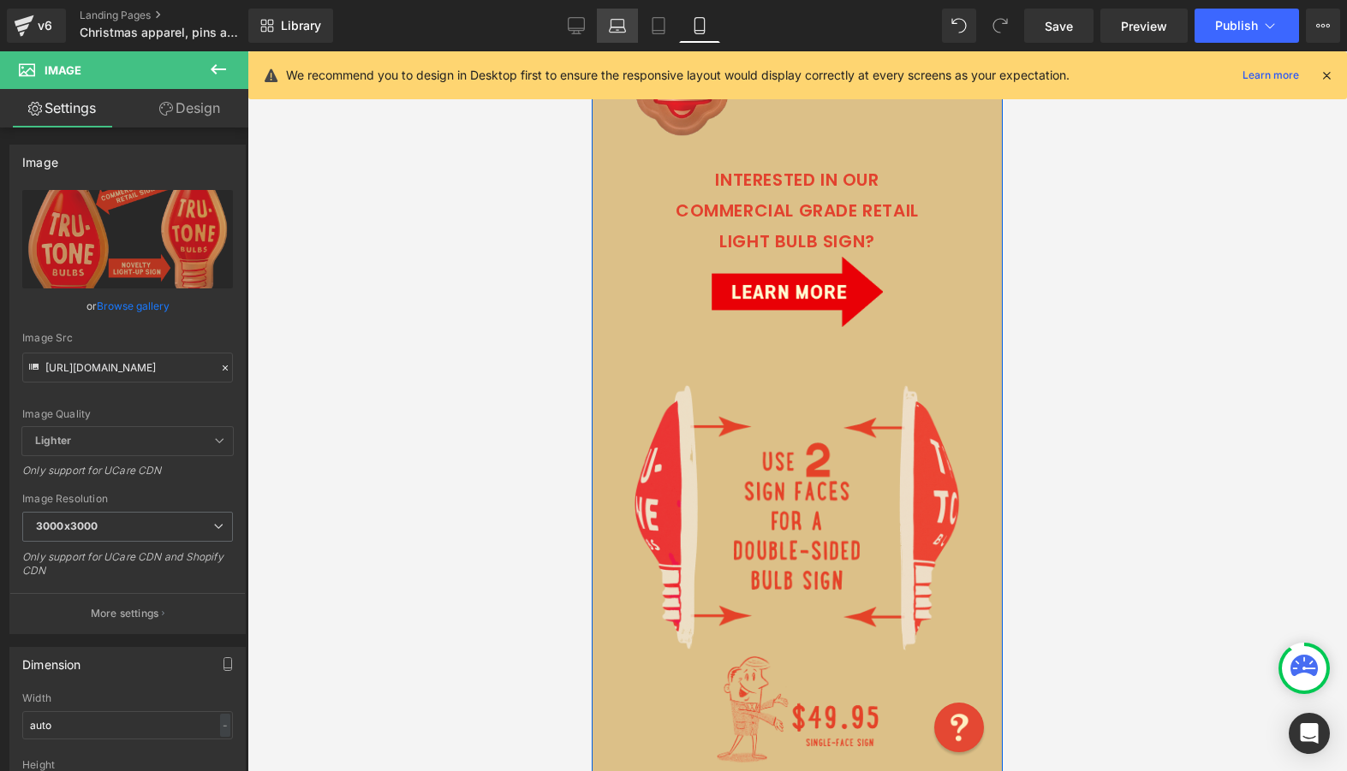
scroll to position [7631, 0]
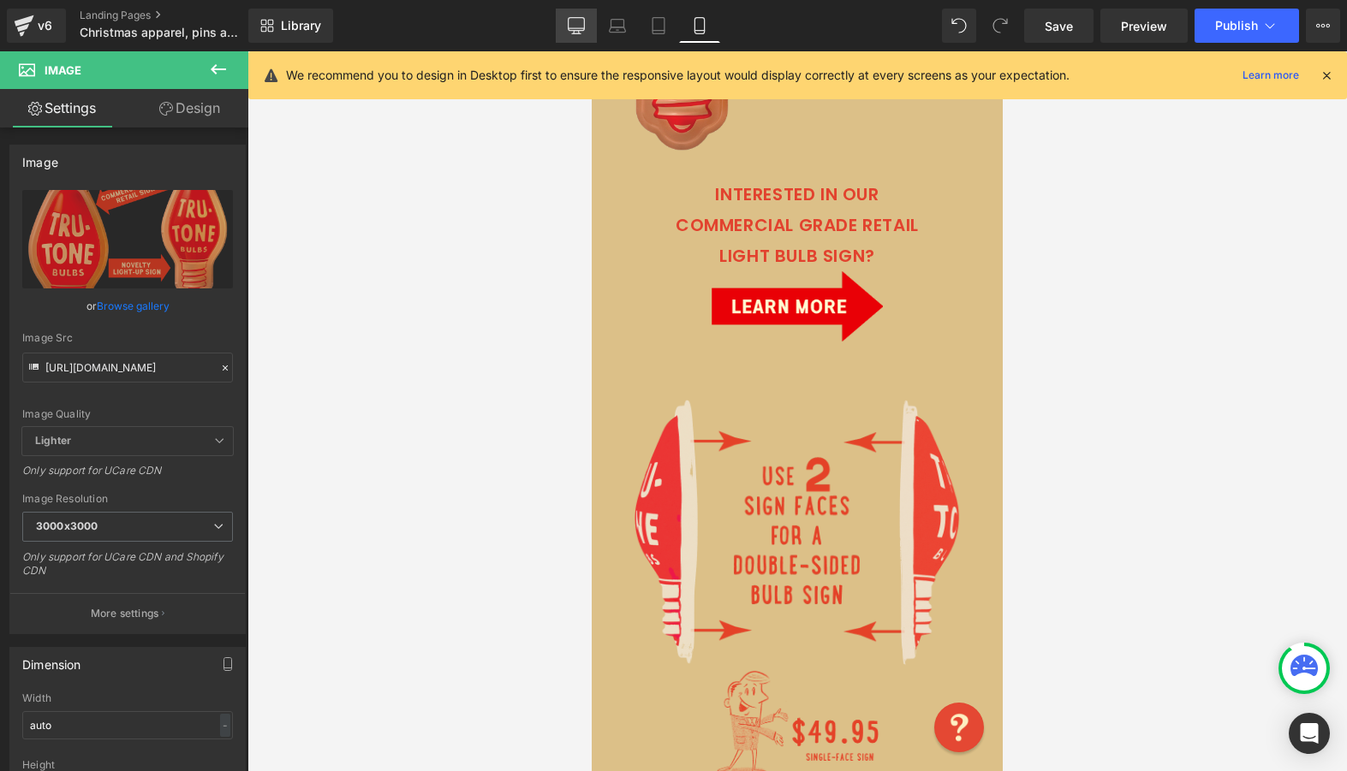
click at [580, 26] on icon at bounding box center [576, 25] width 17 height 17
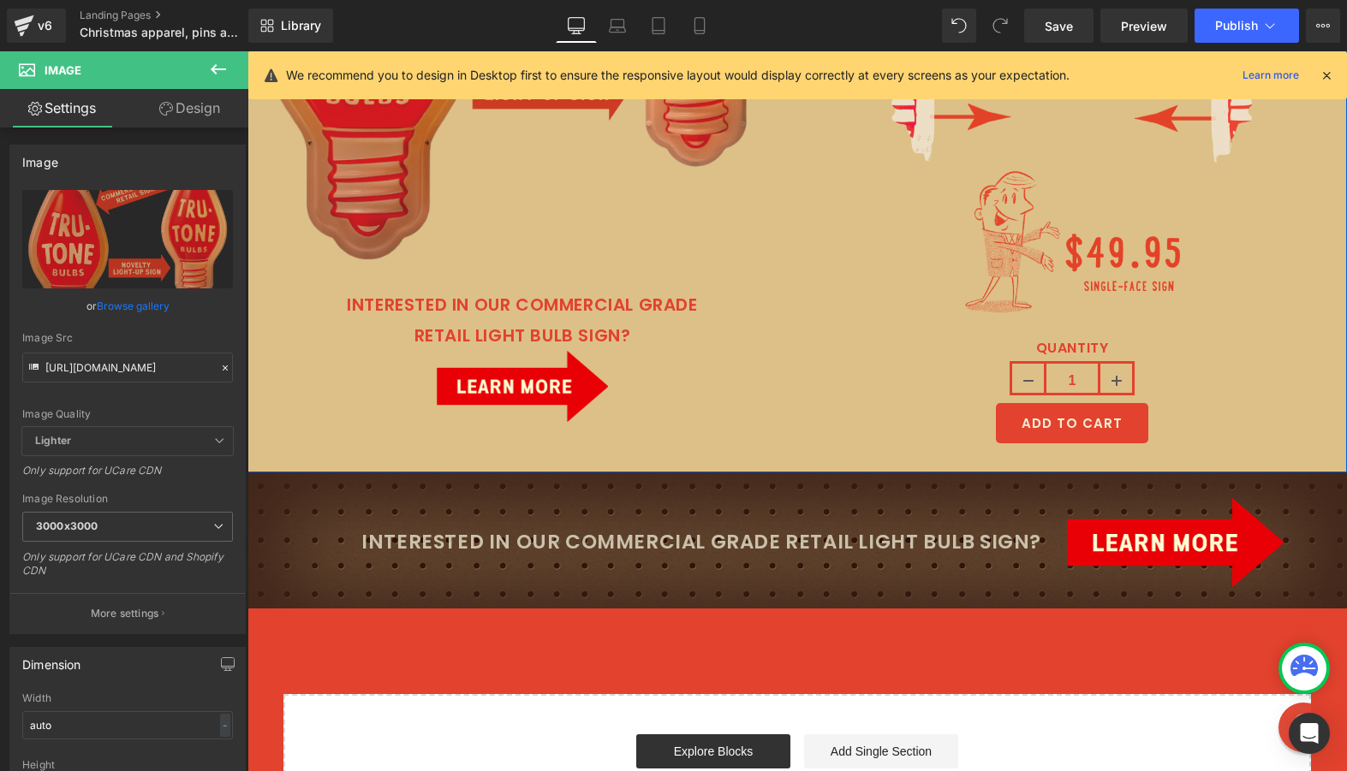
scroll to position [6968, 0]
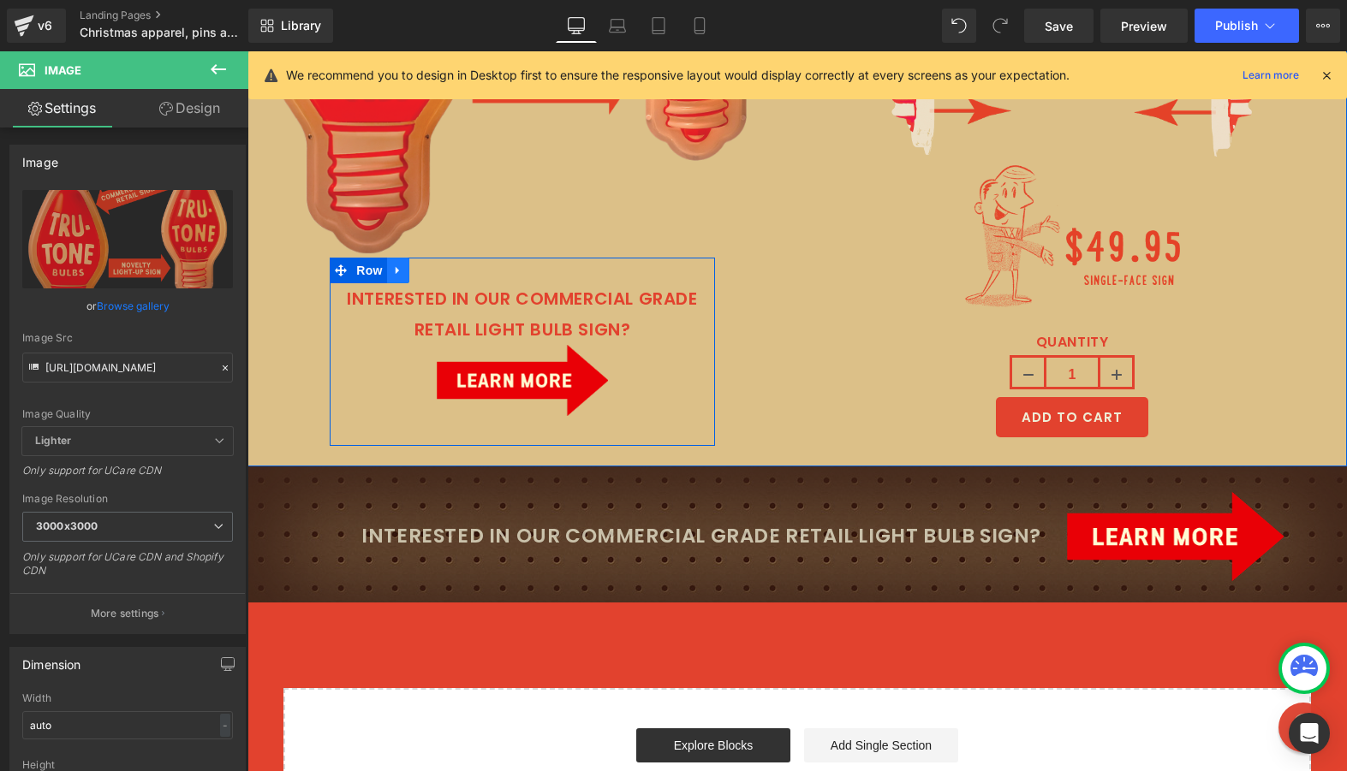
click at [395, 265] on icon at bounding box center [398, 271] width 12 height 13
click at [438, 265] on icon at bounding box center [443, 271] width 12 height 12
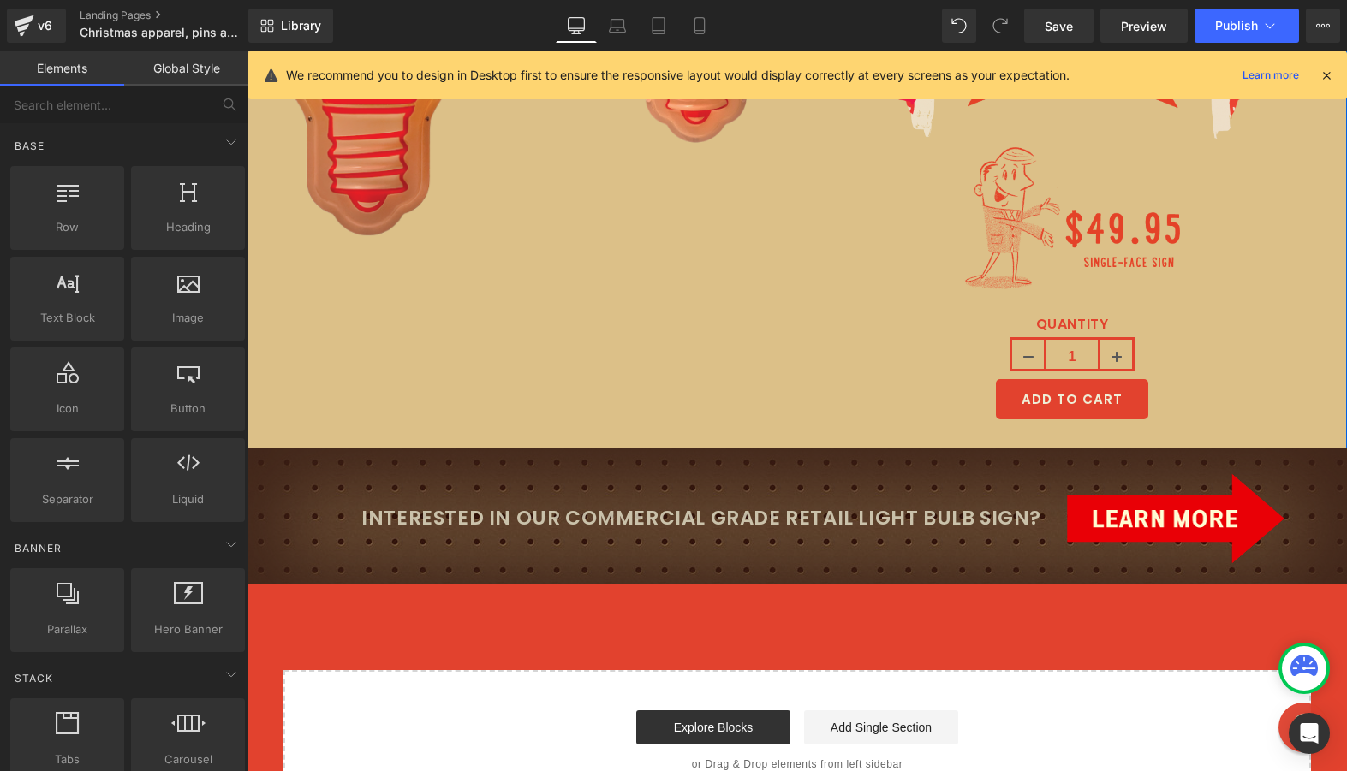
scroll to position [6988, 0]
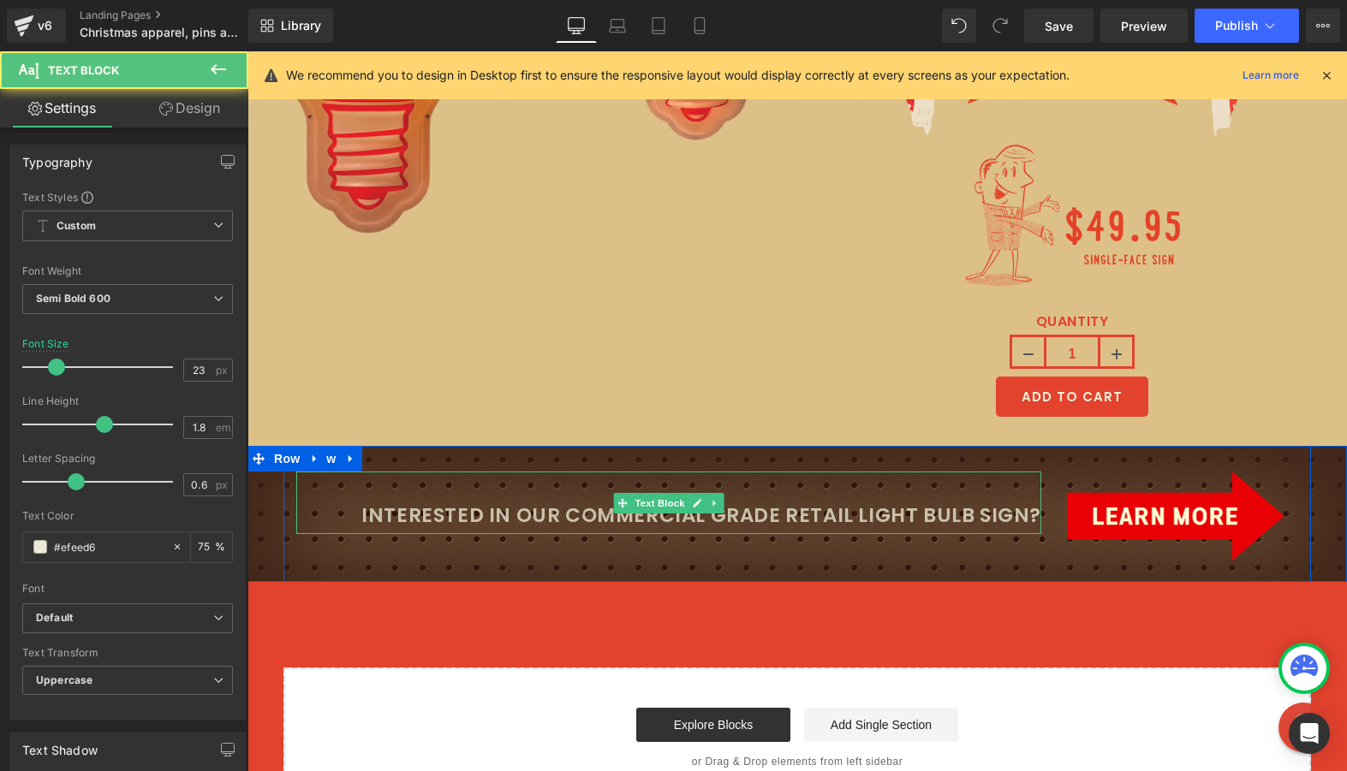
click at [450, 511] on p "Interested in our commercial grade retail light bulb sign?" at bounding box center [668, 515] width 745 height 35
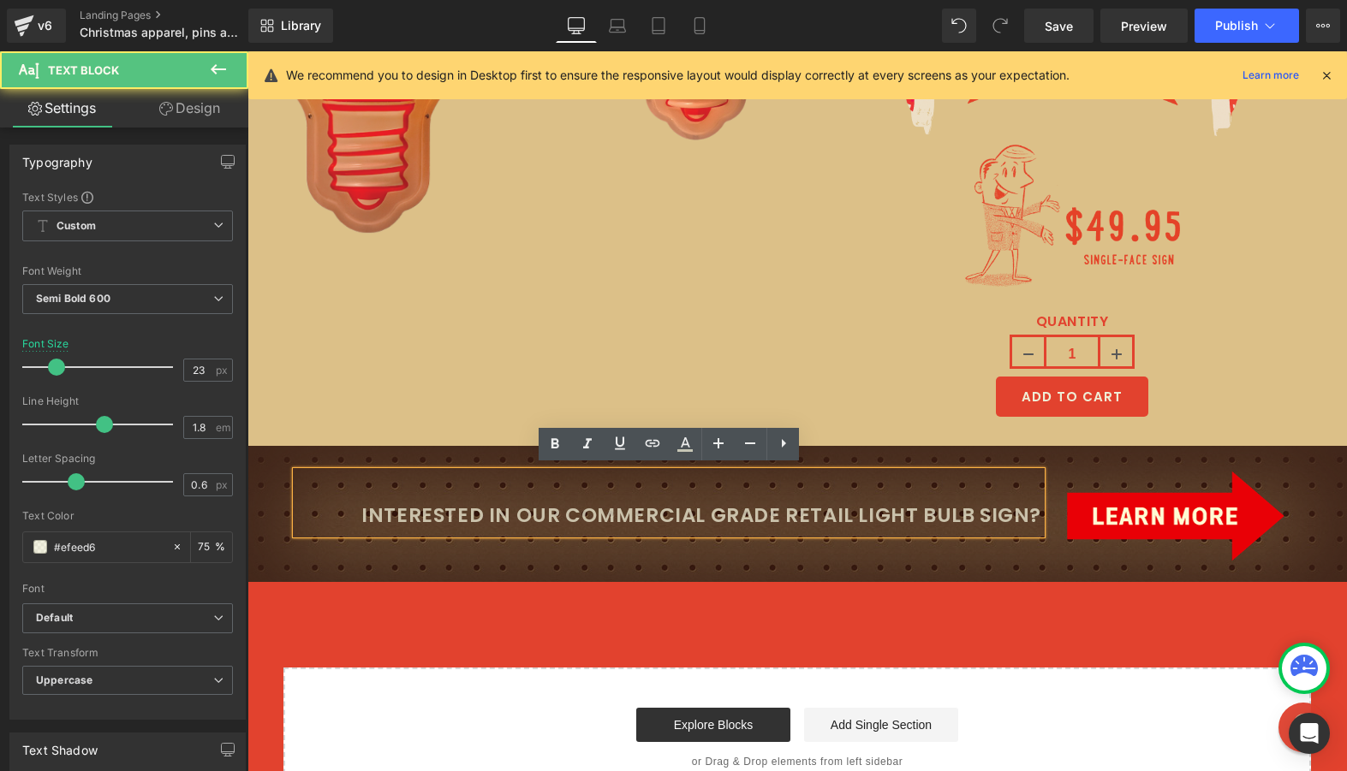
click at [450, 487] on div "Interested in our commercial grade retail light bulb sign?" at bounding box center [668, 503] width 745 height 62
click at [341, 533] on div "Interested in our commercial grade retail light bulb sign?" at bounding box center [668, 503] width 745 height 62
click at [313, 563] on div "Interested in our commercial grade retail light bulb sign? Text Block Image Row" at bounding box center [796, 514] width 1027 height 136
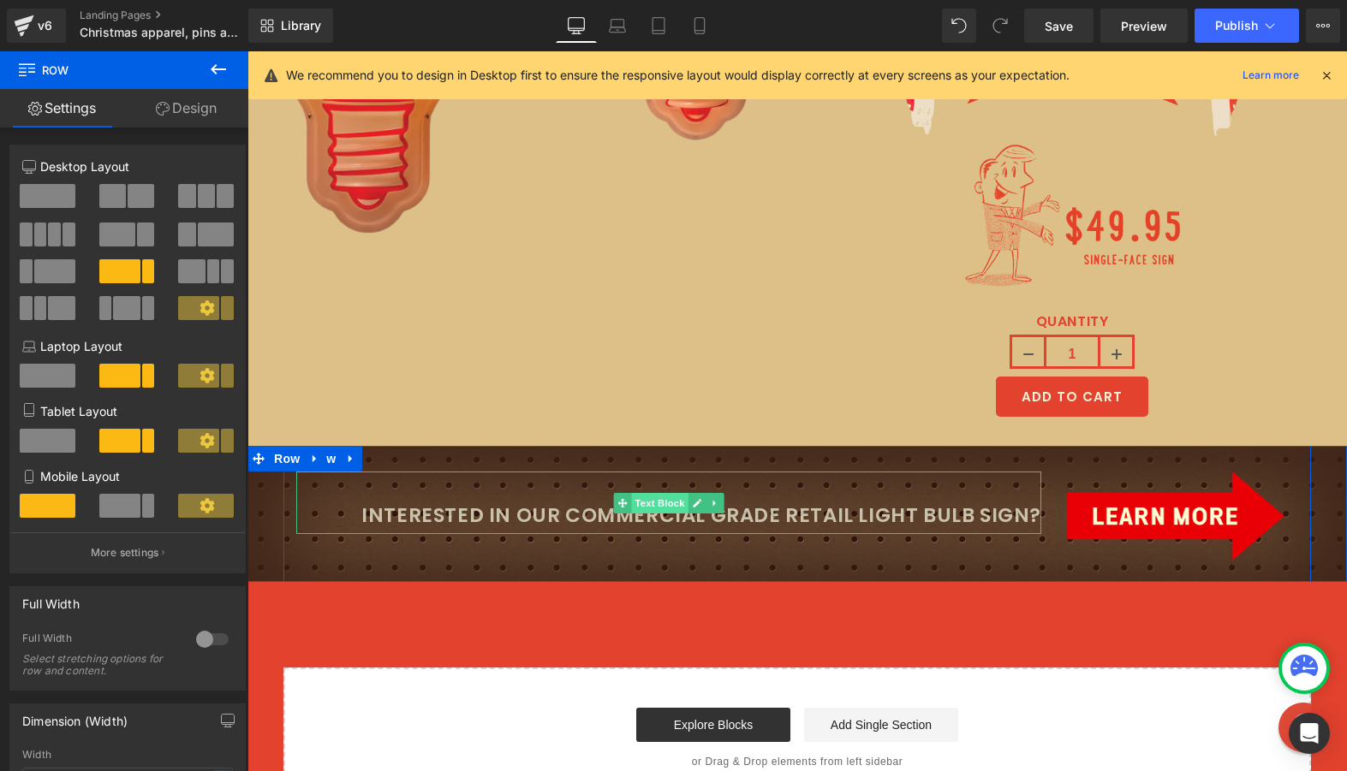
click at [648, 495] on span "Text Block" at bounding box center [659, 503] width 57 height 21
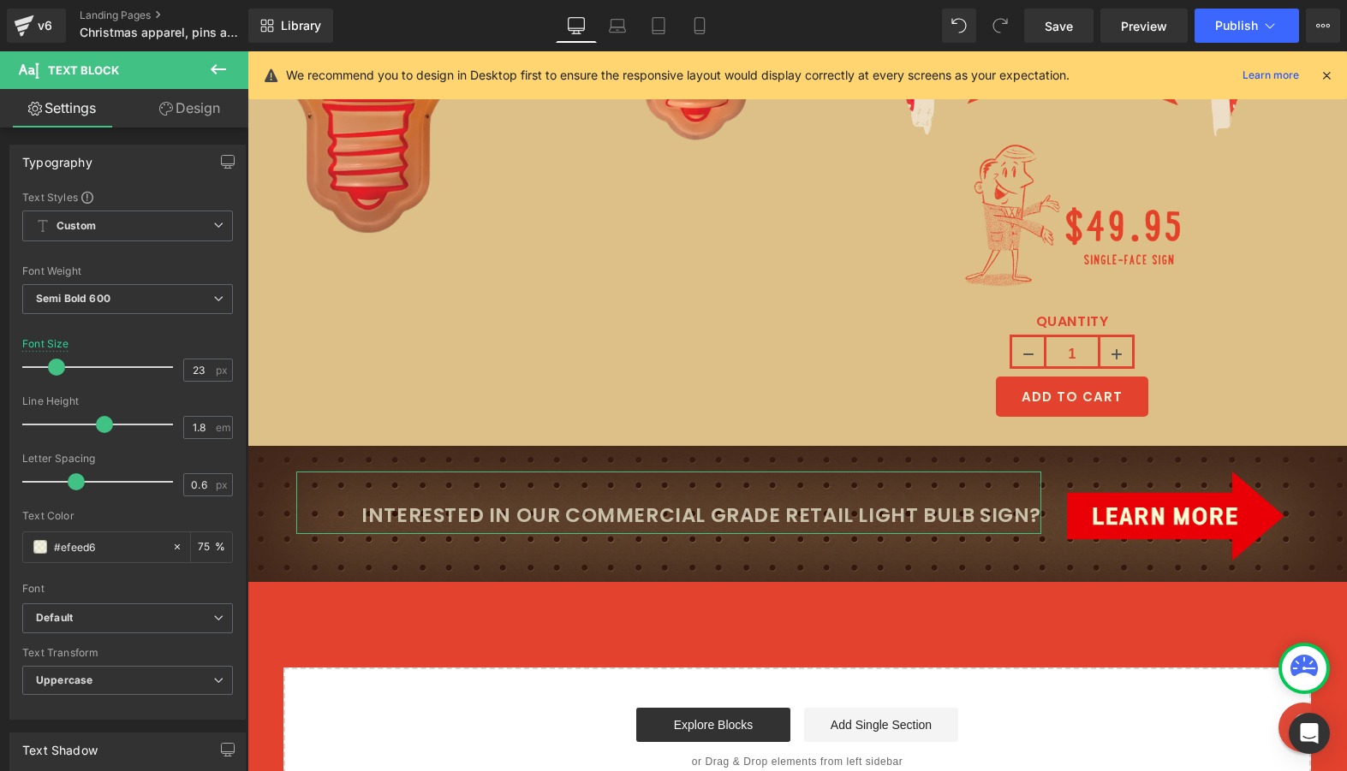
click at [184, 116] on link "Design" at bounding box center [190, 108] width 124 height 39
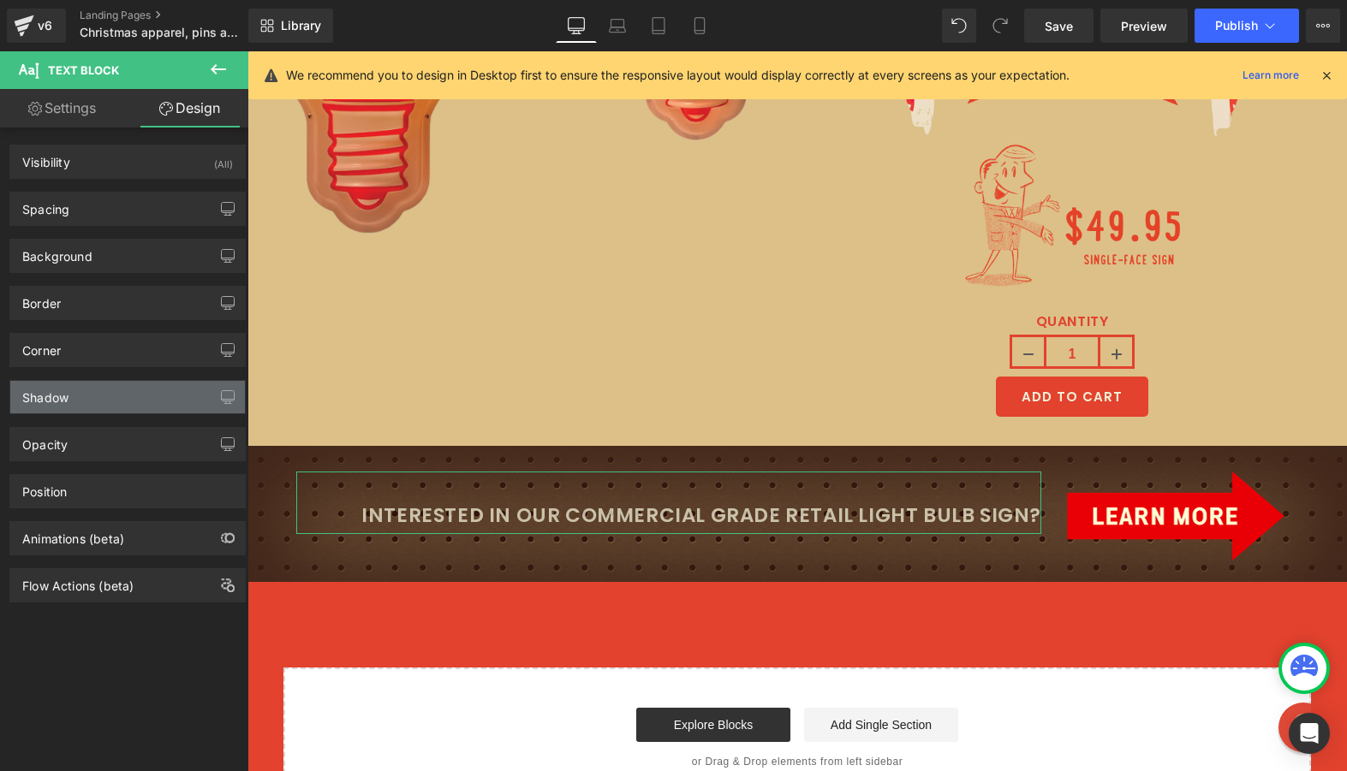
click at [100, 393] on div "Shadow" at bounding box center [127, 397] width 235 height 33
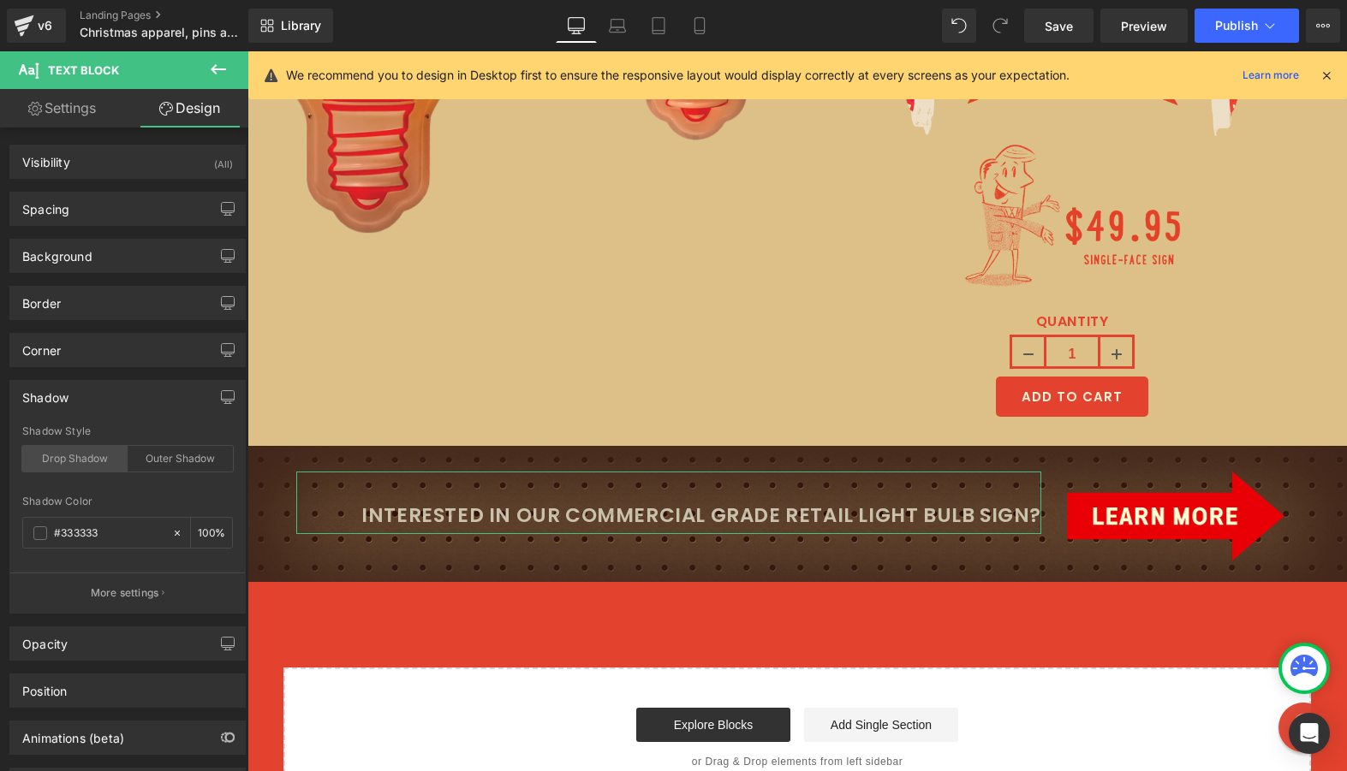
click at [93, 463] on div "Drop Shadow" at bounding box center [74, 459] width 105 height 26
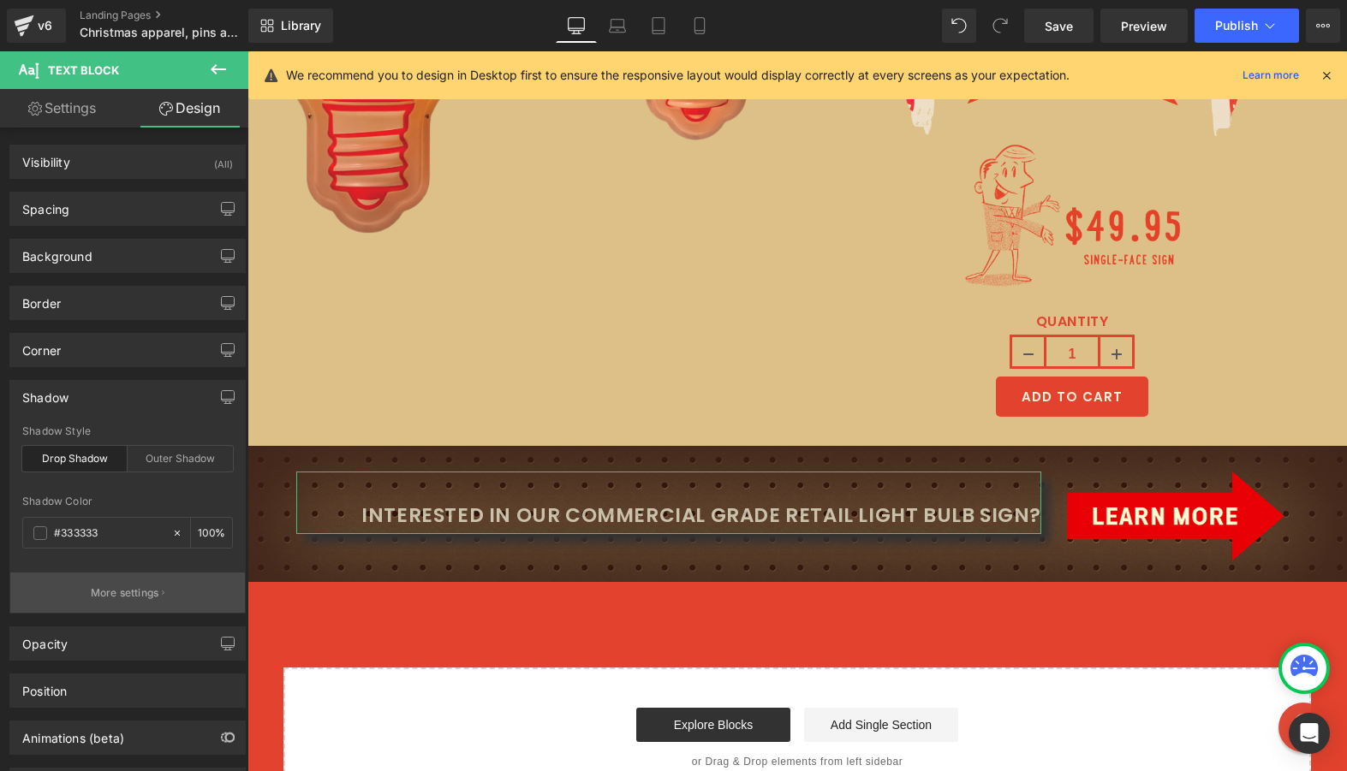
click at [120, 593] on p "More settings" at bounding box center [125, 593] width 68 height 15
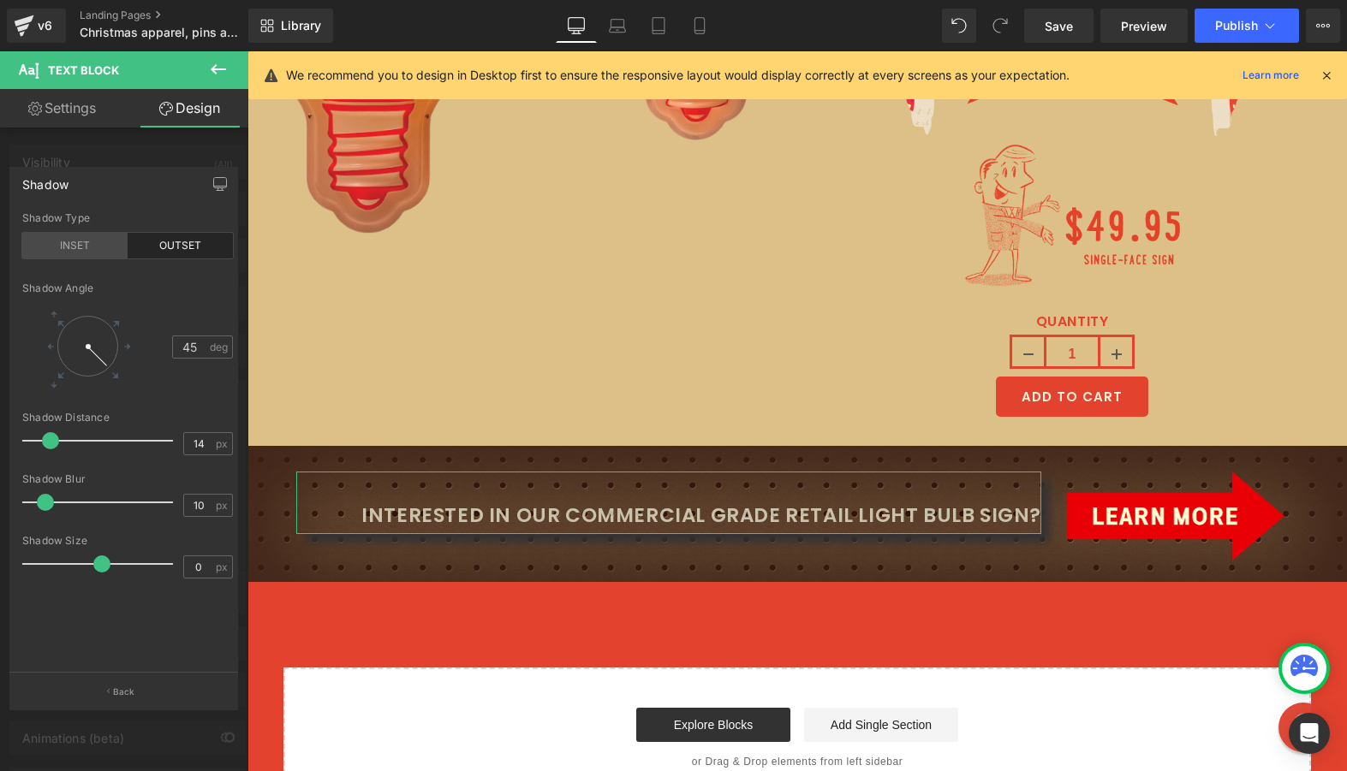
click at [79, 241] on div "INSET" at bounding box center [74, 246] width 105 height 26
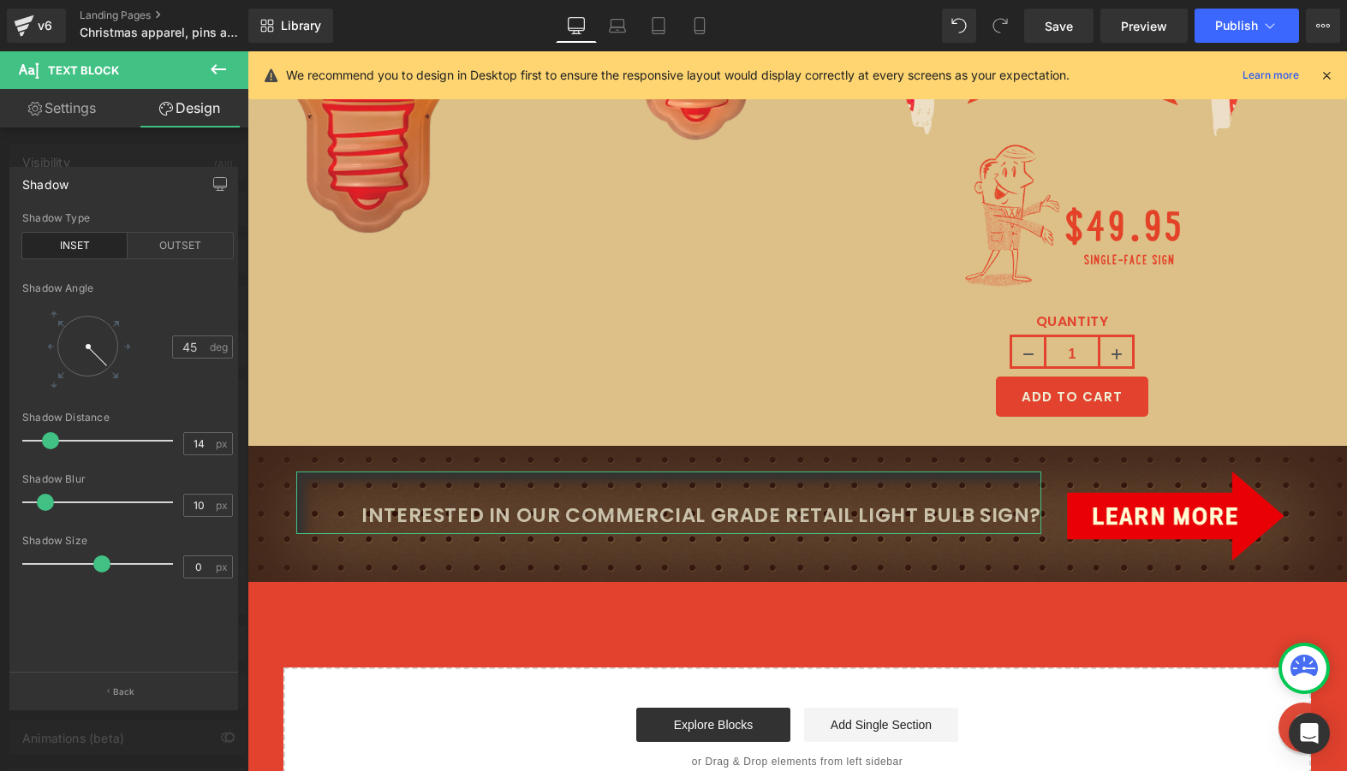
click at [82, 241] on div "INSET" at bounding box center [74, 246] width 105 height 26
click at [144, 243] on div "OUTSET" at bounding box center [180, 246] width 105 height 26
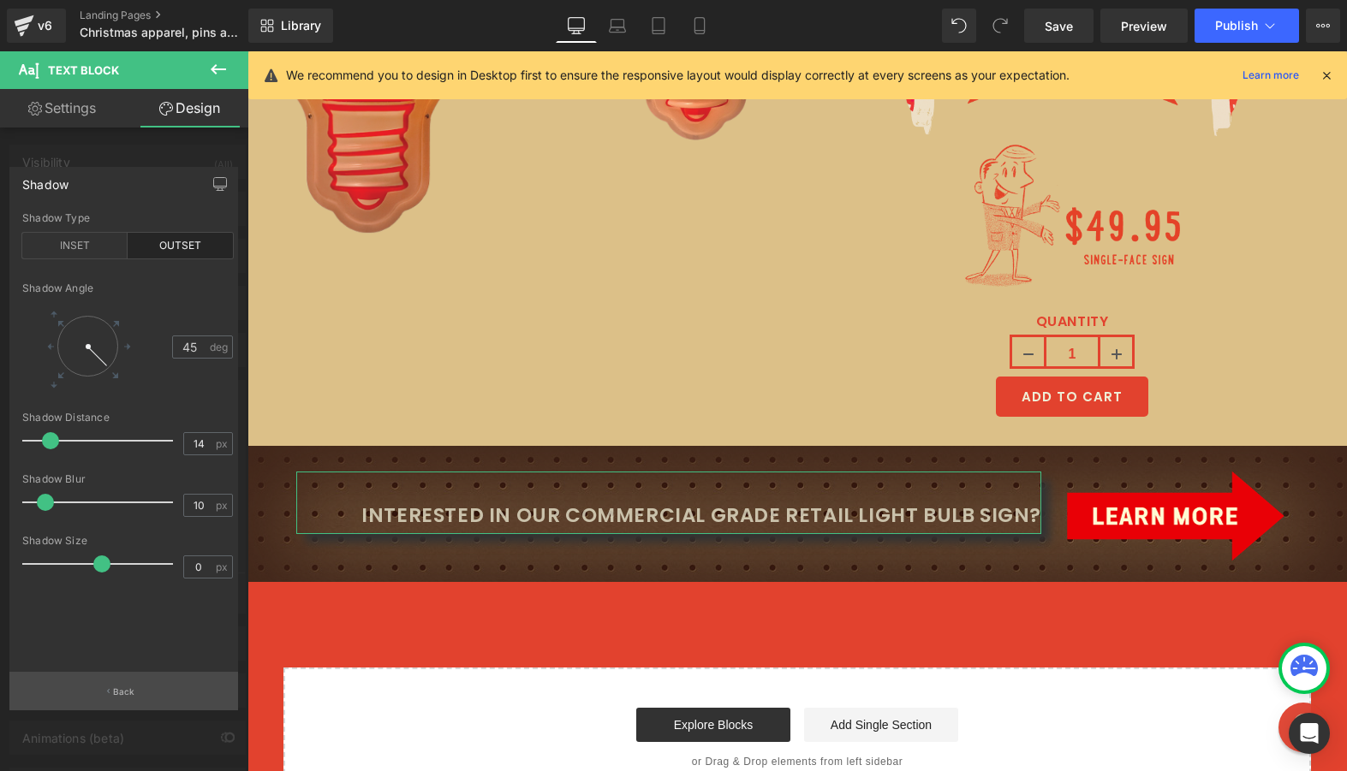
click at [88, 694] on button "Back" at bounding box center [123, 691] width 229 height 39
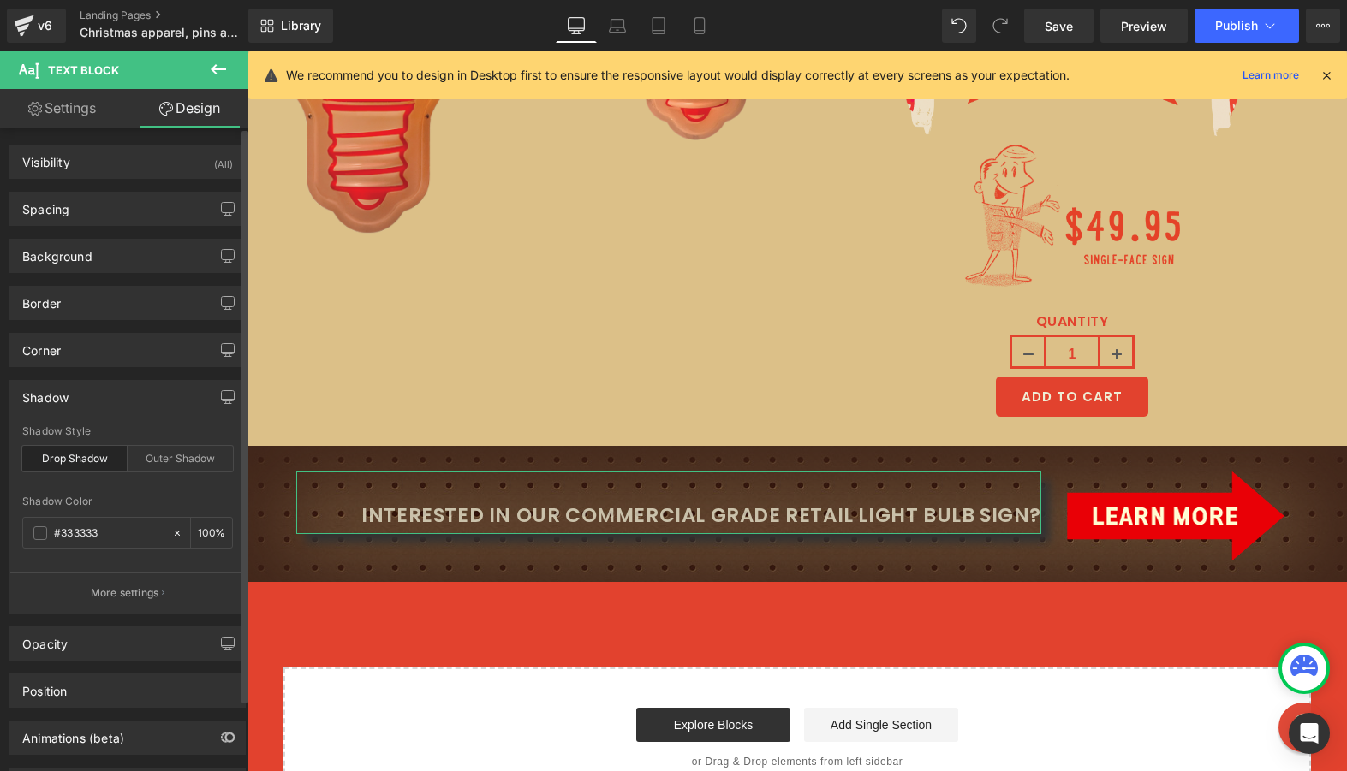
click at [101, 459] on div "Drop Shadow" at bounding box center [74, 459] width 105 height 26
click at [152, 459] on div "Outer Shadow" at bounding box center [180, 459] width 105 height 26
click at [158, 460] on div "Outer Shadow" at bounding box center [180, 459] width 105 height 26
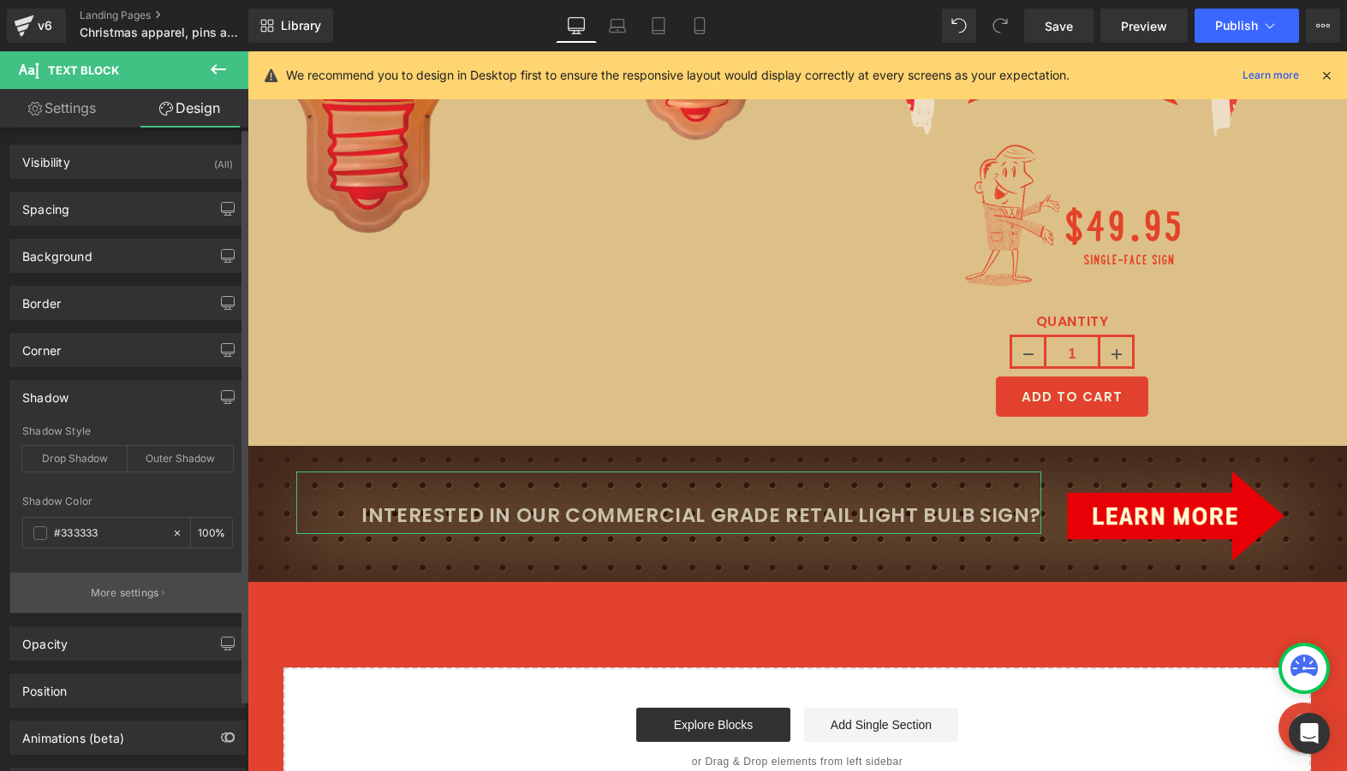
click at [122, 592] on p "More settings" at bounding box center [125, 593] width 68 height 15
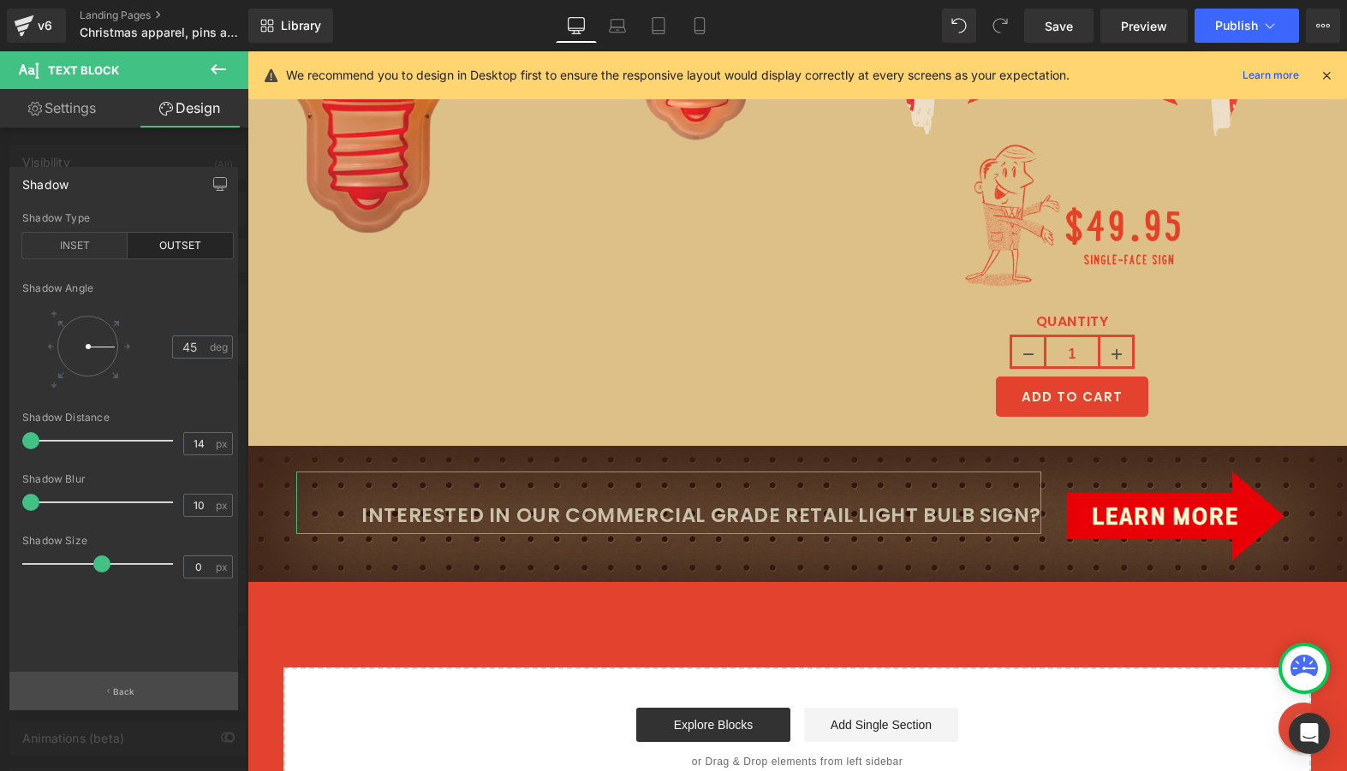
click at [111, 708] on button "Back" at bounding box center [123, 691] width 229 height 39
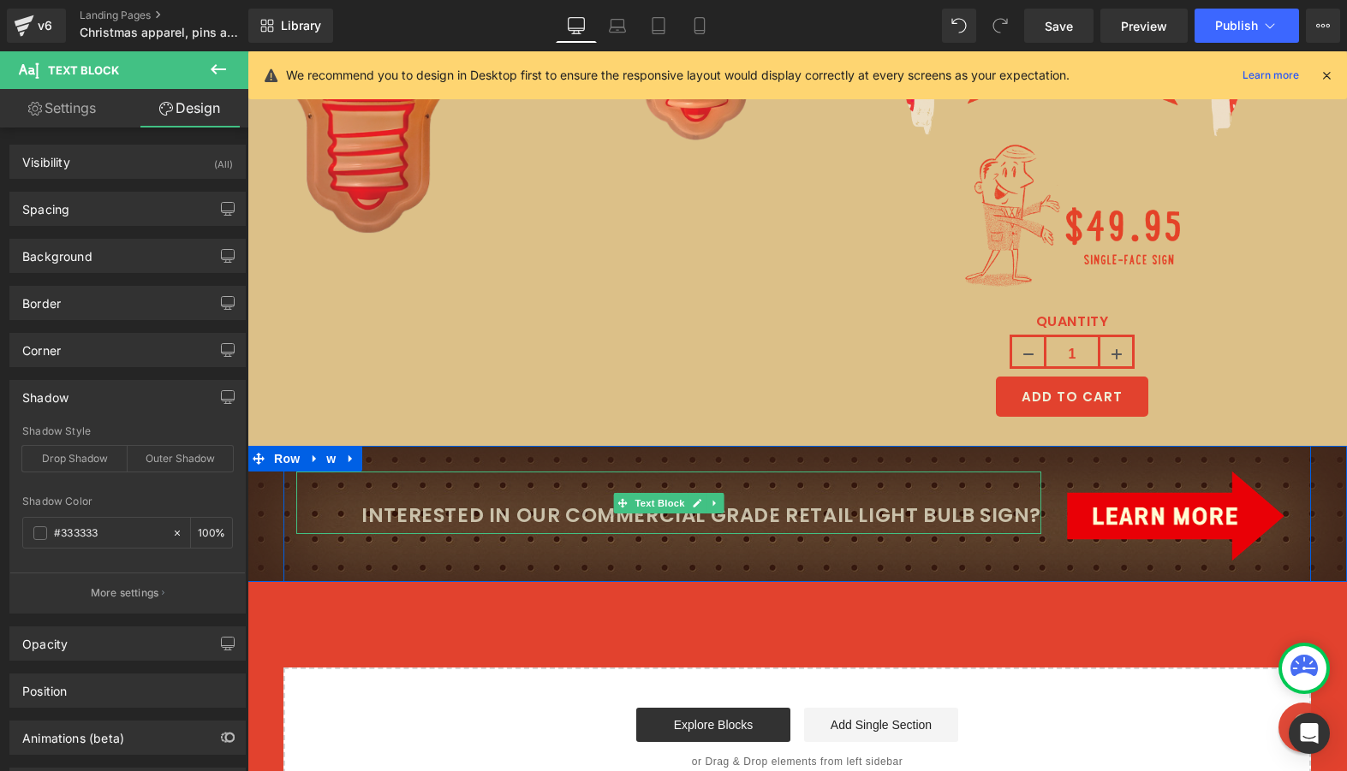
click at [563, 511] on p "Interested in our commercial grade retail light bulb sign?" at bounding box center [668, 515] width 745 height 35
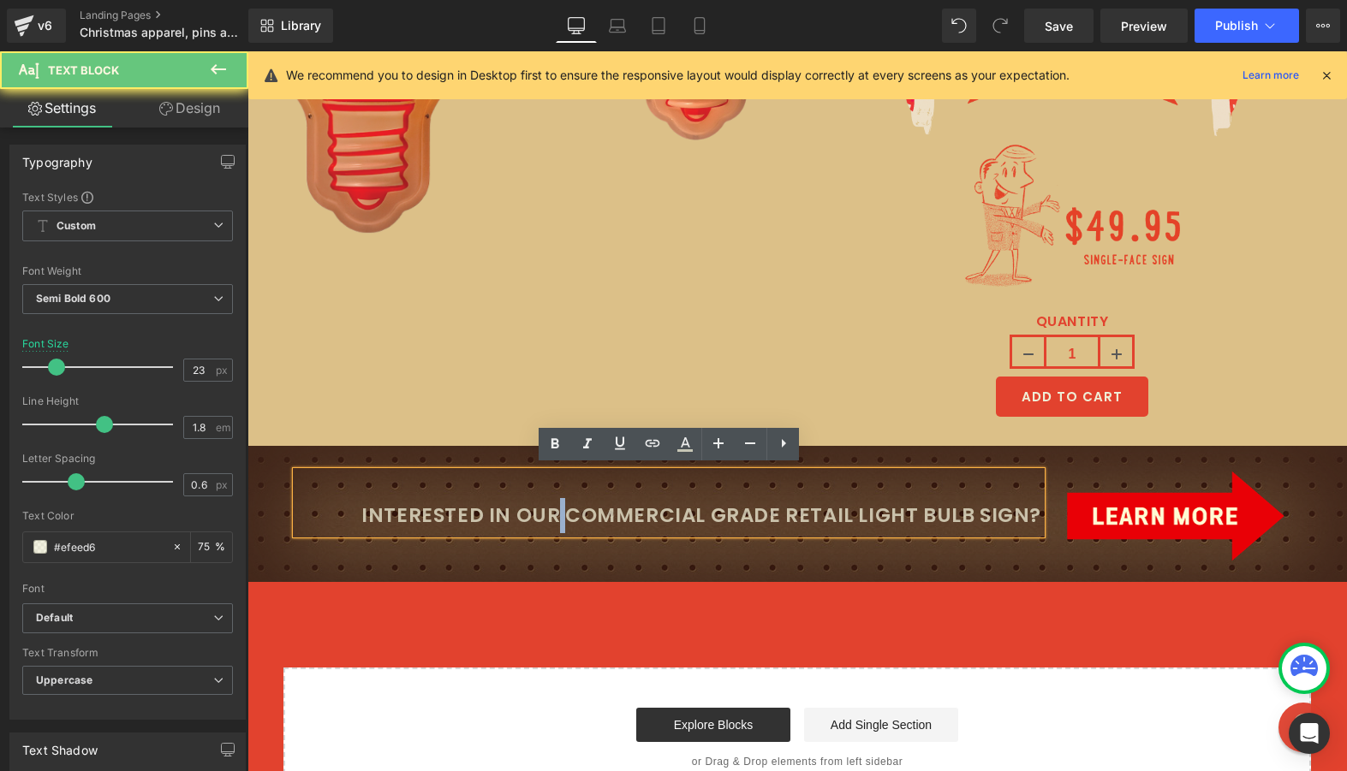
click at [563, 511] on p "Interested in our commercial grade retail light bulb sign?" at bounding box center [668, 515] width 745 height 35
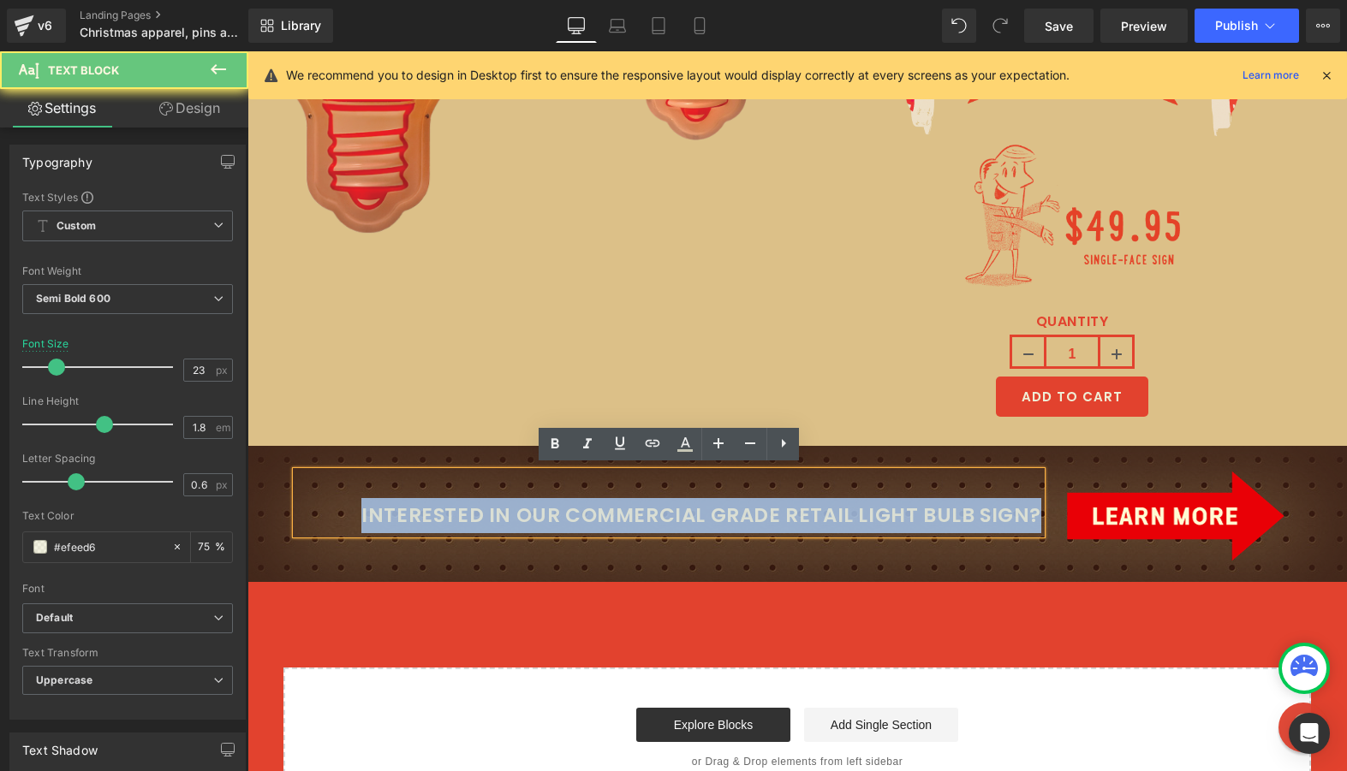
click at [563, 511] on p "Interested in our commercial grade retail light bulb sign?" at bounding box center [668, 515] width 745 height 35
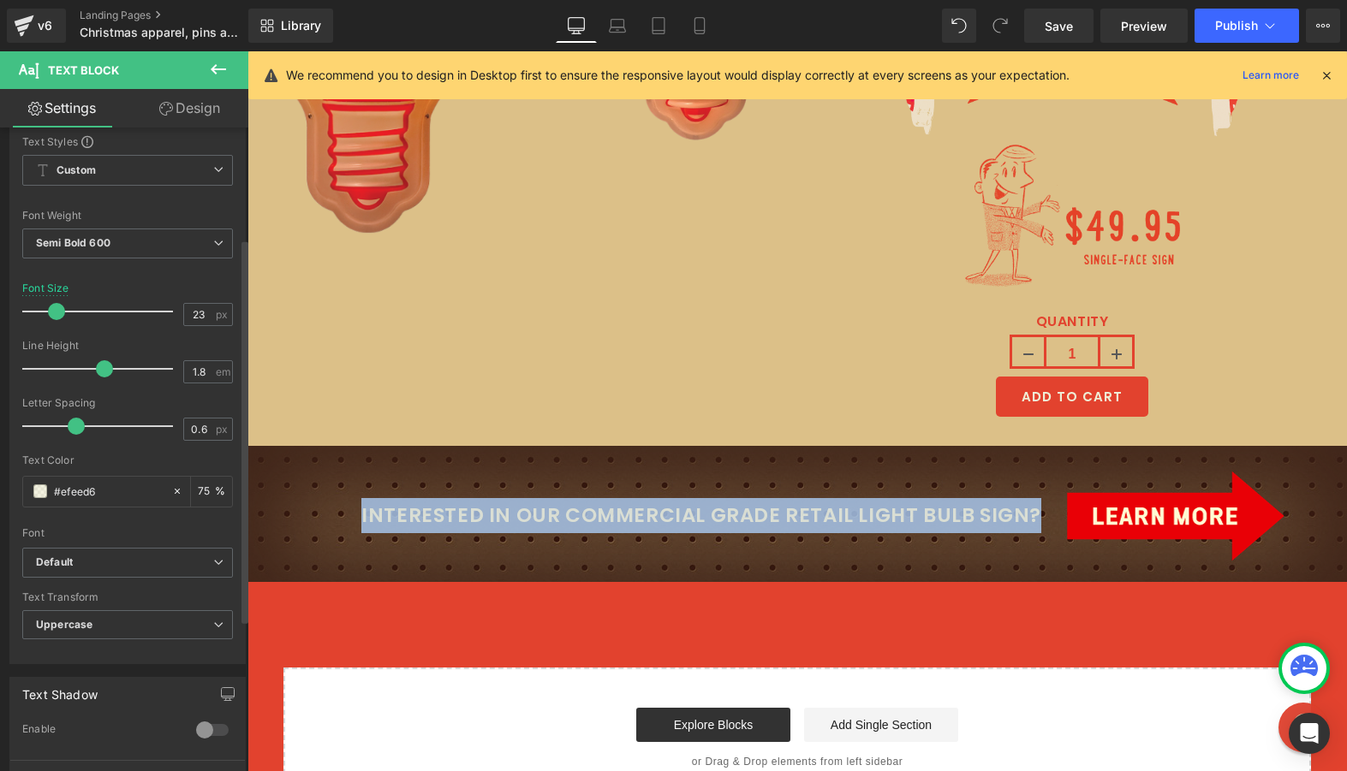
scroll to position [0, 0]
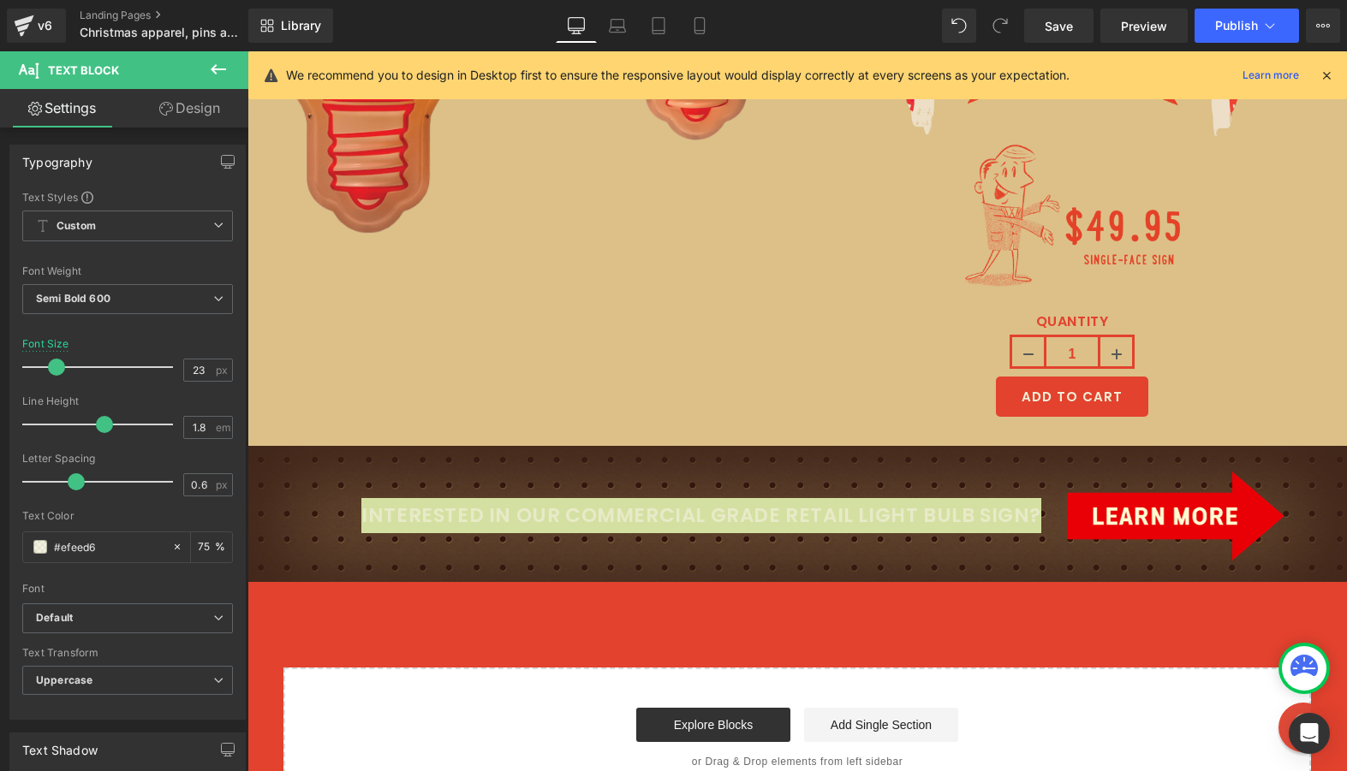
click at [194, 104] on link "Design" at bounding box center [190, 108] width 124 height 39
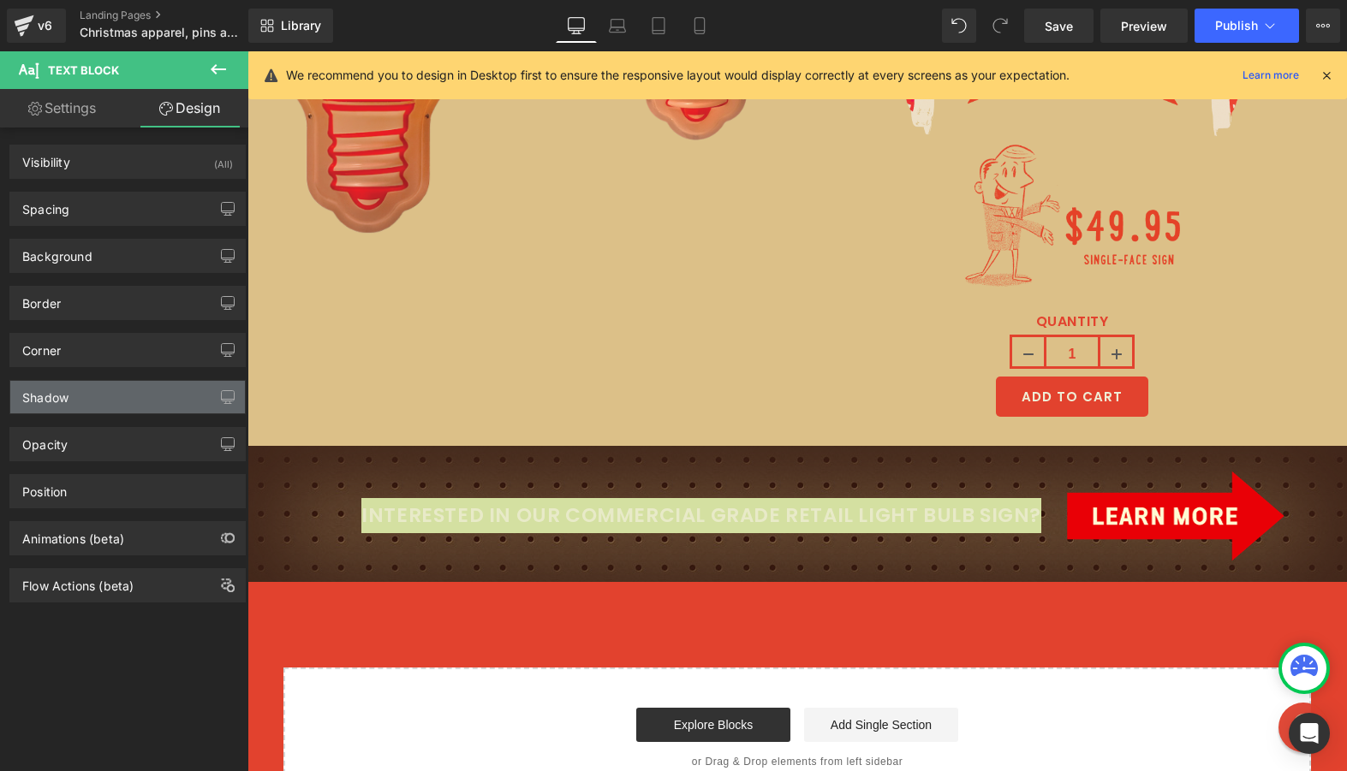
click at [89, 387] on div "Shadow" at bounding box center [127, 397] width 235 height 33
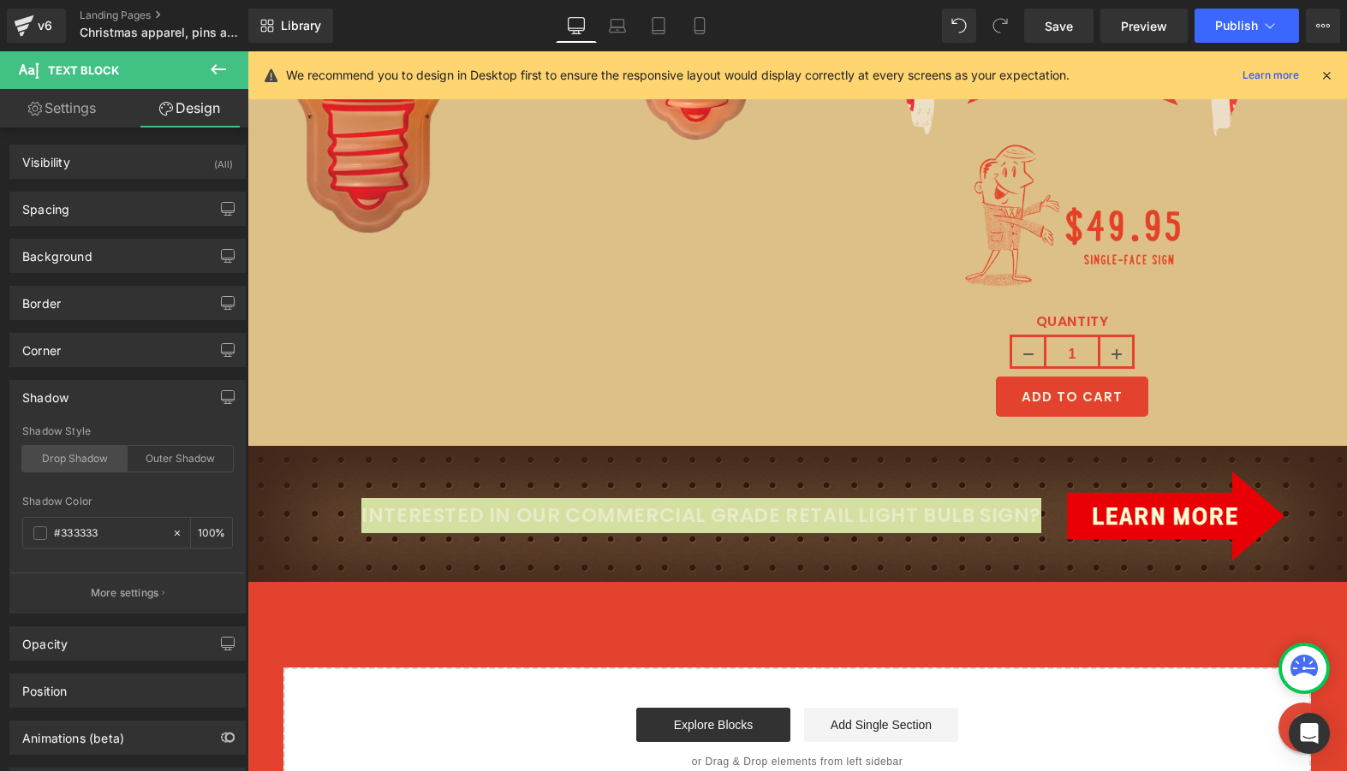
click at [86, 466] on div "Drop Shadow" at bounding box center [74, 459] width 105 height 26
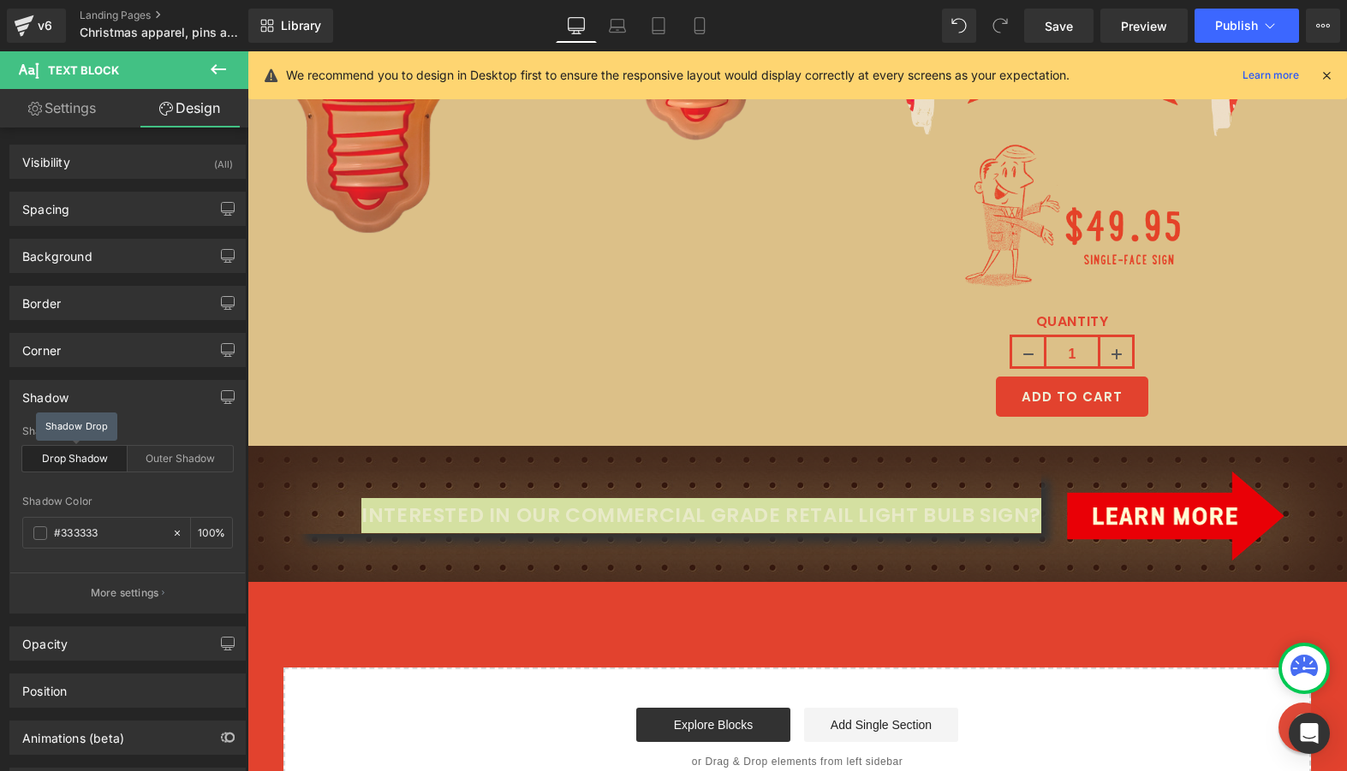
click at [86, 466] on div "Drop Shadow" at bounding box center [74, 459] width 105 height 26
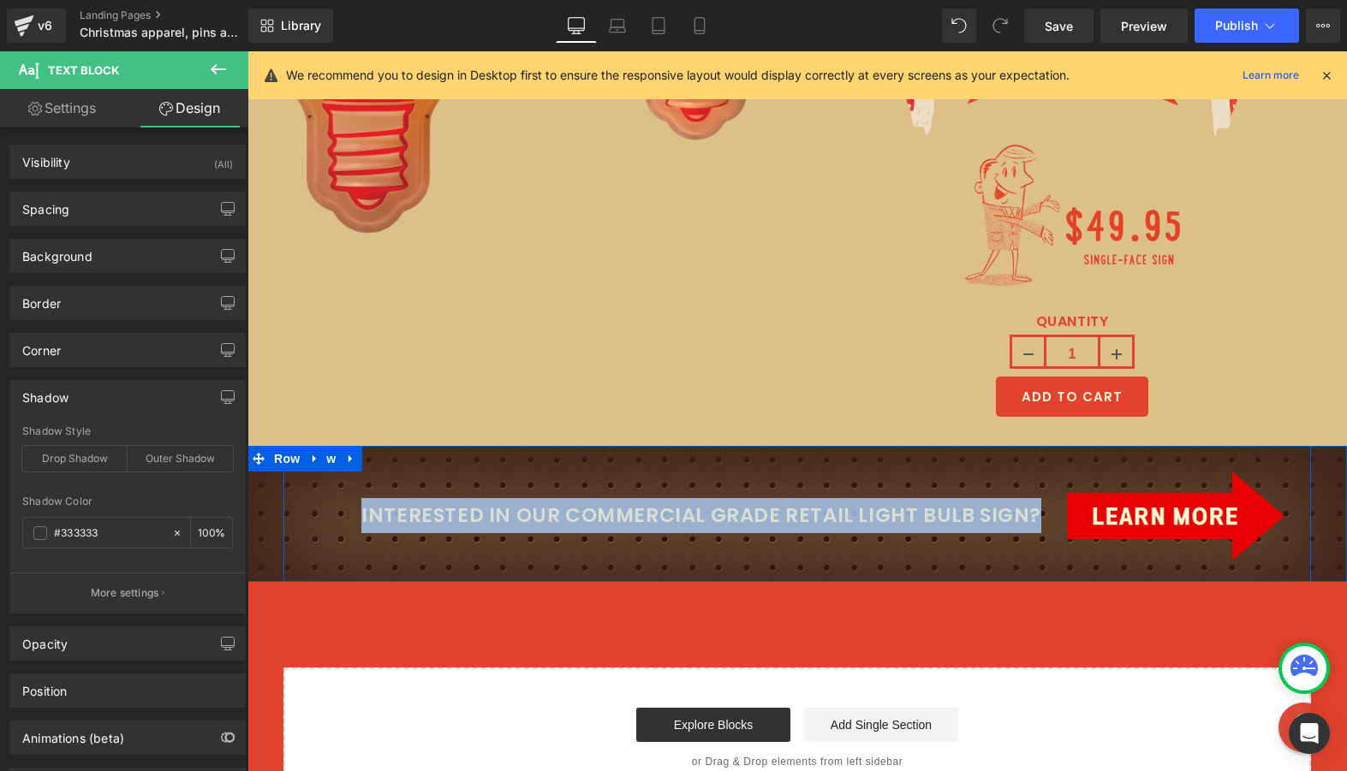
click at [486, 549] on div "Interested in our commercial grade retail light bulb sign? Text Block Image Row" at bounding box center [796, 514] width 1027 height 136
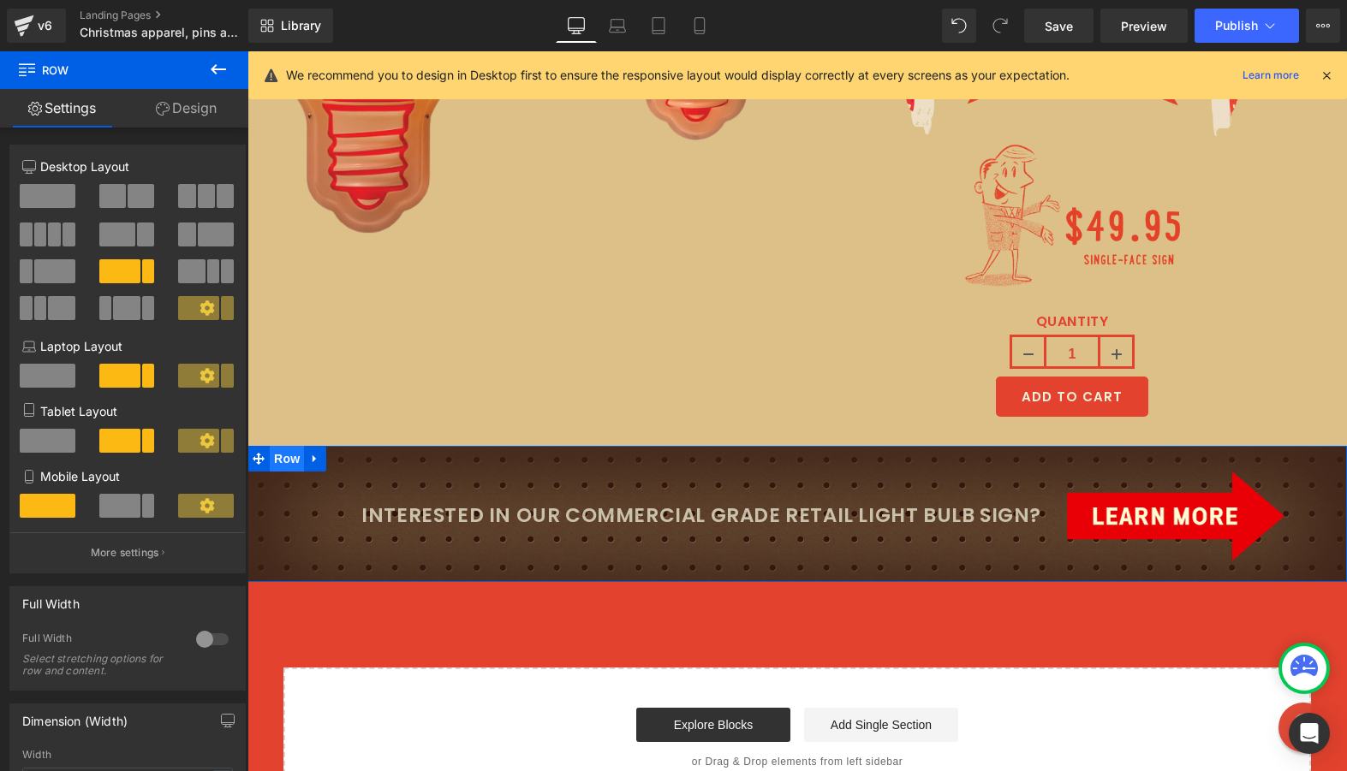
click at [285, 464] on span "Row" at bounding box center [287, 459] width 34 height 26
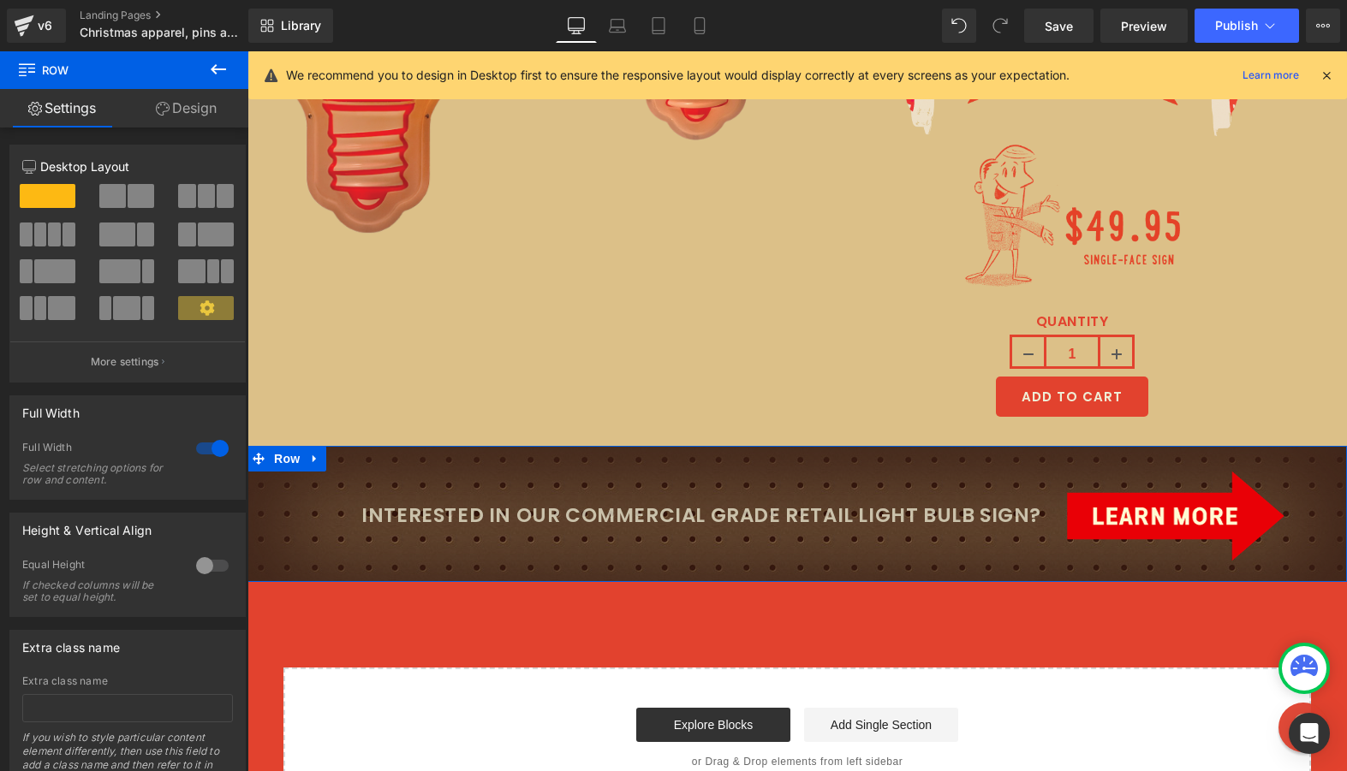
click at [182, 102] on link "Design" at bounding box center [186, 108] width 124 height 39
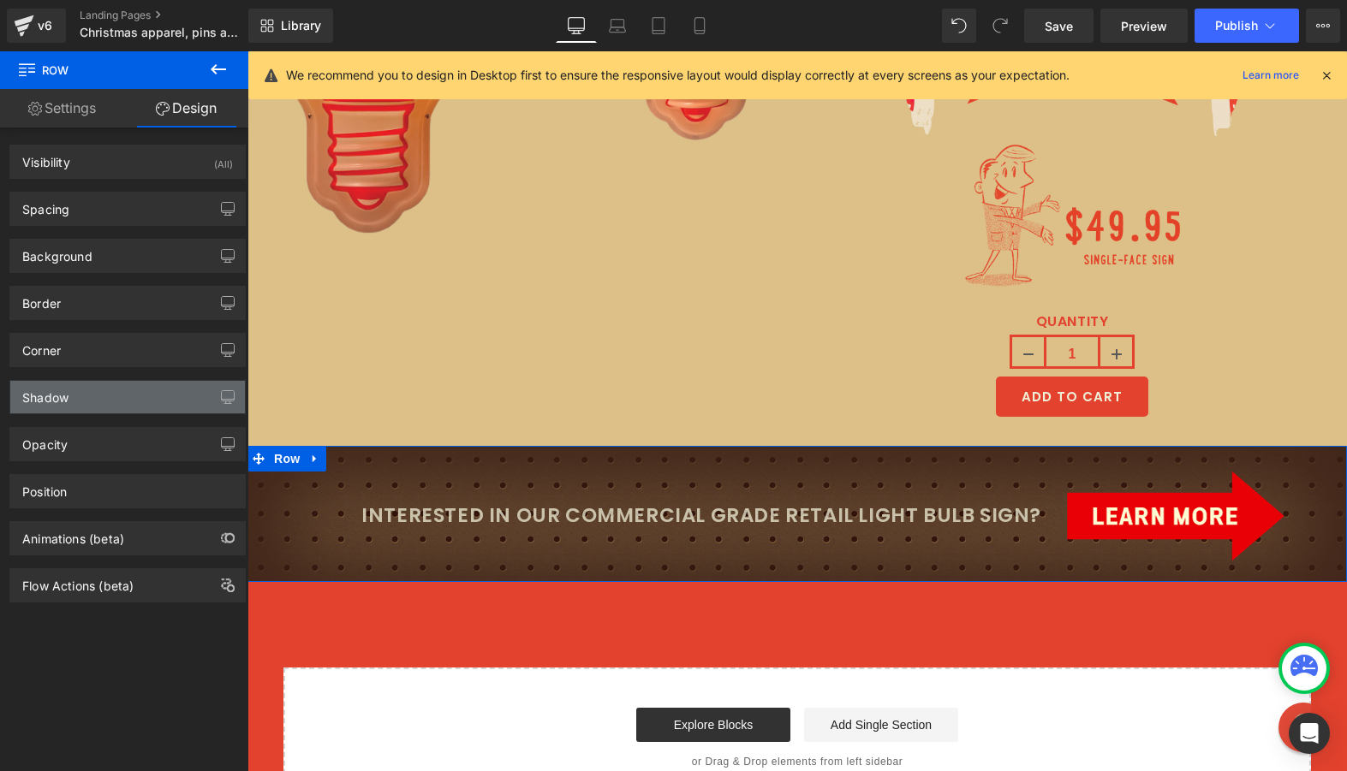
click at [88, 402] on div "Shadow" at bounding box center [127, 397] width 235 height 33
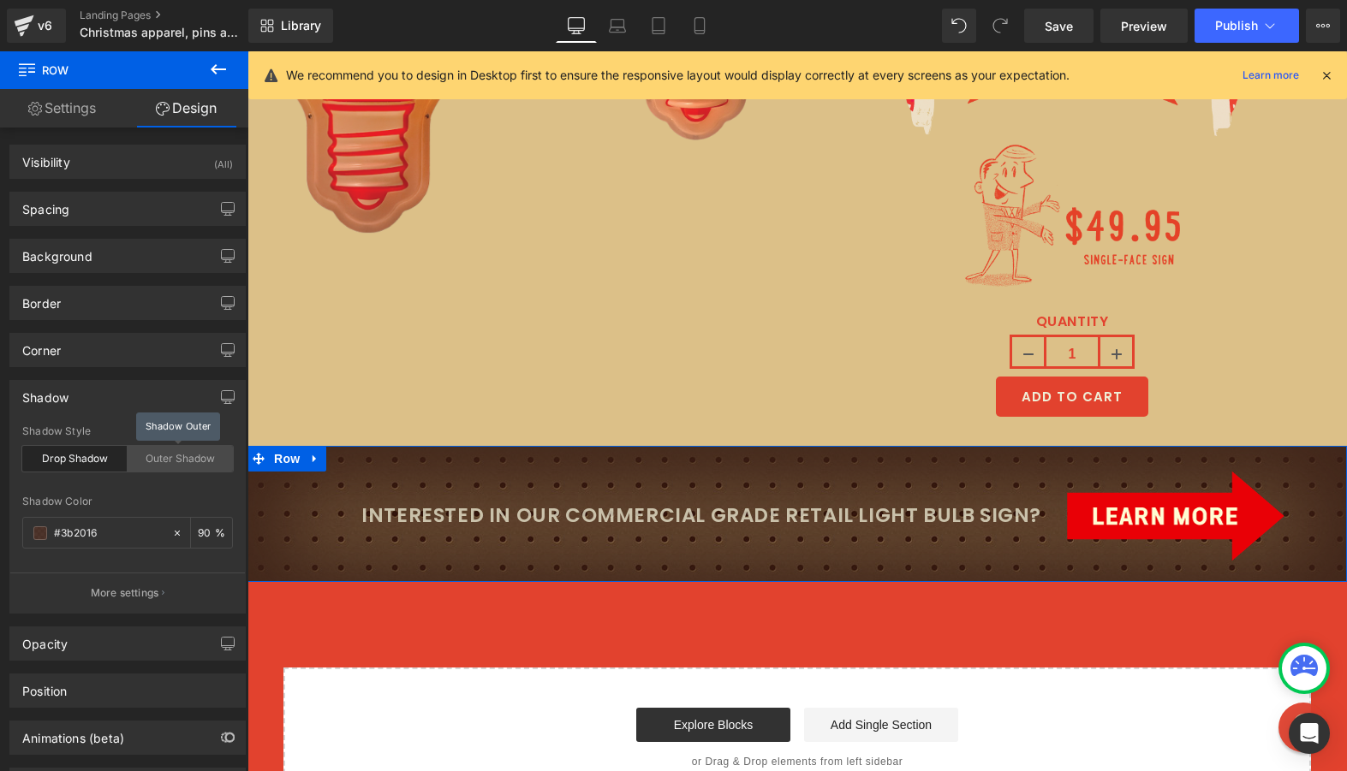
click at [152, 456] on div "Outer Shadow" at bounding box center [180, 459] width 105 height 26
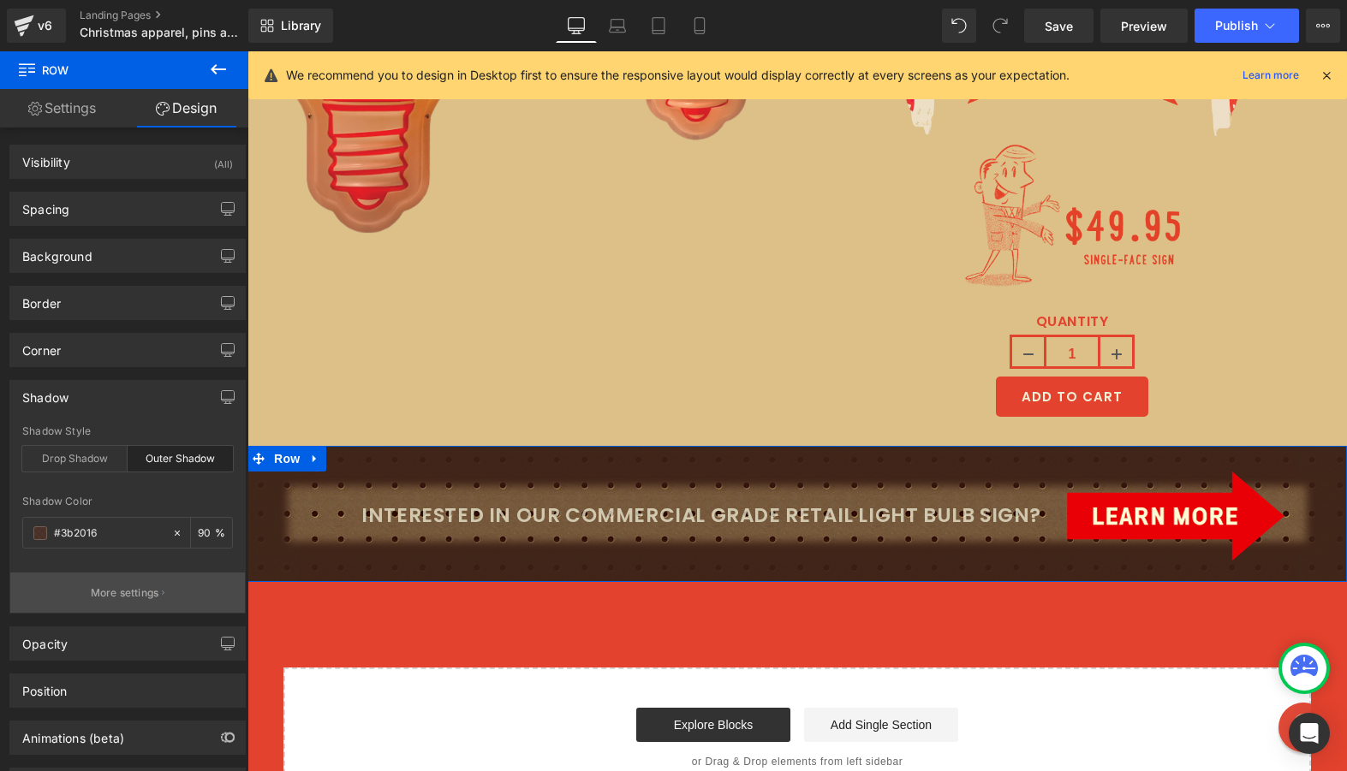
click at [116, 595] on p "More settings" at bounding box center [125, 593] width 68 height 15
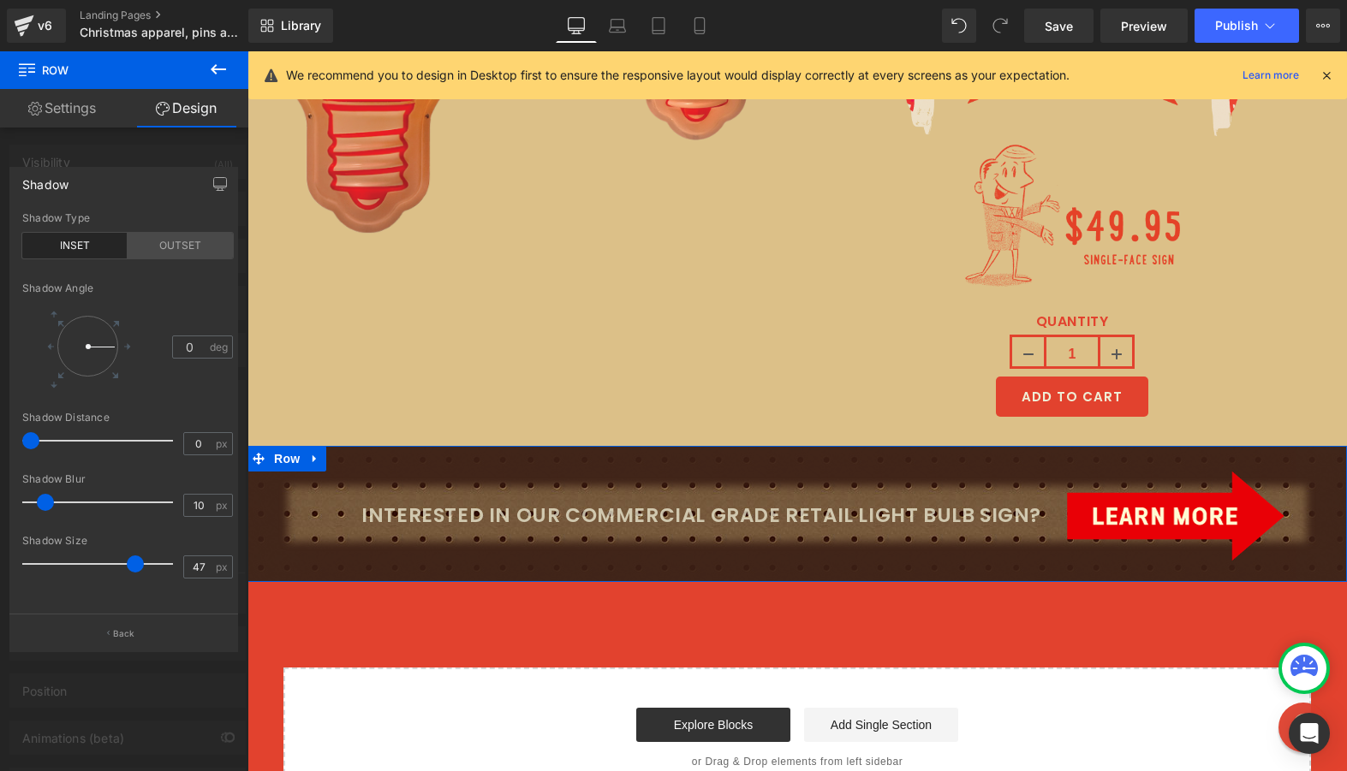
click at [148, 252] on div "OUTSET" at bounding box center [180, 246] width 105 height 26
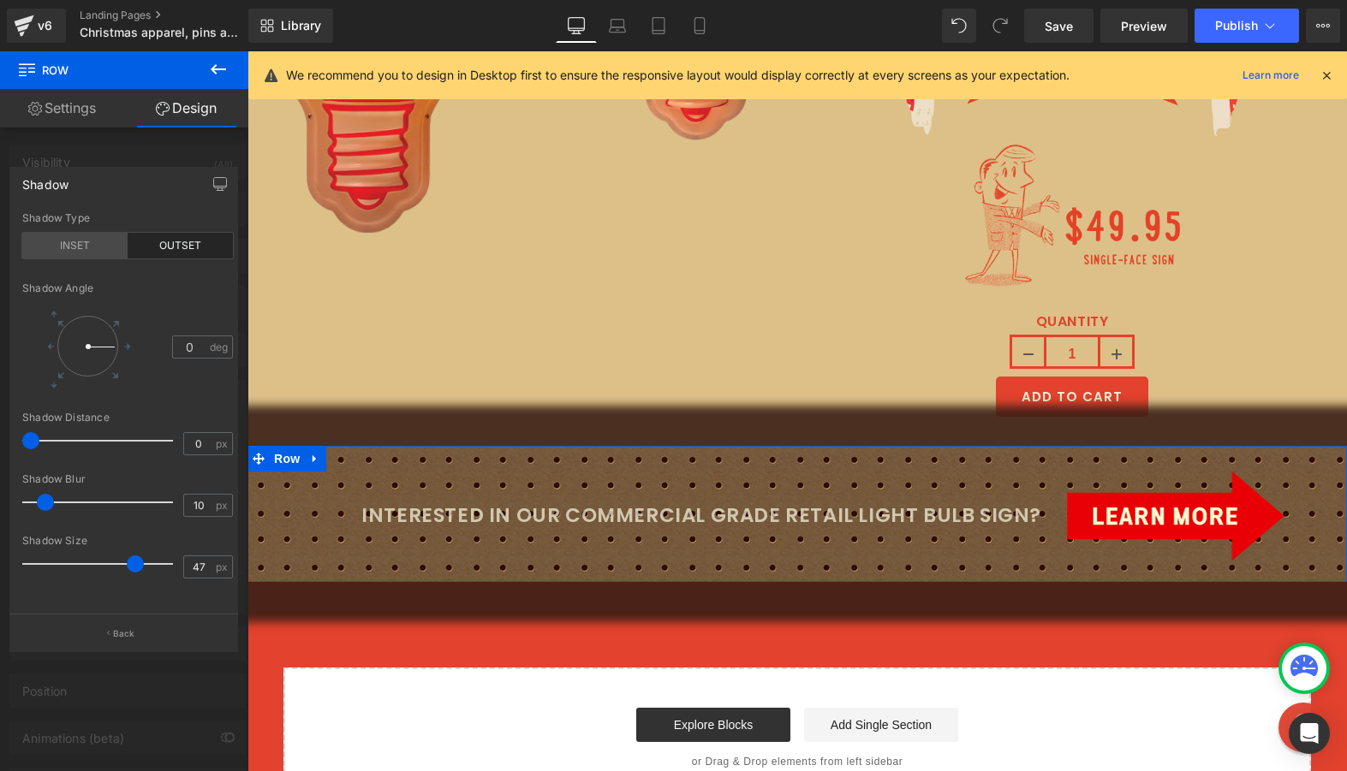
click at [80, 251] on div "INSET" at bounding box center [74, 246] width 105 height 26
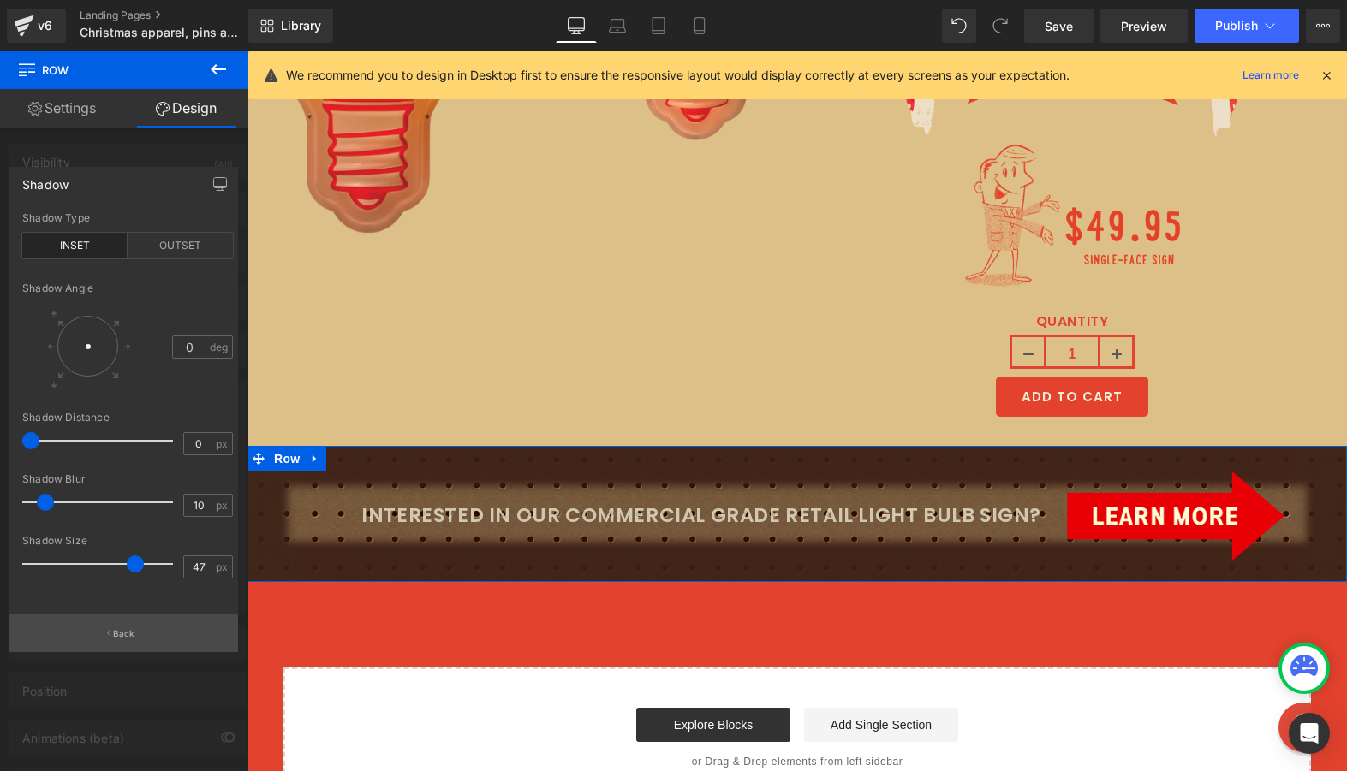
click at [80, 624] on button "Back" at bounding box center [123, 633] width 229 height 39
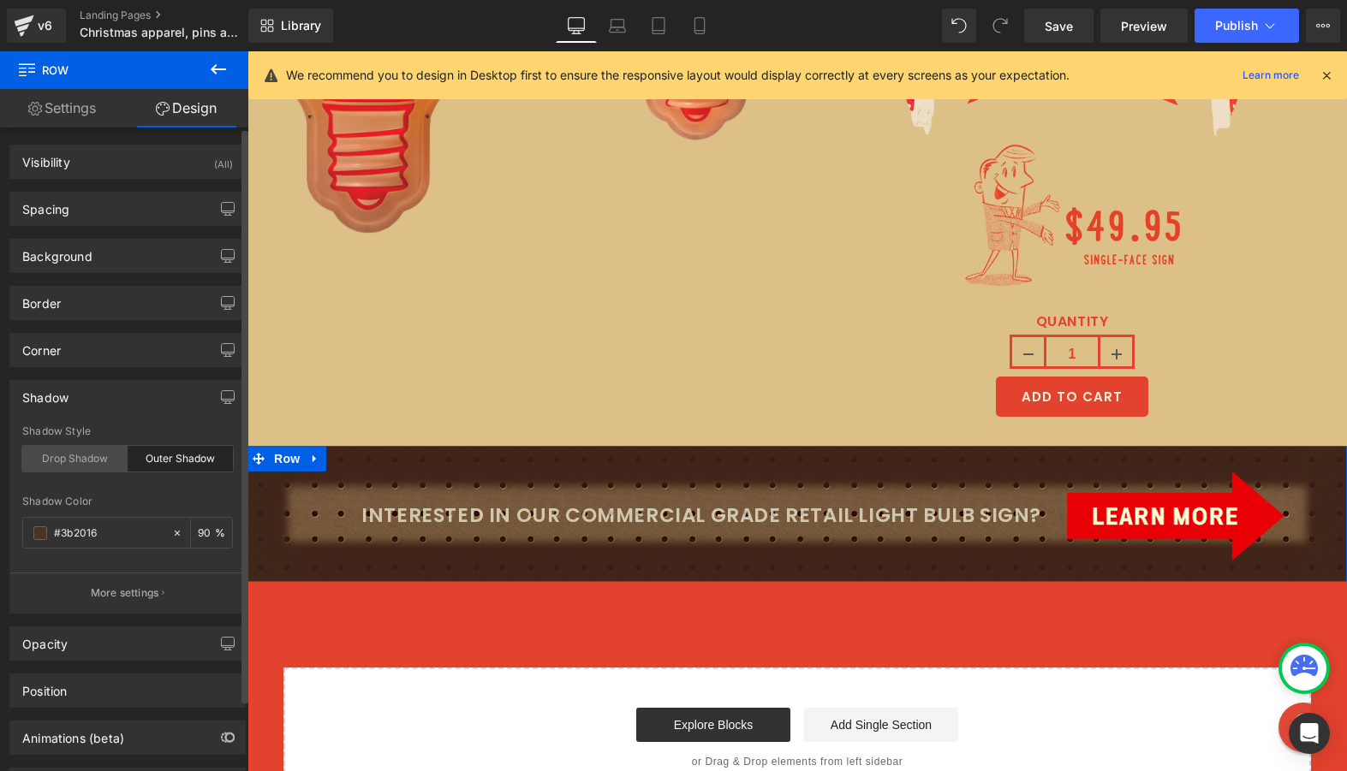
click at [81, 467] on div "Drop Shadow" at bounding box center [74, 459] width 105 height 26
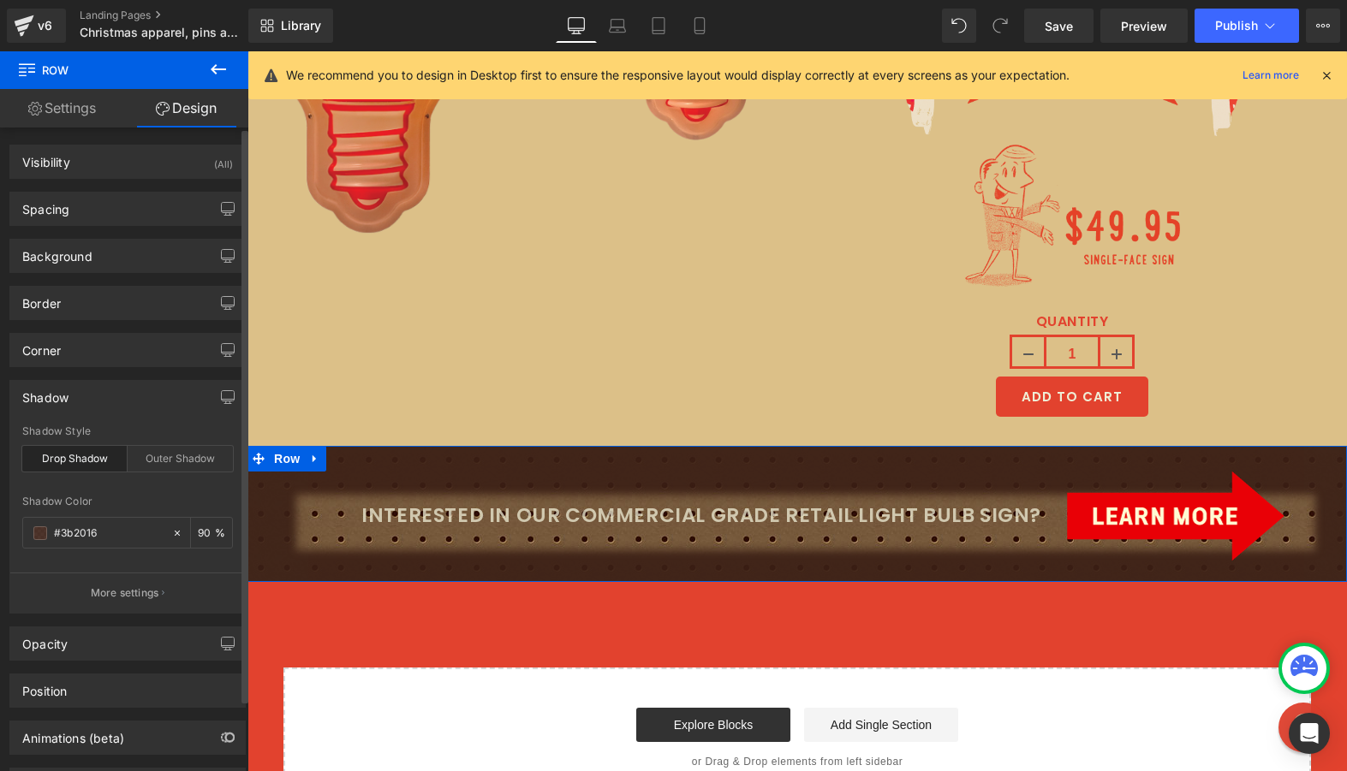
click at [78, 462] on div "Drop Shadow" at bounding box center [74, 459] width 105 height 26
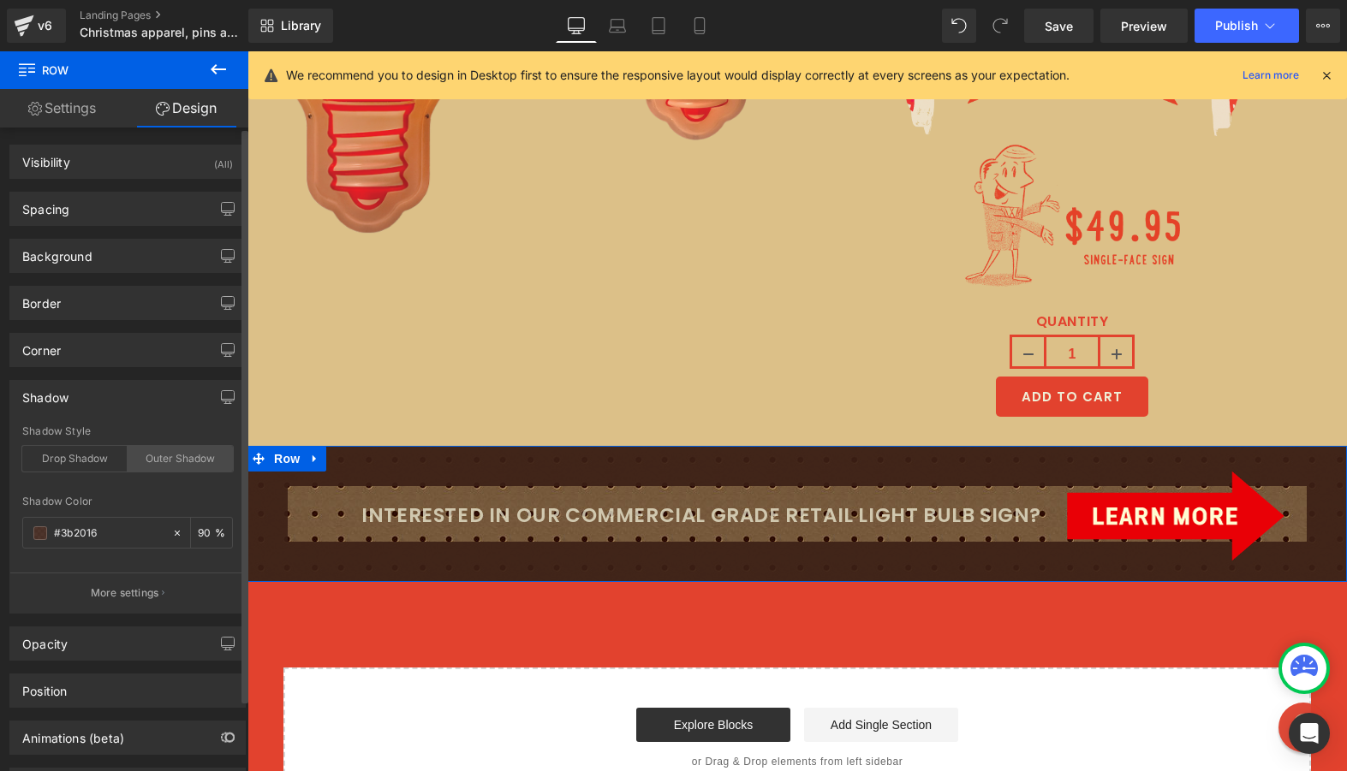
click at [145, 465] on div "Outer Shadow" at bounding box center [180, 459] width 105 height 26
click at [98, 462] on div "Drop Shadow" at bounding box center [74, 459] width 105 height 26
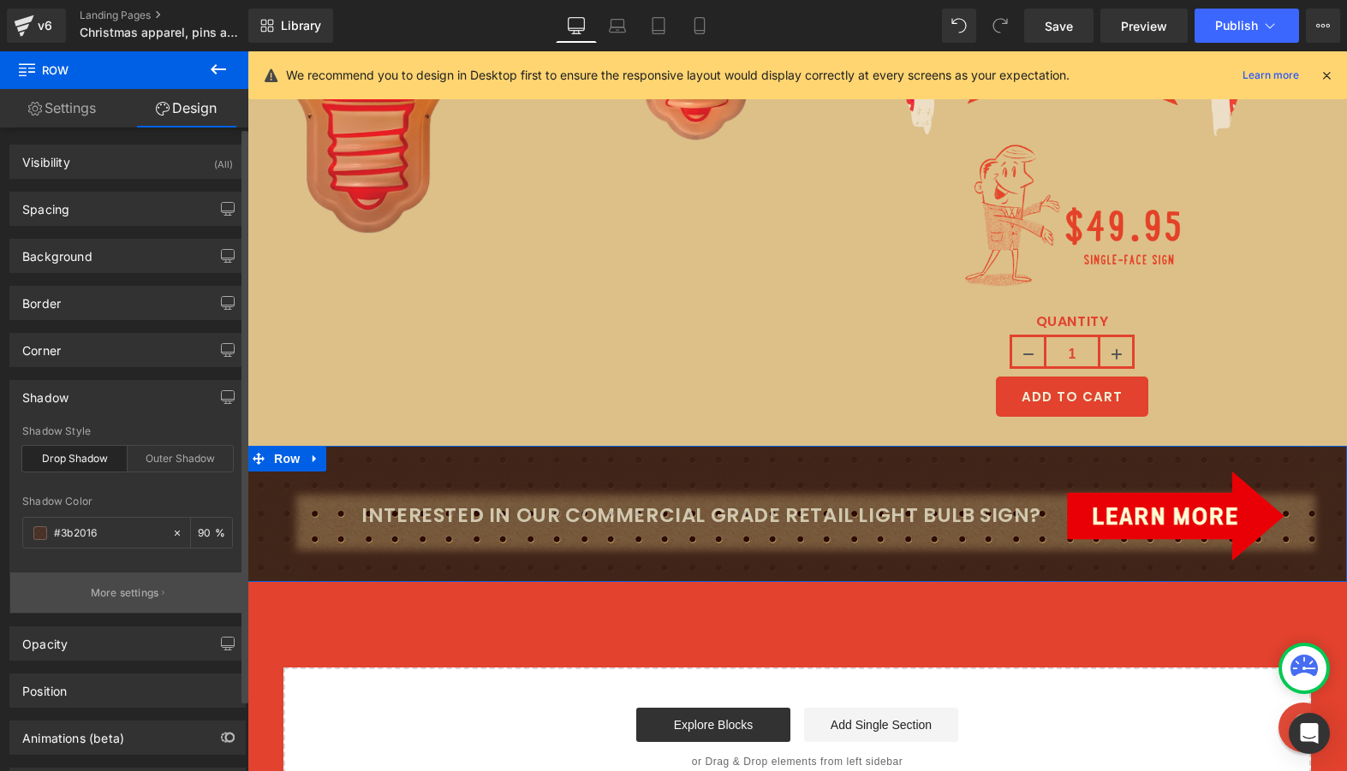
click at [107, 593] on p "More settings" at bounding box center [125, 593] width 68 height 15
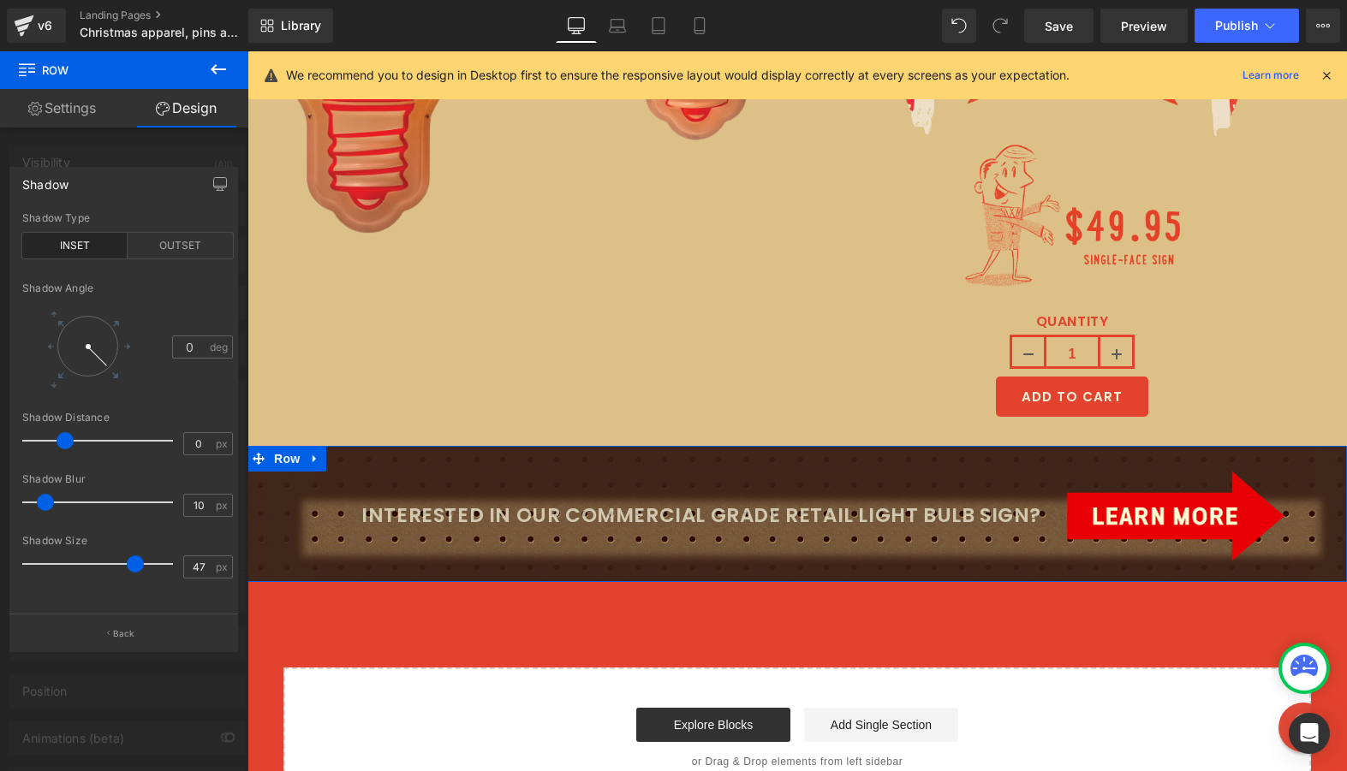
drag, startPoint x: 51, startPoint y: 439, endPoint x: 65, endPoint y: 438, distance: 13.8
click at [65, 438] on span at bounding box center [65, 440] width 17 height 17
click at [54, 626] on button "Back" at bounding box center [123, 633] width 229 height 39
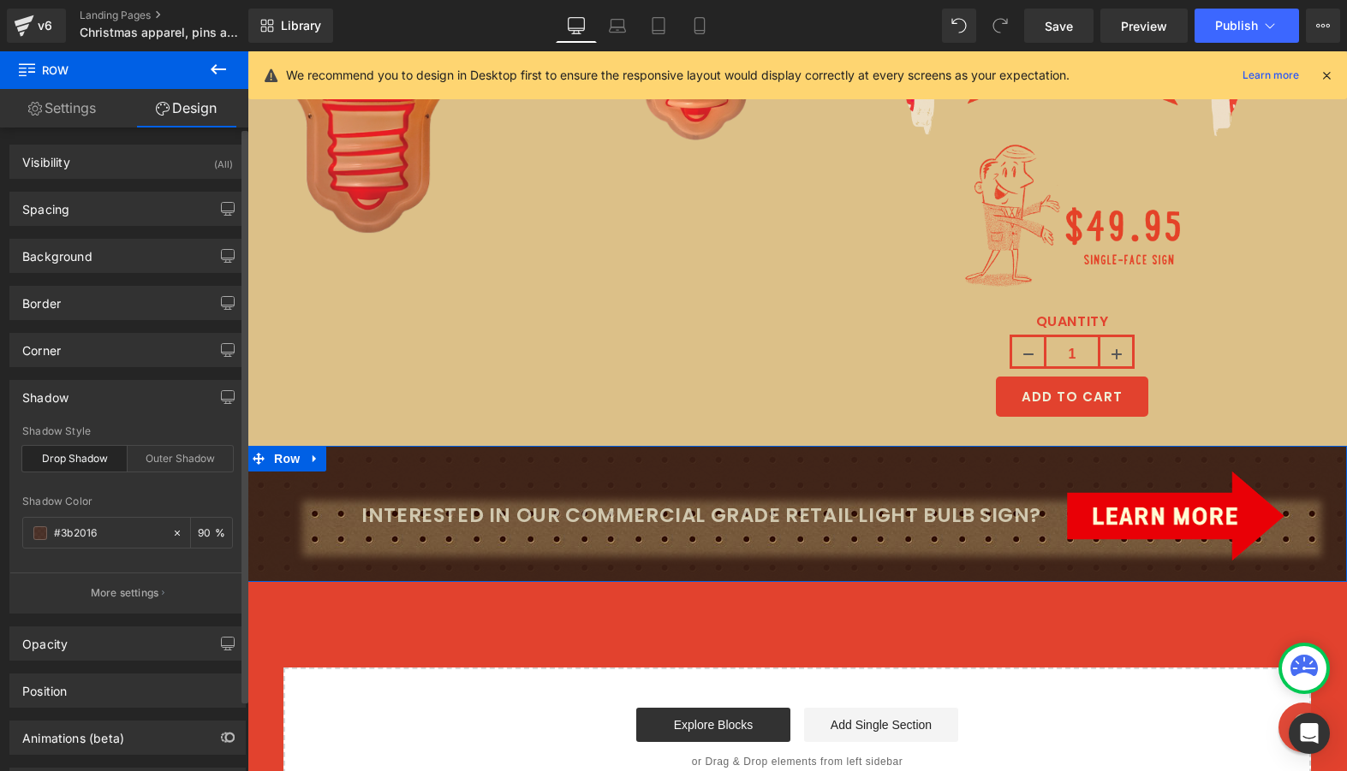
click at [81, 455] on div "Drop Shadow" at bounding box center [74, 459] width 105 height 26
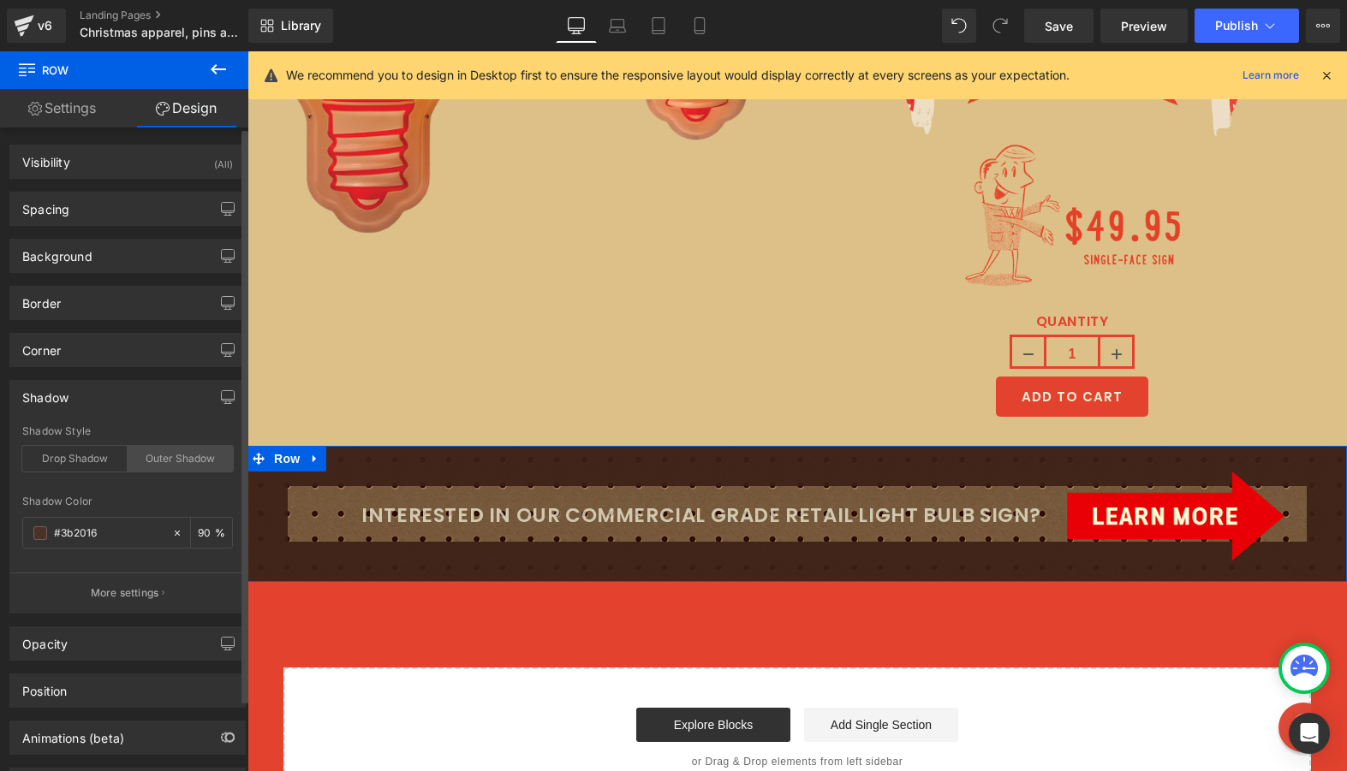
click at [152, 453] on div "Outer Shadow" at bounding box center [180, 459] width 105 height 26
click at [145, 592] on p "More settings" at bounding box center [125, 593] width 68 height 15
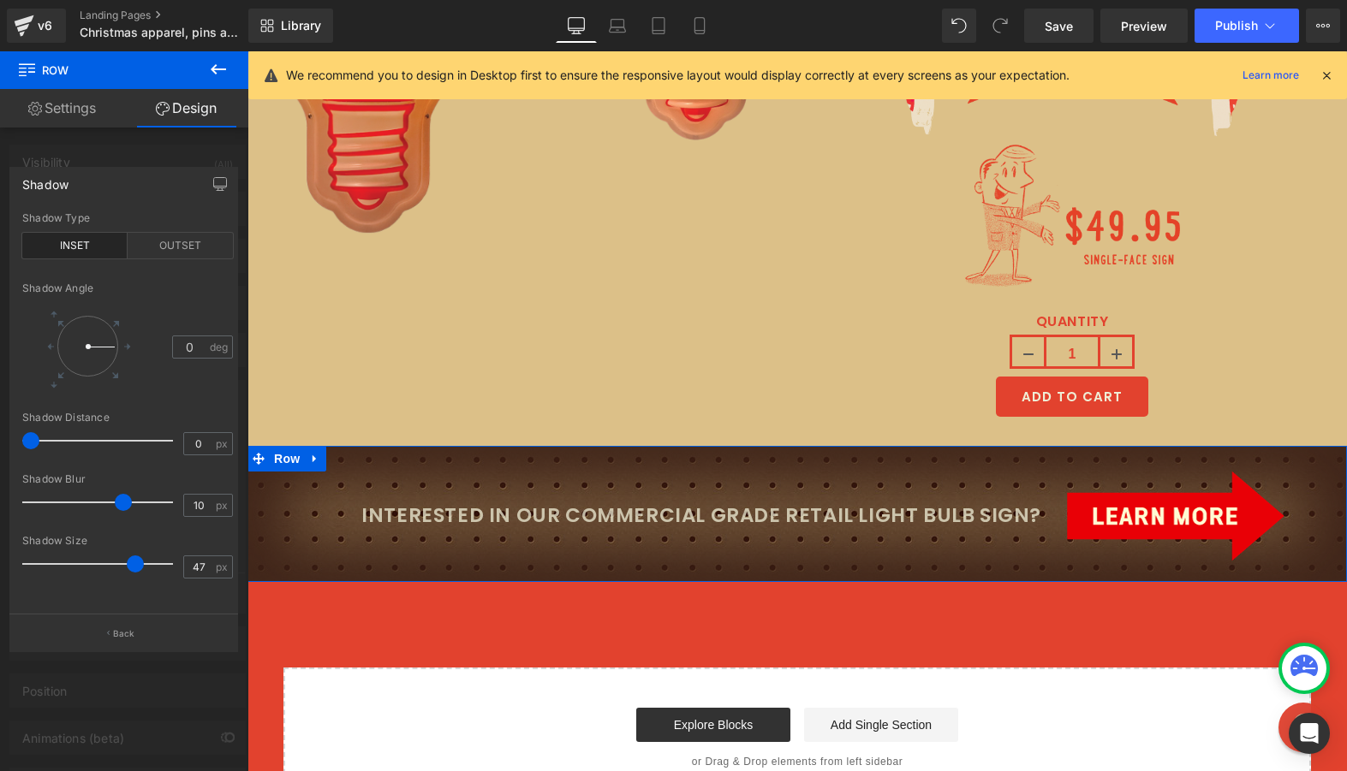
drag, startPoint x: 45, startPoint y: 508, endPoint x: 123, endPoint y: 482, distance: 82.0
click at [123, 482] on div "Shadow Blur 10 px" at bounding box center [127, 501] width 211 height 57
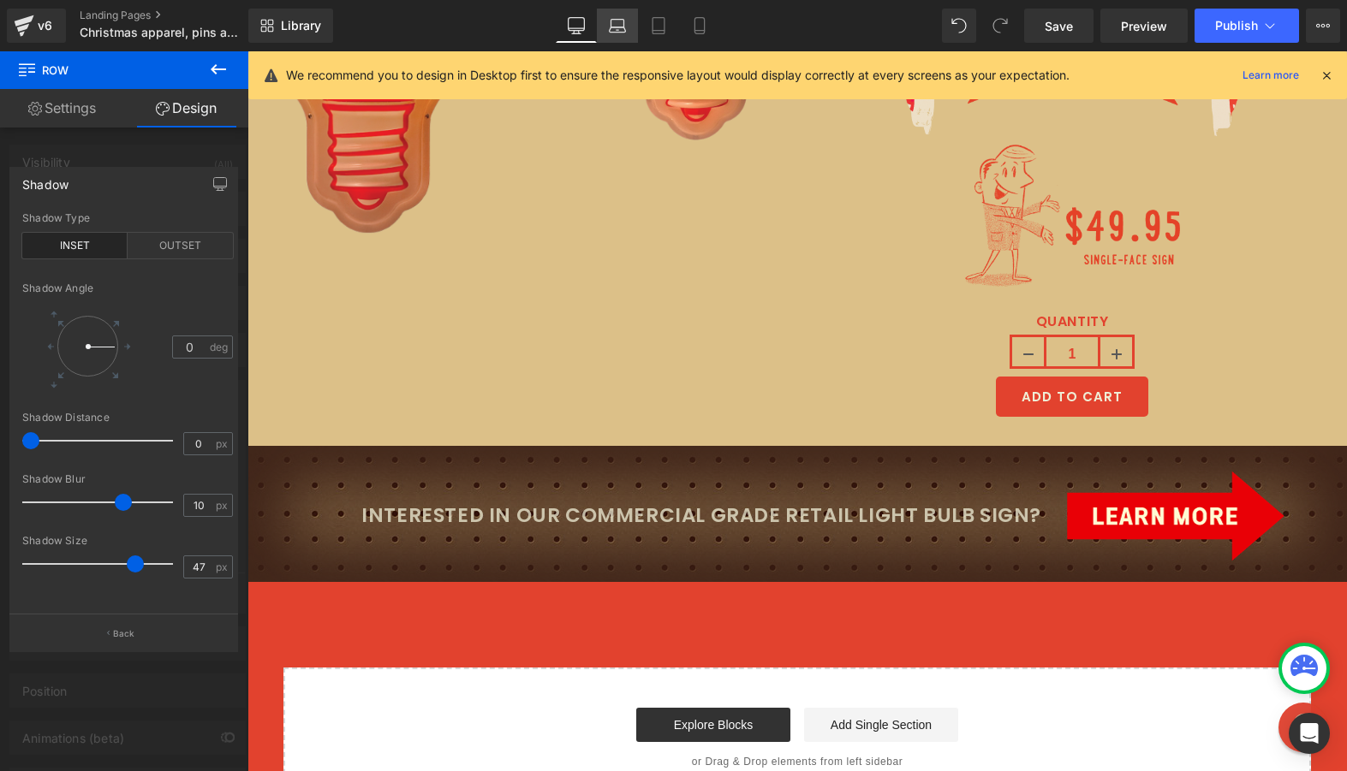
click at [613, 27] on icon at bounding box center [617, 29] width 16 height 5
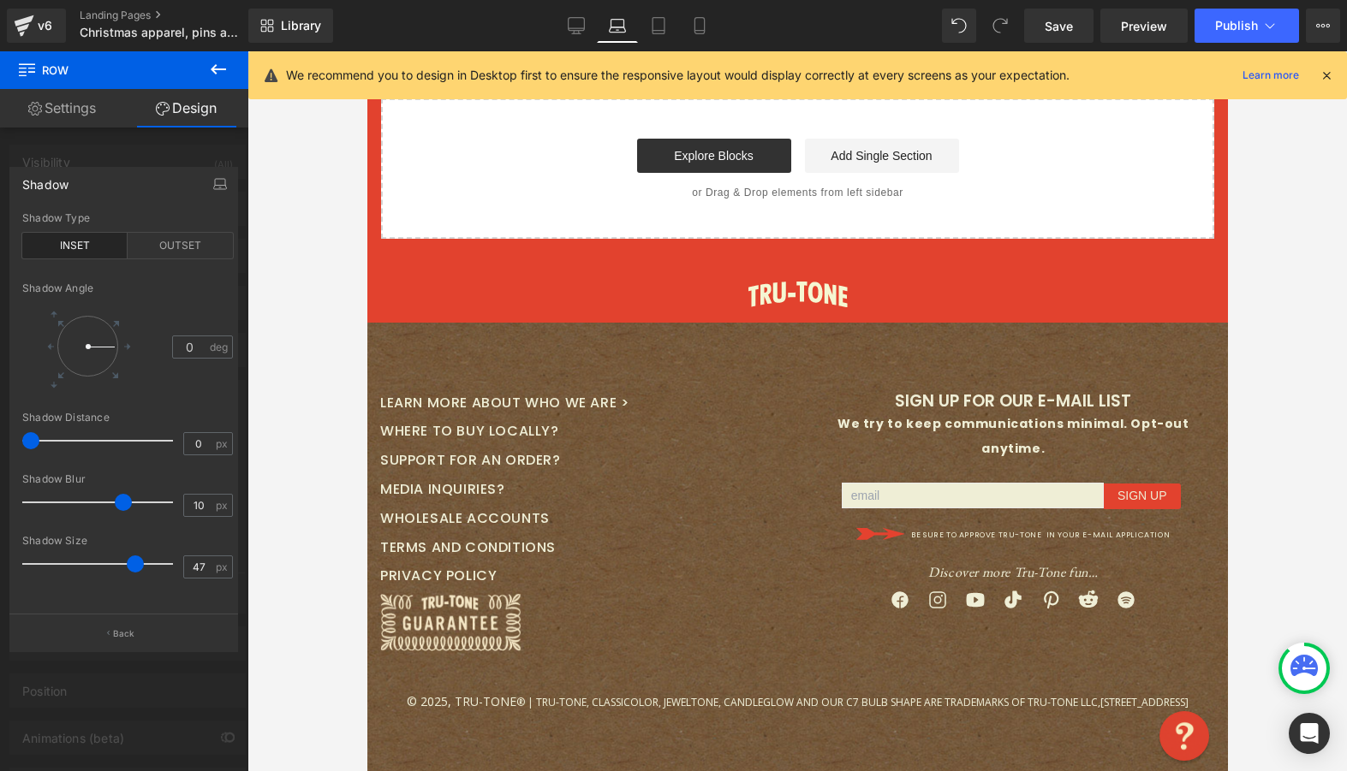
scroll to position [6180, 0]
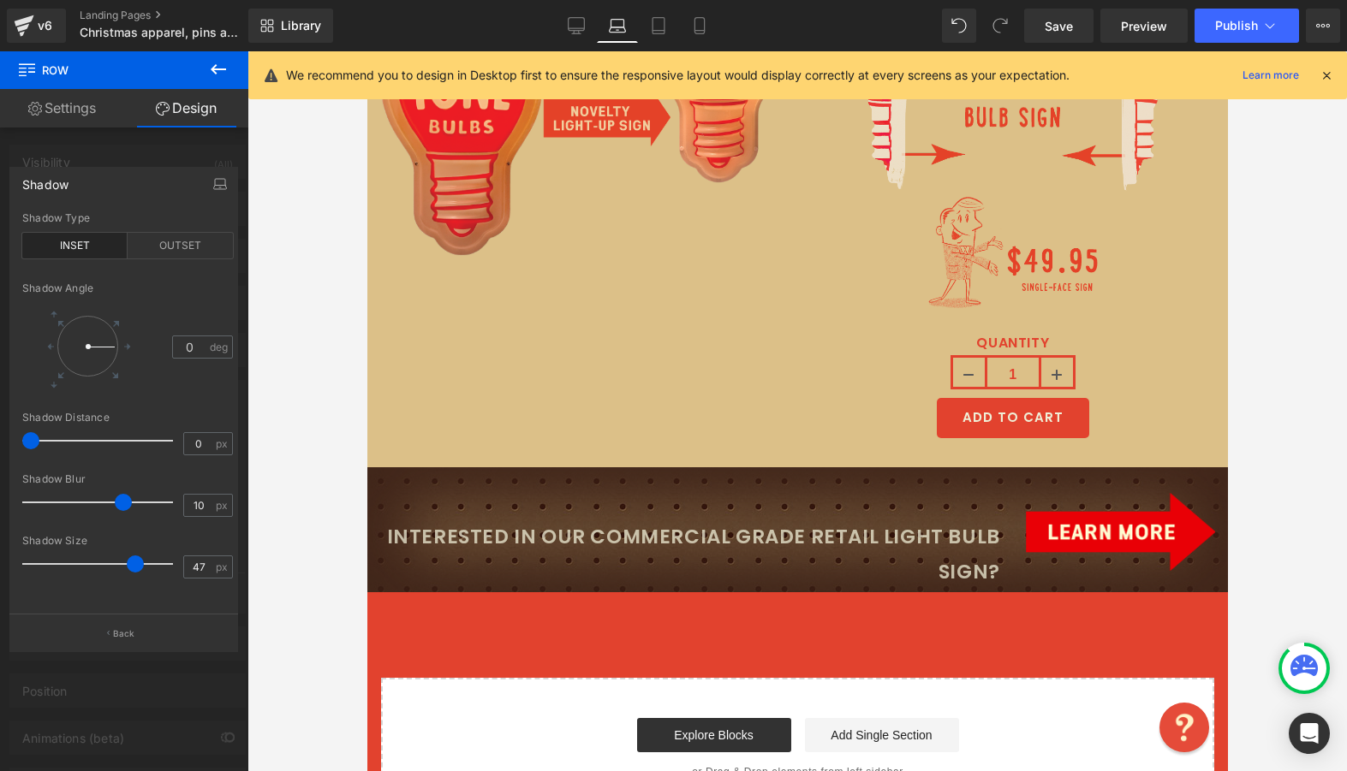
click at [613, 27] on icon at bounding box center [617, 29] width 16 height 5
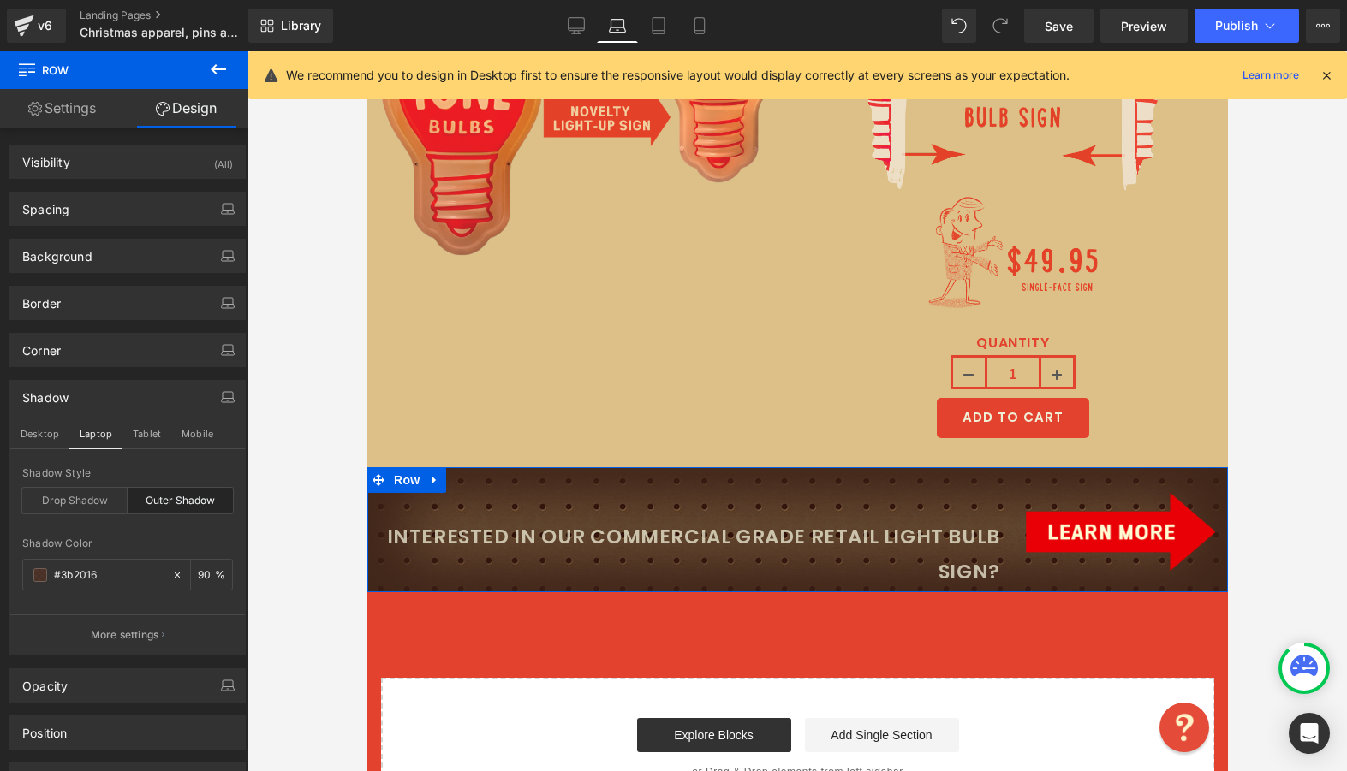
click at [63, 105] on link "Settings" at bounding box center [62, 108] width 124 height 39
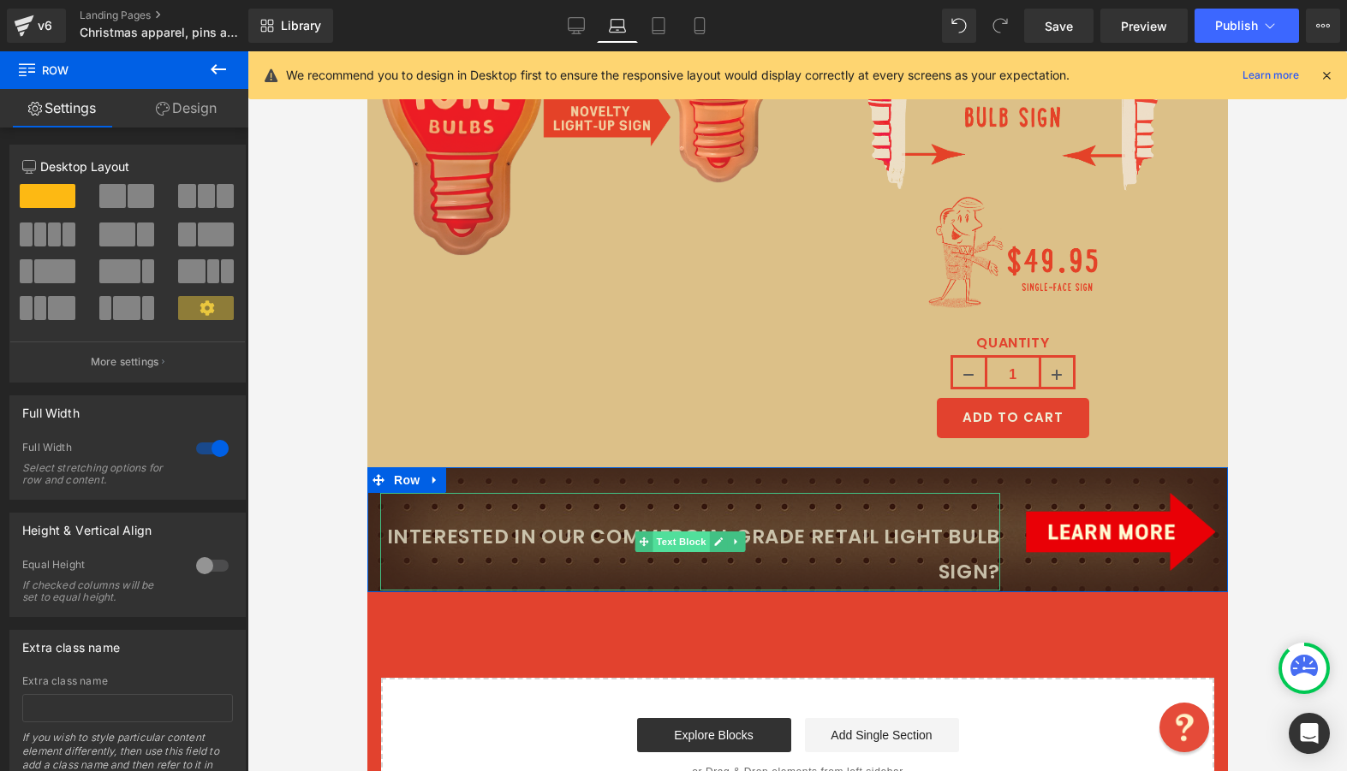
click at [672, 532] on span "Text Block" at bounding box center [680, 542] width 57 height 21
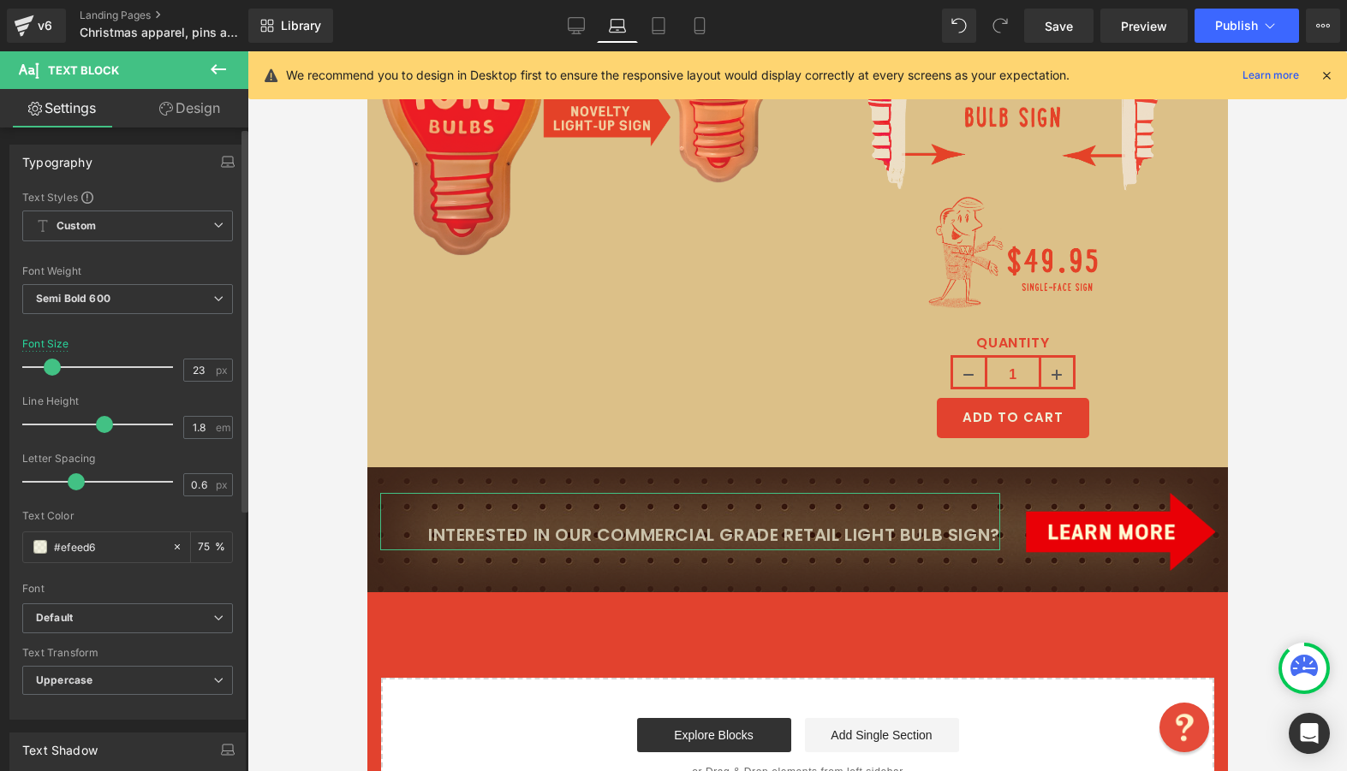
click at [53, 365] on span at bounding box center [52, 367] width 17 height 17
click at [660, 33] on icon at bounding box center [658, 25] width 17 height 17
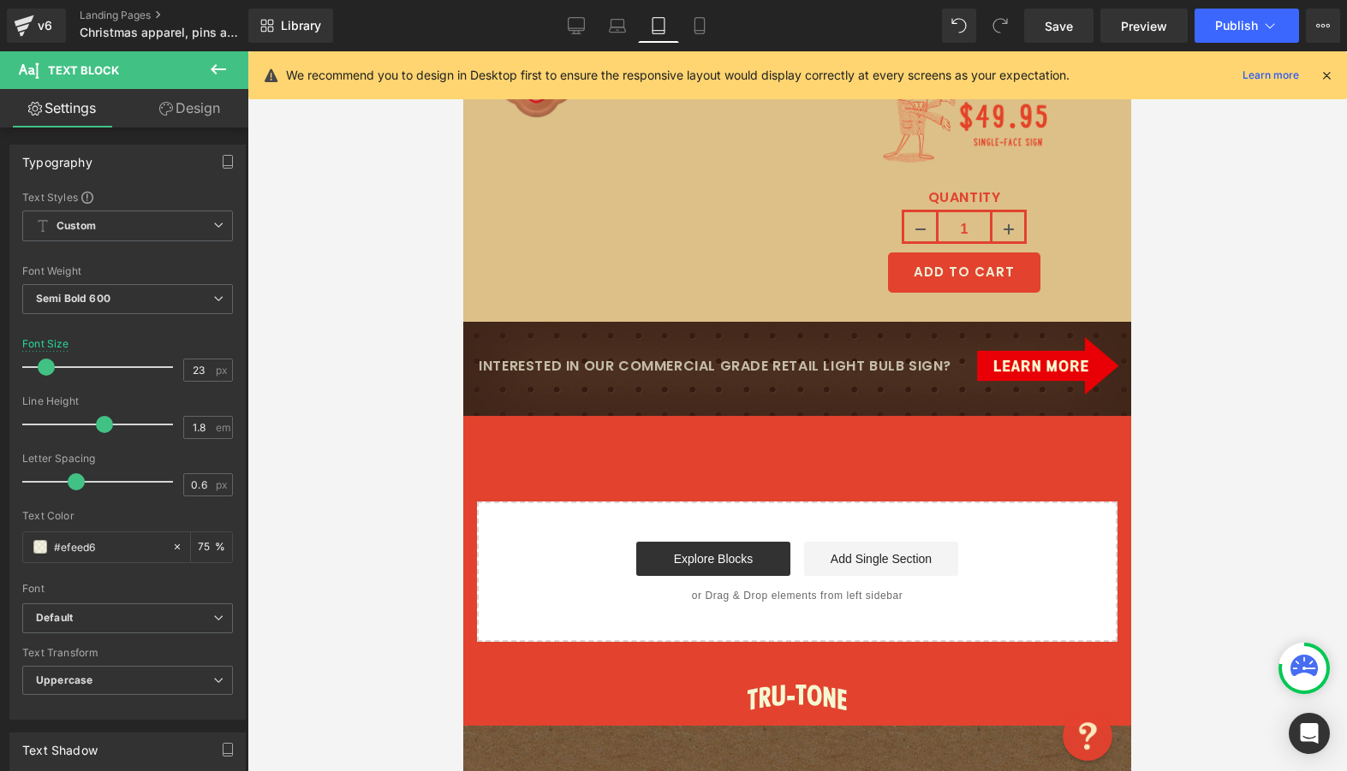
scroll to position [6006, 0]
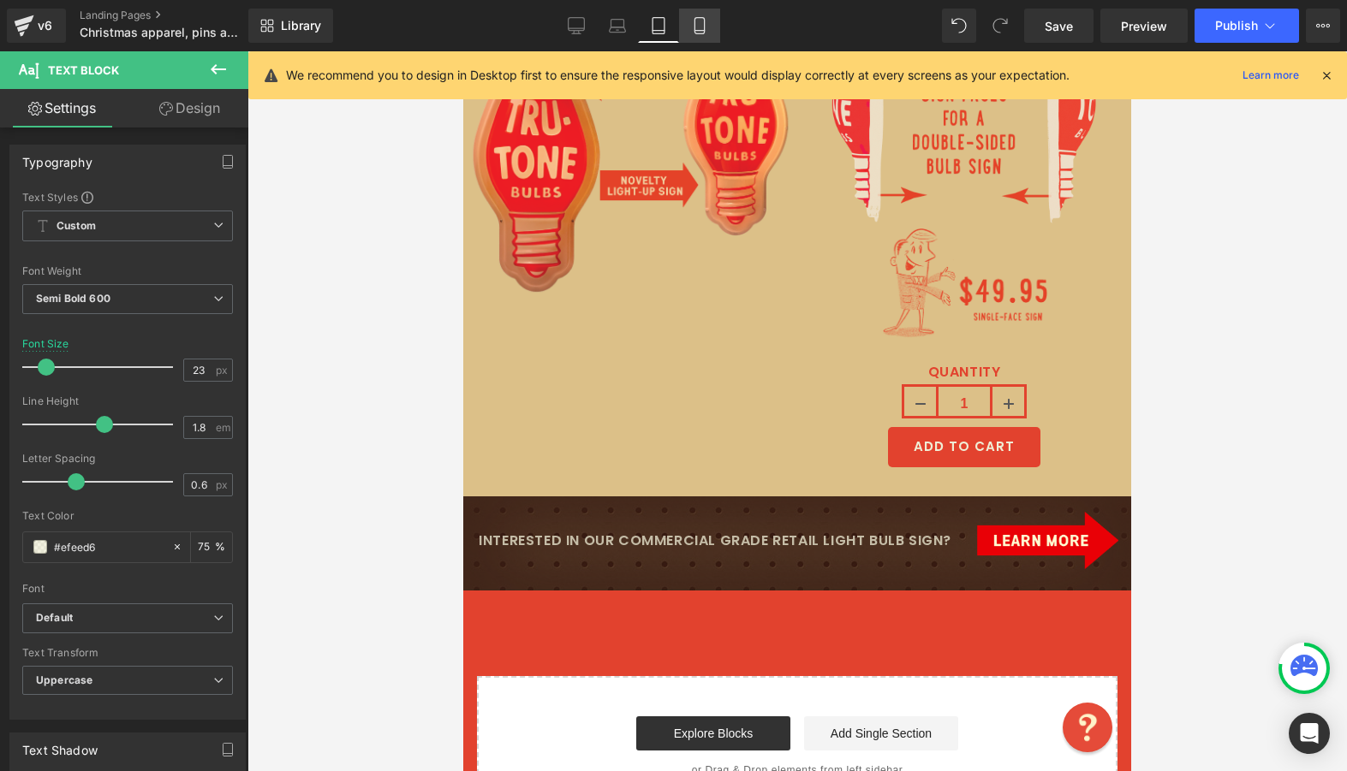
click at [697, 37] on link "Mobile" at bounding box center [699, 26] width 41 height 34
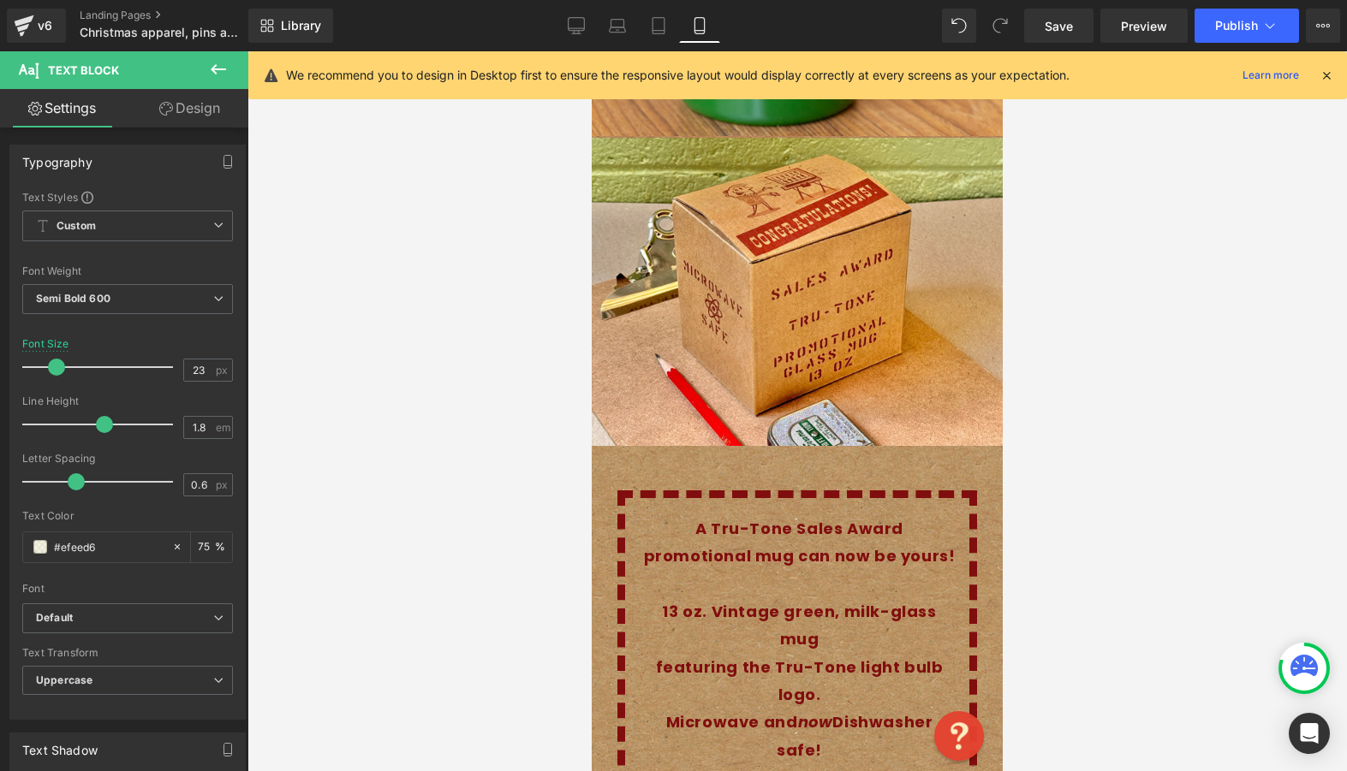
scroll to position [7859, 0]
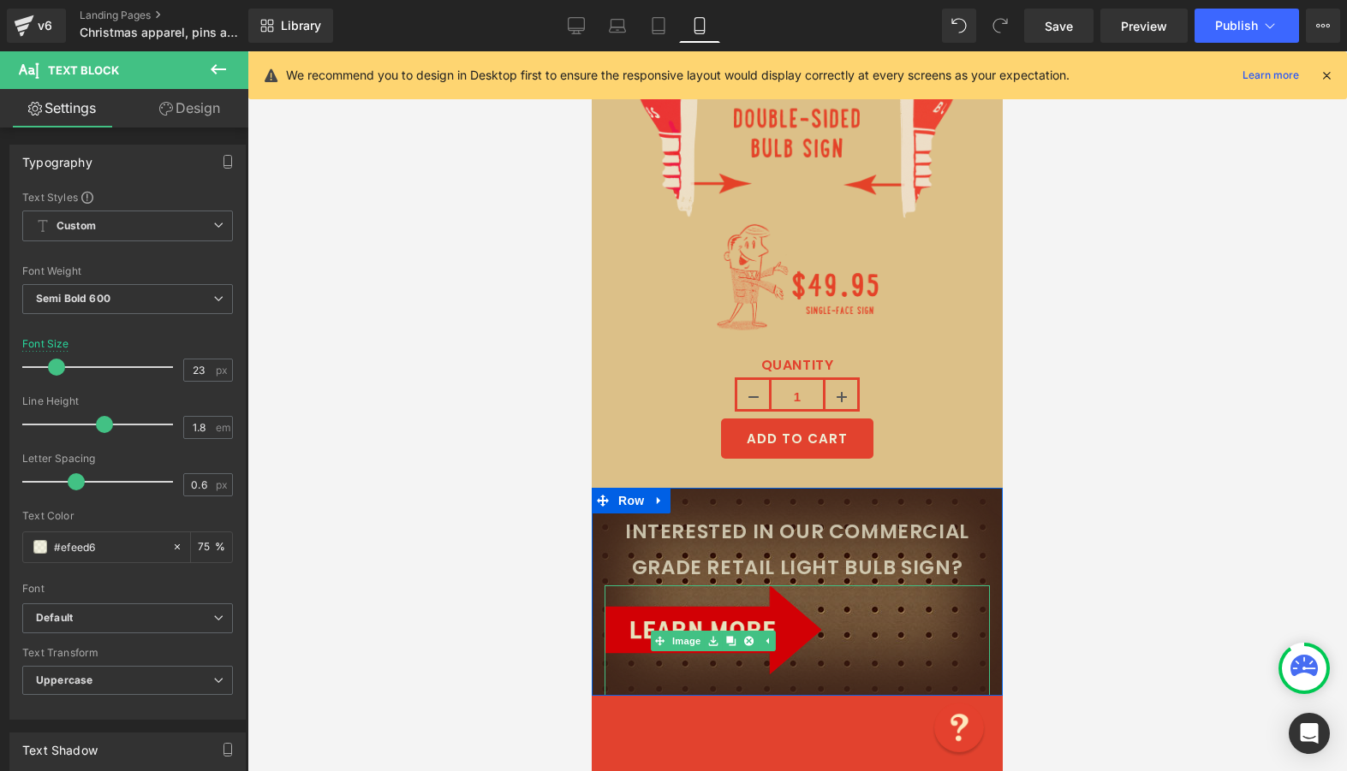
click at [707, 597] on img at bounding box center [712, 641] width 217 height 110
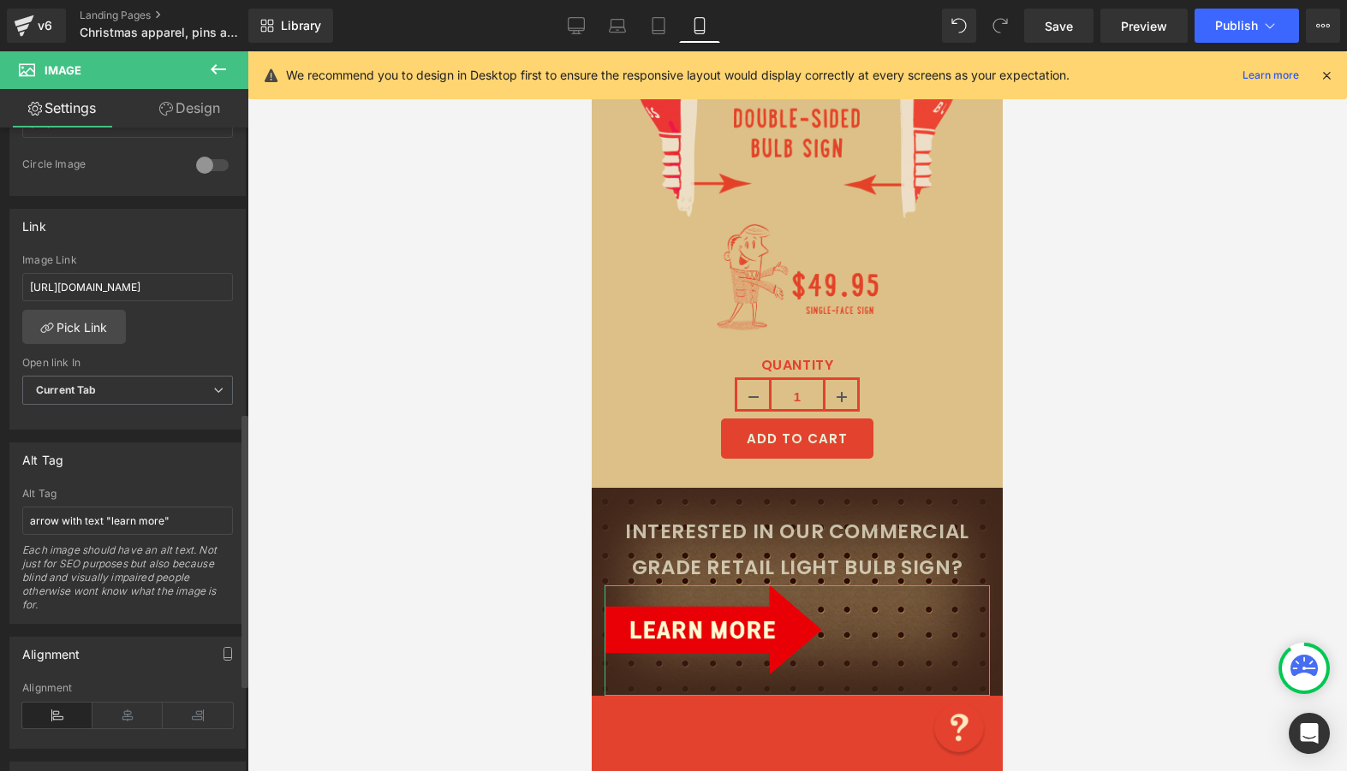
scroll to position [668, 0]
click at [114, 706] on icon at bounding box center [127, 717] width 70 height 26
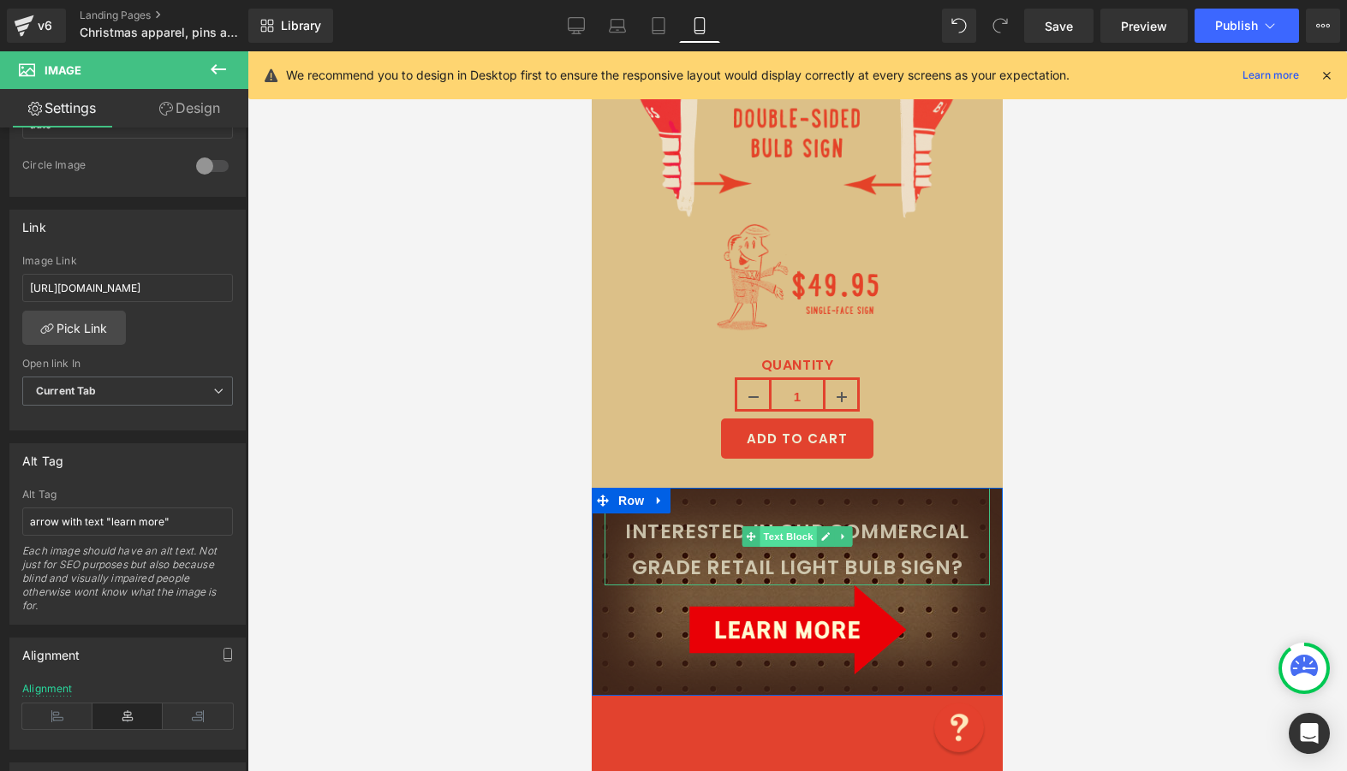
click at [771, 527] on span "Text Block" at bounding box center [787, 537] width 57 height 21
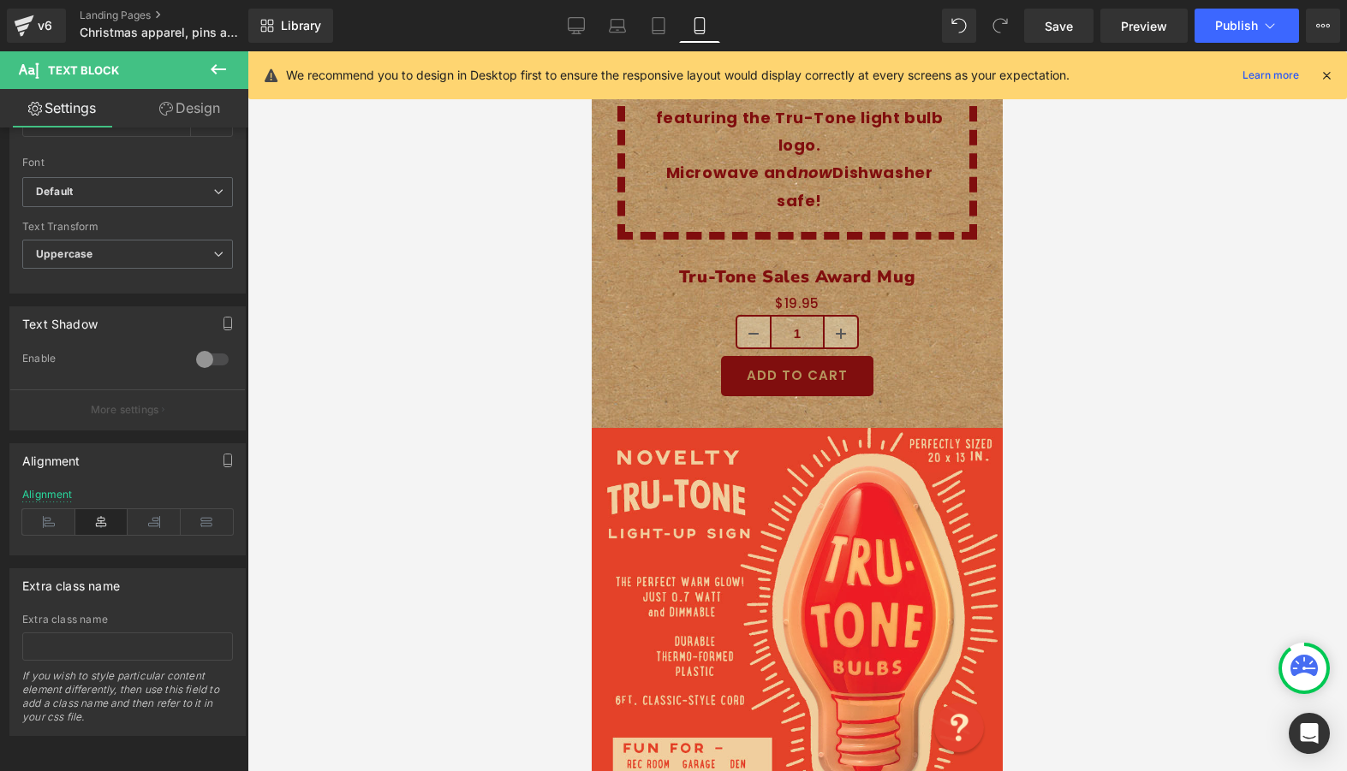
scroll to position [6539, 0]
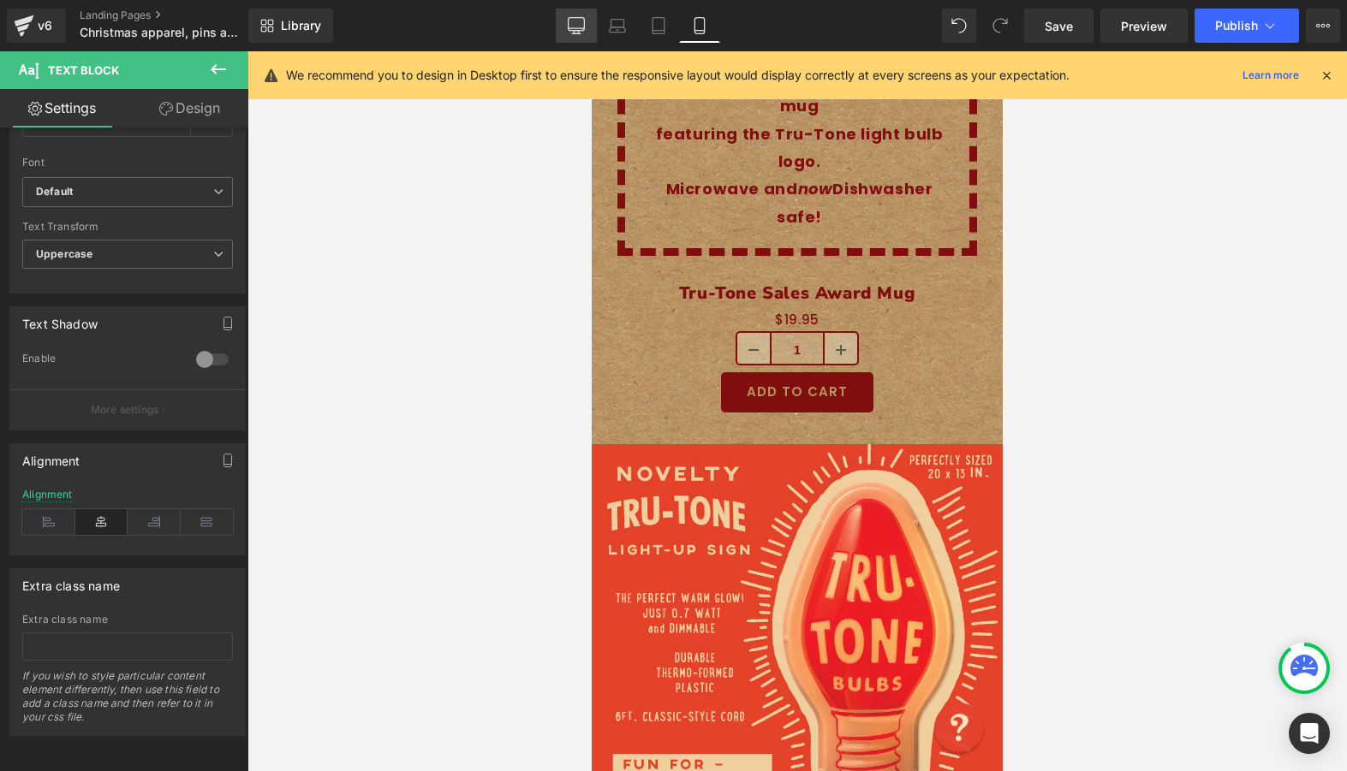
click at [565, 34] on link "Desktop" at bounding box center [576, 26] width 41 height 34
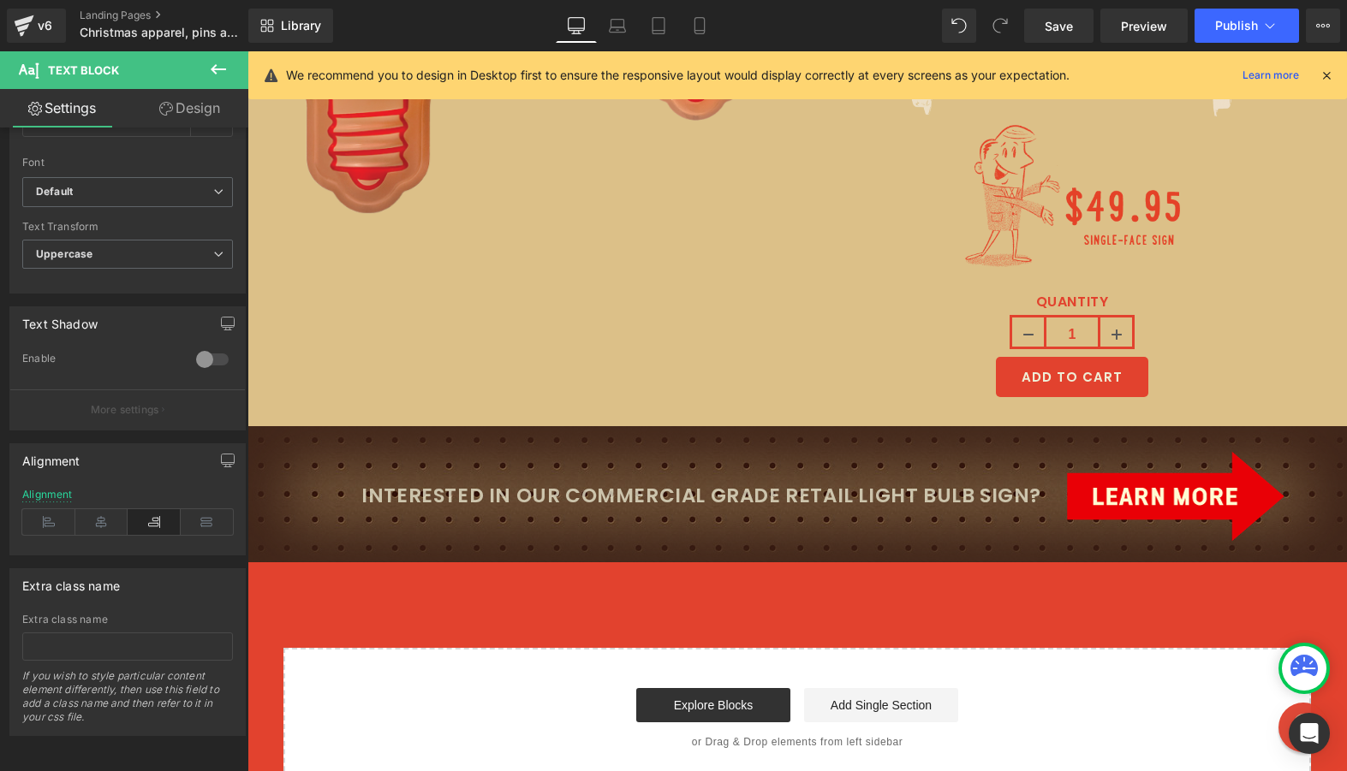
scroll to position [7013, 0]
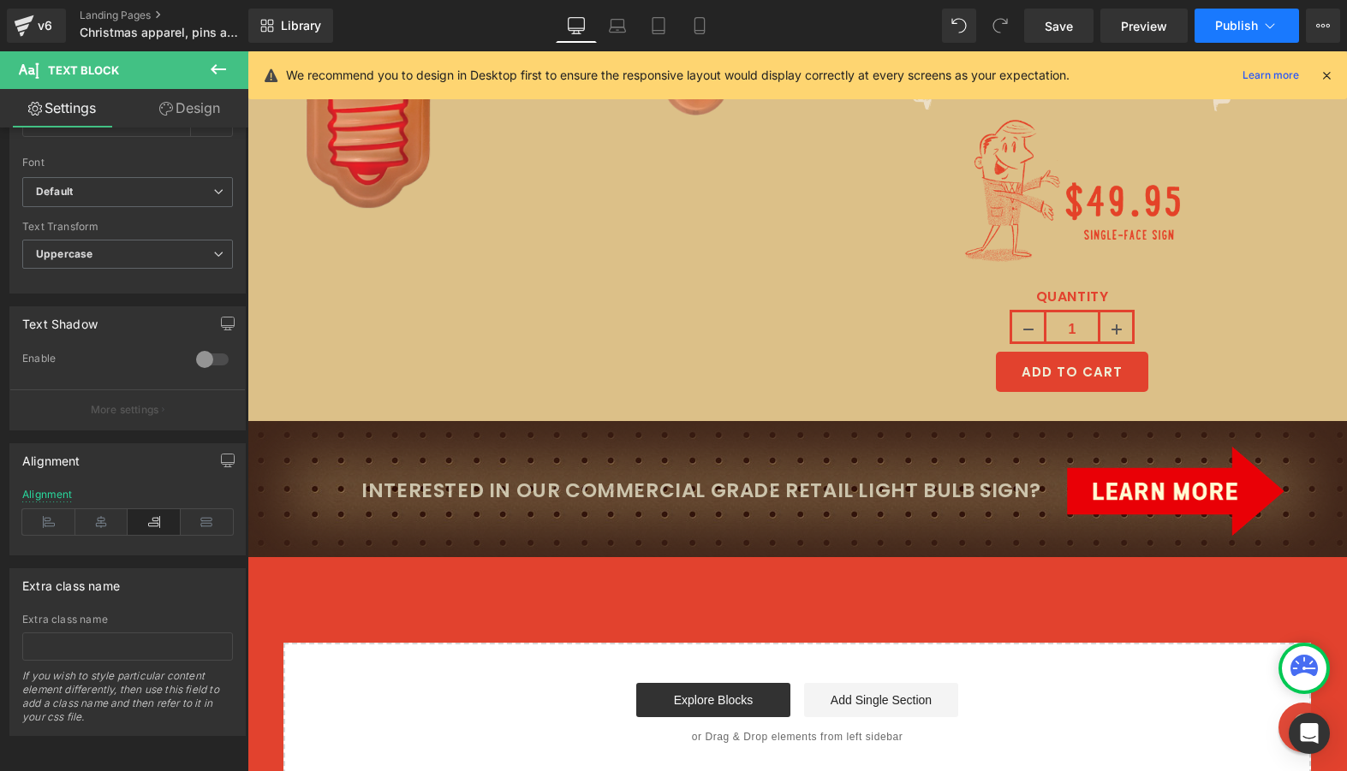
click at [1227, 21] on span "Publish" at bounding box center [1236, 26] width 43 height 14
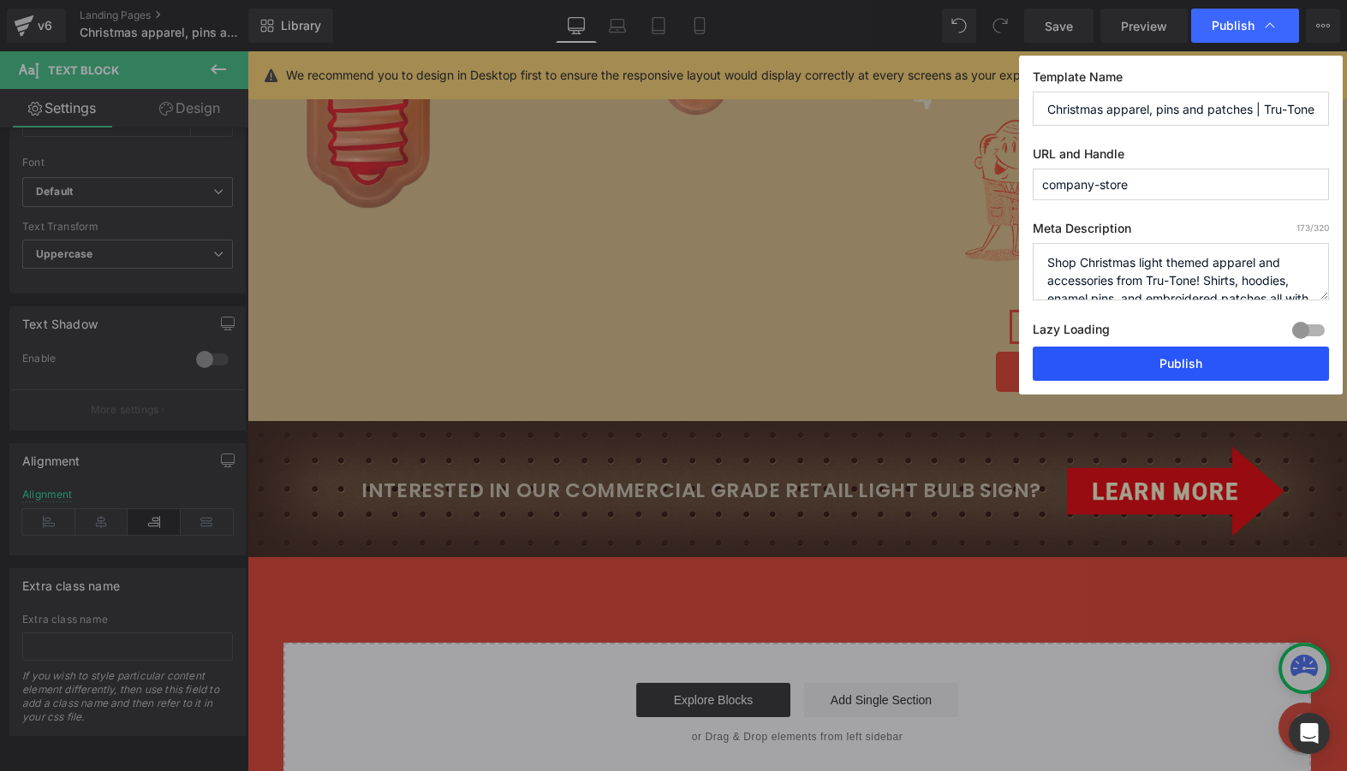
drag, startPoint x: 1152, startPoint y: 373, endPoint x: 905, endPoint y: 320, distance: 253.1
click at [1152, 373] on button "Publish" at bounding box center [1181, 364] width 296 height 34
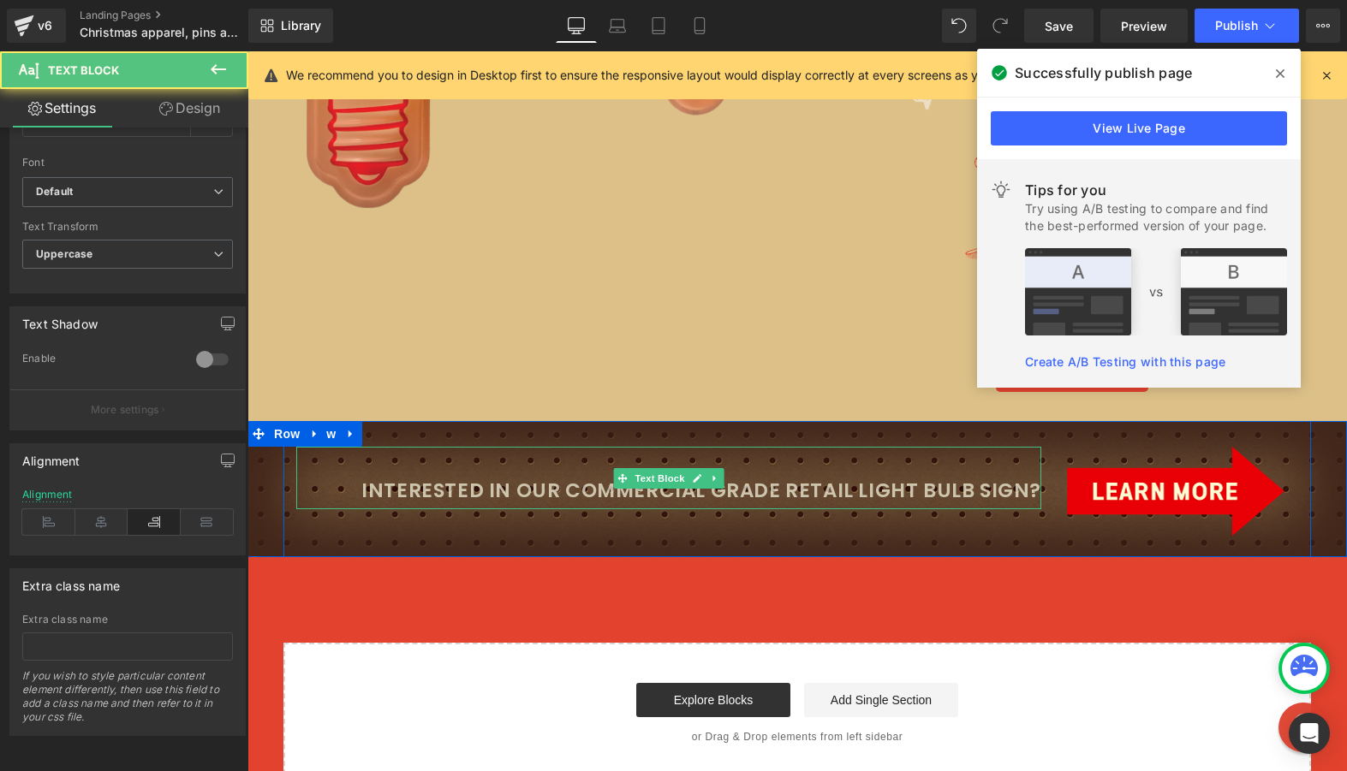
click at [641, 490] on p "Interested in our commercial grade retail light bulb sign?" at bounding box center [668, 490] width 745 height 35
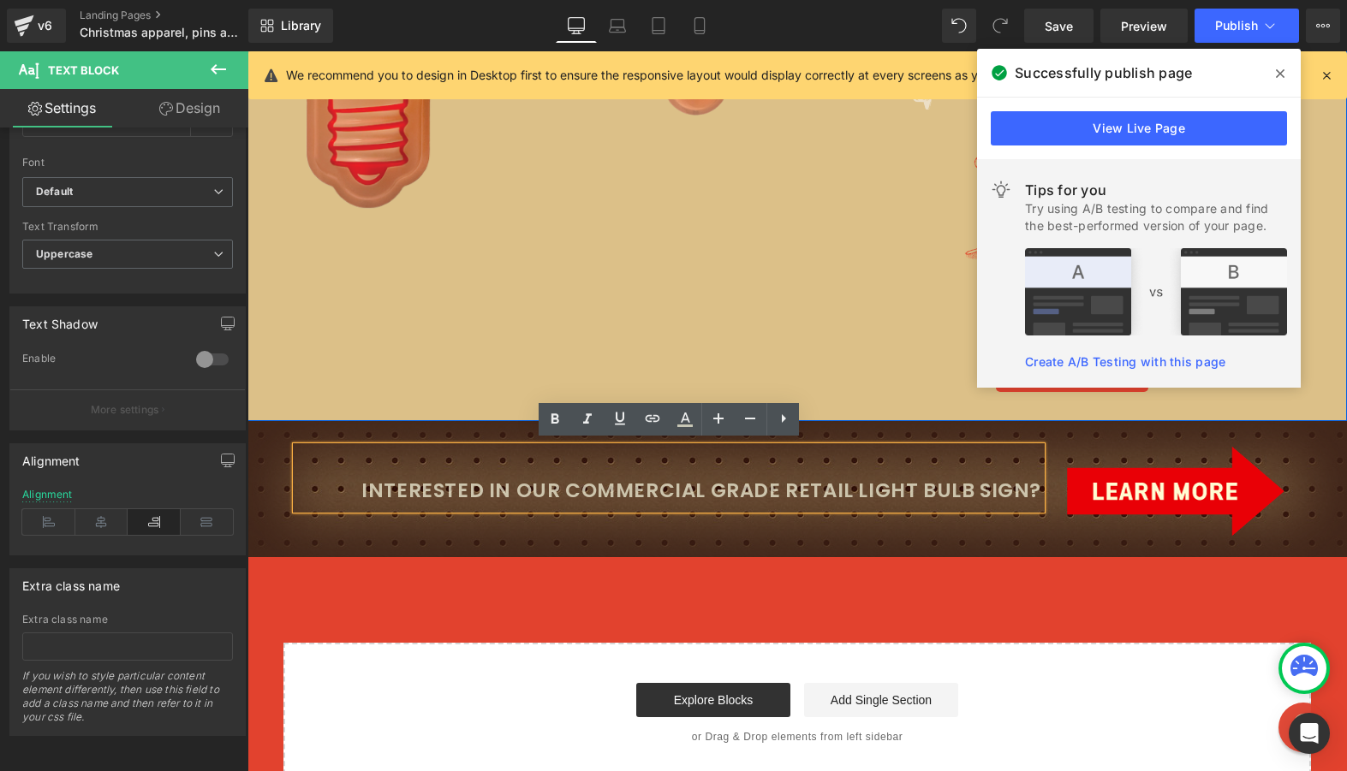
click at [581, 356] on div "Image Image Image QUANTITY 1 (P) Quantity ADD TO CART (P) Cart Button Product R…" at bounding box center [796, 61] width 1099 height 719
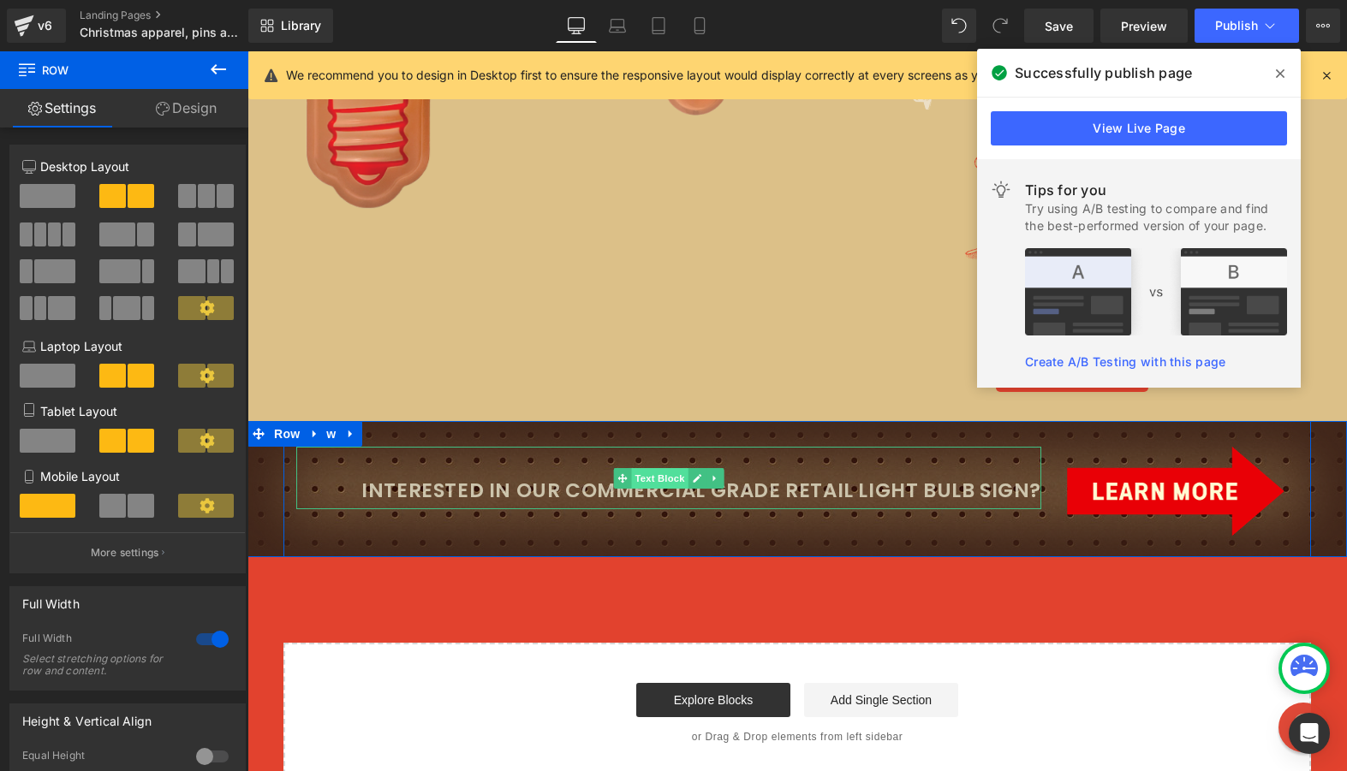
click at [639, 471] on span "Text Block" at bounding box center [659, 478] width 57 height 21
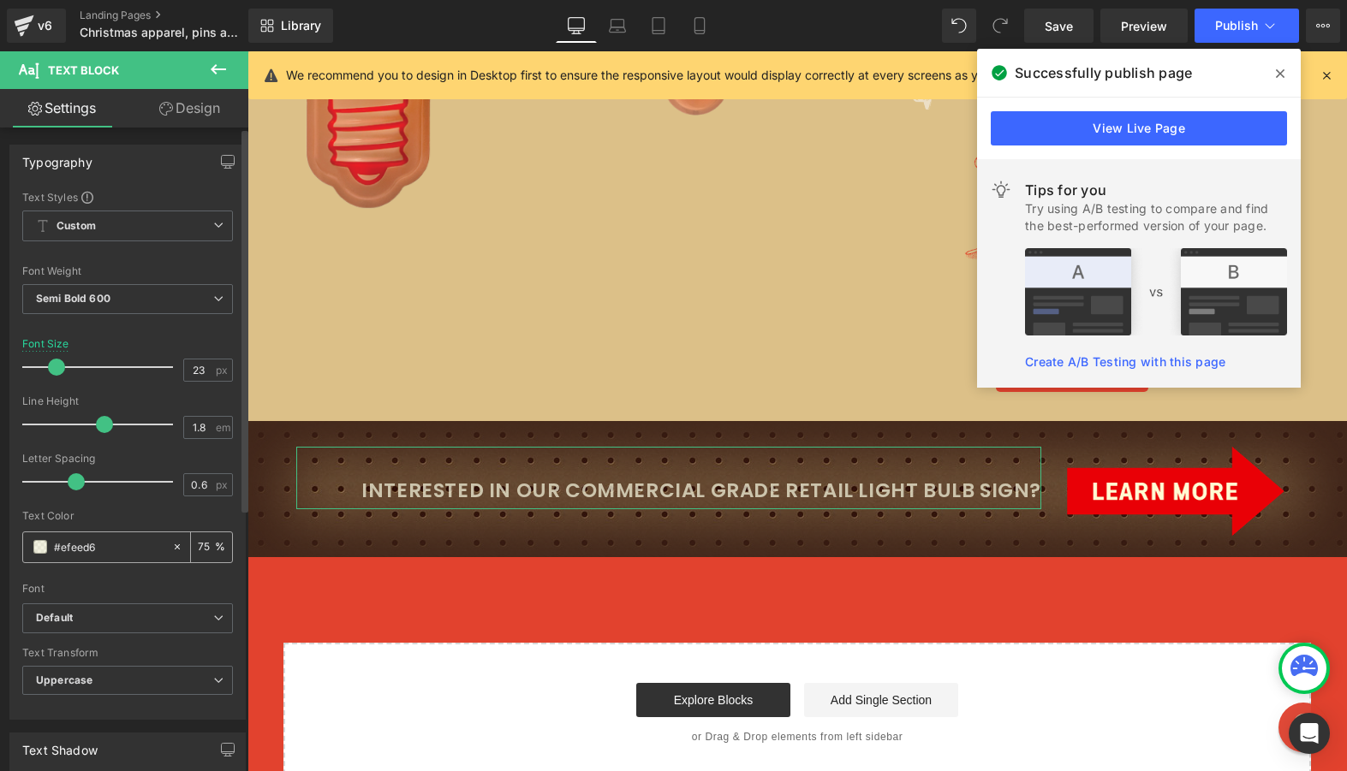
click at [198, 545] on input "75" at bounding box center [206, 547] width 17 height 19
type input "100"
click at [83, 548] on input "#efeed6" at bounding box center [109, 547] width 110 height 19
click at [89, 546] on input "#efeed6" at bounding box center [109, 547] width 110 height 19
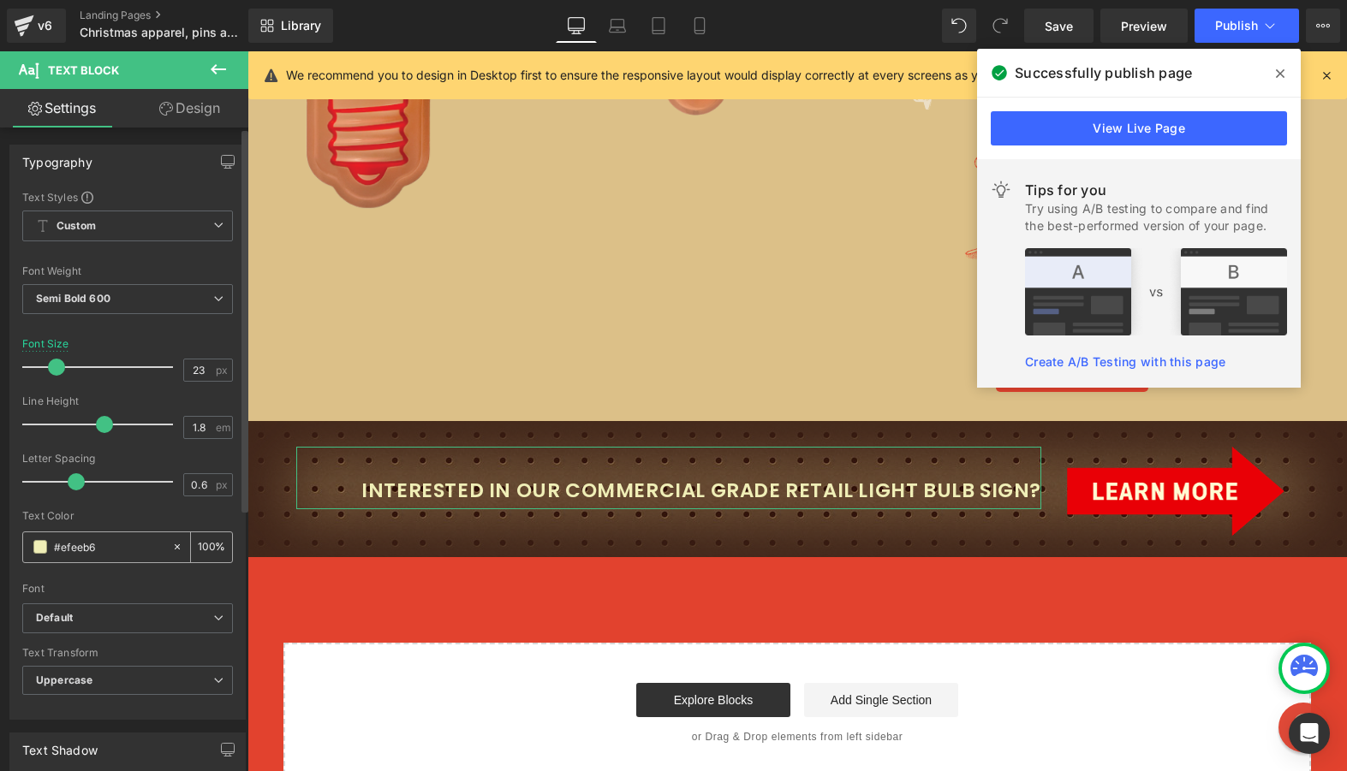
type input "#efeeb6"
drag, startPoint x: 199, startPoint y: 542, endPoint x: 155, endPoint y: 549, distance: 45.0
click at [155, 549] on div "#efeeb6 100 %" at bounding box center [127, 548] width 211 height 32
type input "90"
click at [1212, 28] on button "Publish" at bounding box center [1246, 26] width 104 height 34
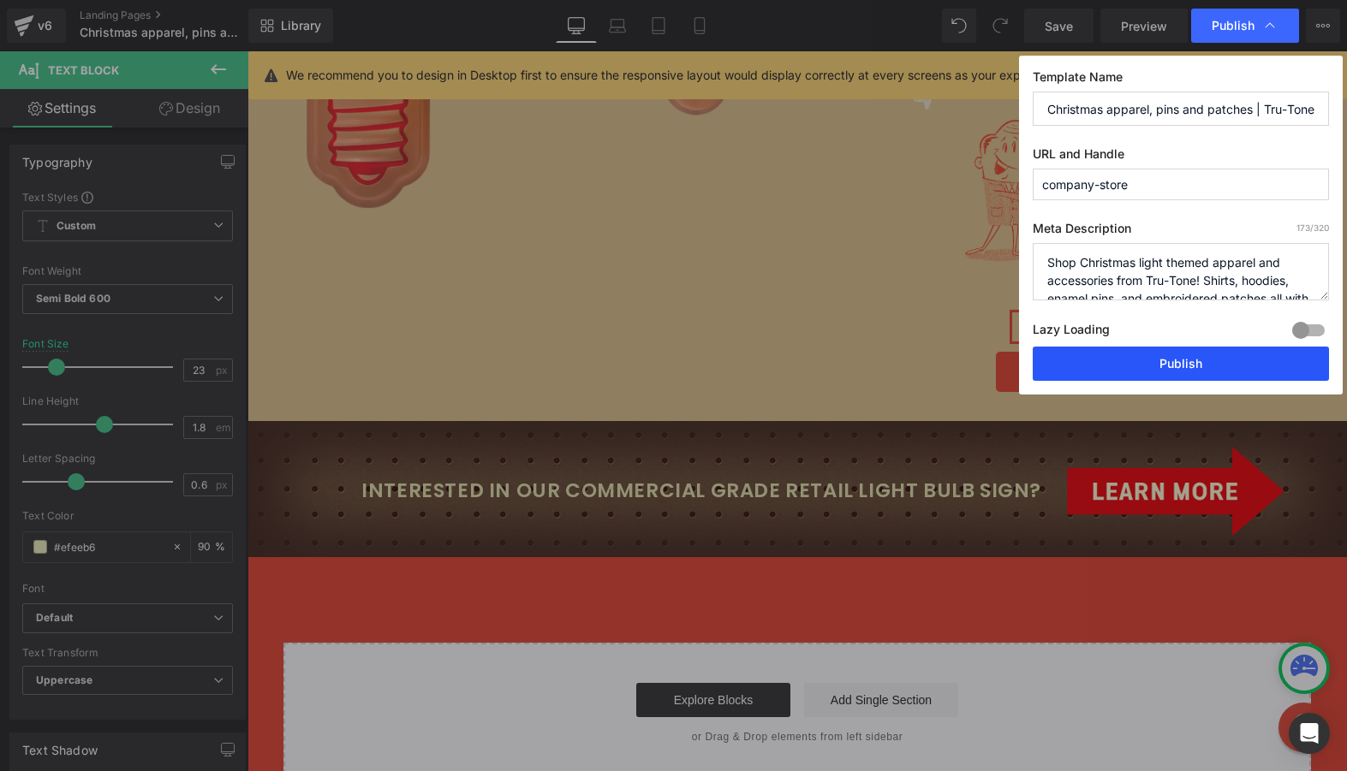
click at [1214, 365] on button "Publish" at bounding box center [1181, 364] width 296 height 34
